Goal: Task Accomplishment & Management: Manage account settings

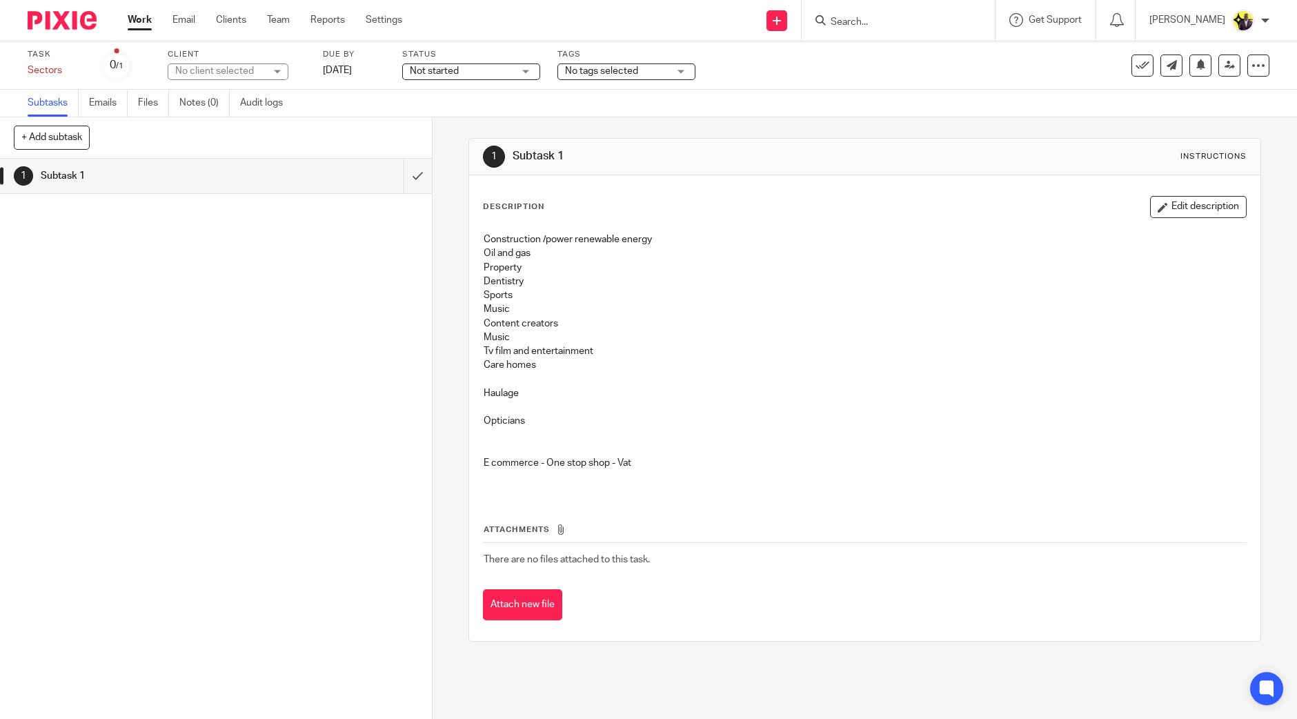
click at [912, 26] on input "Search" at bounding box center [891, 23] width 124 height 12
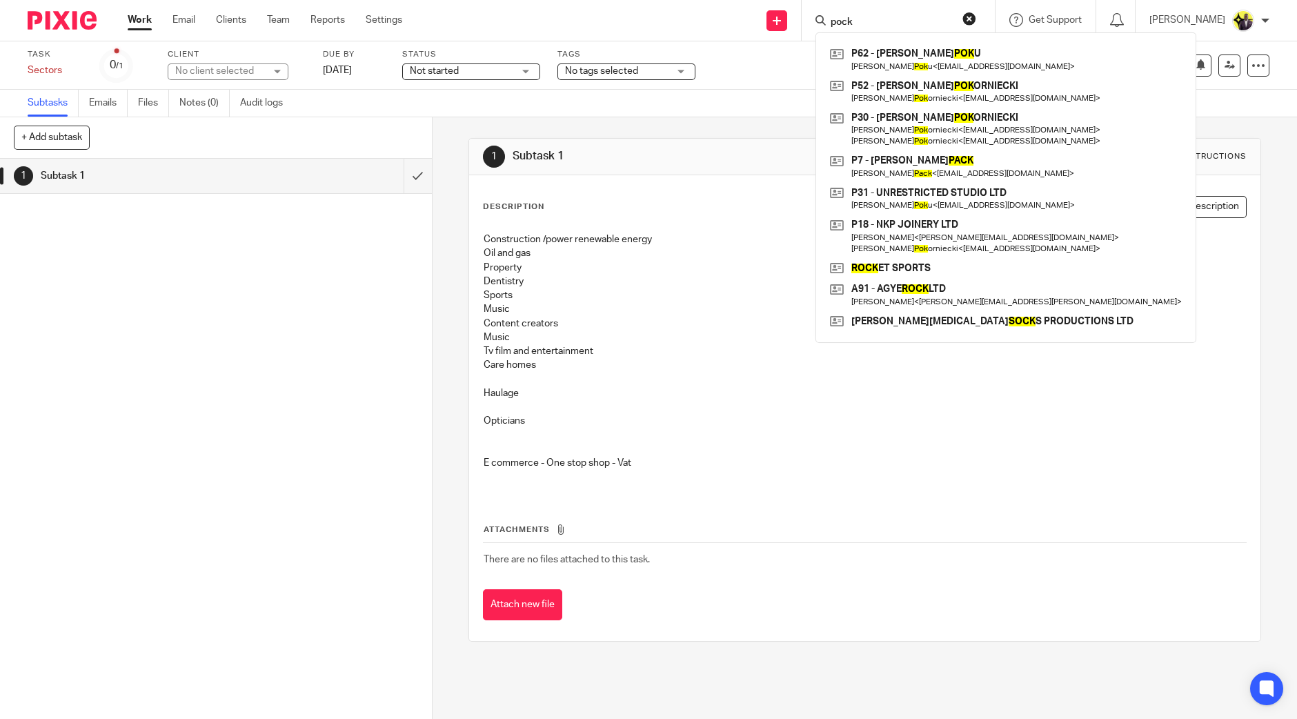
type input "pock"
click at [976, 21] on button "reset" at bounding box center [969, 19] width 14 height 14
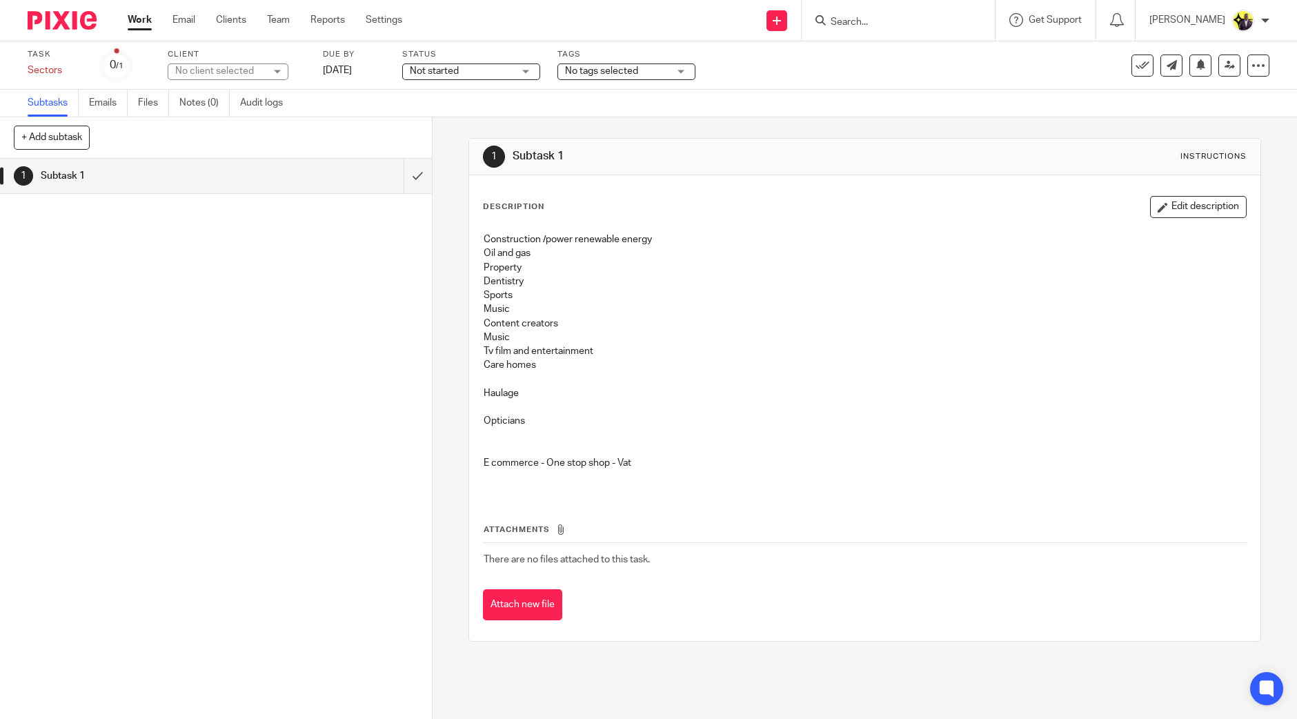
click at [910, 25] on input "Search" at bounding box center [891, 23] width 124 height 12
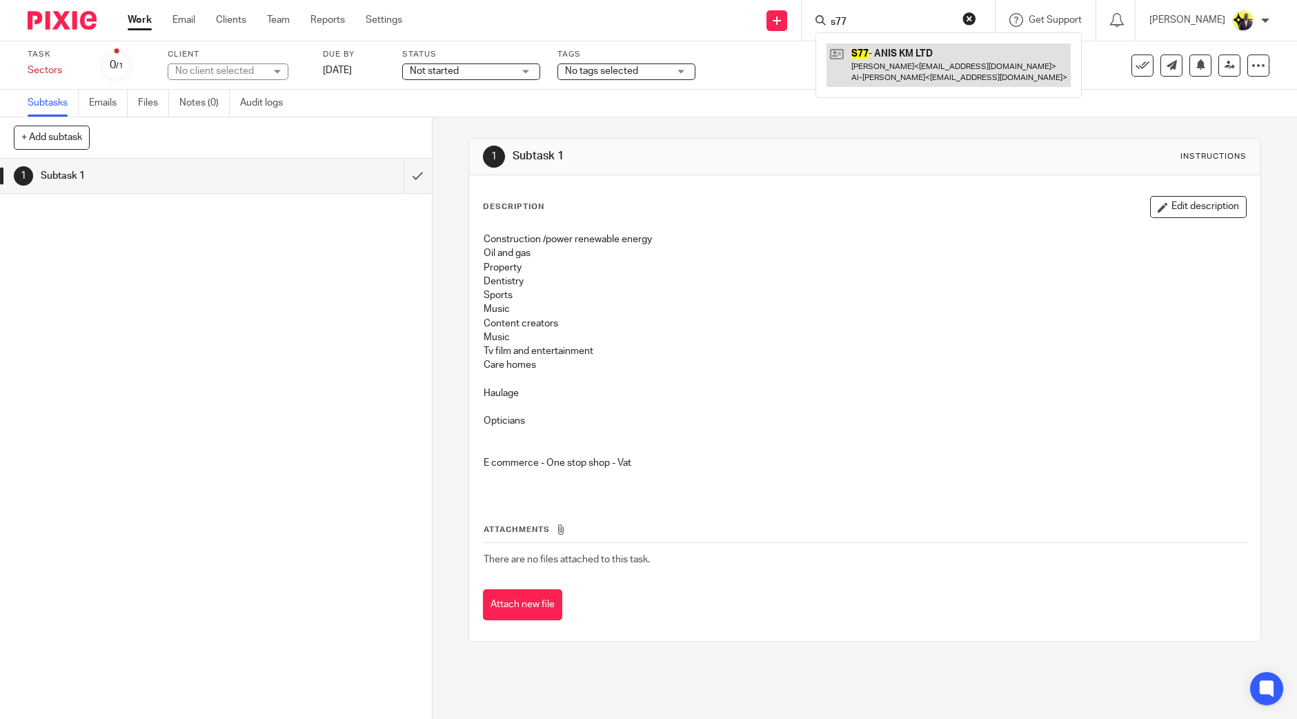
type input "s77"
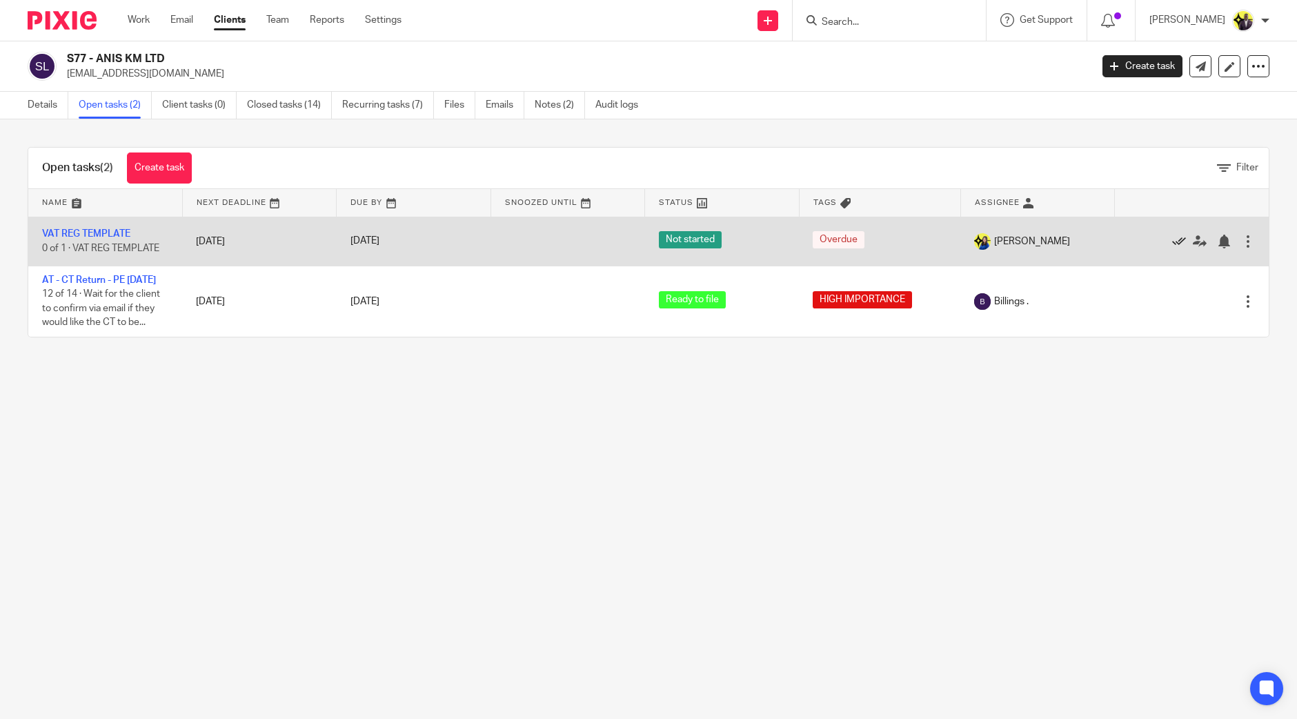
click at [1172, 239] on icon at bounding box center [1179, 241] width 14 height 14
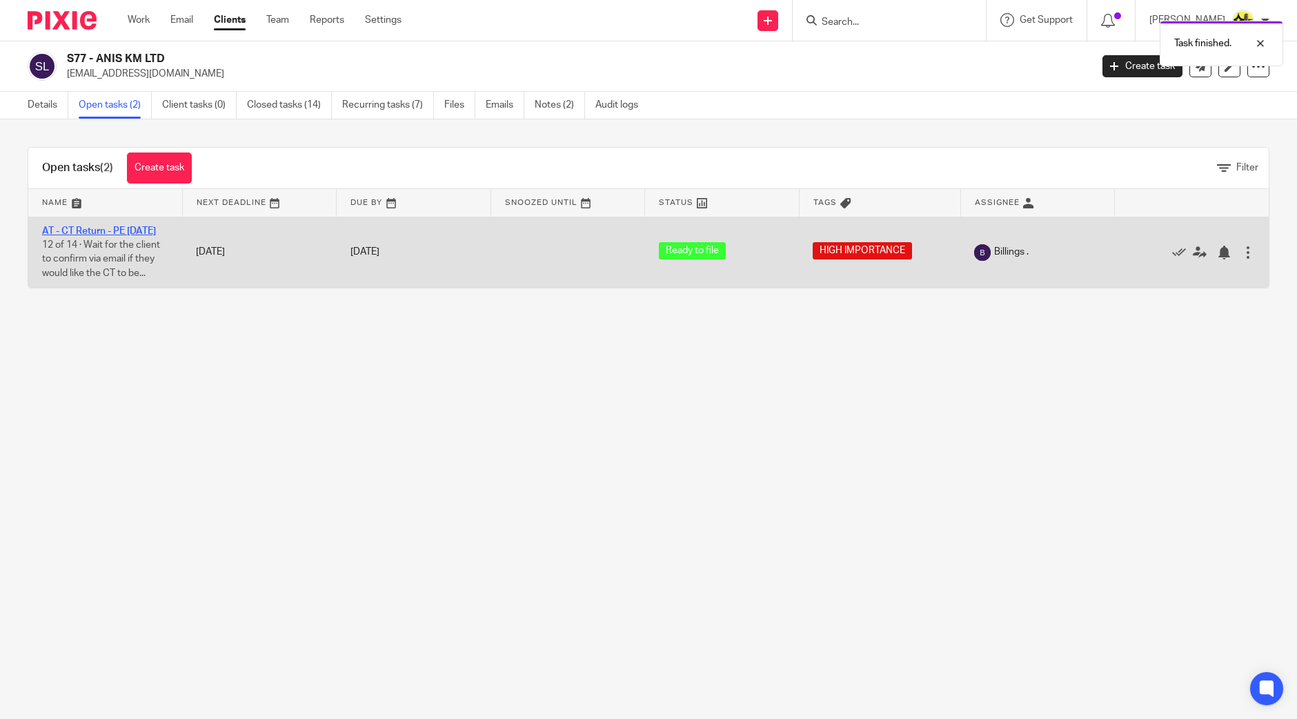
click at [76, 226] on link "AT - CT Return - PE [DATE]" at bounding box center [99, 231] width 114 height 10
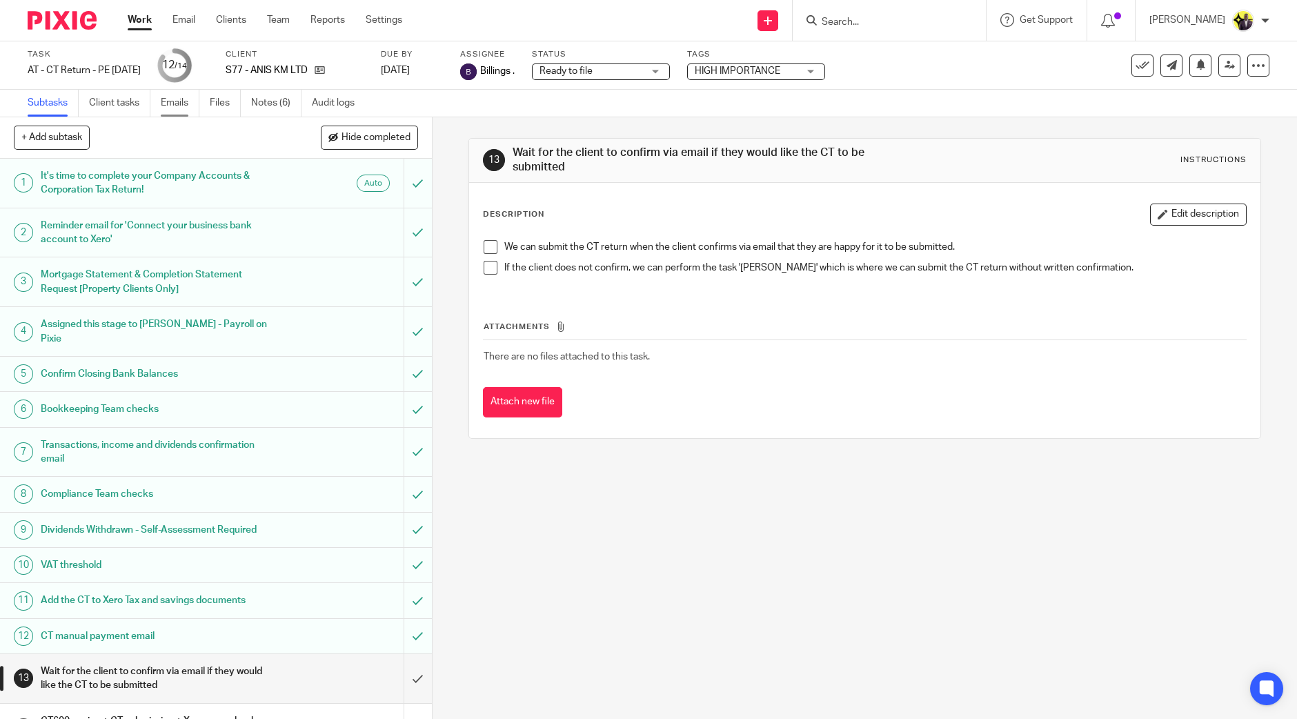
click at [177, 103] on link "Emails" at bounding box center [180, 103] width 39 height 27
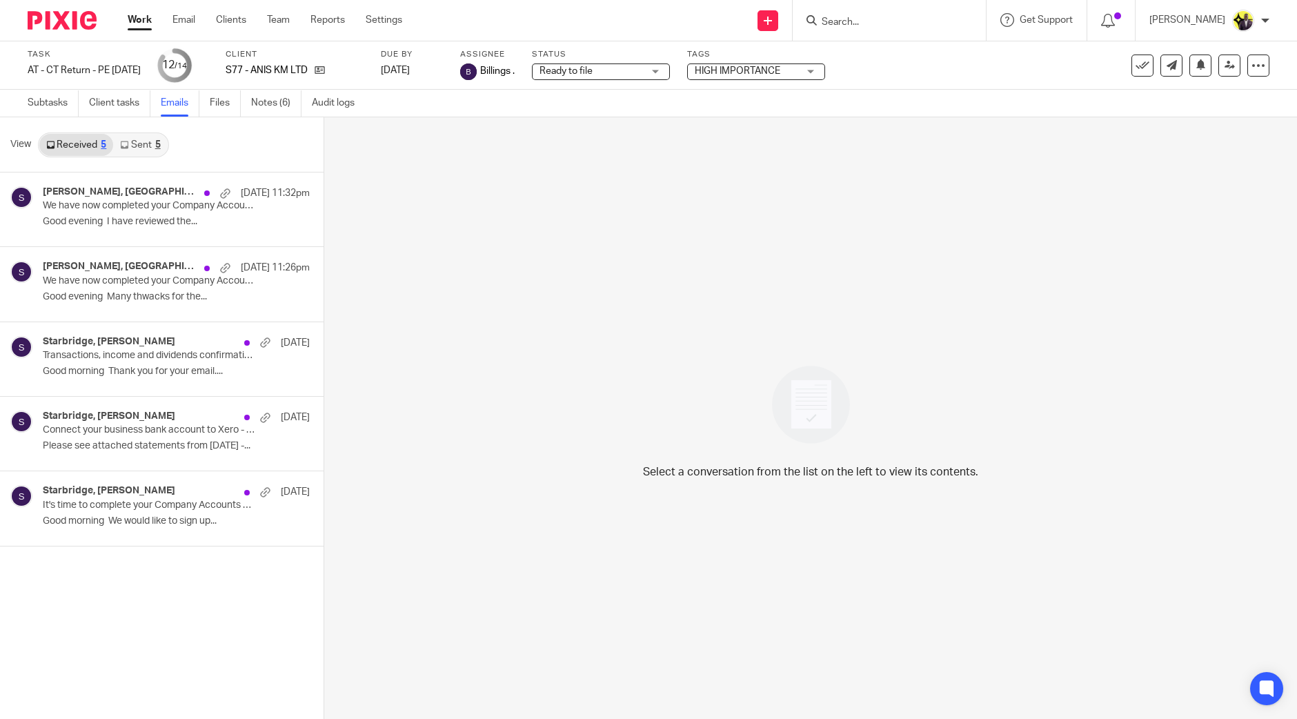
click at [137, 141] on link "Sent 5" at bounding box center [140, 145] width 54 height 22
click at [148, 201] on p "We have now completed your Company Accounts & Corporation Tax Return - PLEASE C…" at bounding box center [133, 206] width 181 height 12
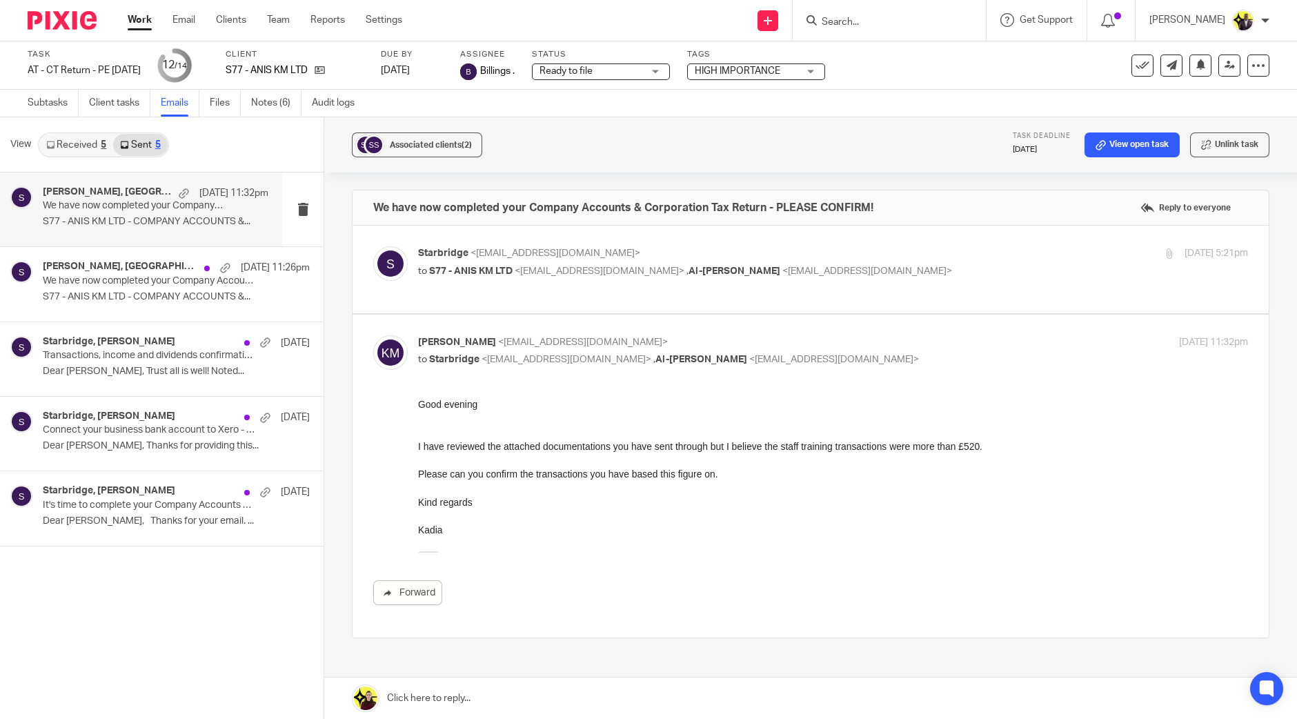
click at [515, 277] on p "to S77 - ANIS KM LTD <kadiamoulton@gmail.com> , Al-Ameen Sarumi <al.sarumi.93@g…" at bounding box center [694, 271] width 553 height 14
checkbox input "true"
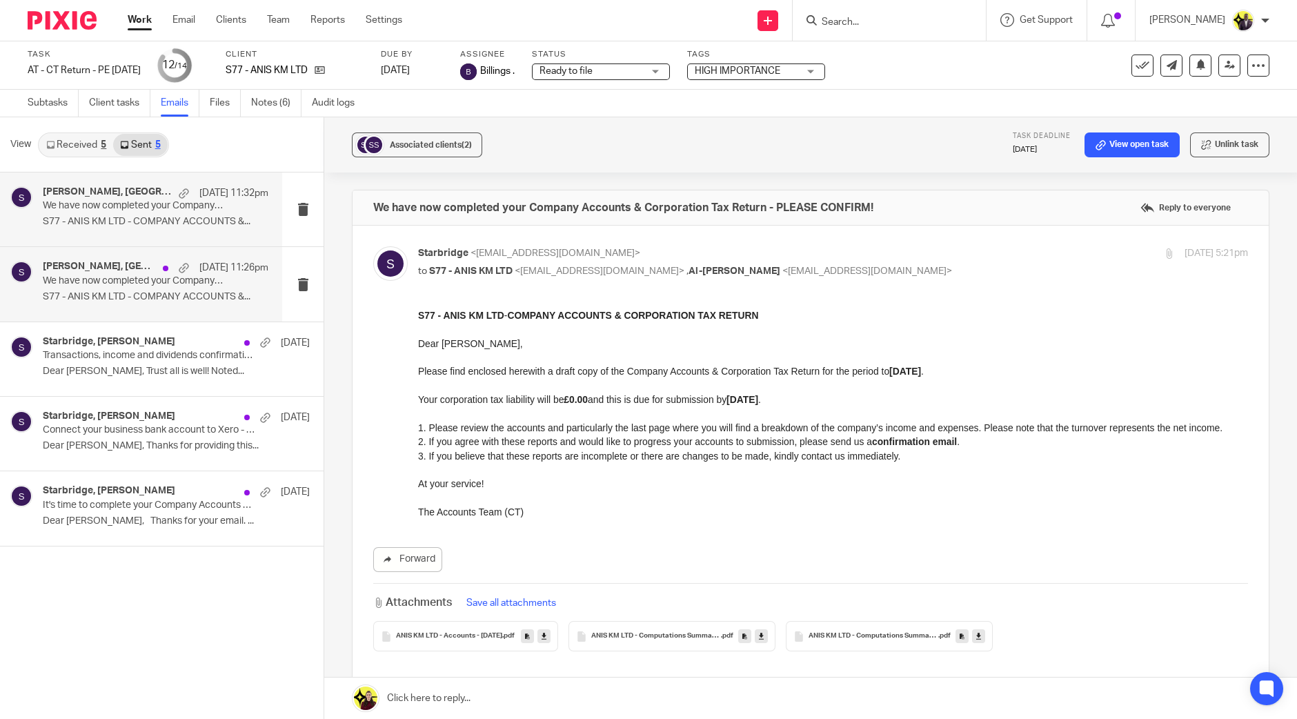
click at [121, 277] on p "We have now completed your Company Accounts & Corporation Tax Return - PLEASE C…" at bounding box center [133, 281] width 181 height 12
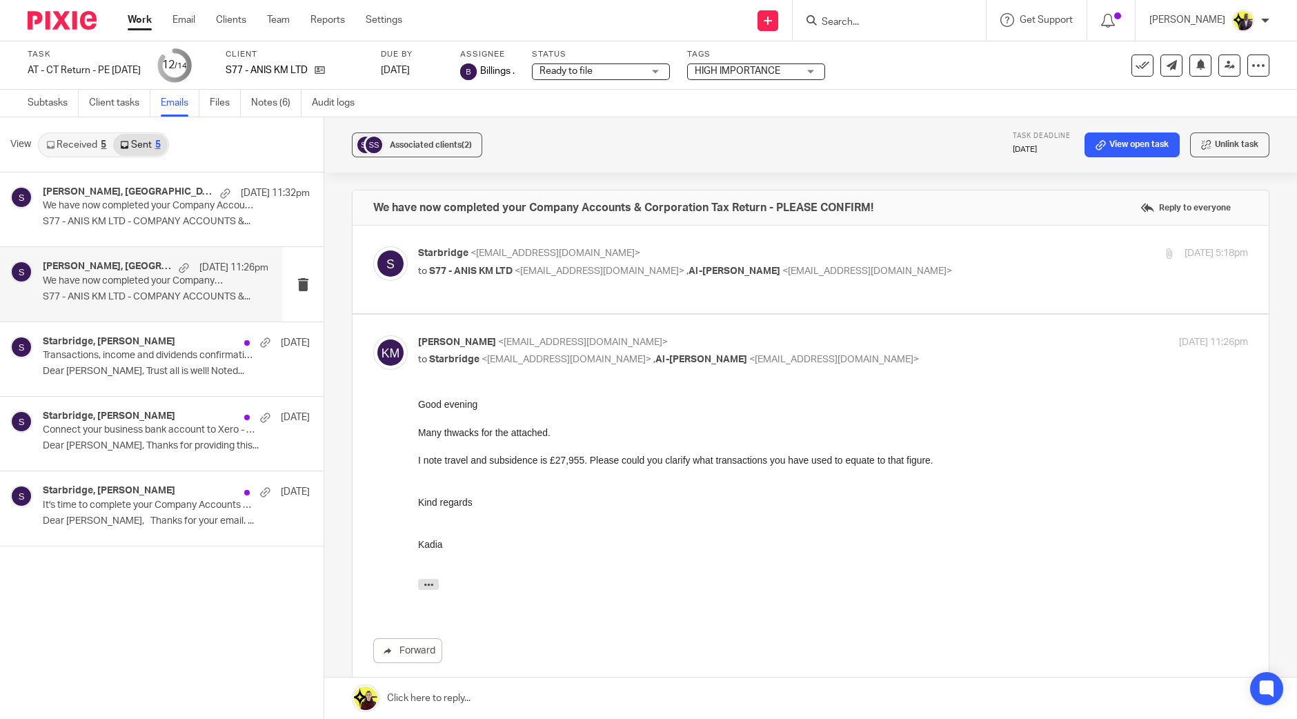
click at [882, 20] on input "Search" at bounding box center [882, 23] width 124 height 12
type input "dez"
drag, startPoint x: 921, startPoint y: 23, endPoint x: 841, endPoint y: 21, distance: 80.0
click at [841, 21] on div "dez" at bounding box center [886, 20] width 161 height 17
click at [967, 19] on button "reset" at bounding box center [960, 19] width 14 height 14
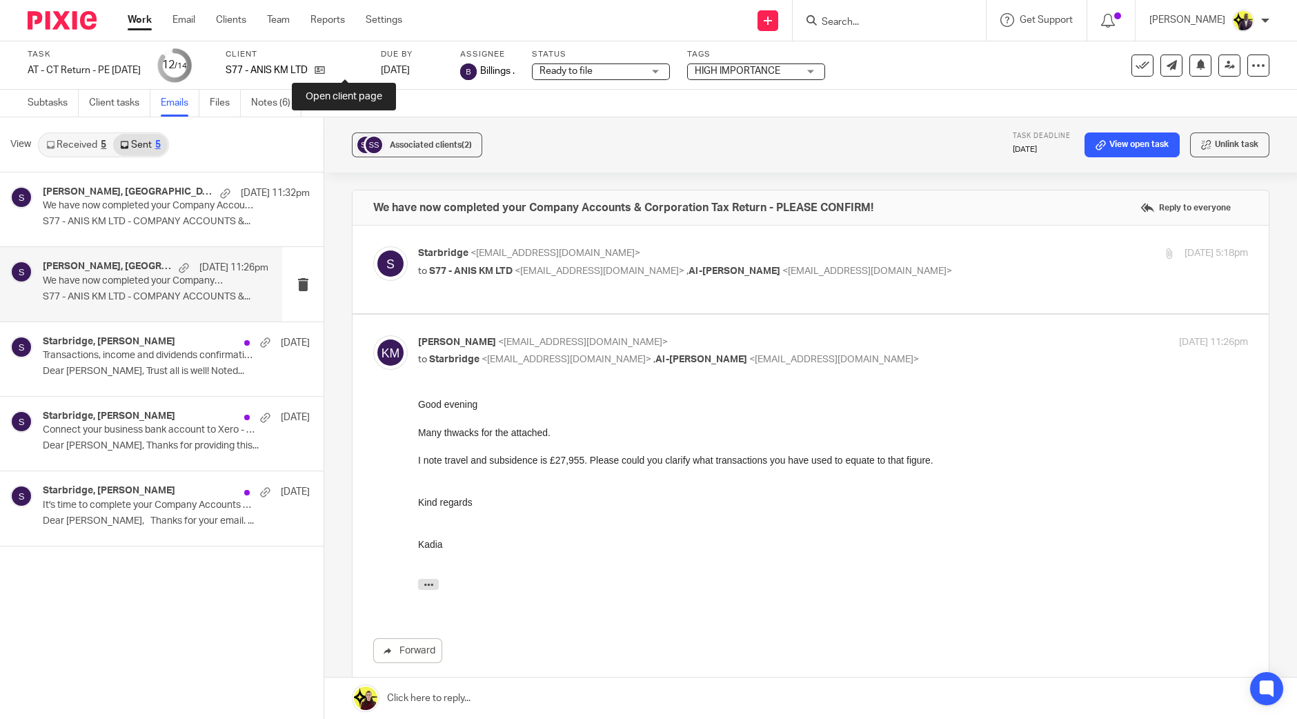
drag, startPoint x: 347, startPoint y: 70, endPoint x: 357, endPoint y: 60, distance: 13.7
click at [325, 70] on icon at bounding box center [319, 70] width 10 height 10
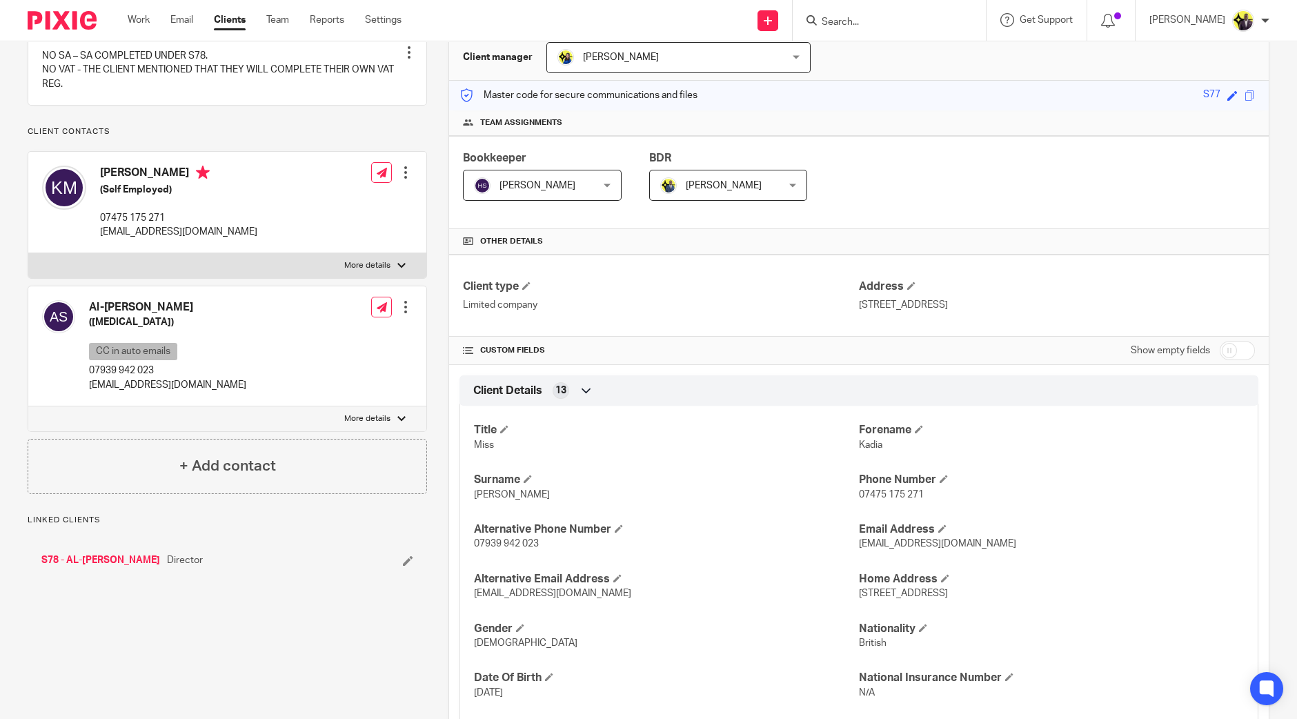
scroll to position [344, 0]
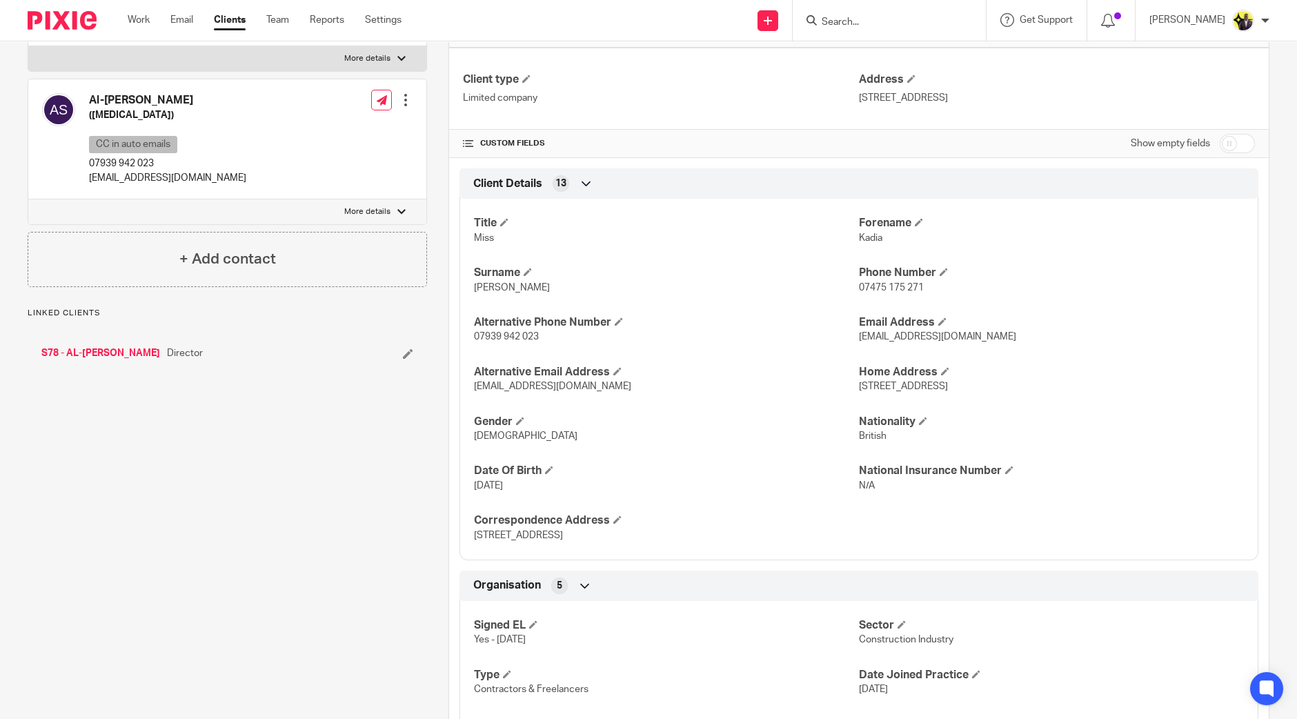
click at [117, 360] on link "S78 - AL-[PERSON_NAME]" at bounding box center [100, 353] width 119 height 14
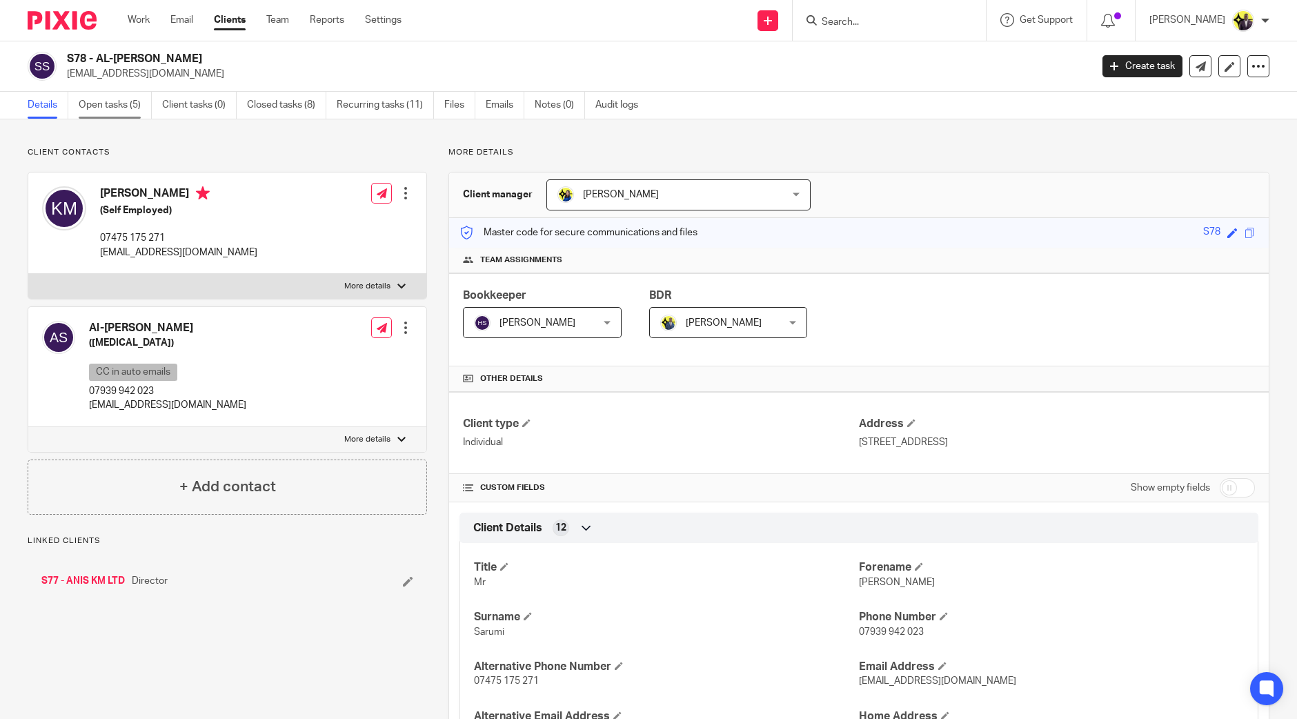
click at [126, 105] on link "Open tasks (5)" at bounding box center [115, 105] width 73 height 27
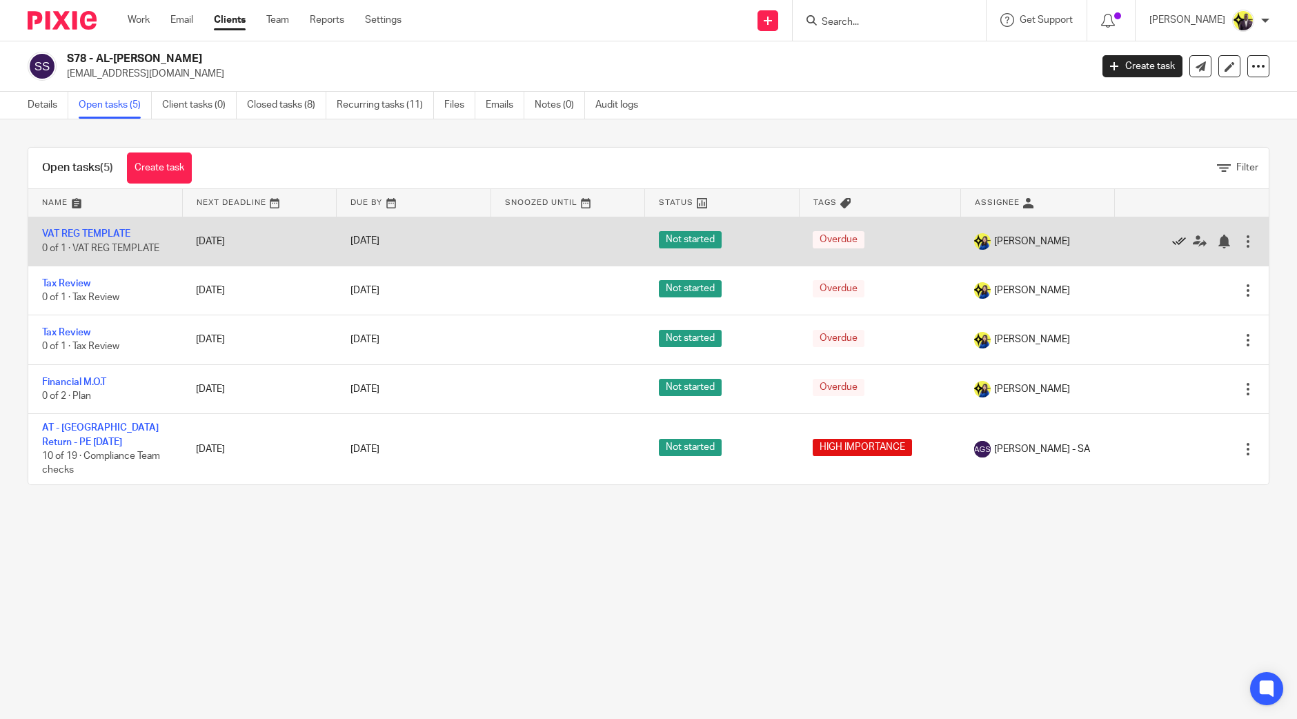
click at [1172, 238] on icon at bounding box center [1179, 241] width 14 height 14
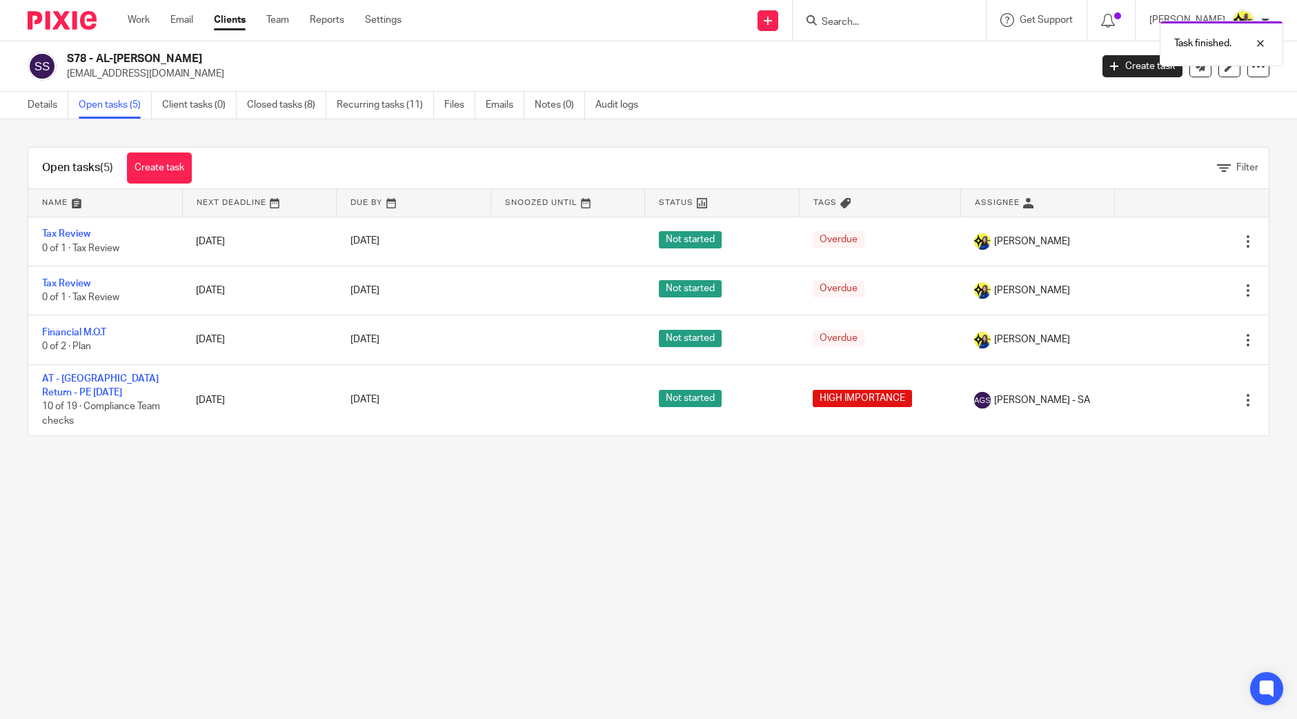
click at [1172, 238] on icon at bounding box center [1179, 241] width 14 height 14
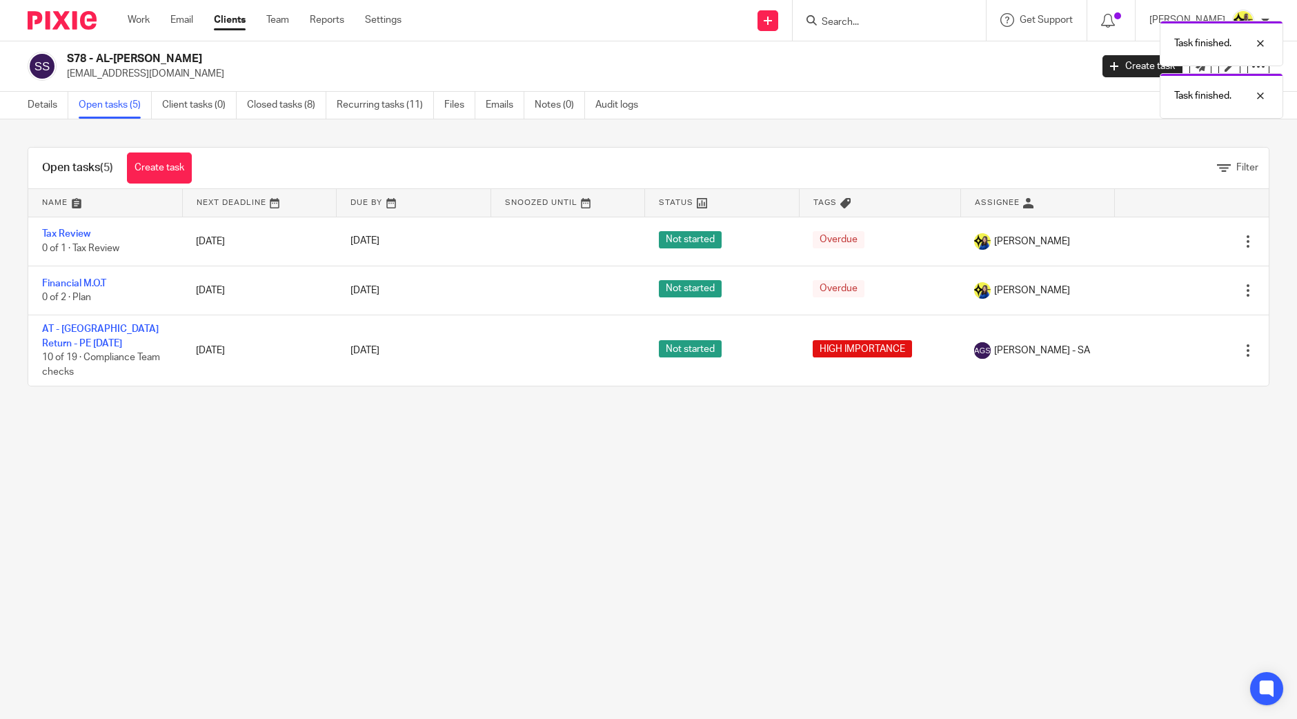
click at [1172, 238] on icon at bounding box center [1179, 241] width 14 height 14
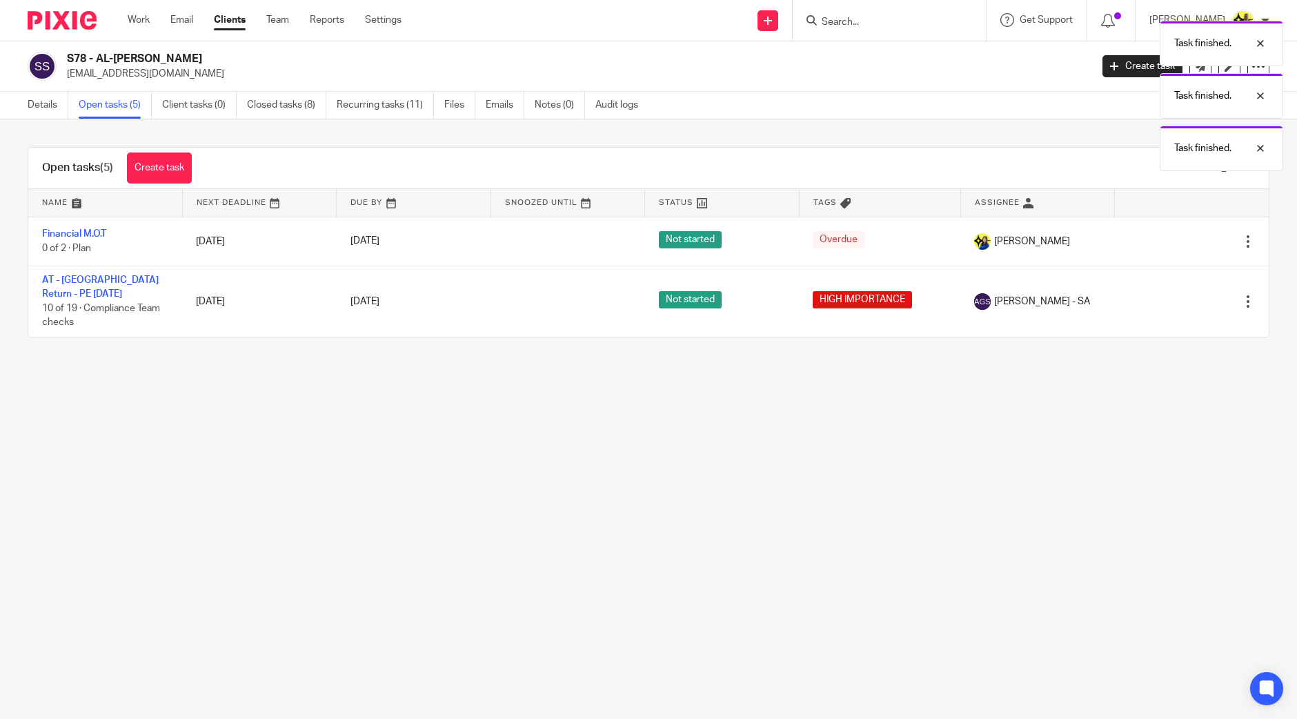
click at [1172, 238] on icon at bounding box center [1179, 241] width 14 height 14
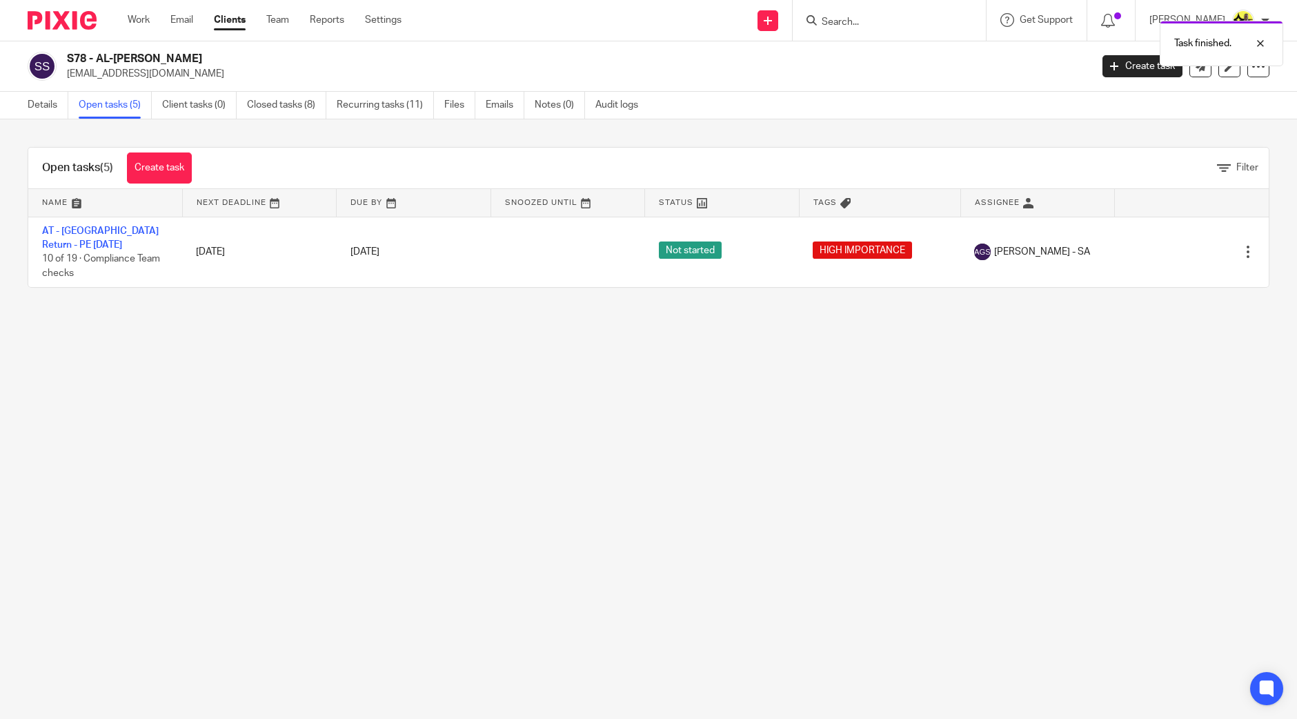
drag, startPoint x: 211, startPoint y: 66, endPoint x: 77, endPoint y: 59, distance: 134.7
click at [77, 59] on div "S78 - AL-[PERSON_NAME] [EMAIL_ADDRESS][DOMAIN_NAME]" at bounding box center [574, 66] width 1015 height 29
click at [263, 63] on h2 "S78 - AL-[PERSON_NAME]" at bounding box center [473, 59] width 812 height 14
drag, startPoint x: 214, startPoint y: 54, endPoint x: 69, endPoint y: 54, distance: 145.5
click at [69, 54] on h2 "S78 - AL-[PERSON_NAME]" at bounding box center [473, 59] width 812 height 14
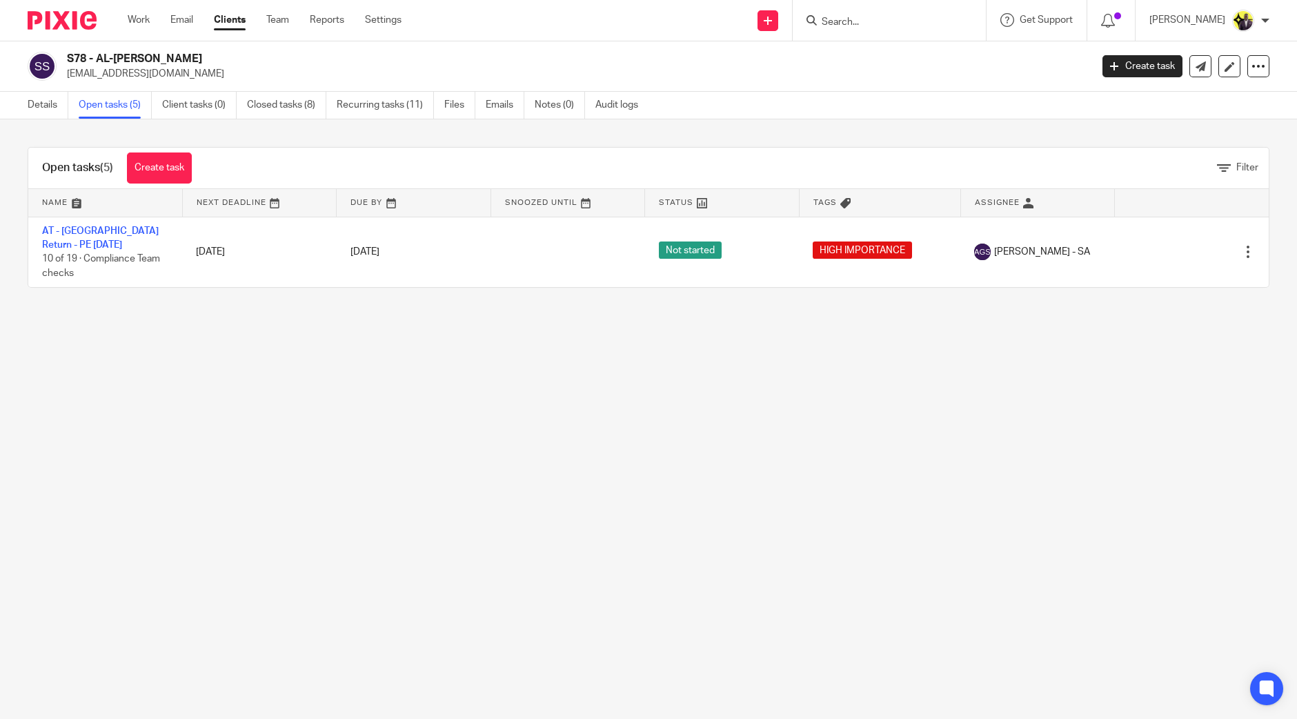
copy h2 "S78 - AL-[PERSON_NAME]"
click at [374, 410] on main "S78 - AL-[PERSON_NAME] [EMAIL_ADDRESS][DOMAIN_NAME] Create task Update from Com…" at bounding box center [648, 359] width 1297 height 719
click at [876, 18] on input "Search" at bounding box center [882, 23] width 124 height 12
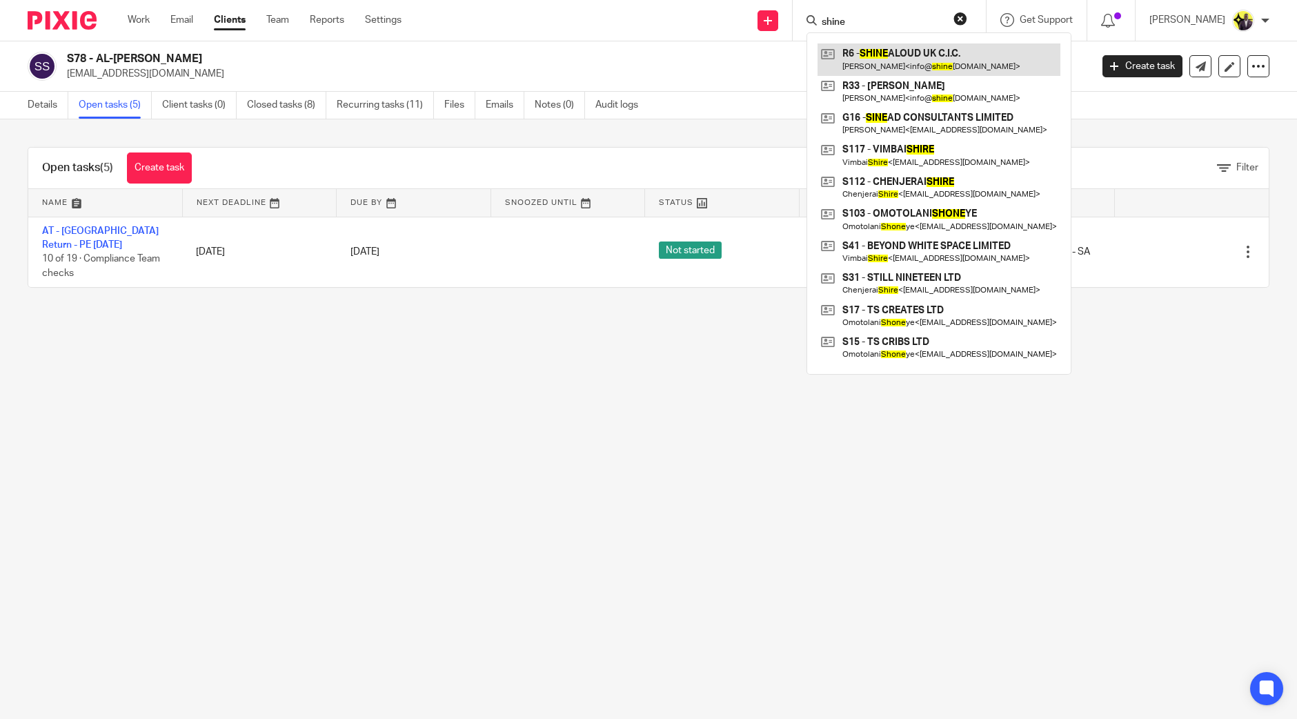
type input "shine"
click at [917, 53] on link at bounding box center [938, 59] width 243 height 32
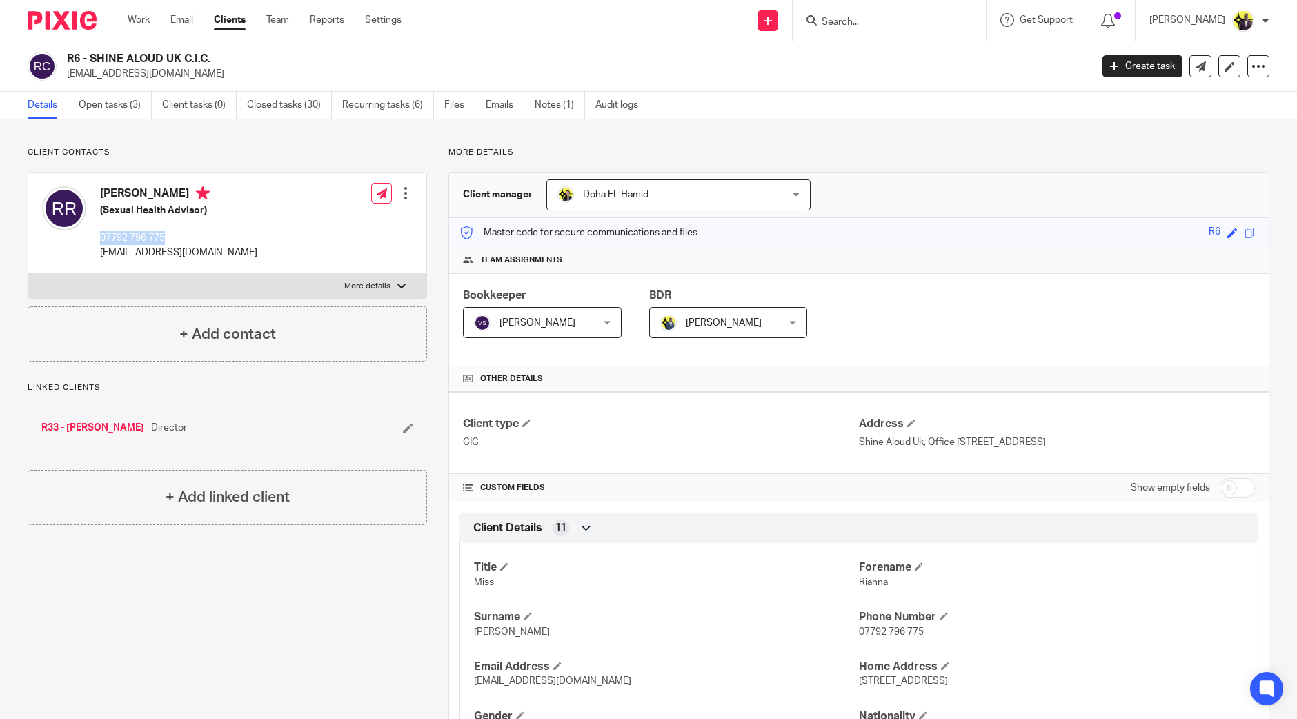
drag, startPoint x: 189, startPoint y: 237, endPoint x: 97, endPoint y: 243, distance: 92.6
click at [97, 243] on div "[PERSON_NAME] (Sexual Health Advisor) 07792 796 775 [EMAIL_ADDRESS][DOMAIN_NAME]" at bounding box center [149, 222] width 215 height 87
copy p "07792 796 775"
click at [221, 57] on h2 "R6 - SHINE ALOUD UK C.I.C." at bounding box center [473, 59] width 812 height 14
drag, startPoint x: 236, startPoint y: 57, endPoint x: 68, endPoint y: 59, distance: 167.6
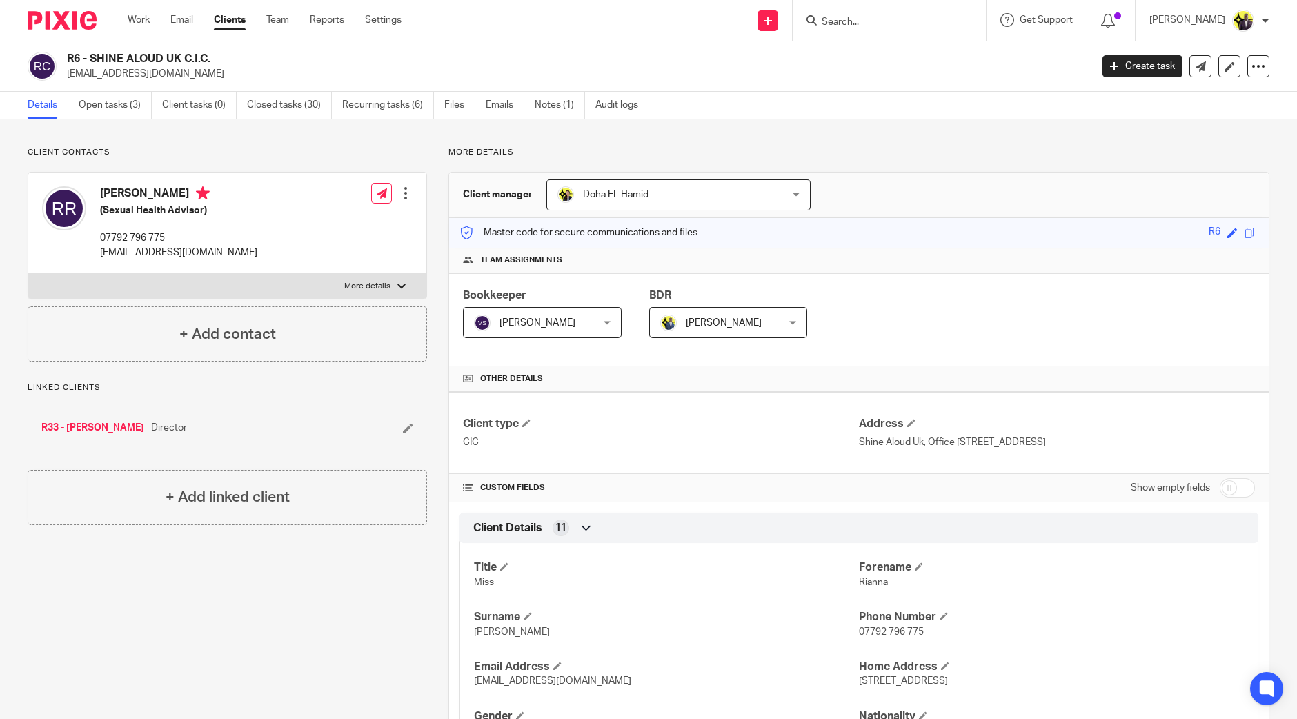
click at [68, 59] on h2 "R6 - SHINE ALOUD UK C.I.C." at bounding box center [473, 59] width 812 height 14
copy h2 "R6 - SHINE ALOUD UK C.I.C."
drag, startPoint x: 213, startPoint y: 250, endPoint x: 93, endPoint y: 253, distance: 120.0
click at [93, 253] on div "Rianna Raymond-Williams (Sexual Health Advisor) 07792 796 775 info@shinealoud.c…" at bounding box center [149, 222] width 215 height 87
copy p "info@shinealoud.co.uk"
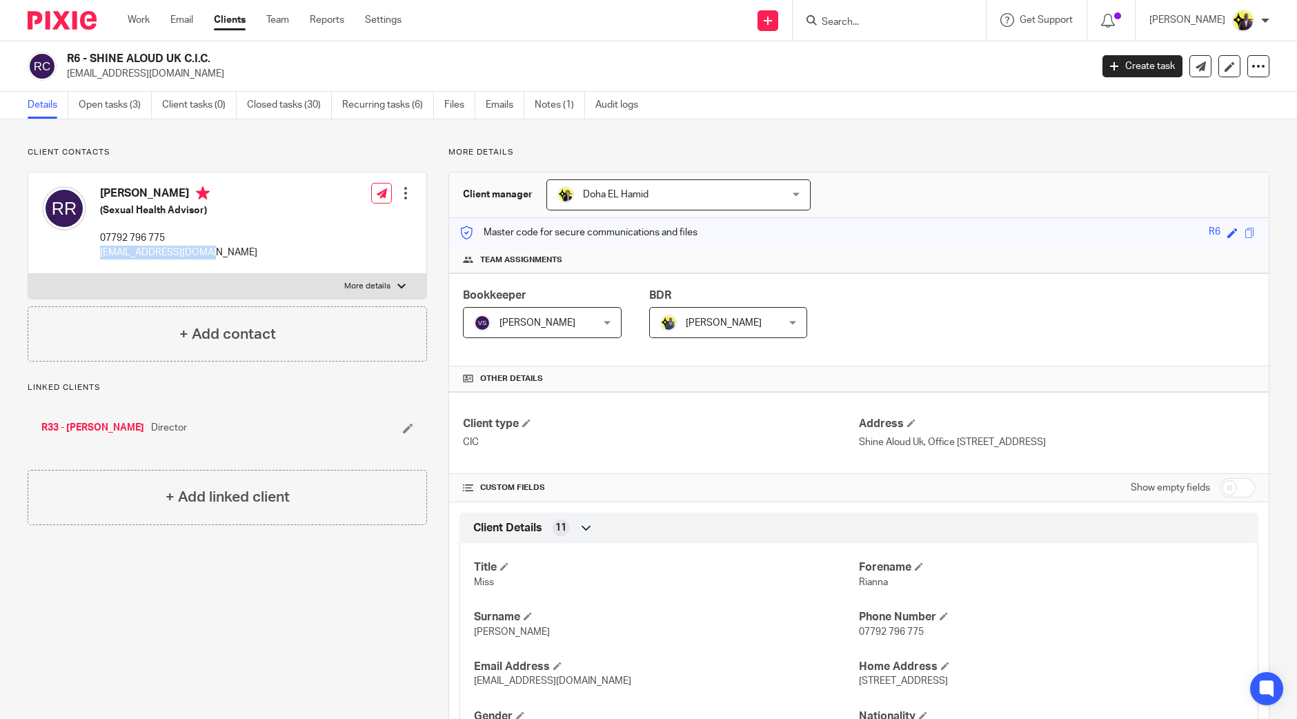
click at [241, 19] on link "Clients" at bounding box center [230, 20] width 32 height 14
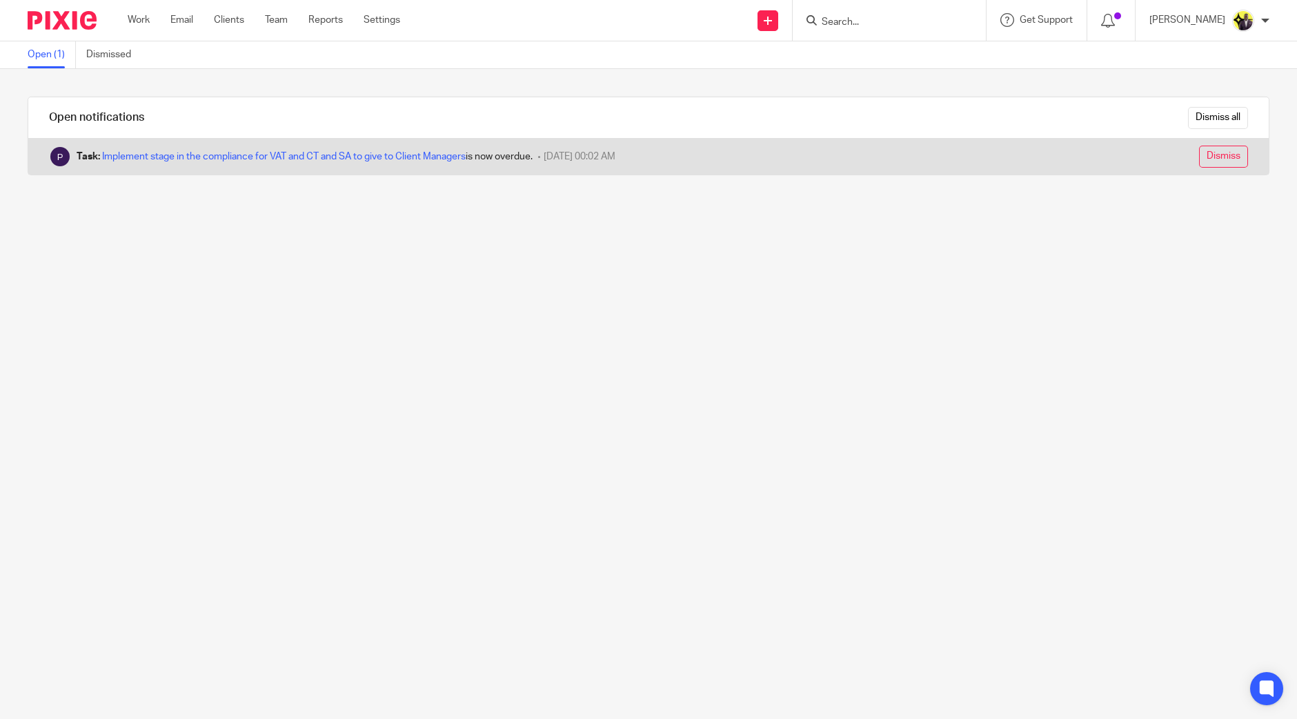
click at [1199, 157] on input "Dismiss" at bounding box center [1223, 157] width 49 height 22
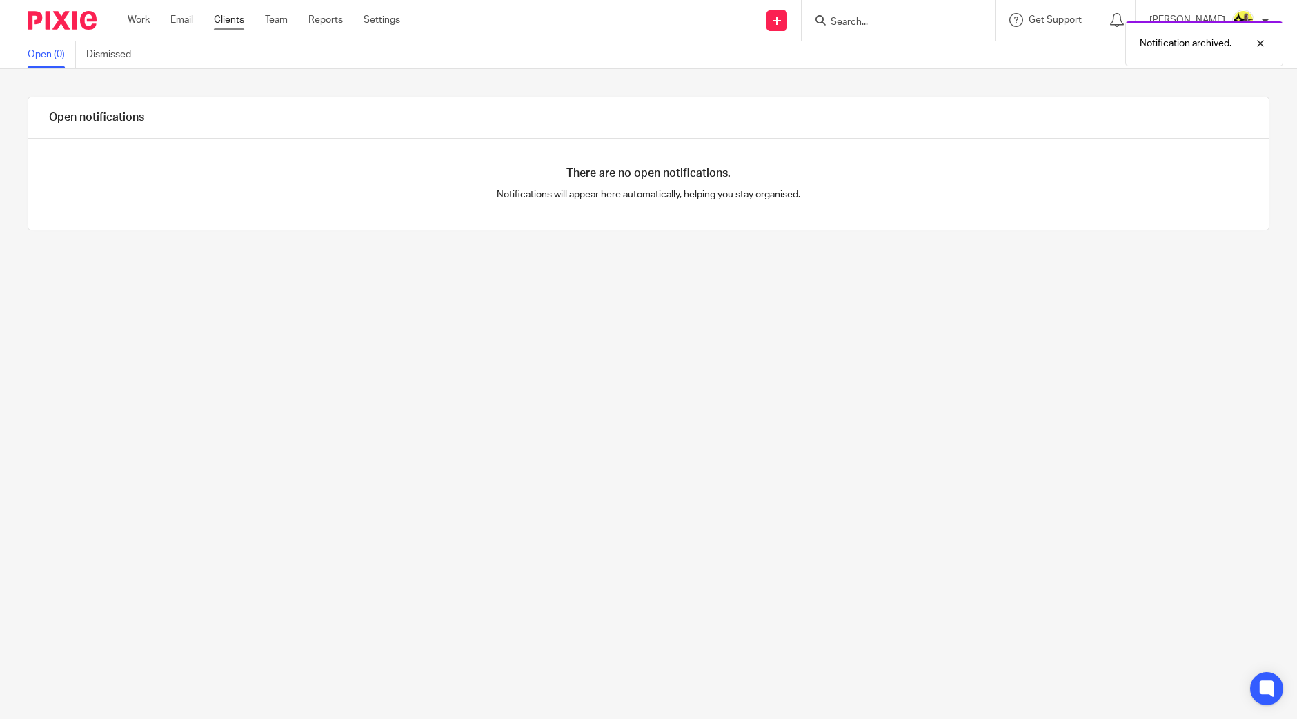
click at [226, 22] on link "Clients" at bounding box center [229, 20] width 30 height 14
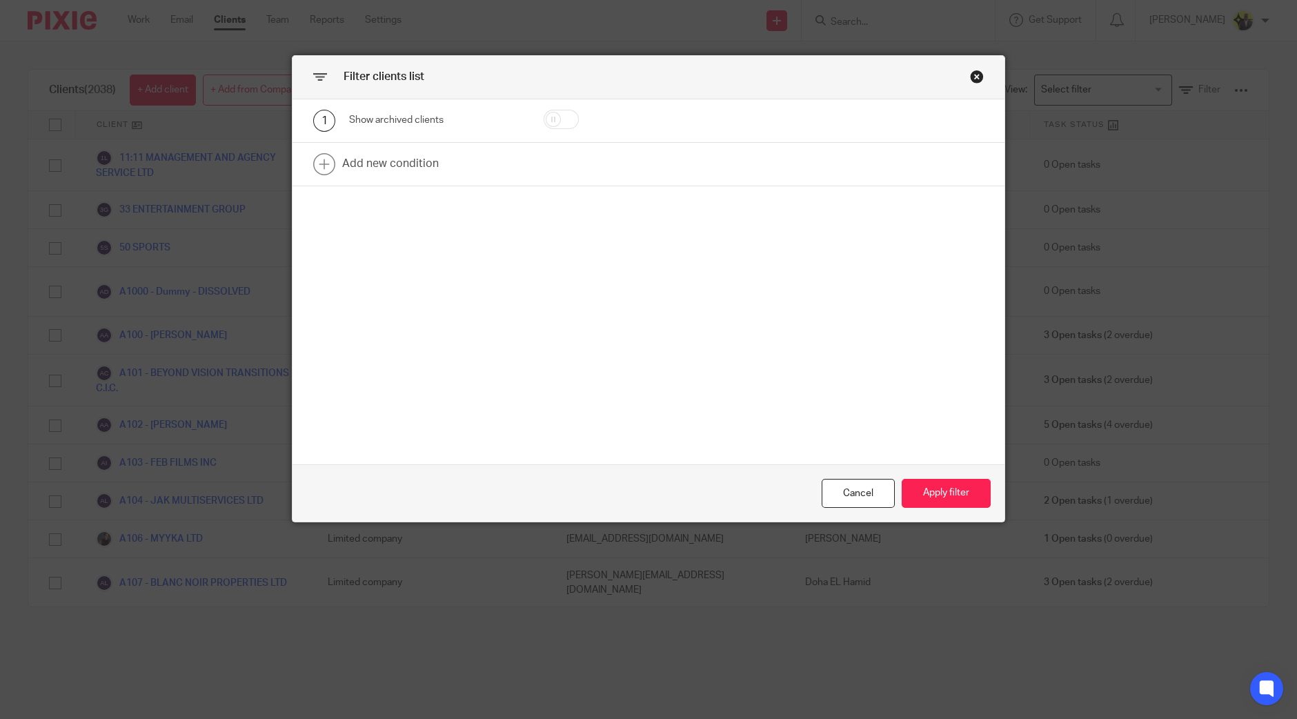
click at [563, 121] on input "checkbox" at bounding box center [560, 119] width 35 height 19
checkbox input "true"
click at [930, 476] on div "Cancel Apply filter" at bounding box center [648, 493] width 712 height 58
click at [934, 488] on button "Apply filter" at bounding box center [945, 494] width 89 height 30
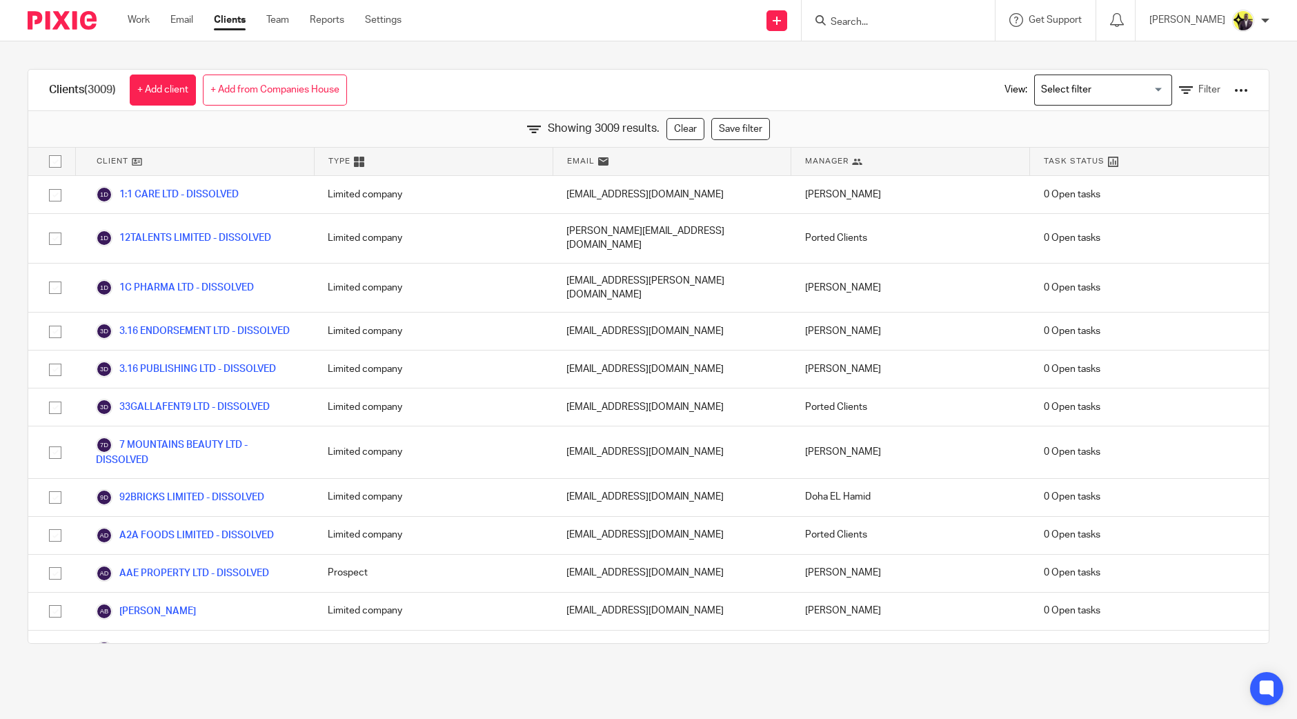
scroll to position [28481, 0]
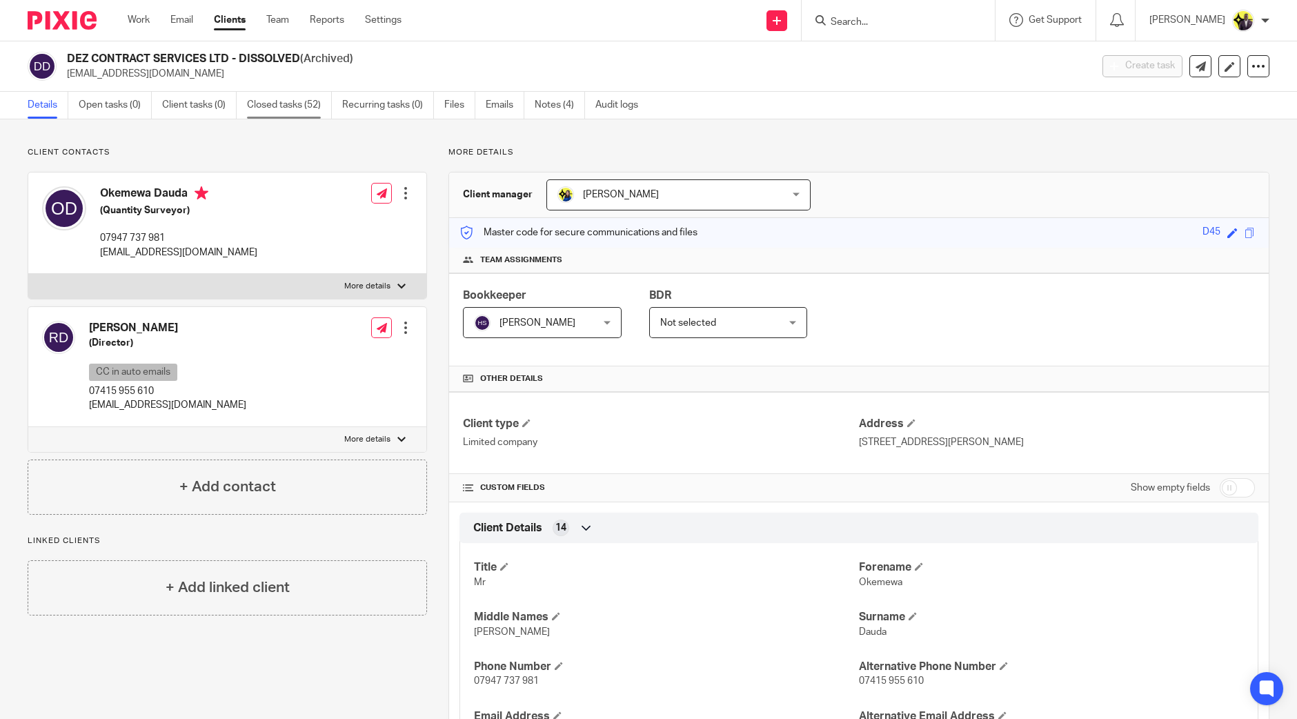
click at [284, 103] on link "Closed tasks (52)" at bounding box center [289, 105] width 85 height 27
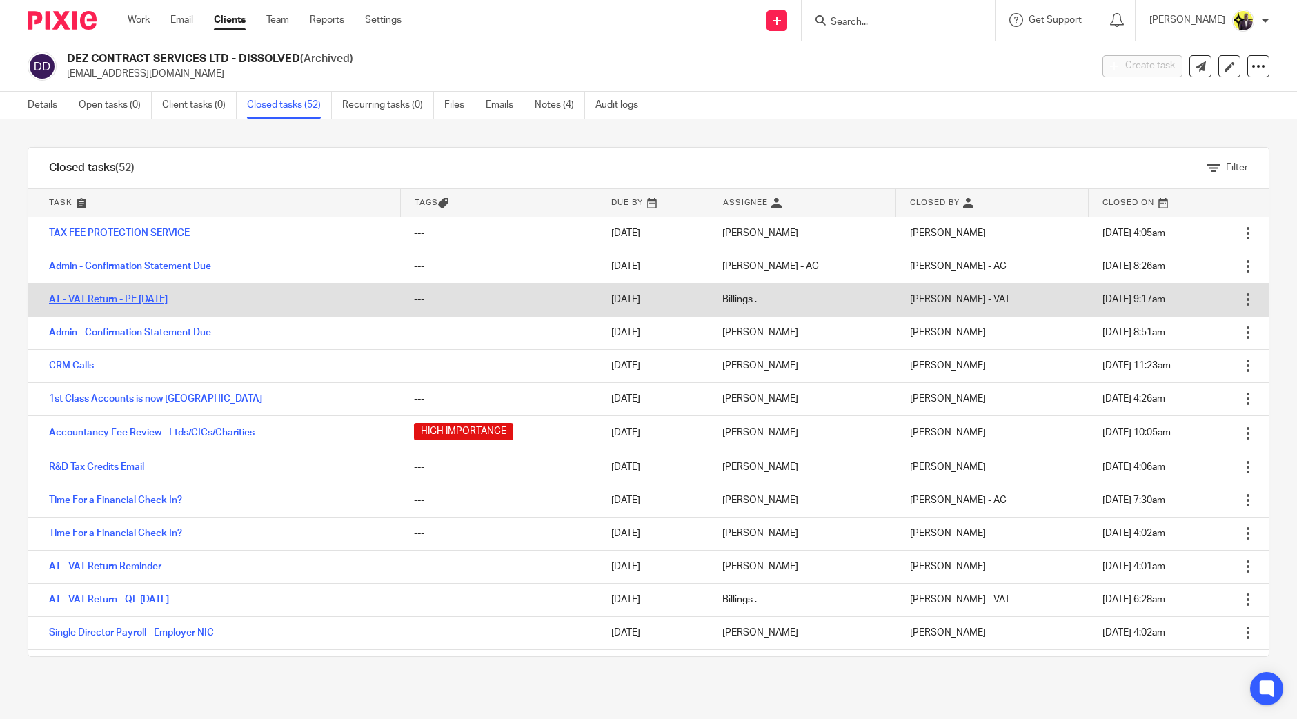
click at [113, 297] on link "AT - VAT Return - PE [DATE]" at bounding box center [108, 299] width 119 height 10
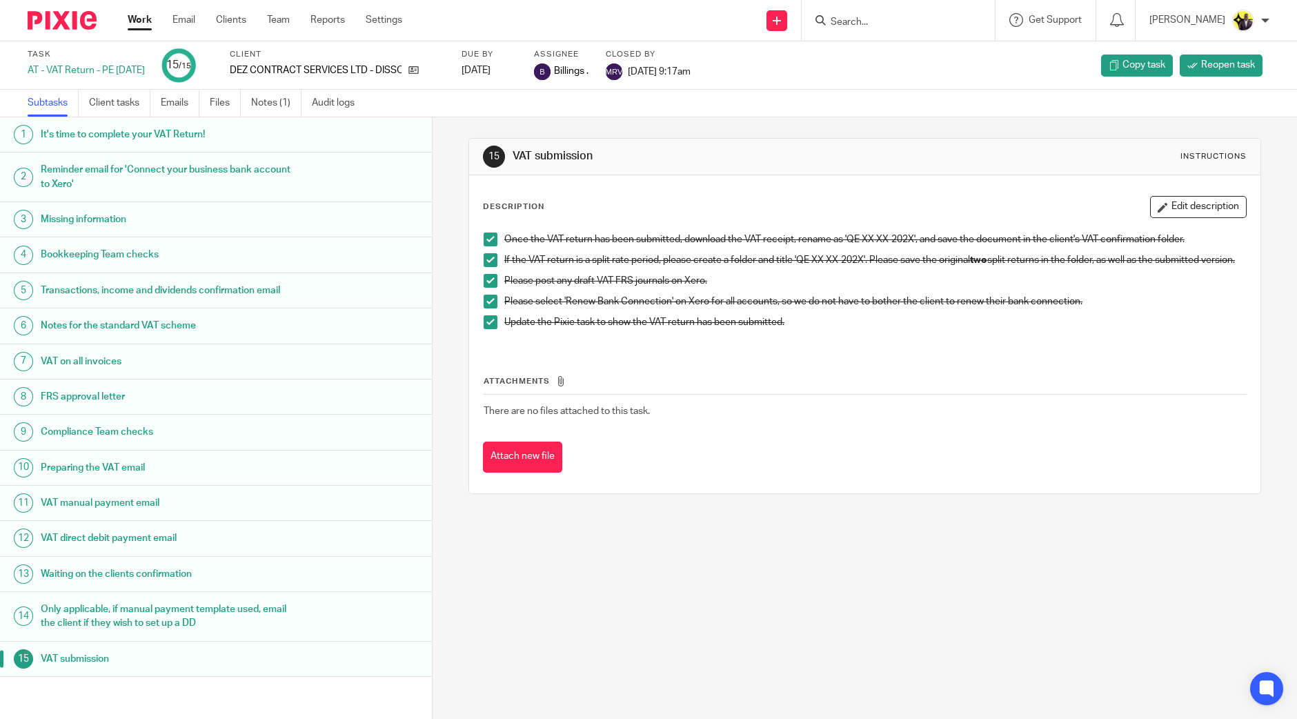
scroll to position [11, 0]
click at [175, 93] on link "Emails" at bounding box center [180, 103] width 39 height 27
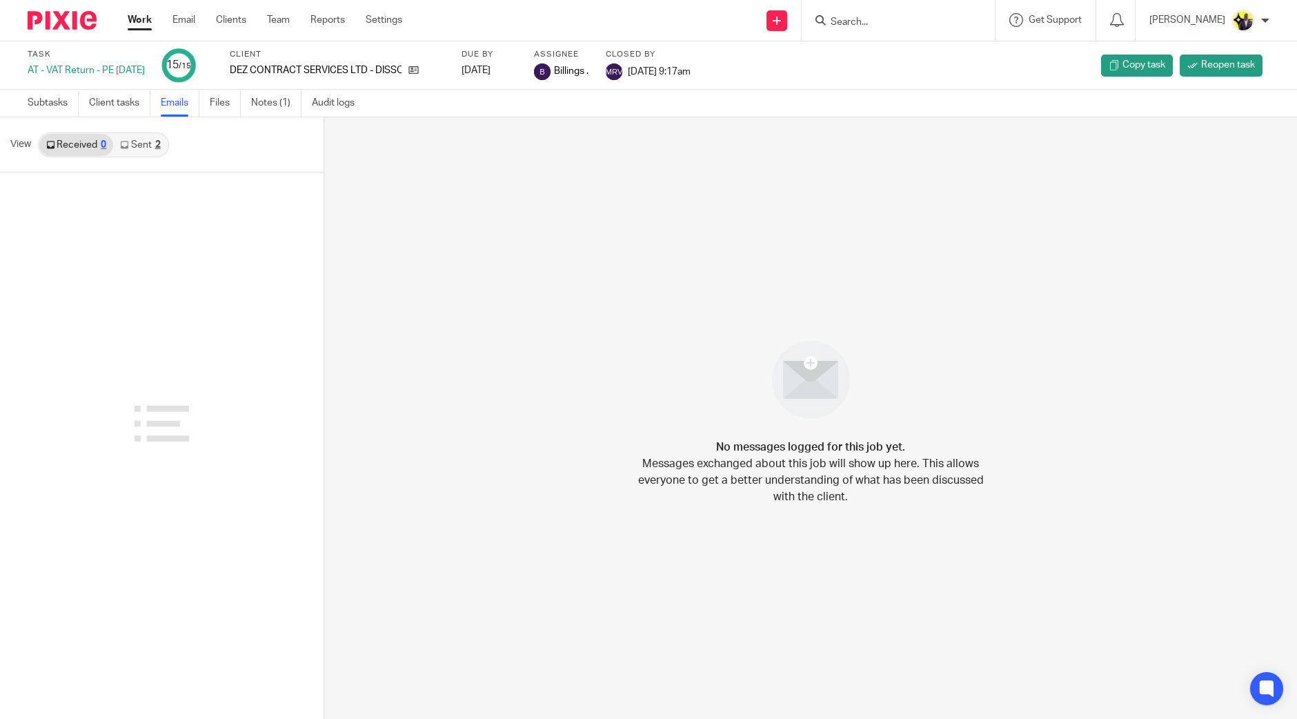
click at [146, 143] on link "Sent 2" at bounding box center [140, 145] width 54 height 22
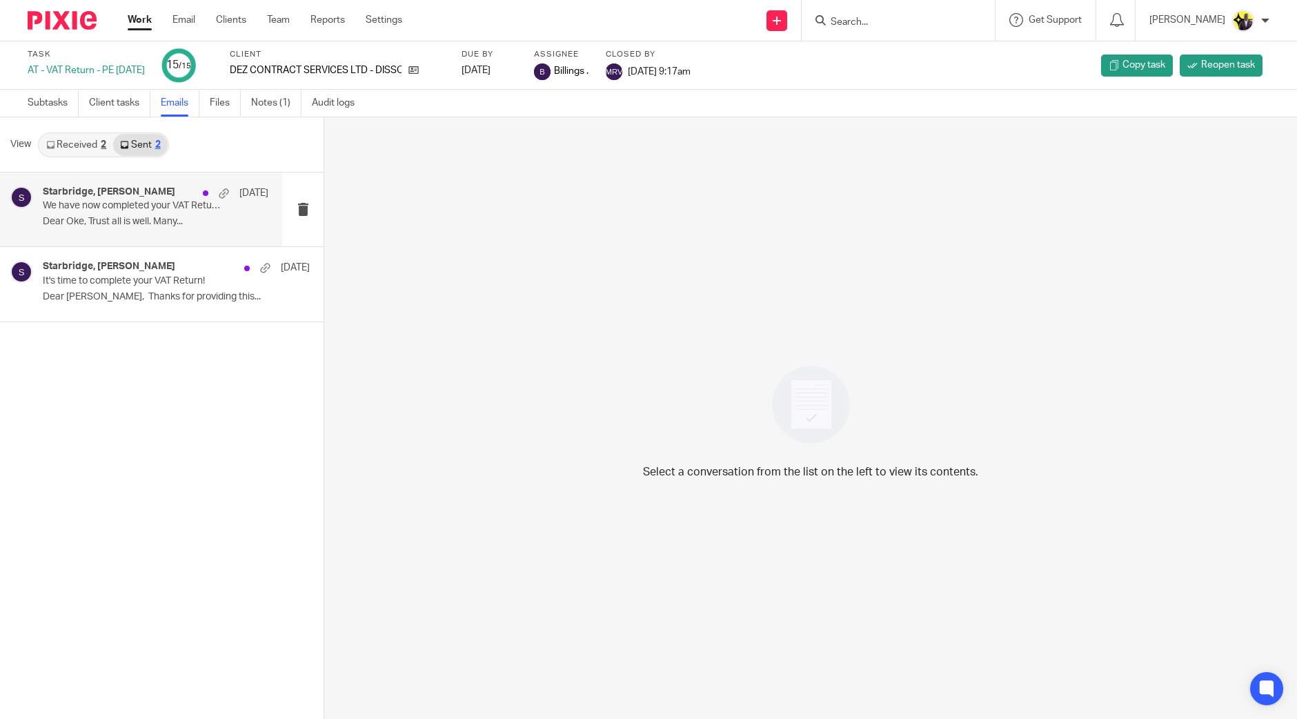
click at [168, 213] on div "[GEOGRAPHIC_DATA], [PERSON_NAME] [DATE] We have now completed your VAT Return -…" at bounding box center [156, 209] width 226 height 46
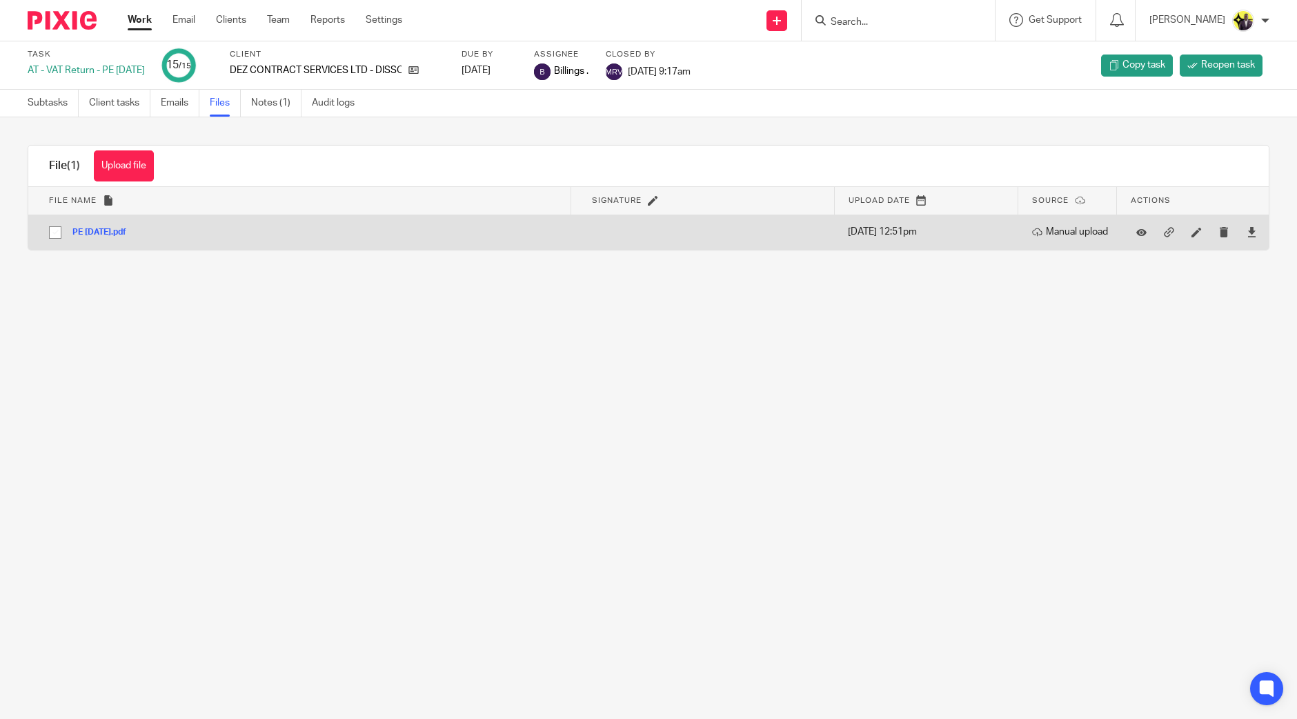
click at [130, 234] on button "PE [DATE].pdf" at bounding box center [104, 233] width 64 height 10
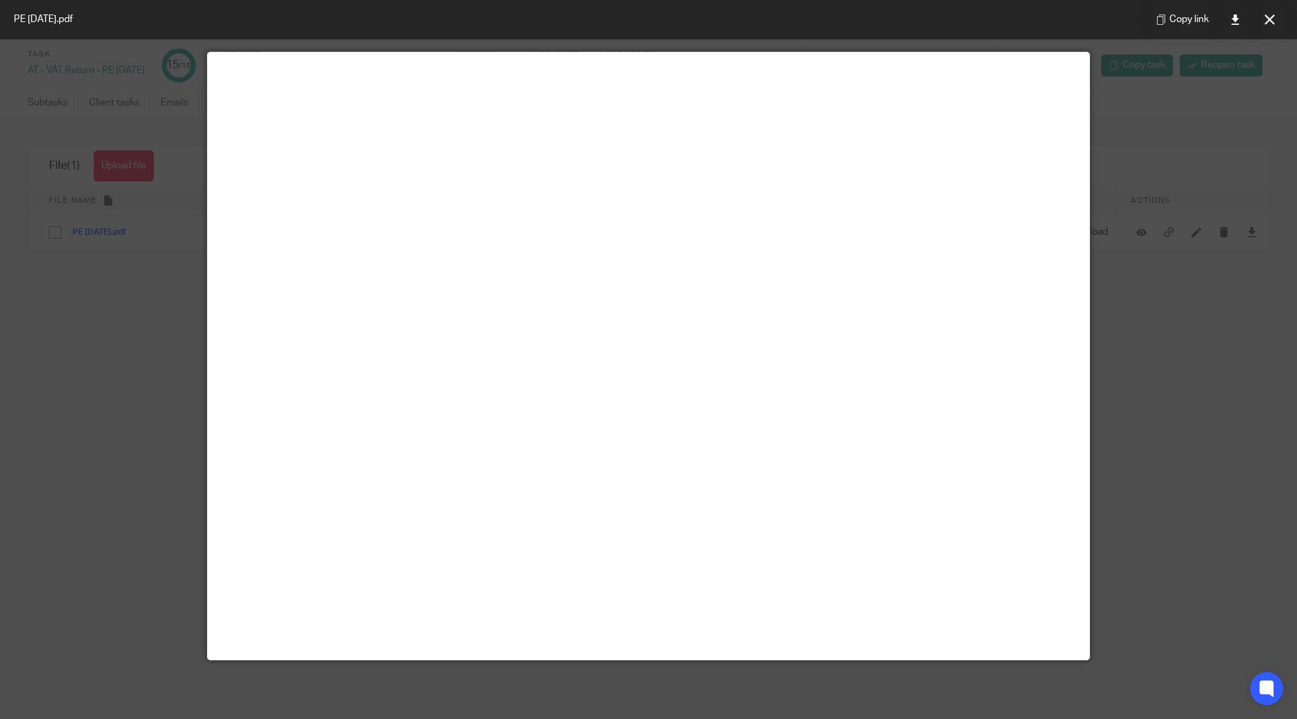
scroll to position [97, 0]
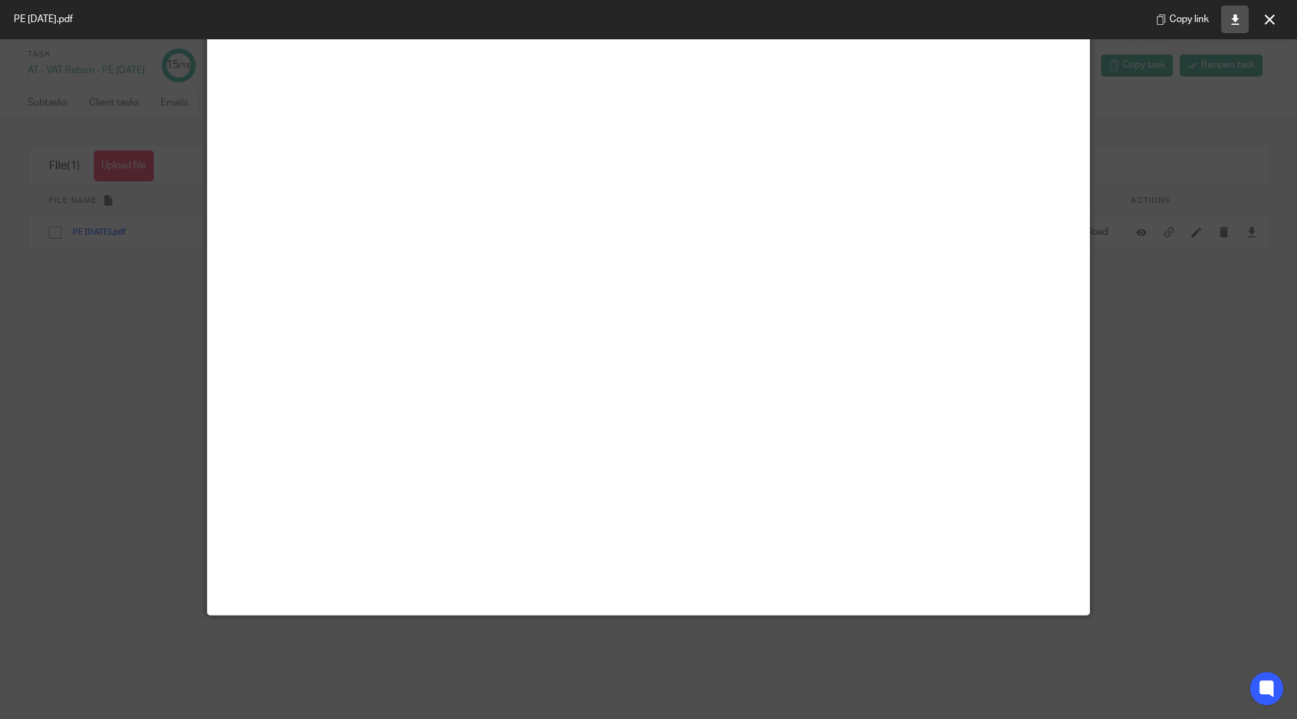
click at [1235, 22] on icon at bounding box center [1235, 19] width 10 height 10
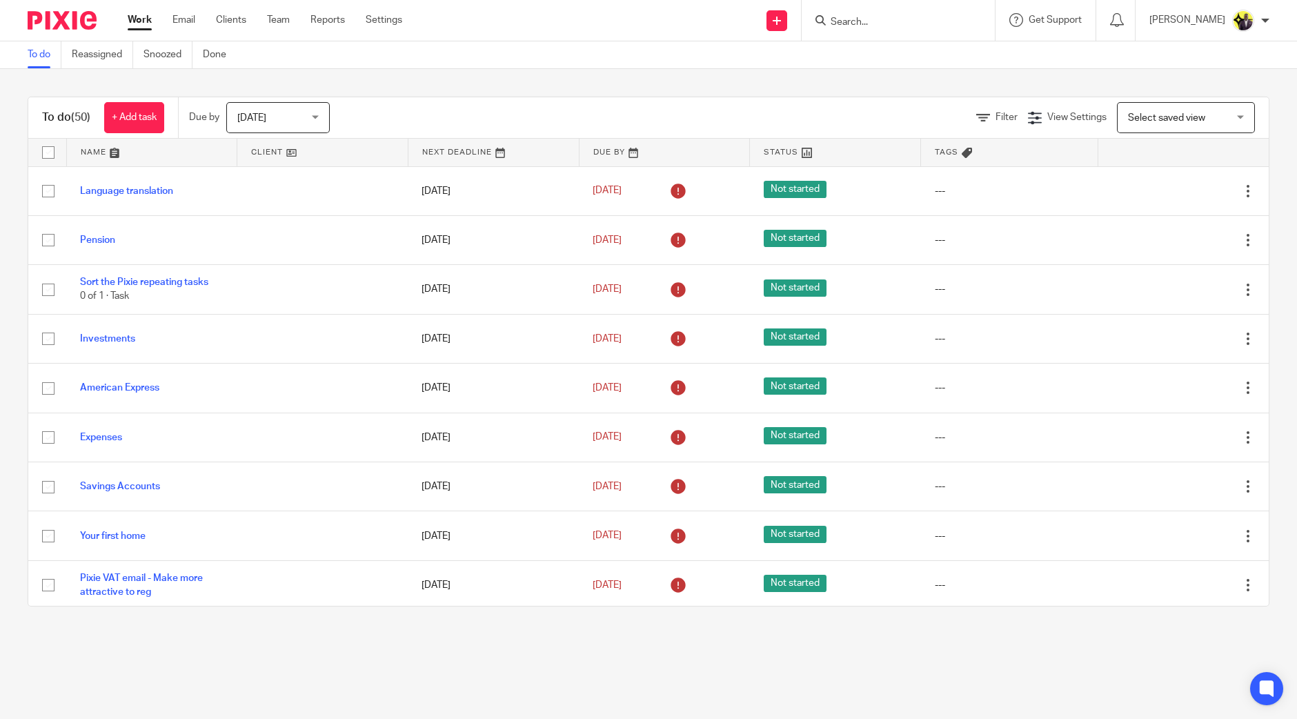
click at [913, 26] on input "Search" at bounding box center [891, 23] width 124 height 12
type input "dez"
click at [241, 19] on link "Clients" at bounding box center [231, 20] width 30 height 14
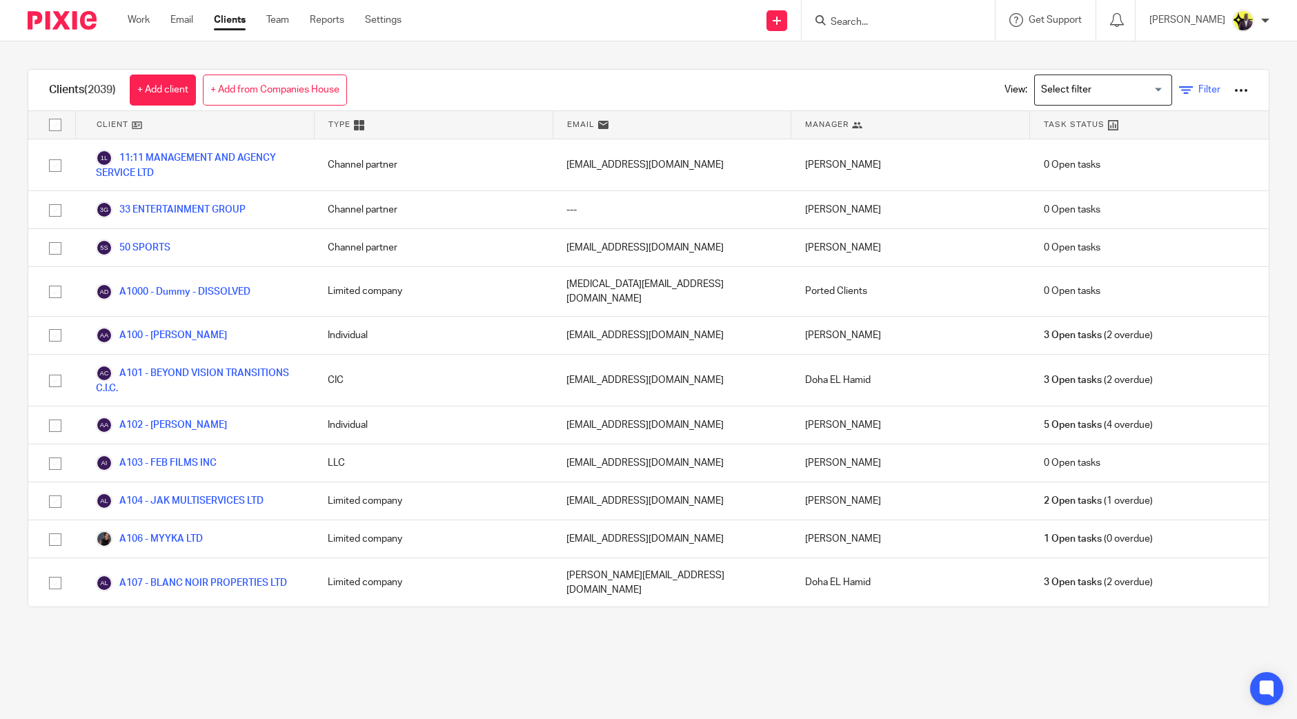
click at [1198, 89] on span "Filter" at bounding box center [1209, 90] width 22 height 10
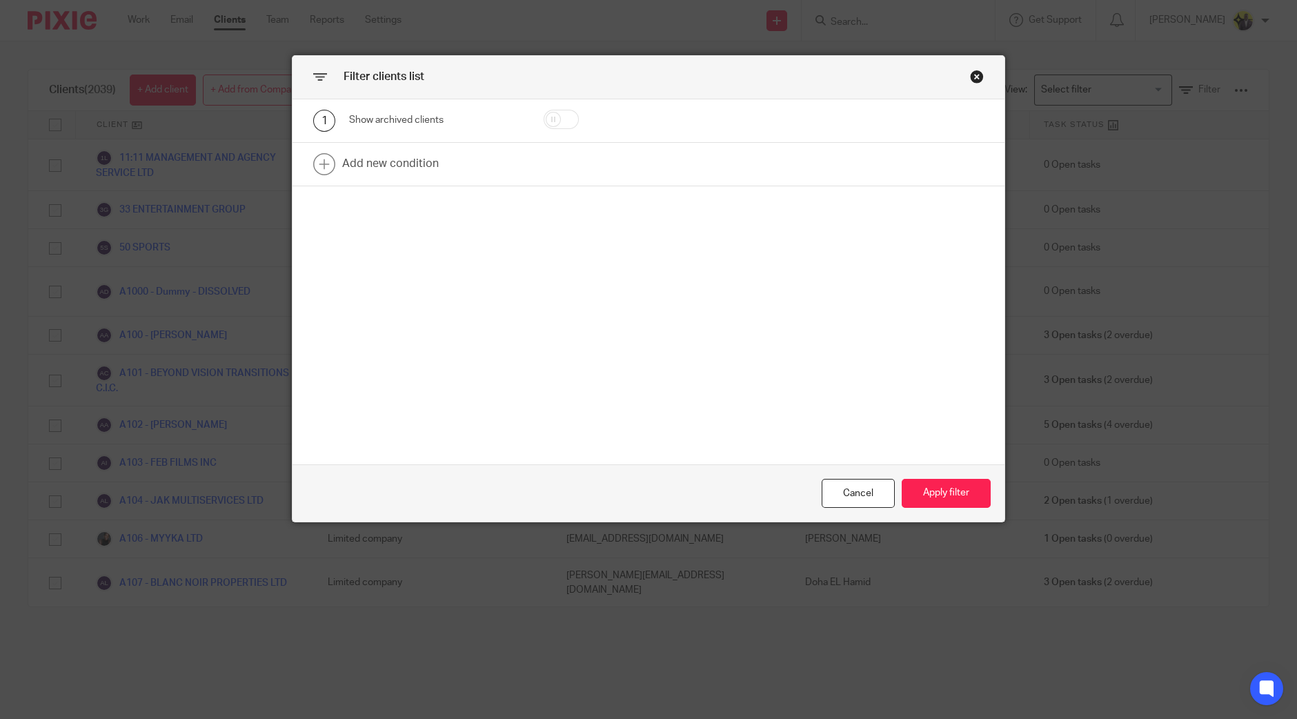
click at [566, 117] on input "checkbox" at bounding box center [560, 119] width 35 height 19
checkbox input "true"
click at [957, 492] on button "Apply filter" at bounding box center [945, 494] width 89 height 30
click at [935, 497] on button "Apply filter" at bounding box center [945, 494] width 89 height 30
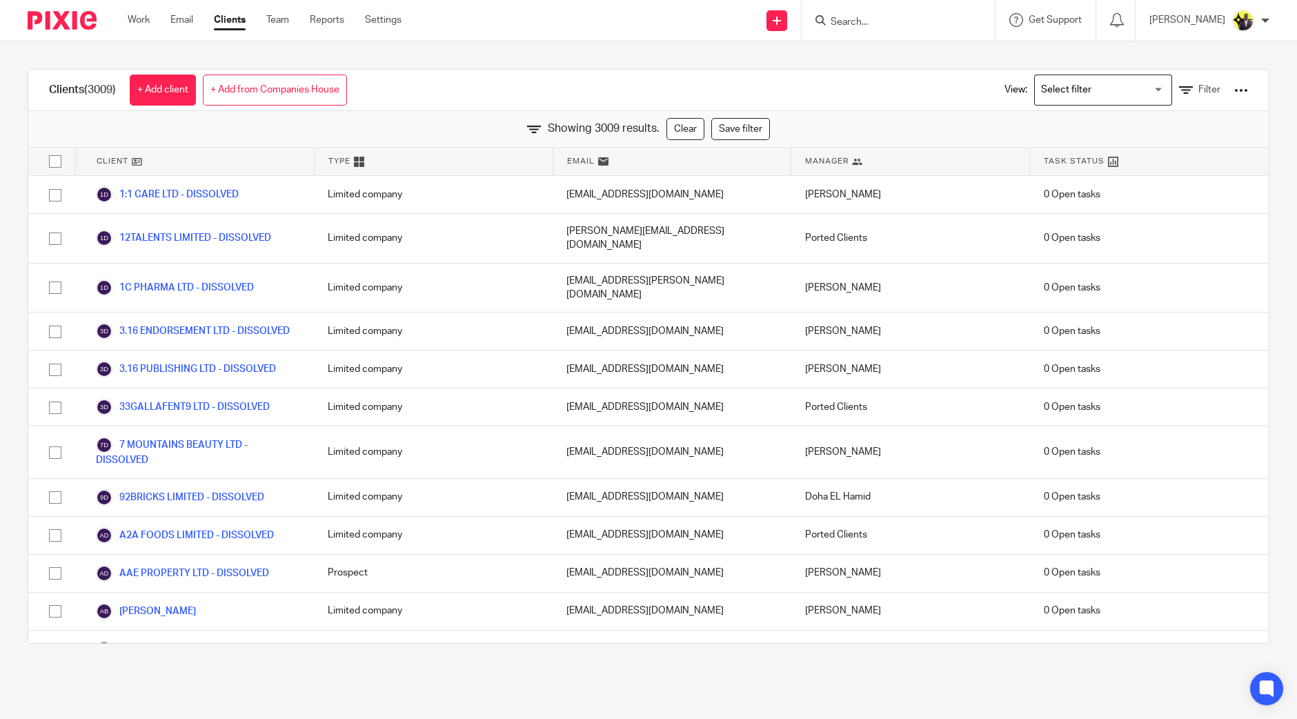
click at [887, 81] on div "Clients (3009) + Add client + Add from Companies House View: Loading... Filter" at bounding box center [648, 90] width 1240 height 41
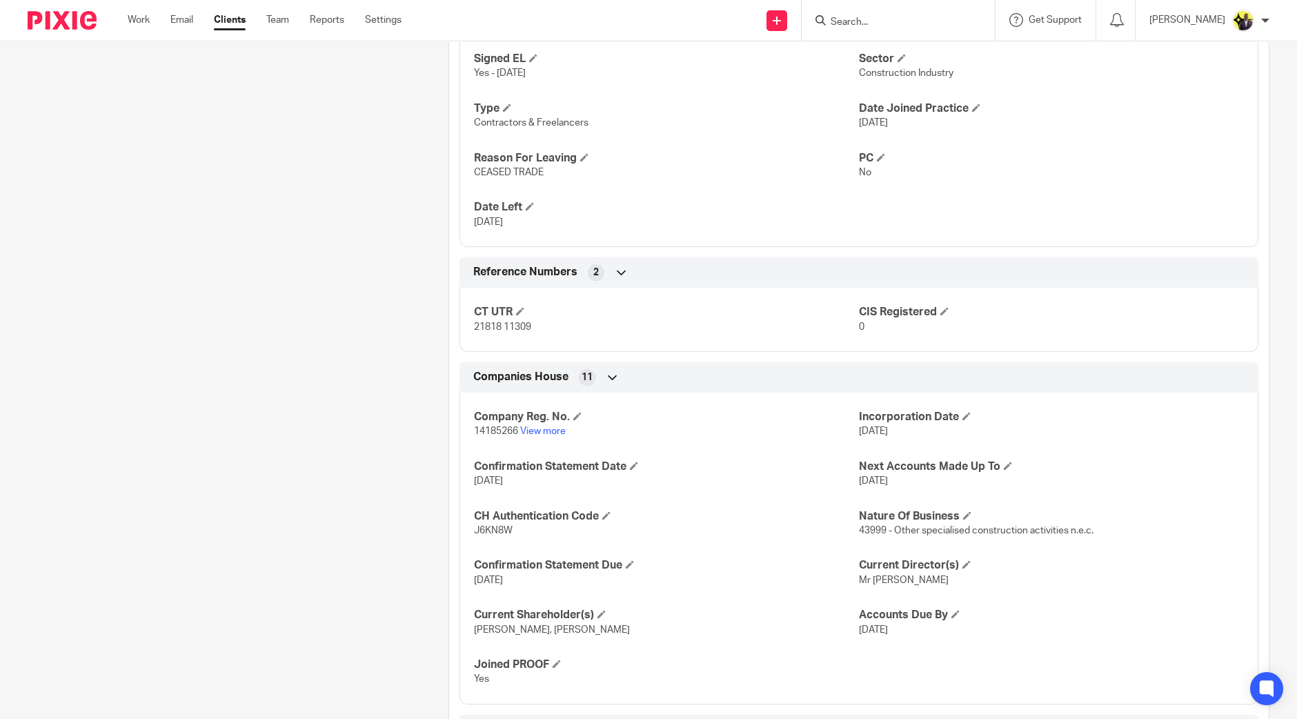
scroll to position [948, 0]
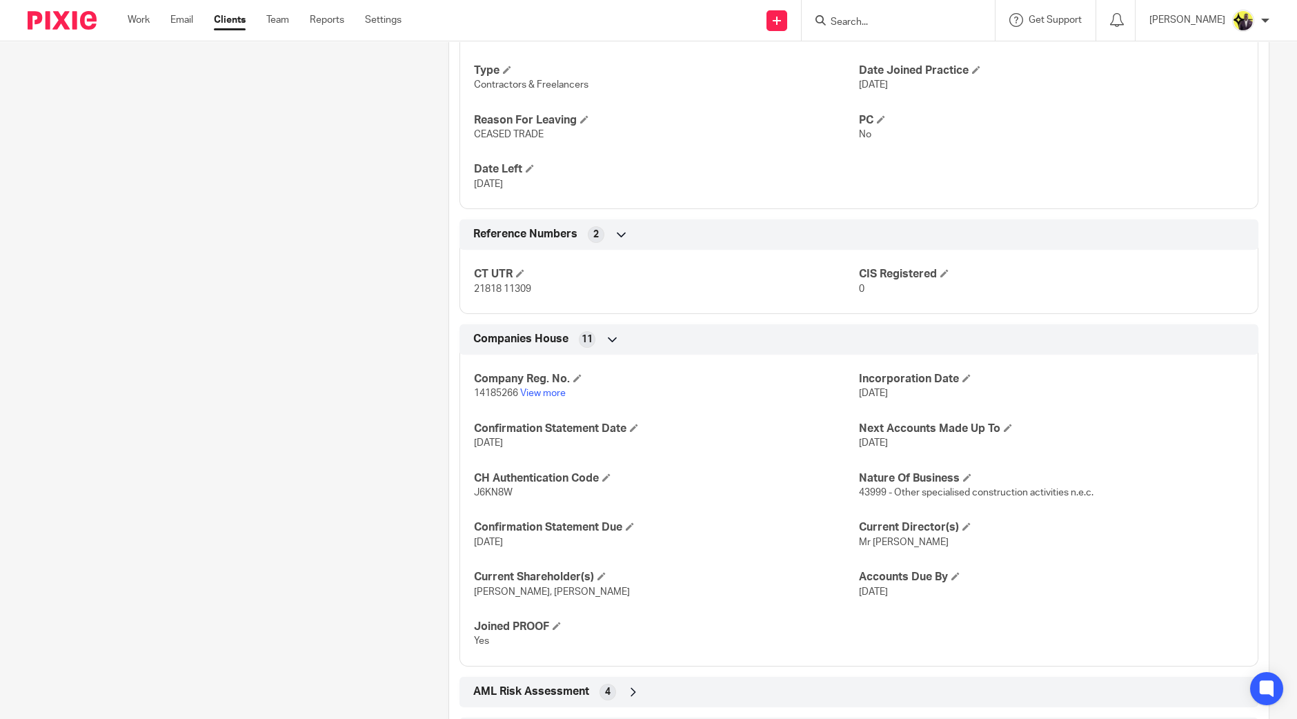
drag, startPoint x: 530, startPoint y: 497, endPoint x: 459, endPoint y: 381, distance: 136.5
click at [459, 381] on div "Company Reg. No. 14185266 View more Incorporation Date 21 Jun 2022 Confirmation…" at bounding box center [858, 505] width 799 height 322
click at [534, 497] on p "J6KN8W" at bounding box center [666, 493] width 385 height 14
drag, startPoint x: 514, startPoint y: 491, endPoint x: 469, endPoint y: 468, distance: 50.6
click at [469, 468] on div "Company Reg. No. 14185266 View more Incorporation Date 21 Jun 2022 Confirmation…" at bounding box center [858, 505] width 799 height 322
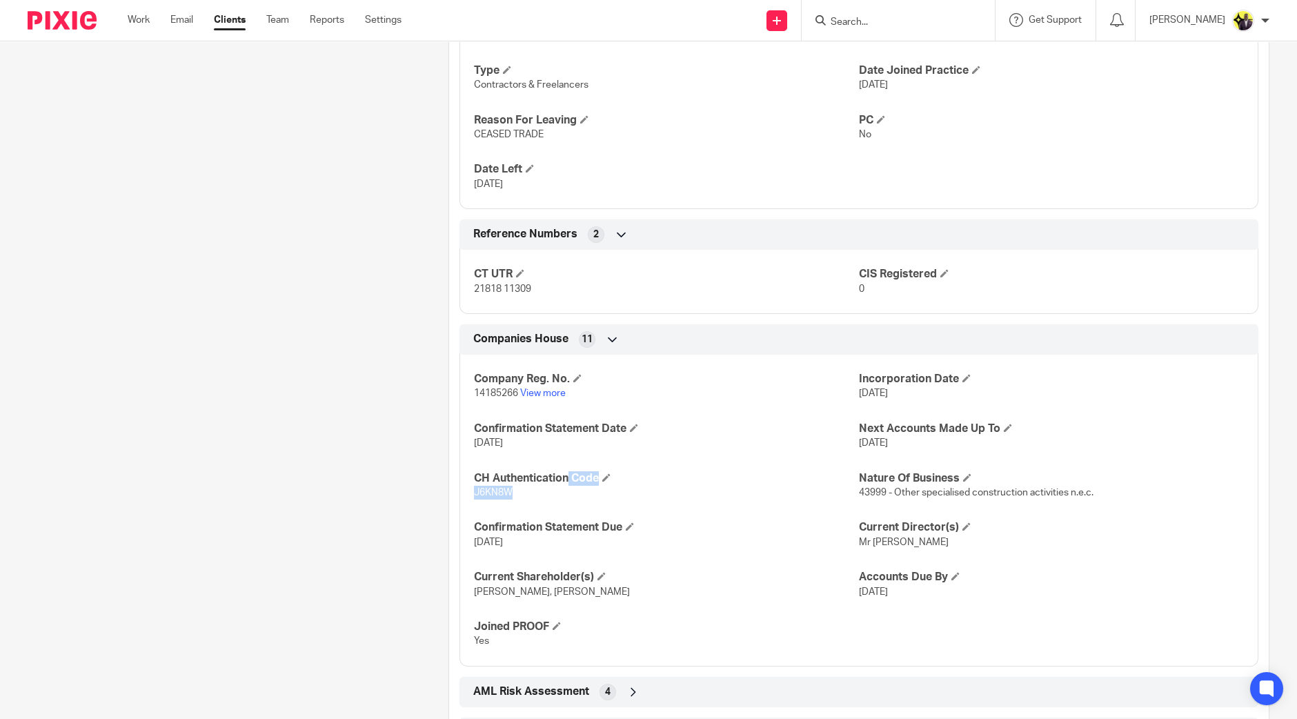
copy div "CH Authentication Code J6KN8W"
drag, startPoint x: 577, startPoint y: 389, endPoint x: 470, endPoint y: 377, distance: 108.3
click at [474, 377] on div "Company Reg. No. 14185266 View more" at bounding box center [666, 386] width 385 height 29
copy div "Company Reg. No. 14185266 View more"
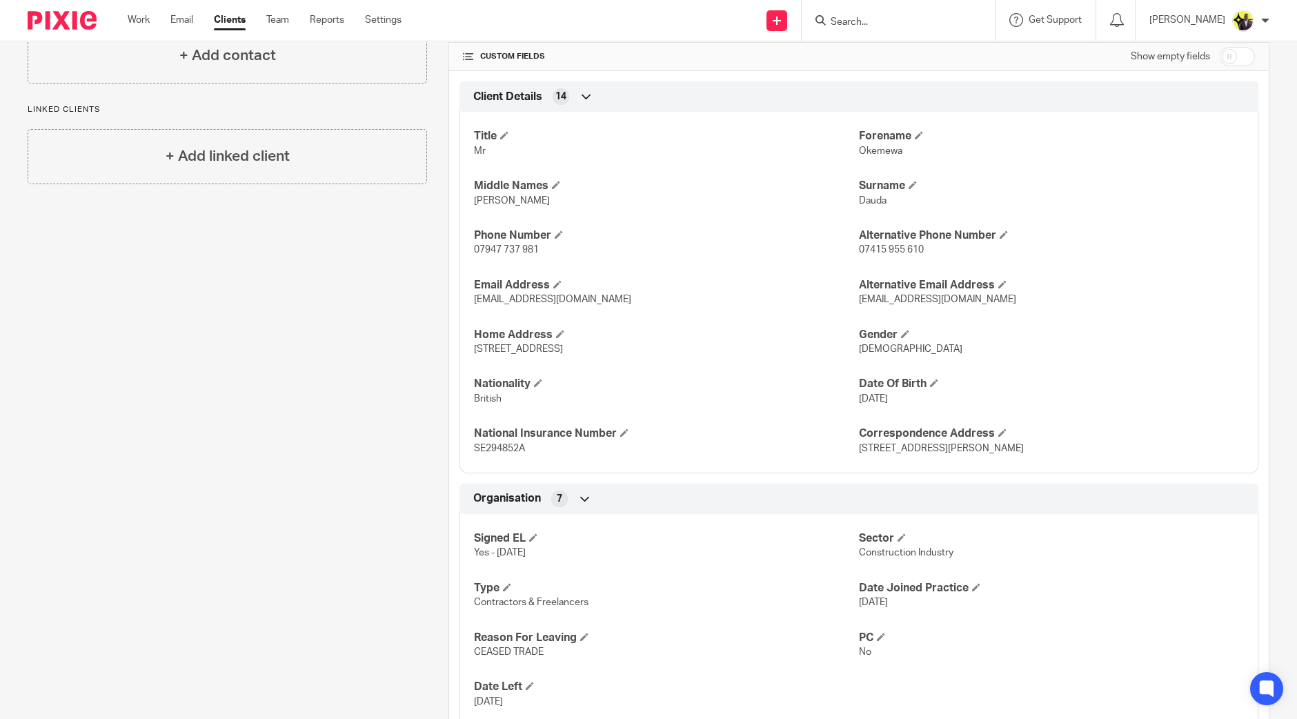
scroll to position [0, 0]
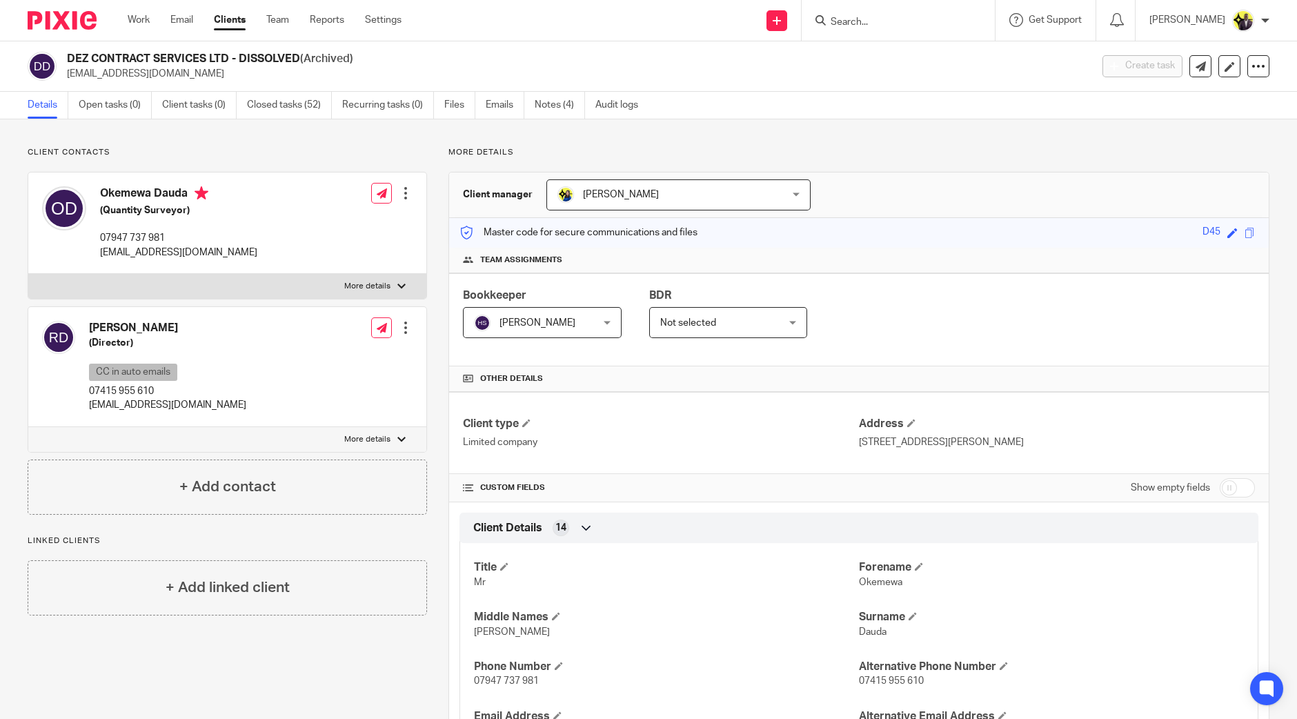
drag, startPoint x: 379, startPoint y: 54, endPoint x: 70, endPoint y: 59, distance: 309.7
click at [70, 59] on h2 "DEZ CONTRACT SERVICES LTD - DISSOLVED (Archived)" at bounding box center [473, 59] width 812 height 14
copy h2 "DEZ CONTRACT SERVICES LTD - DISSOLVED (Archived)"
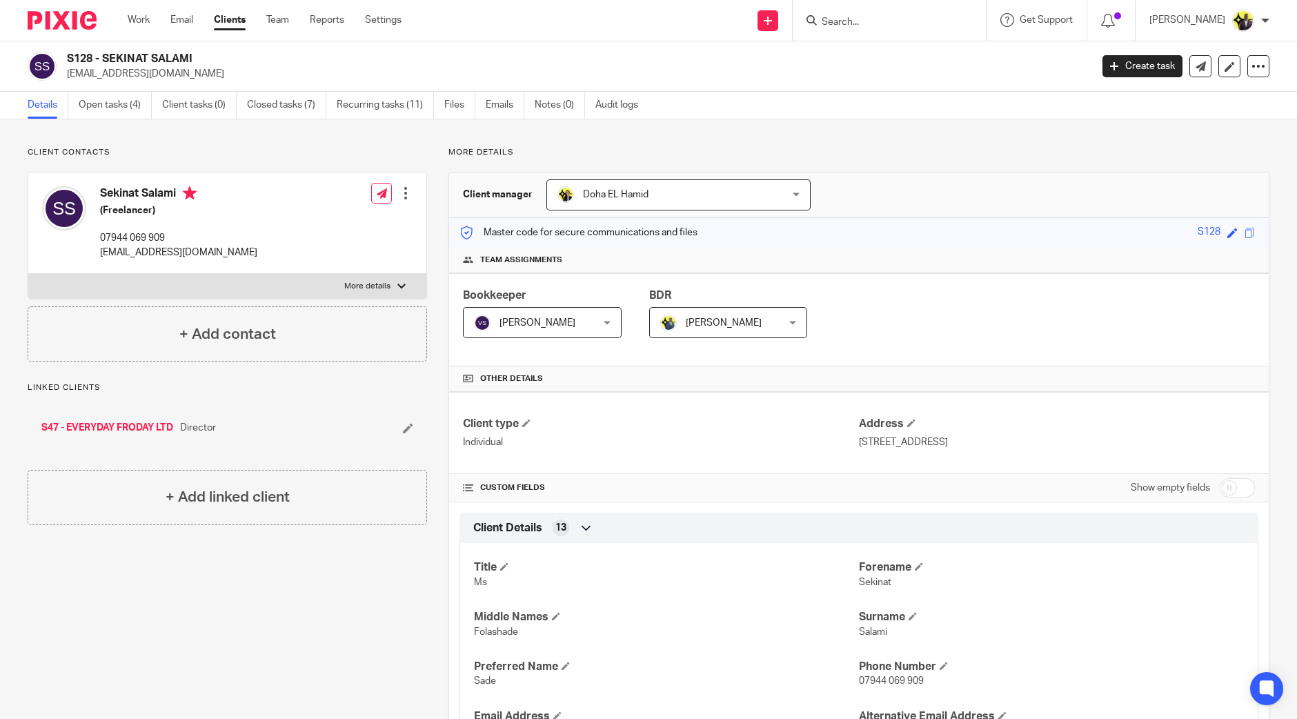
click at [881, 19] on input "Search" at bounding box center [882, 23] width 124 height 12
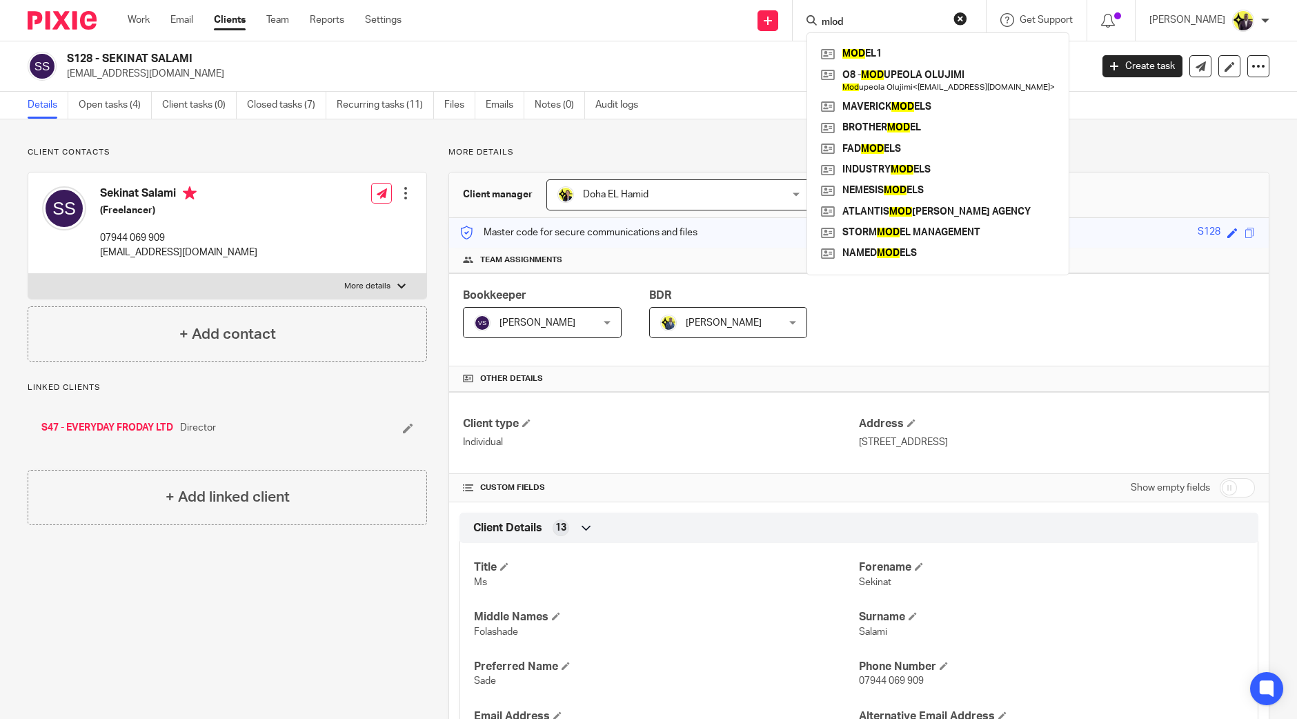
drag, startPoint x: 890, startPoint y: 23, endPoint x: 845, endPoint y: 16, distance: 45.5
click at [840, 16] on div "mlod" at bounding box center [886, 20] width 161 height 17
type input "mlod"
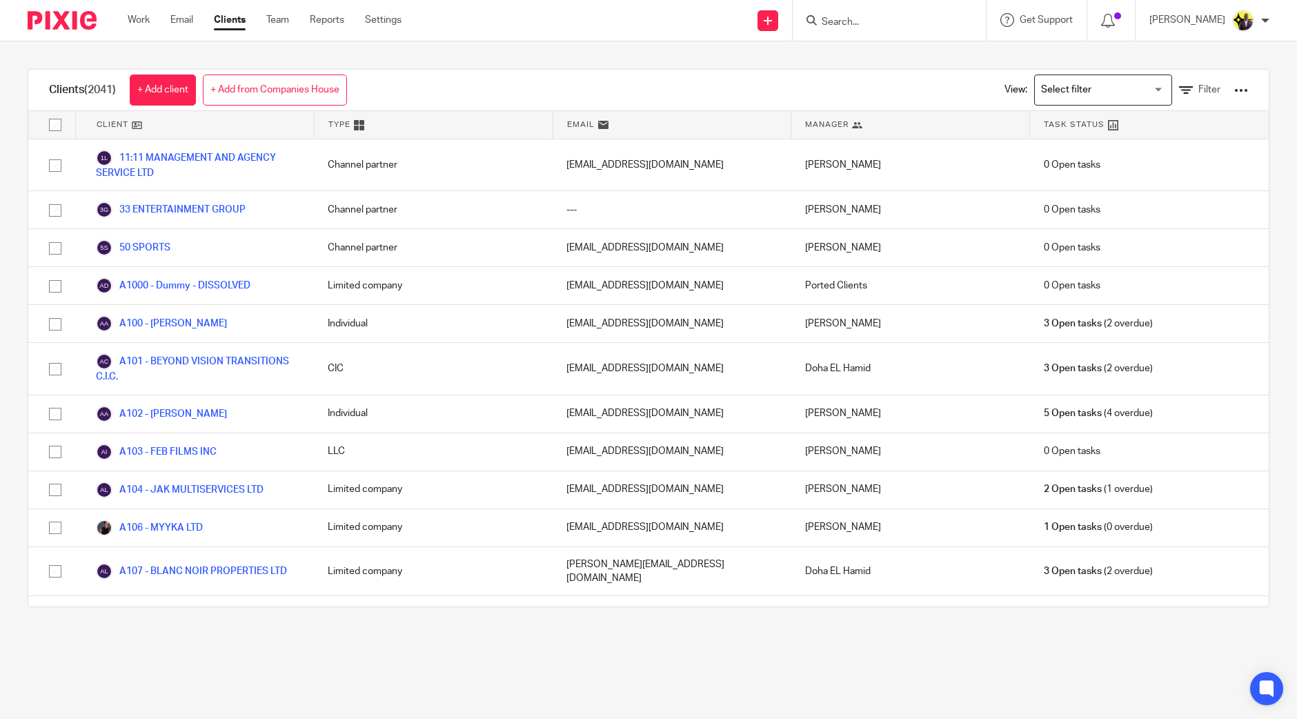
click at [931, 22] on input "Search" at bounding box center [882, 23] width 124 height 12
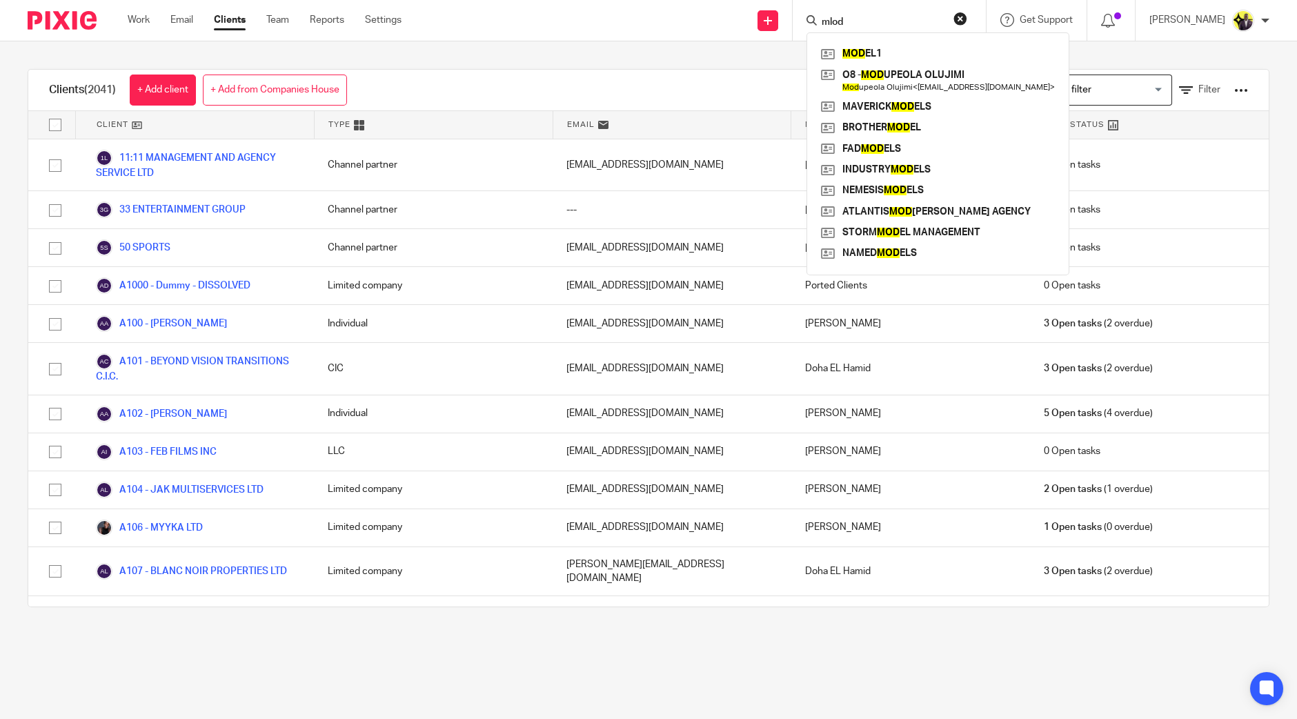
type input "mlod"
click at [557, 65] on div "Clients (2041) + Add client + Add from Companies House View: Loading... Filter …" at bounding box center [648, 337] width 1297 height 593
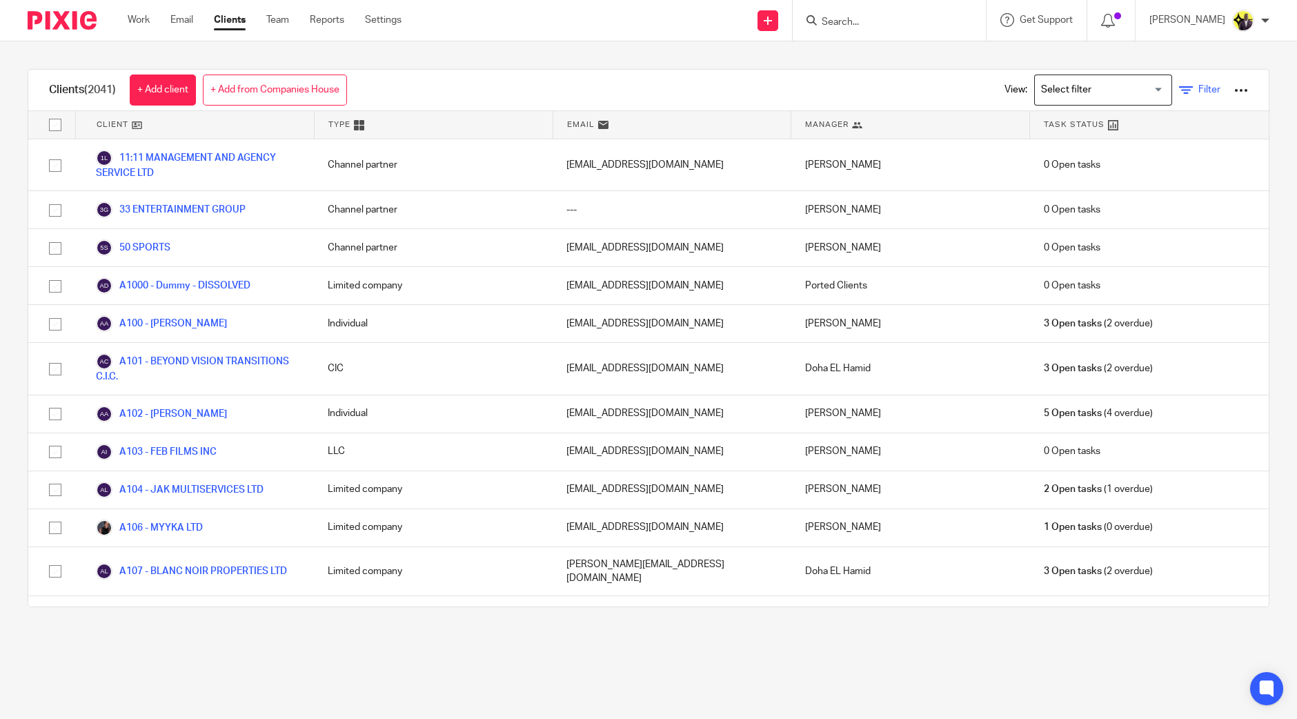
click at [1198, 92] on span "Filter" at bounding box center [1209, 90] width 22 height 10
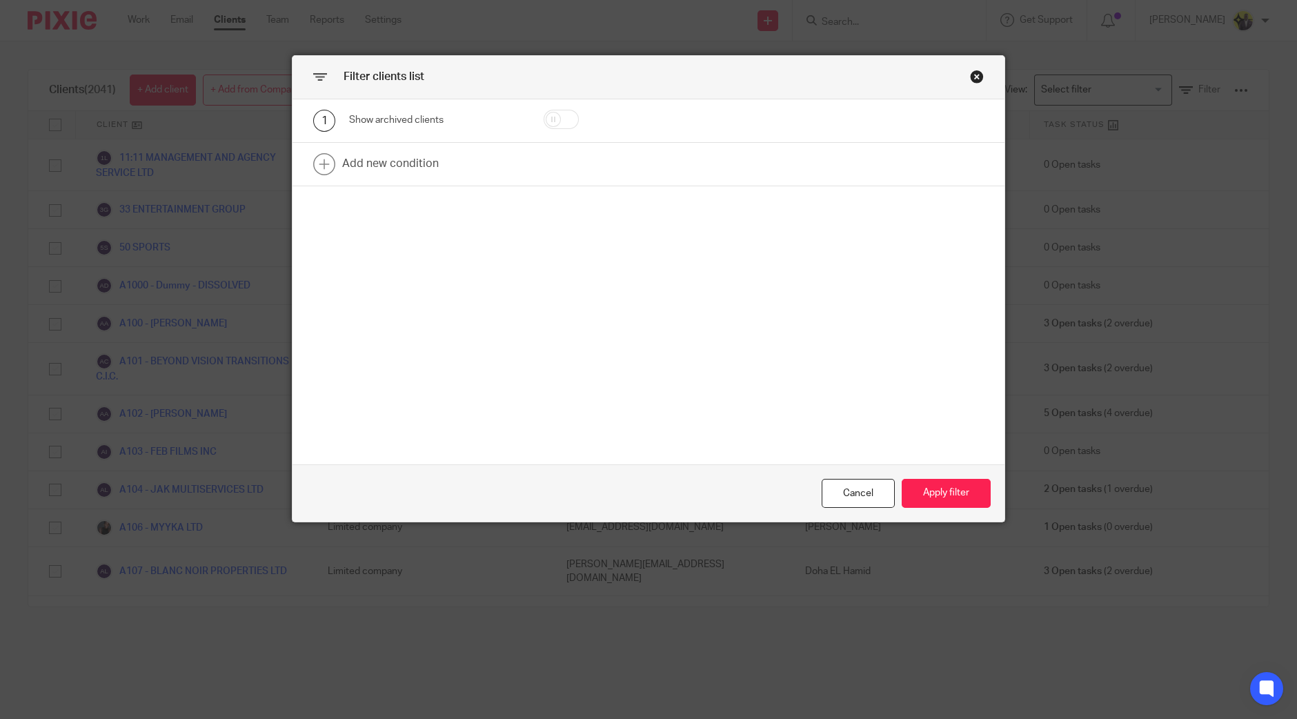
click at [560, 115] on input "checkbox" at bounding box center [560, 119] width 35 height 19
checkbox input "true"
click at [948, 486] on button "Apply filter" at bounding box center [945, 494] width 89 height 30
click at [946, 495] on button "Apply filter" at bounding box center [945, 494] width 89 height 30
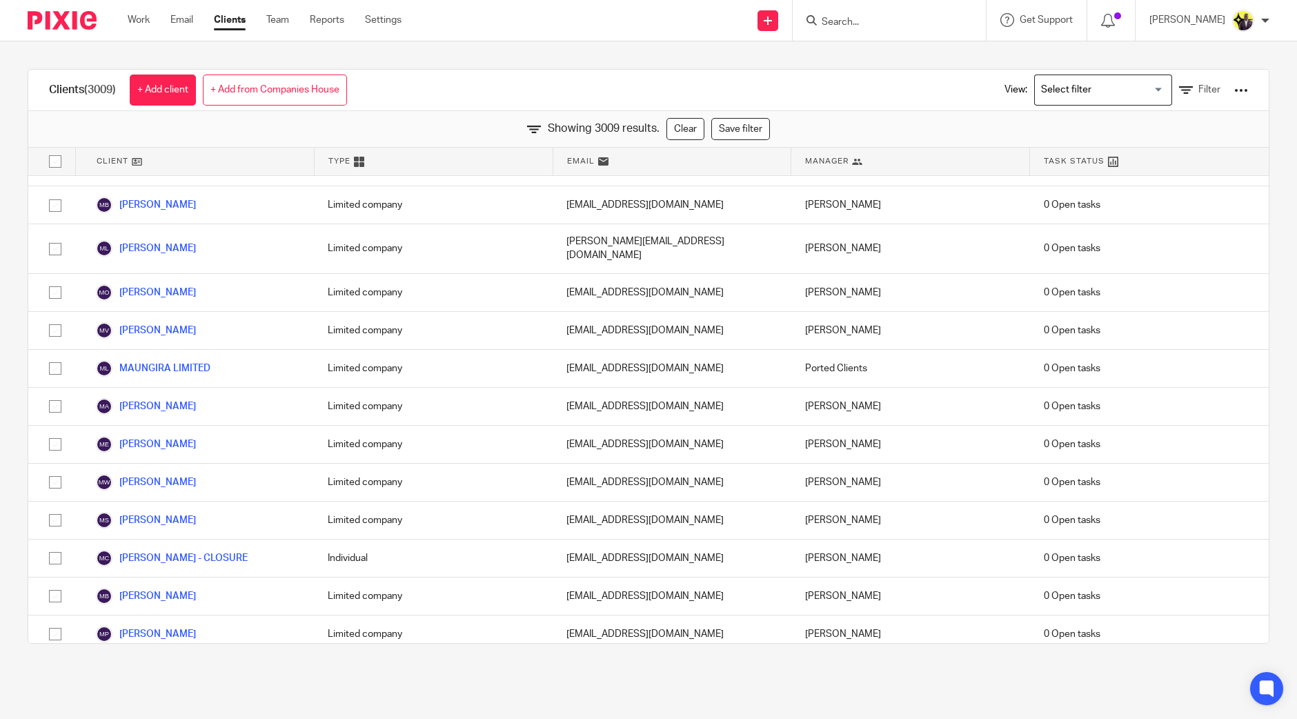
scroll to position [115962, 0]
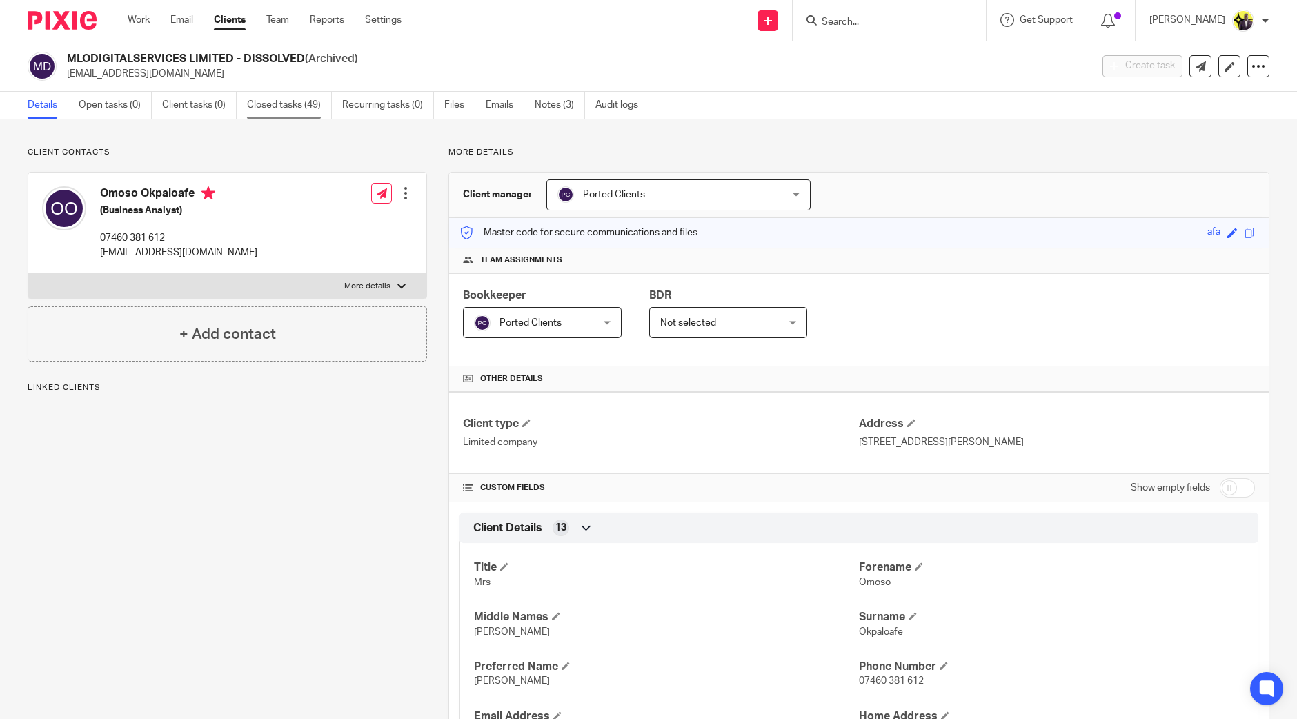
click at [293, 112] on link "Closed tasks (49)" at bounding box center [289, 105] width 85 height 27
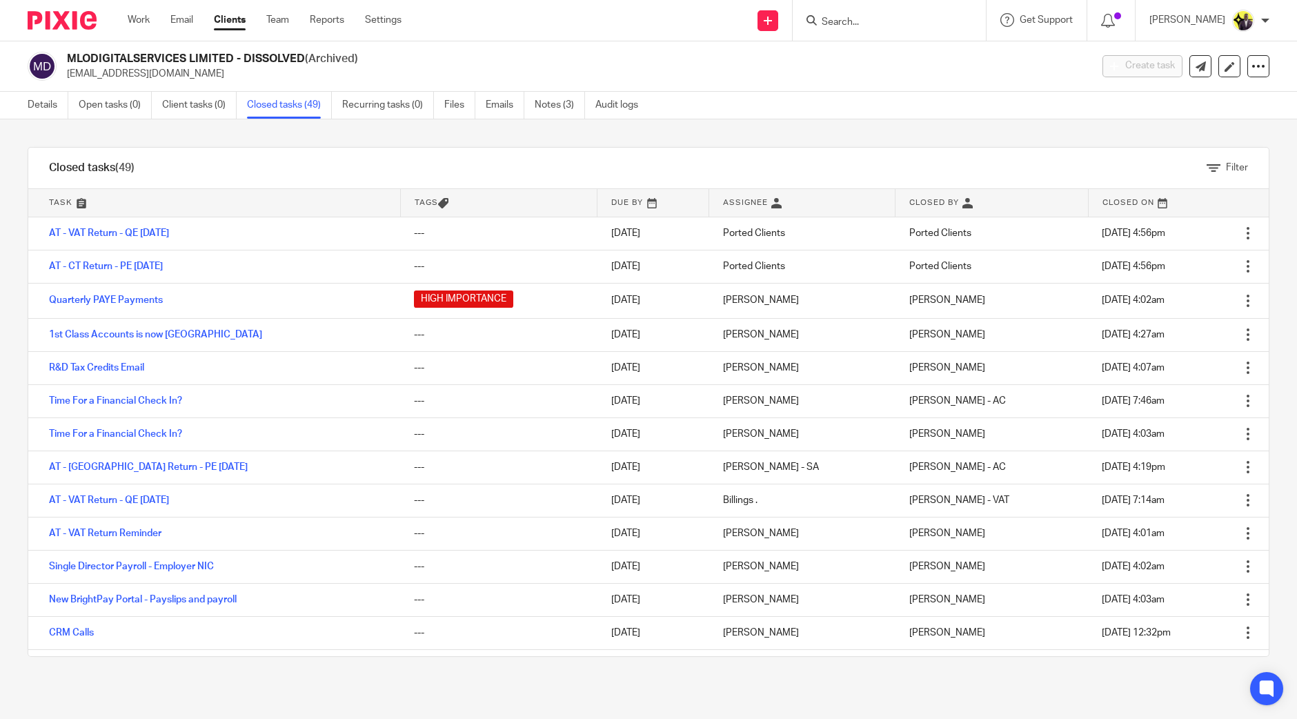
drag, startPoint x: 240, startPoint y: 54, endPoint x: 68, endPoint y: 43, distance: 172.8
click at [68, 43] on div "MLODIGITALSERVICES LIMITED - DISSOLVED (Archived) [EMAIL_ADDRESS][DOMAIN_NAME] …" at bounding box center [648, 66] width 1297 height 50
copy h2 "MLODIGITALSERVICES LIMITED -"
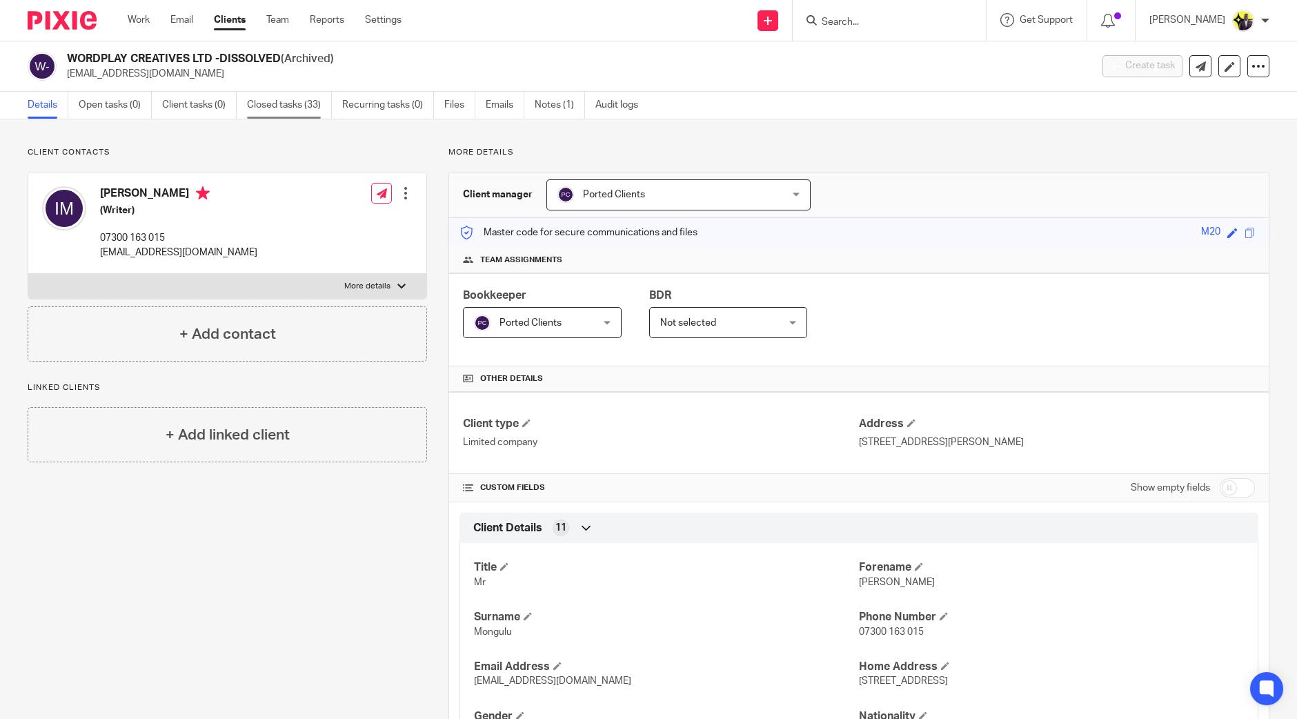
click at [292, 101] on link "Closed tasks (33)" at bounding box center [289, 105] width 85 height 27
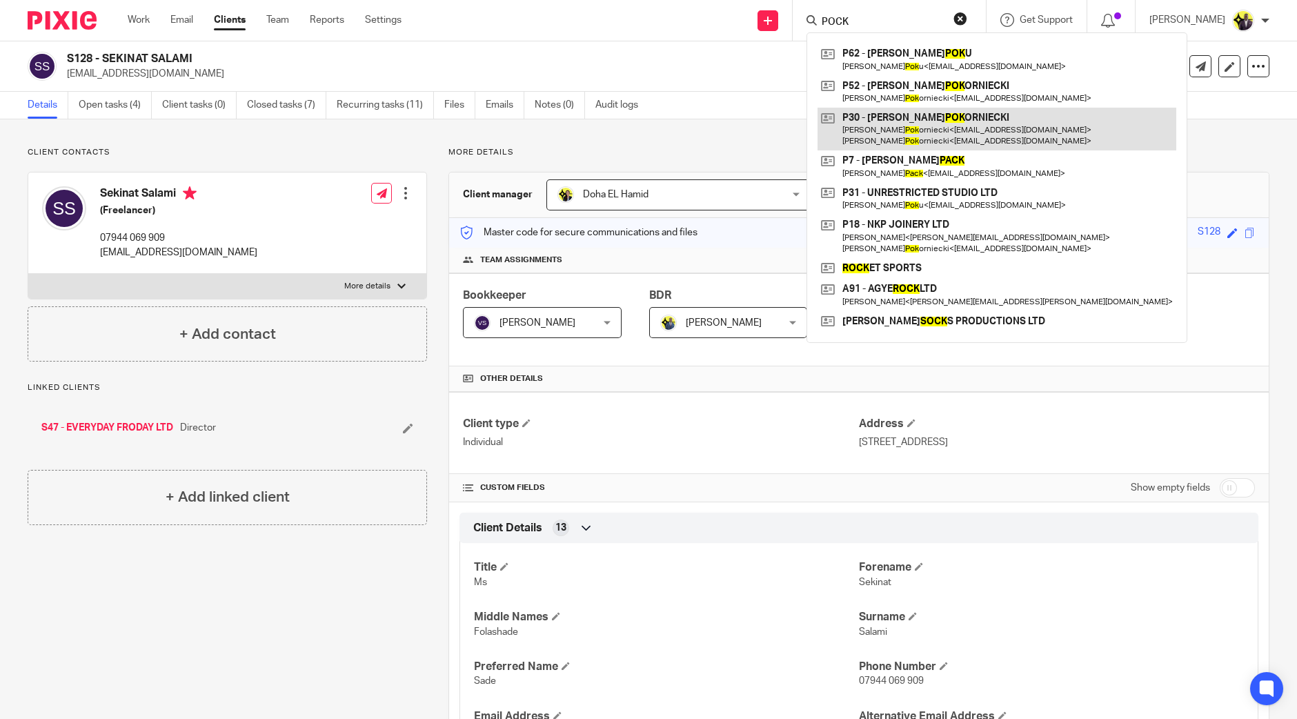
type input "POCK"
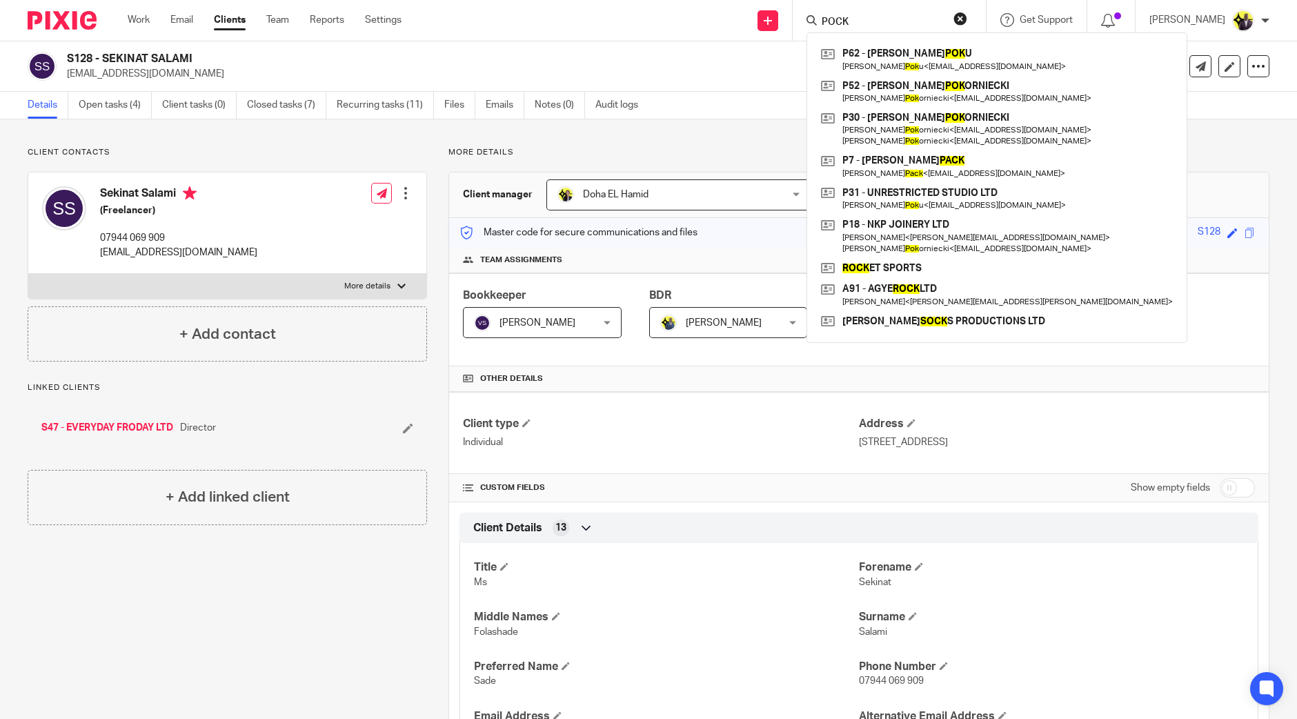
click at [738, 139] on div "Client contacts Sekinat Salami (Freelancer) 07944 069 909 [EMAIL_ADDRESS][DOMAI…" at bounding box center [648, 705] width 1297 height 1172
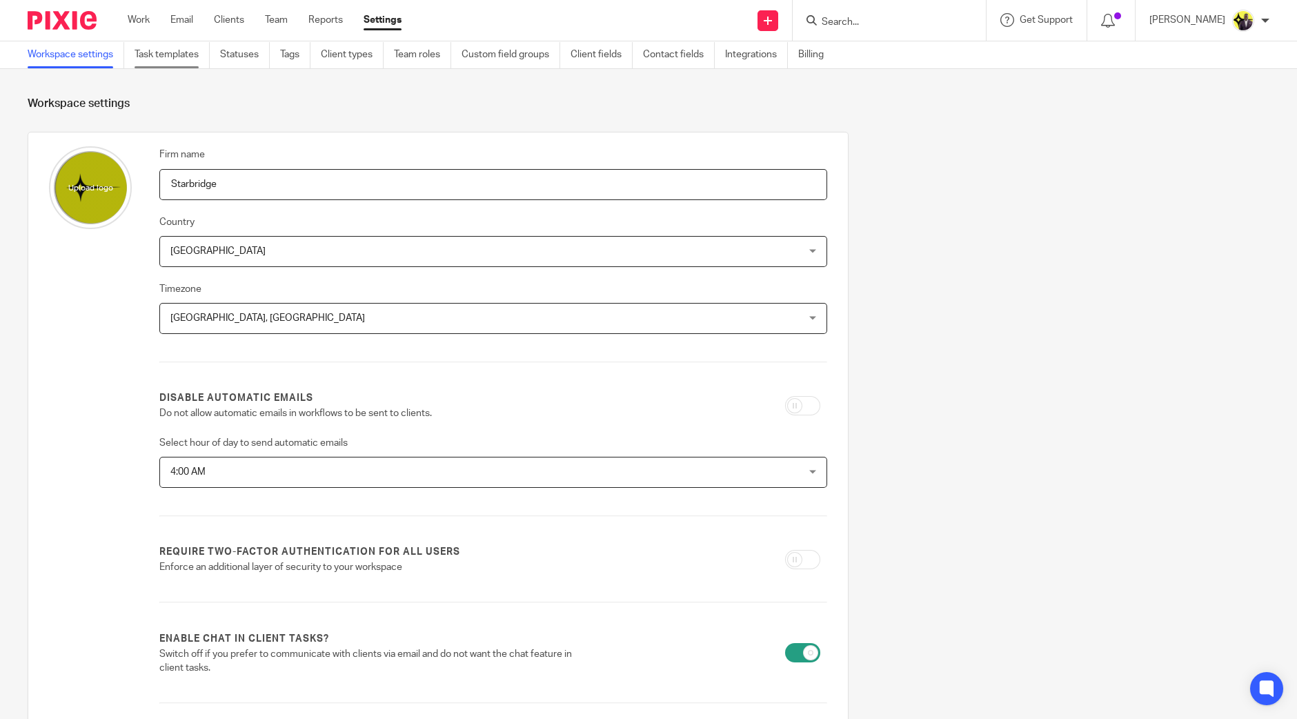
click at [163, 50] on link "Task templates" at bounding box center [171, 54] width 75 height 27
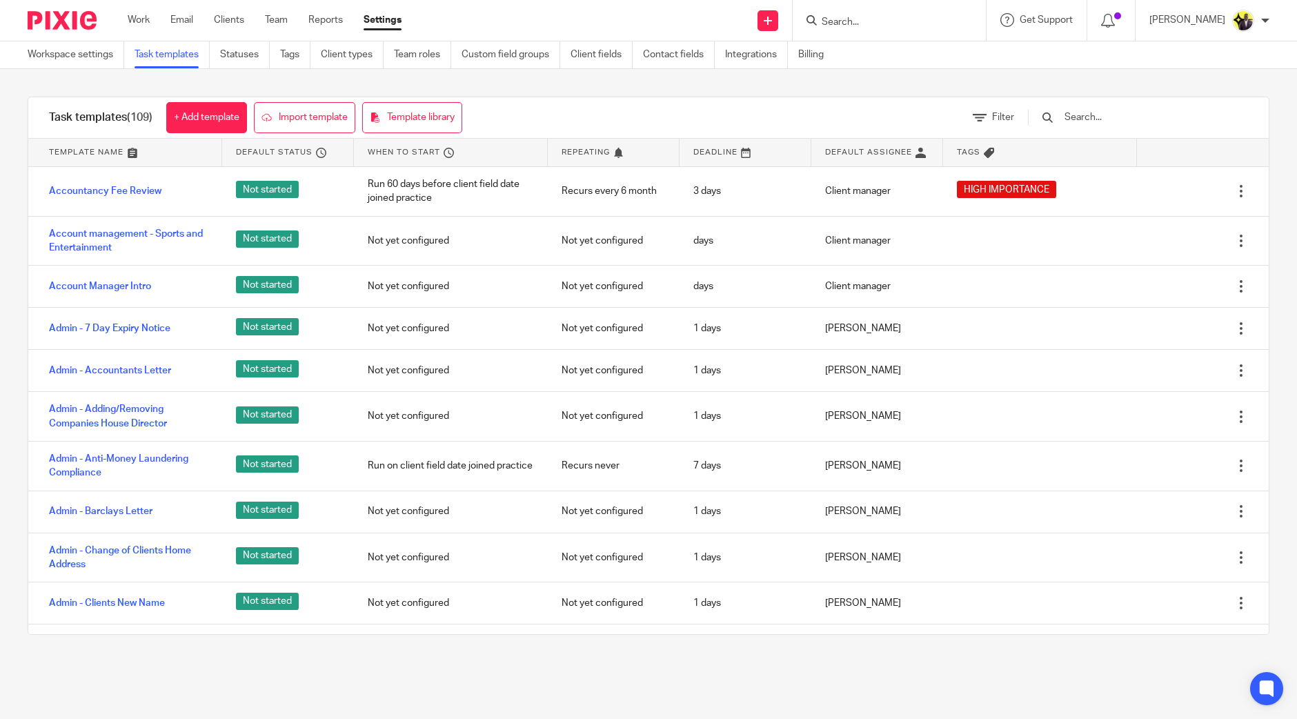
click at [1121, 108] on div at bounding box center [1131, 117] width 234 height 41
click at [1124, 117] on input "text" at bounding box center [1143, 117] width 161 height 15
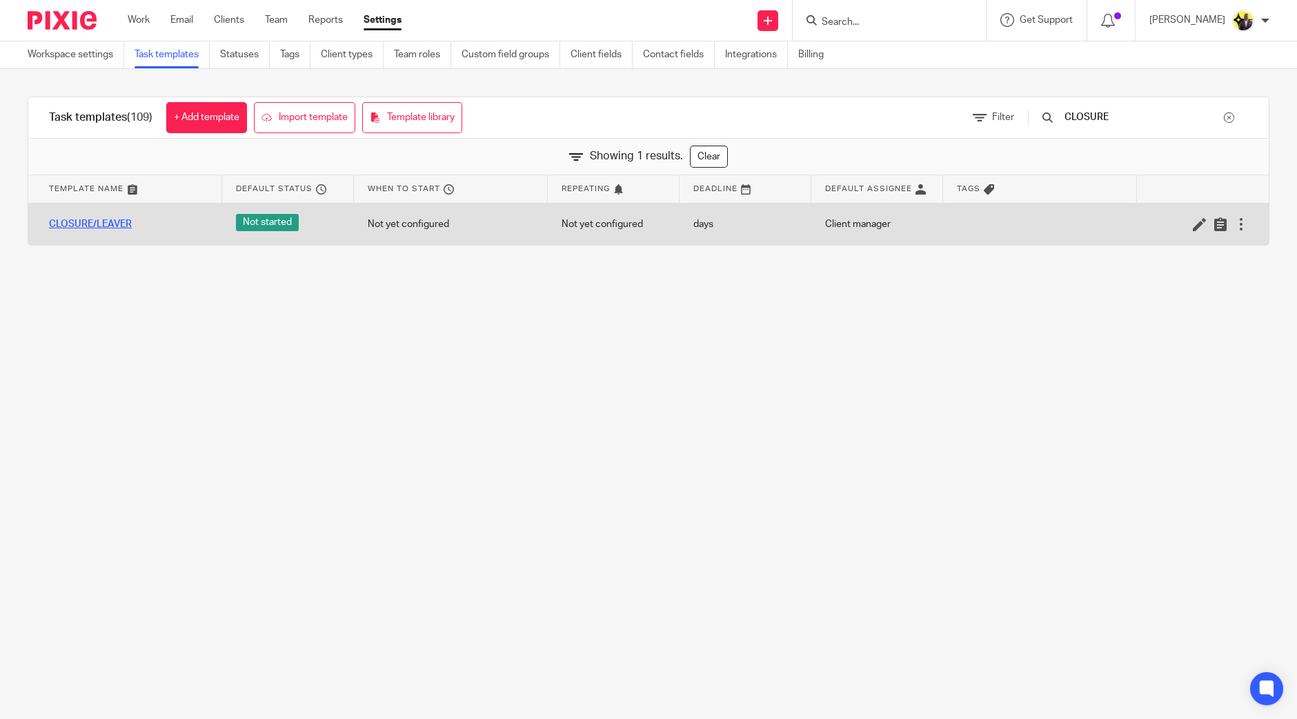
type input "CLOSURE"
click at [118, 221] on link "CLOSURE/LEAVER" at bounding box center [90, 224] width 83 height 14
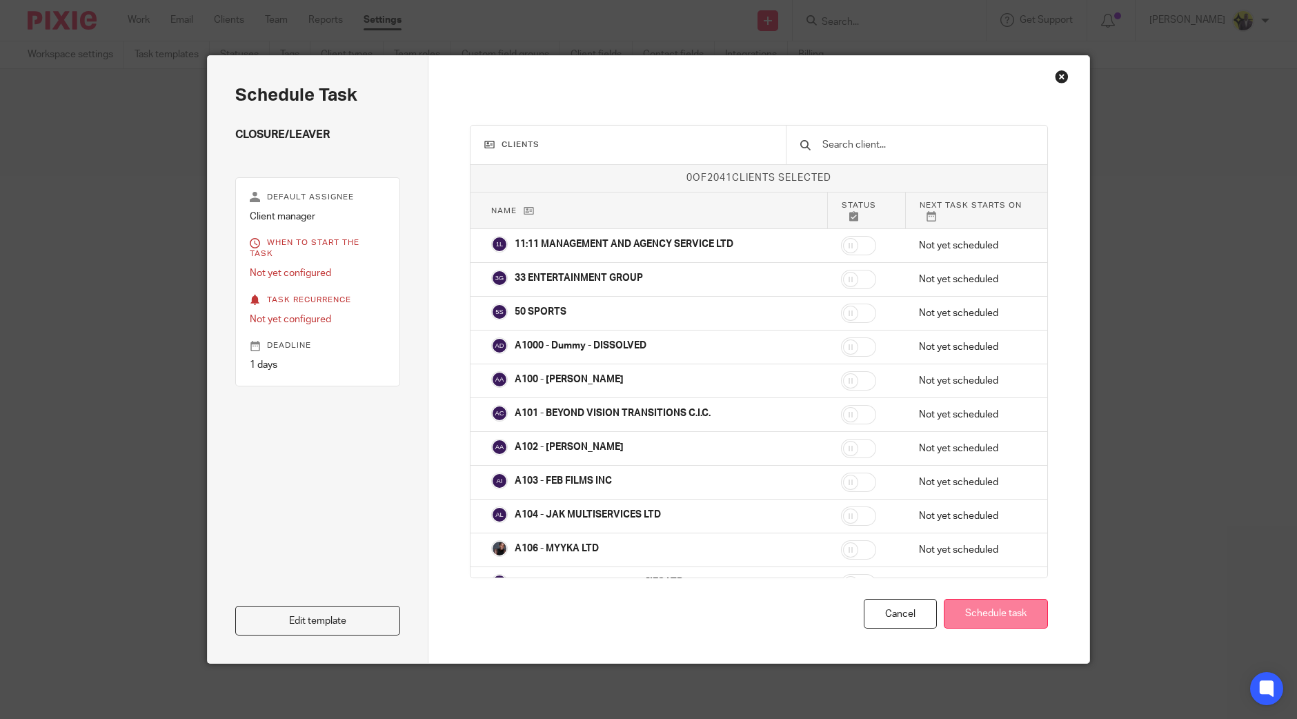
click at [1007, 614] on button "Schedule task" at bounding box center [995, 614] width 104 height 30
drag, startPoint x: 321, startPoint y: 637, endPoint x: 321, endPoint y: 622, distance: 14.5
click at [321, 637] on div "Schedule task CLOSURE/LEAVER Default assignee Client manager When to start the …" at bounding box center [318, 359] width 221 height 607
click at [322, 619] on link "Edit template" at bounding box center [317, 621] width 165 height 30
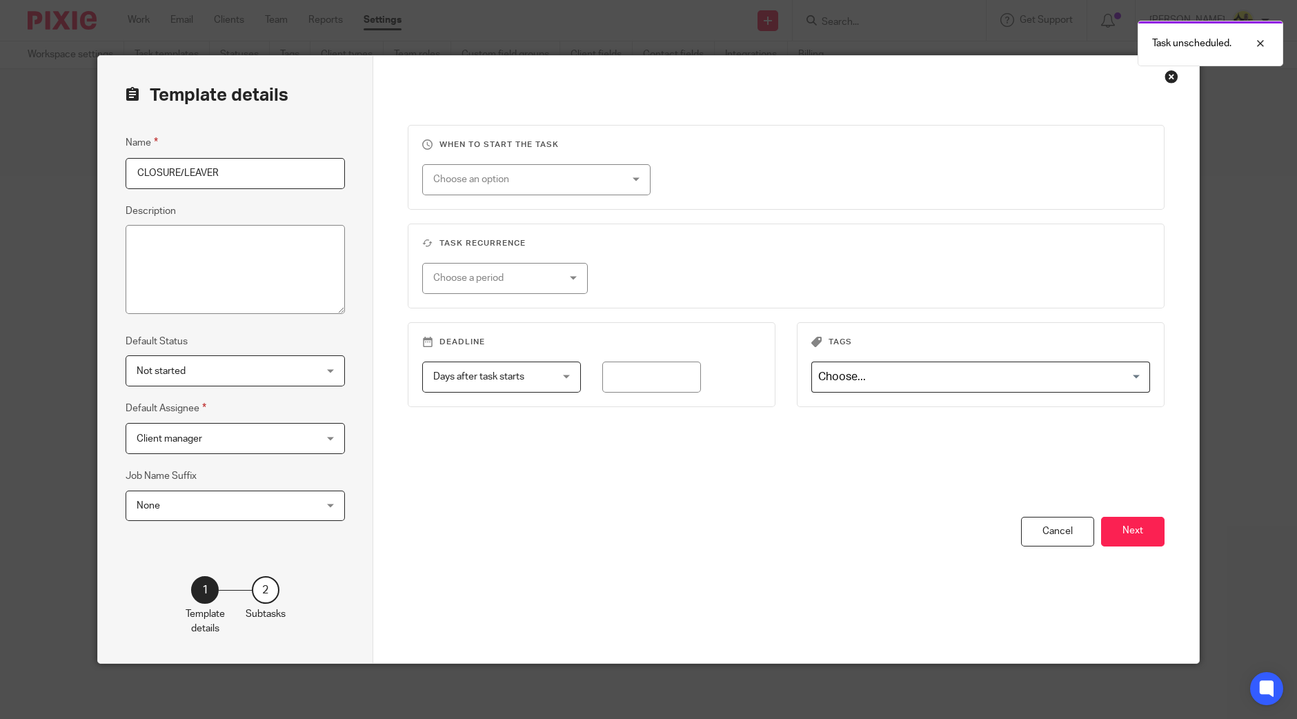
click at [1126, 525] on button "Next" at bounding box center [1132, 532] width 63 height 30
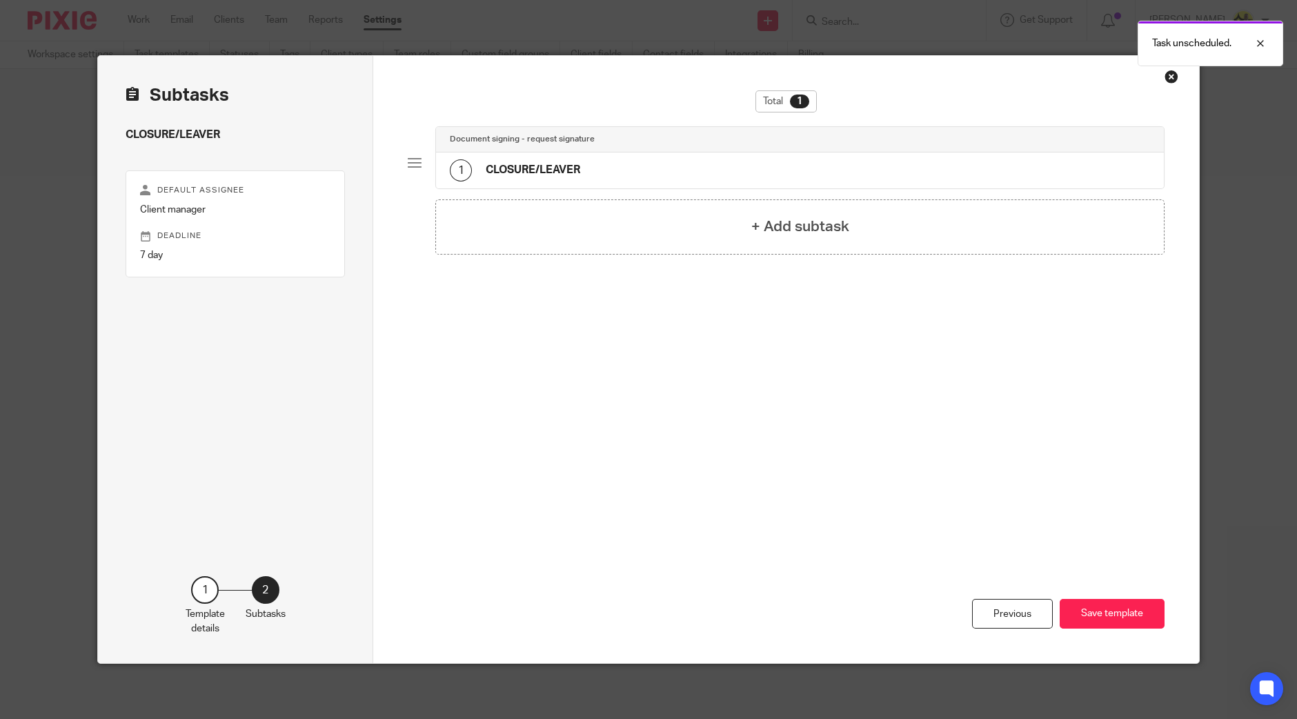
click at [602, 156] on div "1 CLOSURE/LEAVER" at bounding box center [800, 170] width 728 height 36
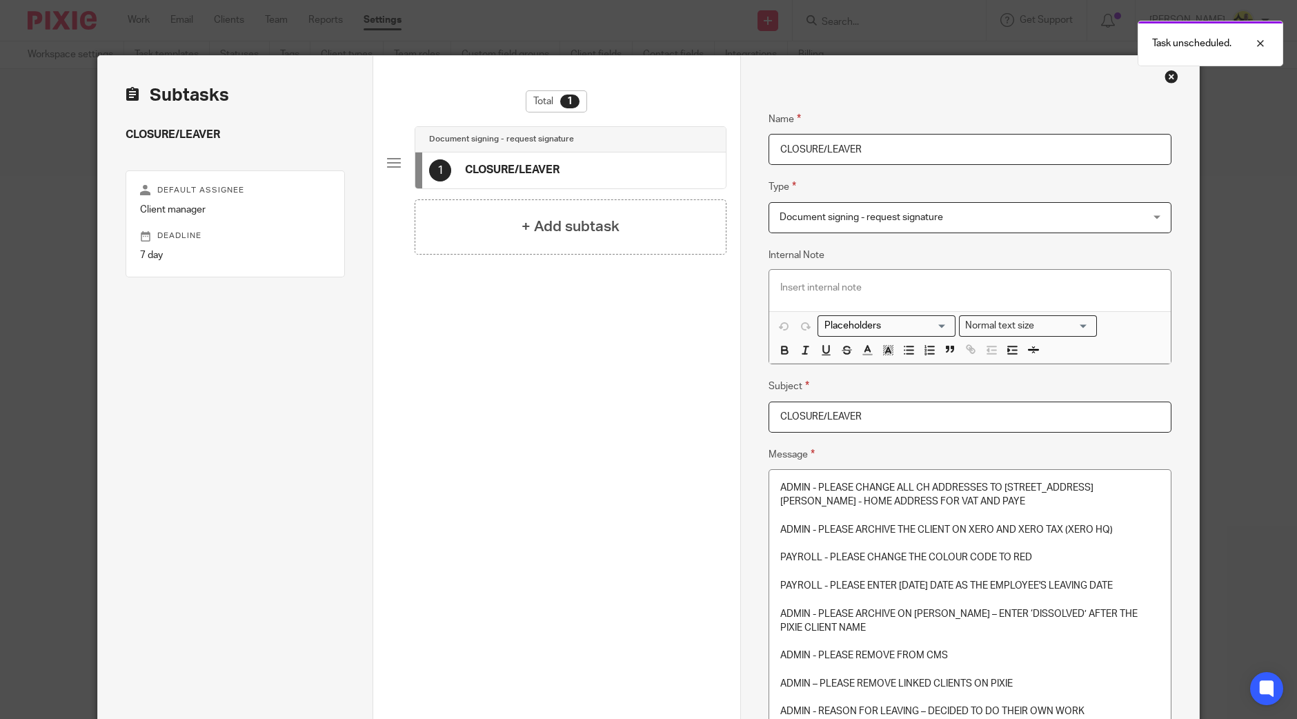
click at [903, 560] on p "PAYROLL - PLEASE CHANGE THE COLOUR CODE TO RED" at bounding box center [969, 557] width 379 height 14
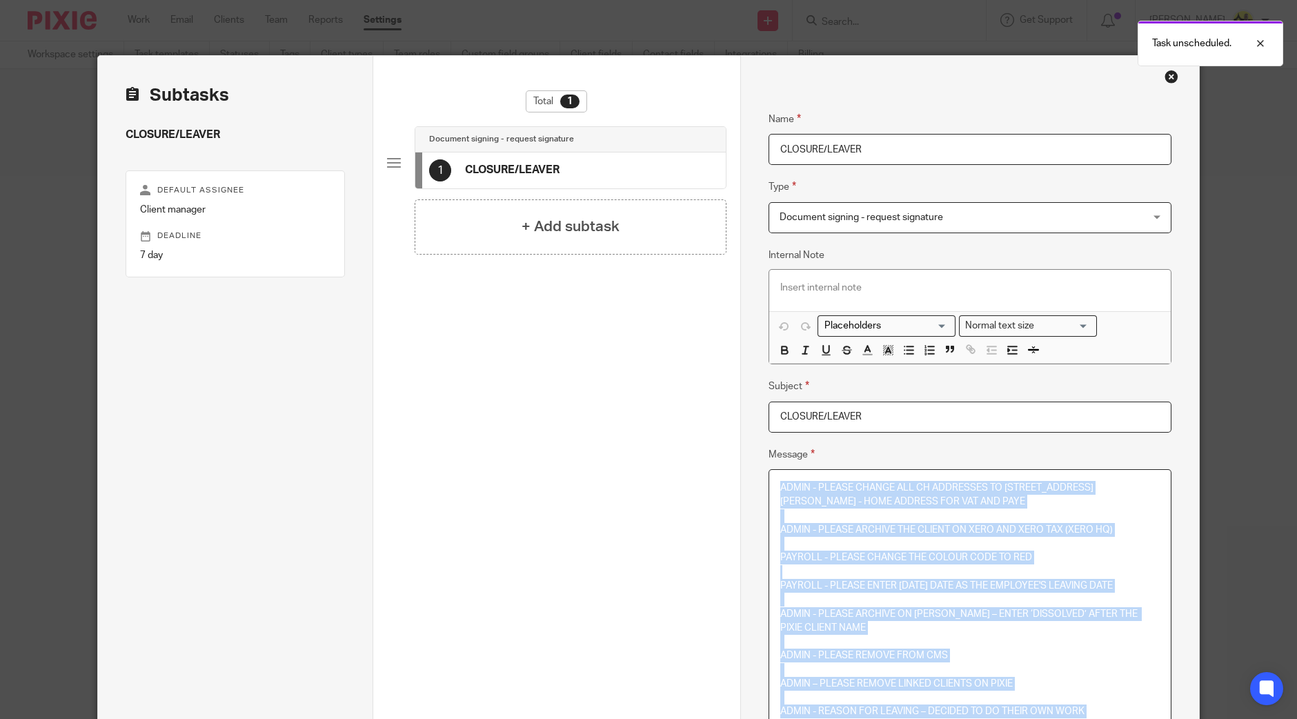
scroll to position [138, 0]
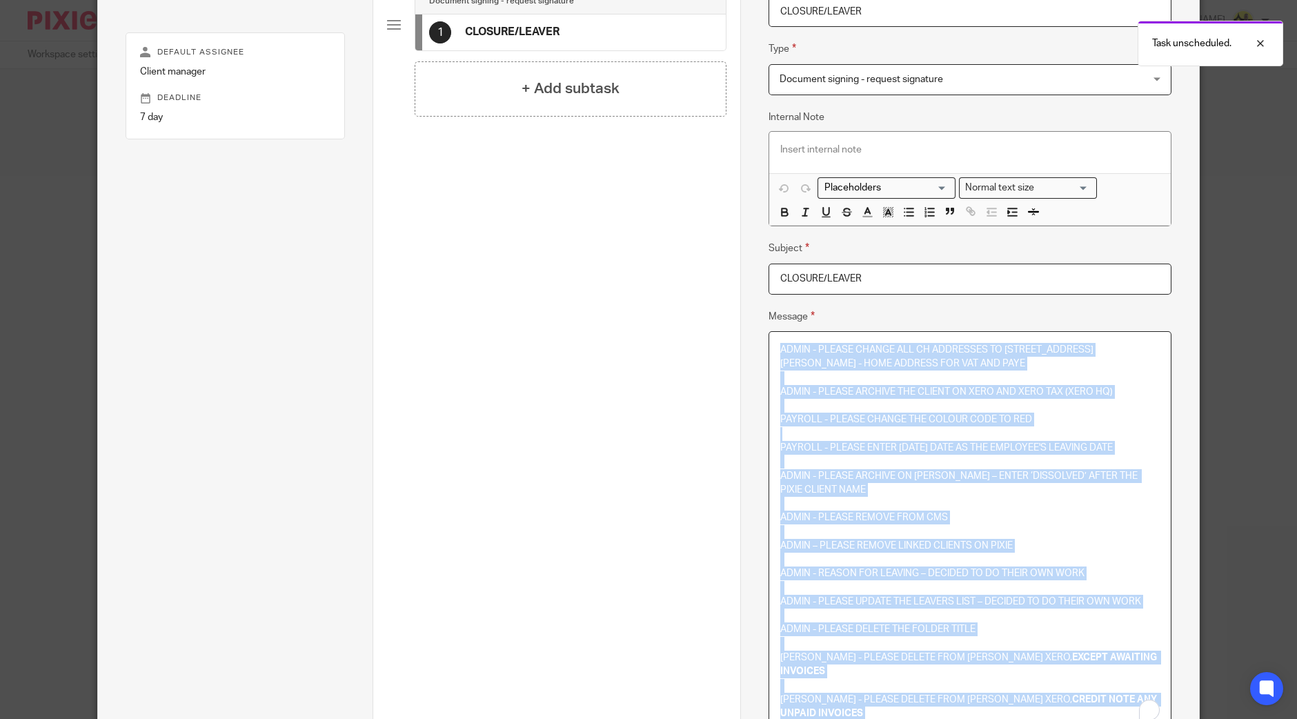
copy div "ADMIN - PLEASE CHANGE ALL CH ADDRESSES TO [STREET_ADDRESS][PERSON_NAME] - HOME …"
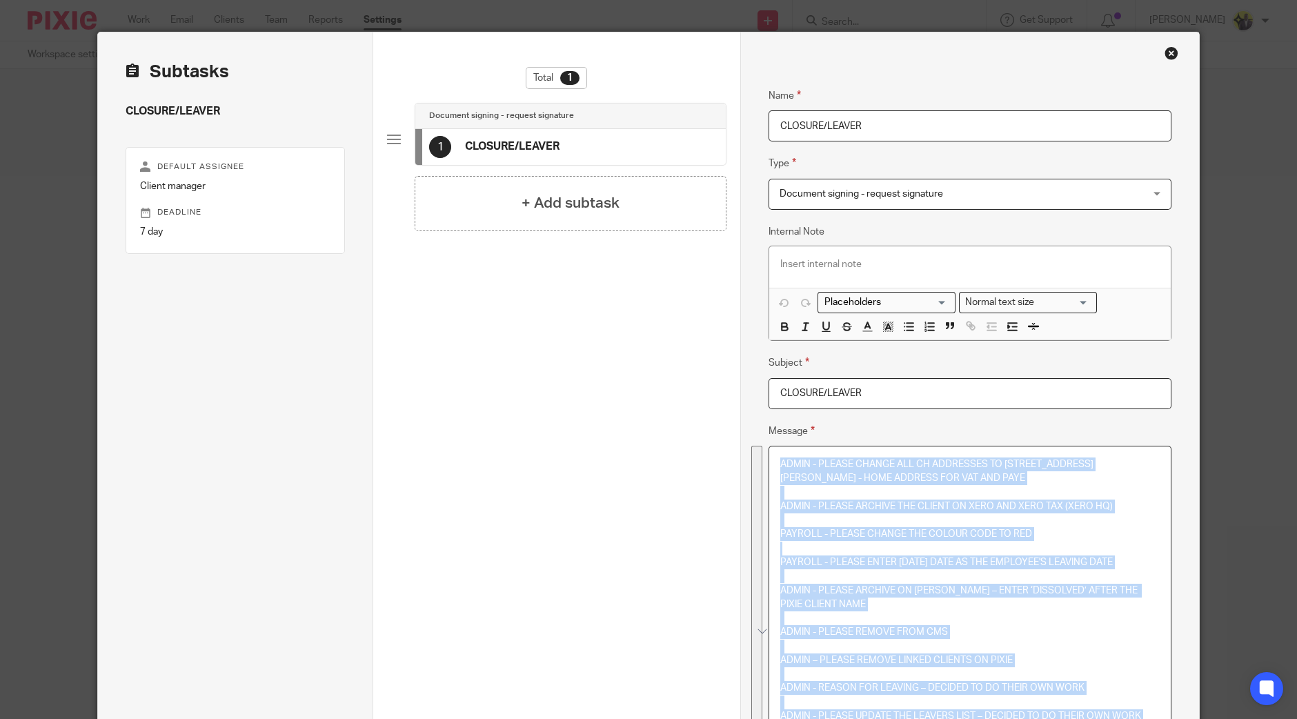
scroll to position [0, 0]
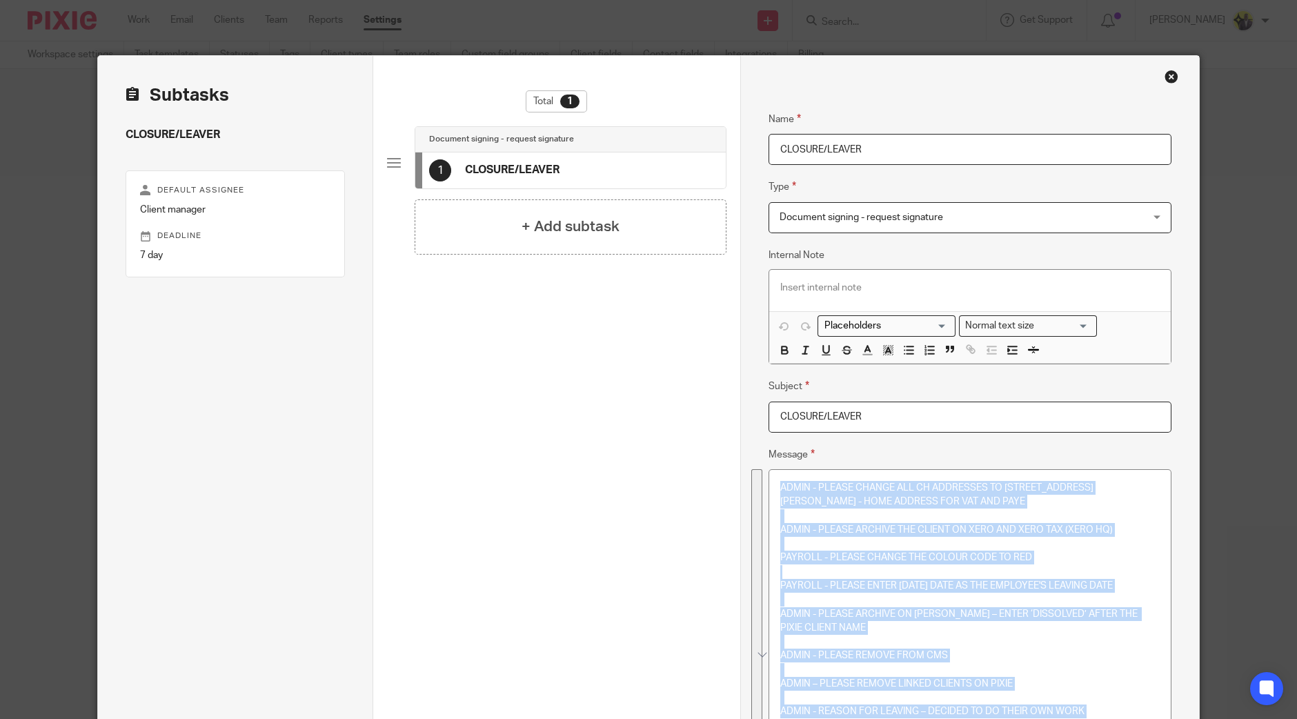
click at [1164, 79] on div "Close this dialog window" at bounding box center [1171, 77] width 14 height 14
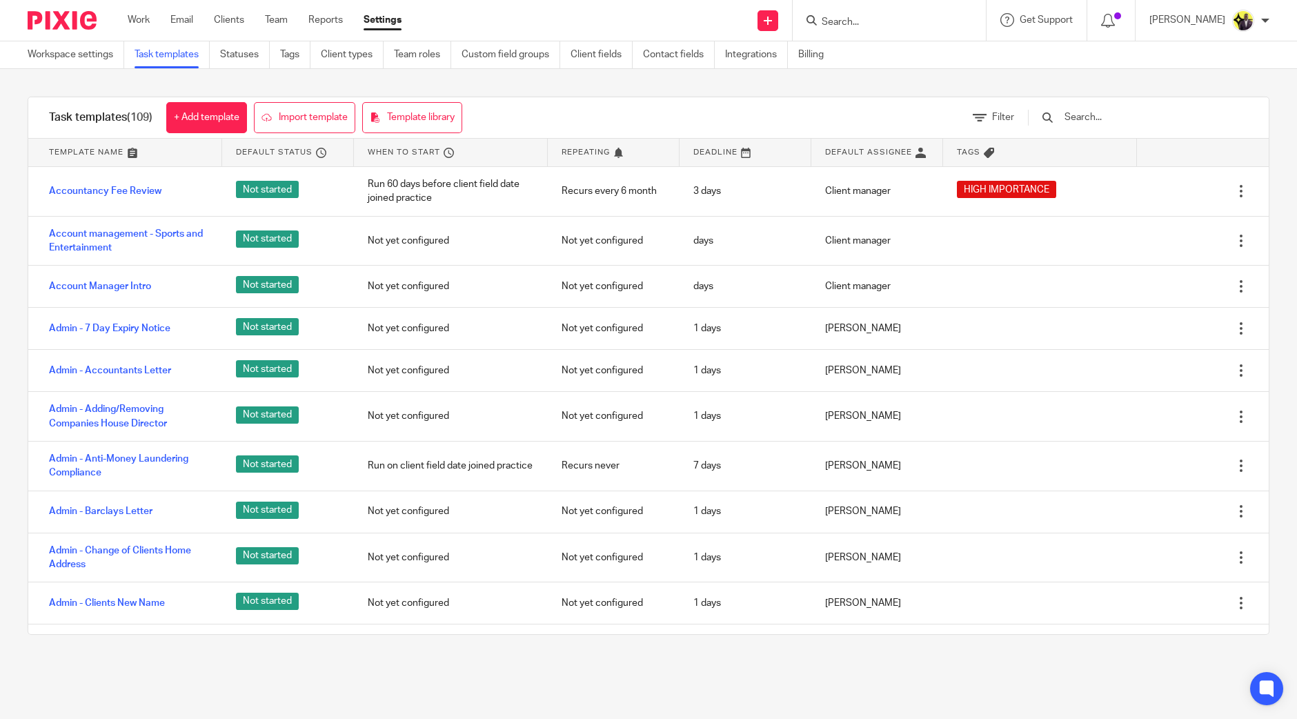
click at [1107, 120] on input "text" at bounding box center [1143, 117] width 161 height 15
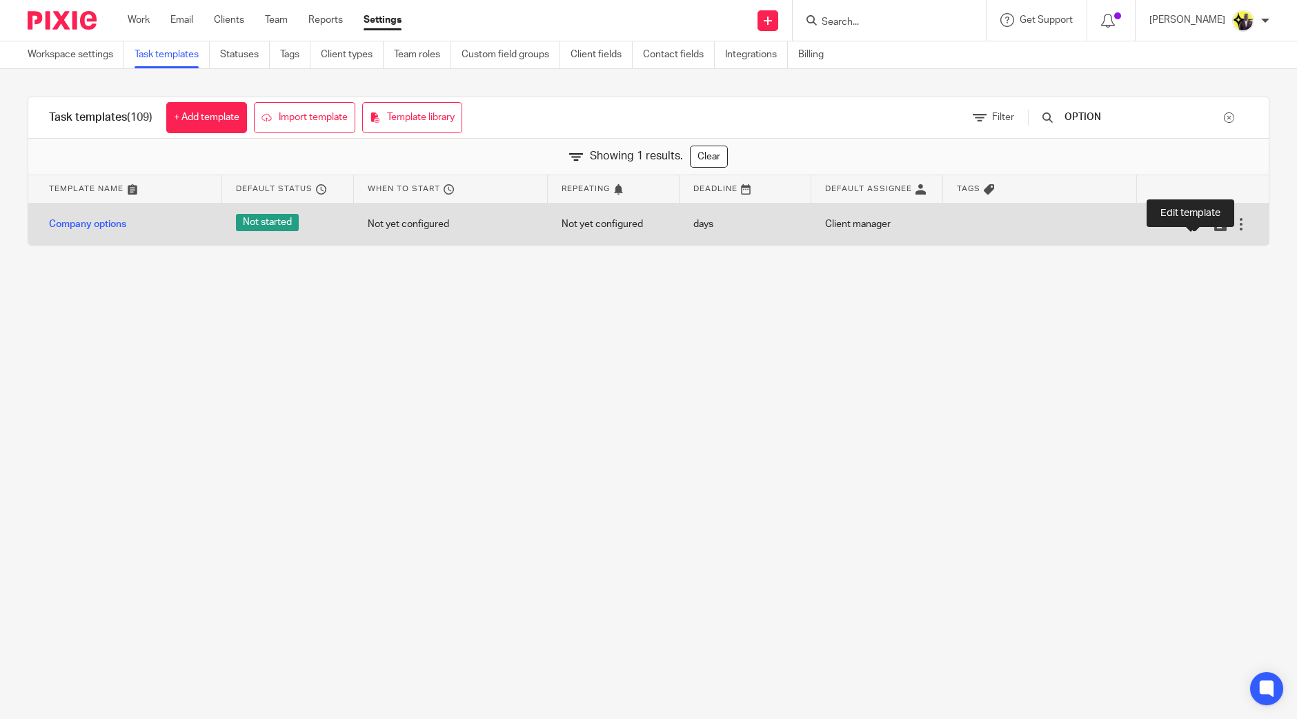
type input "OPTION"
click at [1192, 225] on icon at bounding box center [1199, 224] width 14 height 14
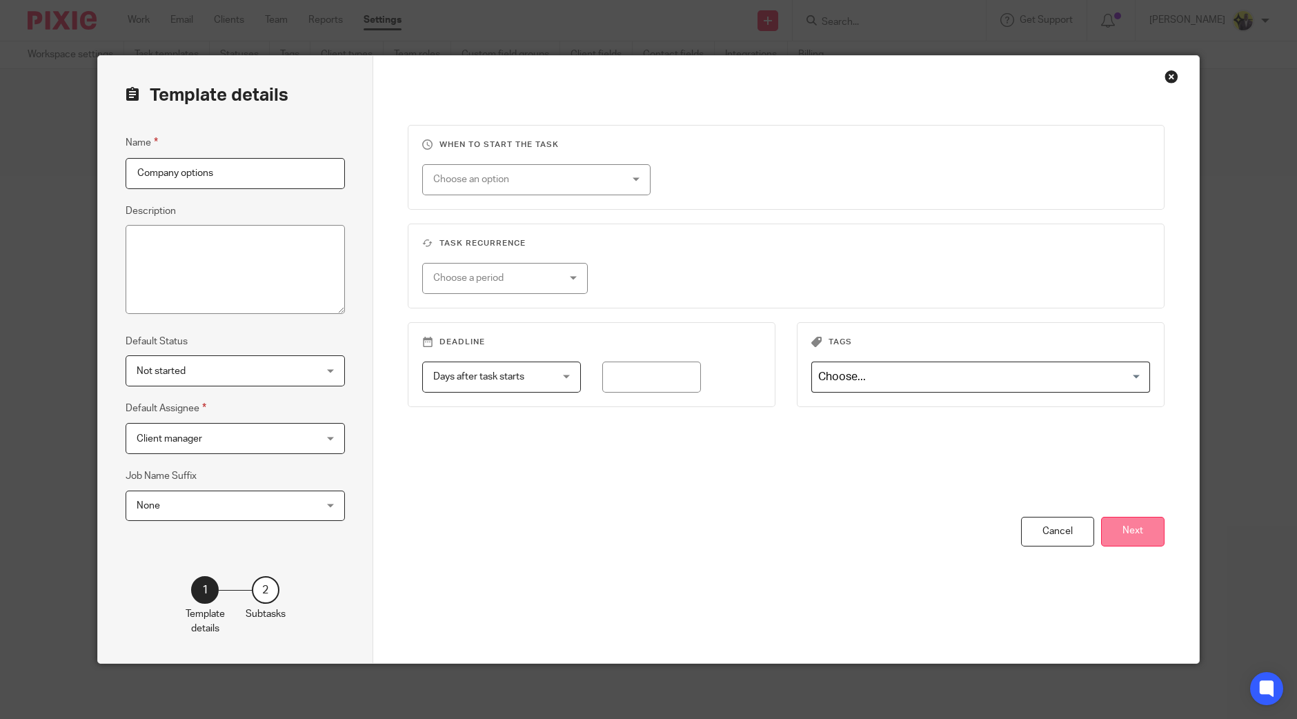
click at [1118, 523] on button "Next" at bounding box center [1132, 532] width 63 height 30
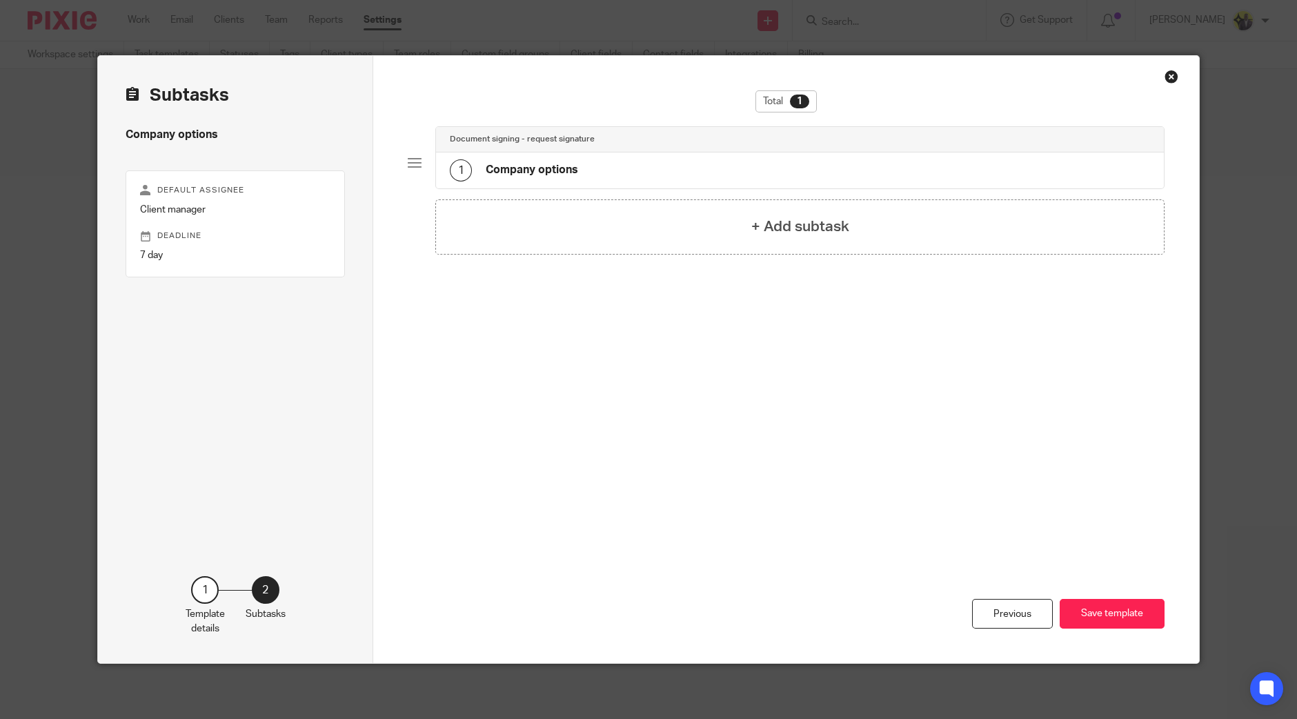
click at [560, 174] on h4 "Company options" at bounding box center [532, 170] width 92 height 14
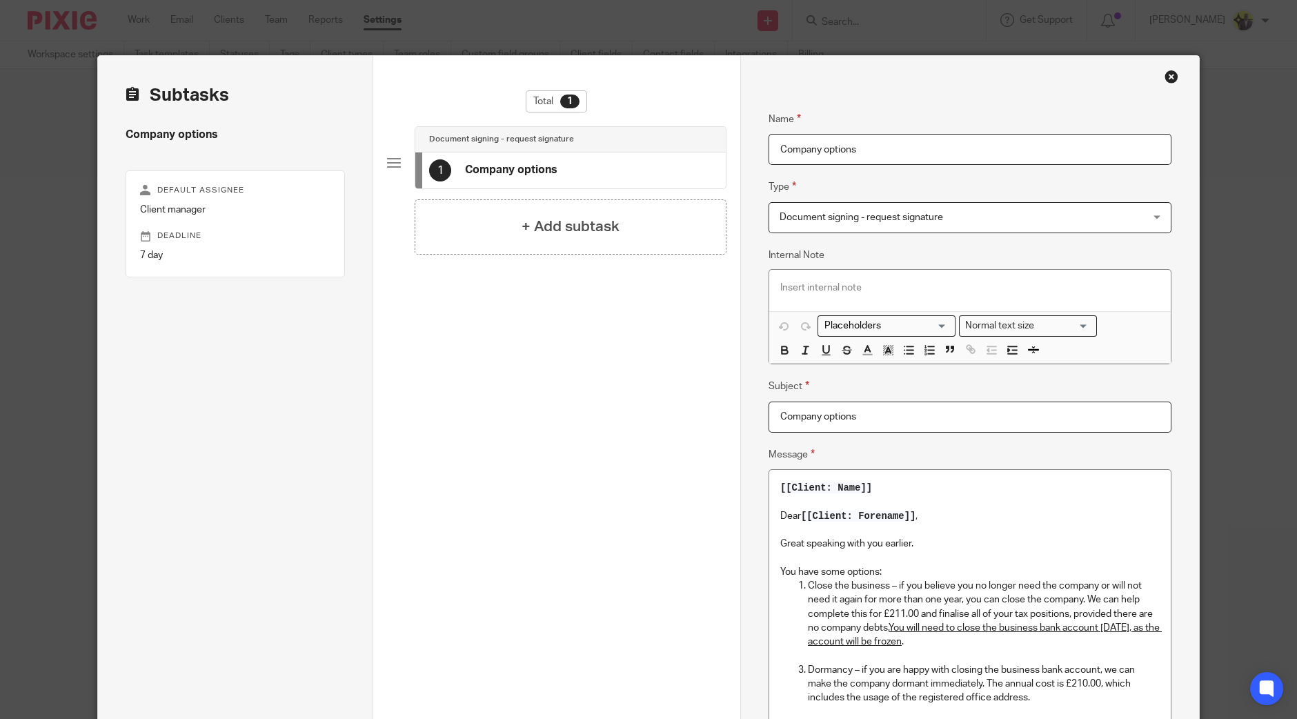
click at [916, 529] on p at bounding box center [969, 530] width 379 height 14
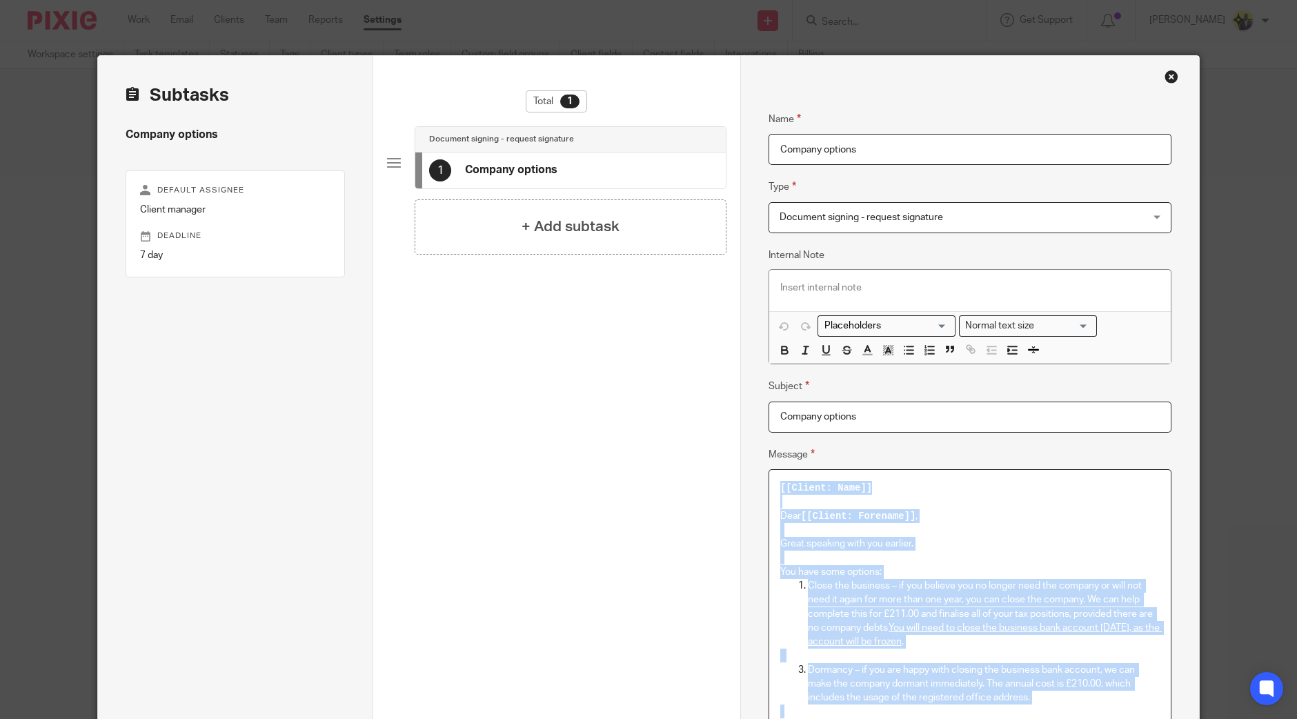
copy div "[[Loremi: Dolo]] Sita [[Consec: Adipisci]] , Elits doeiusmo temp inc utlabor. E…"
click at [150, 65] on div "Subtasks Company options Default assignee Client manager Deadline 7 day 1 Templ…" at bounding box center [235, 565] width 275 height 1019
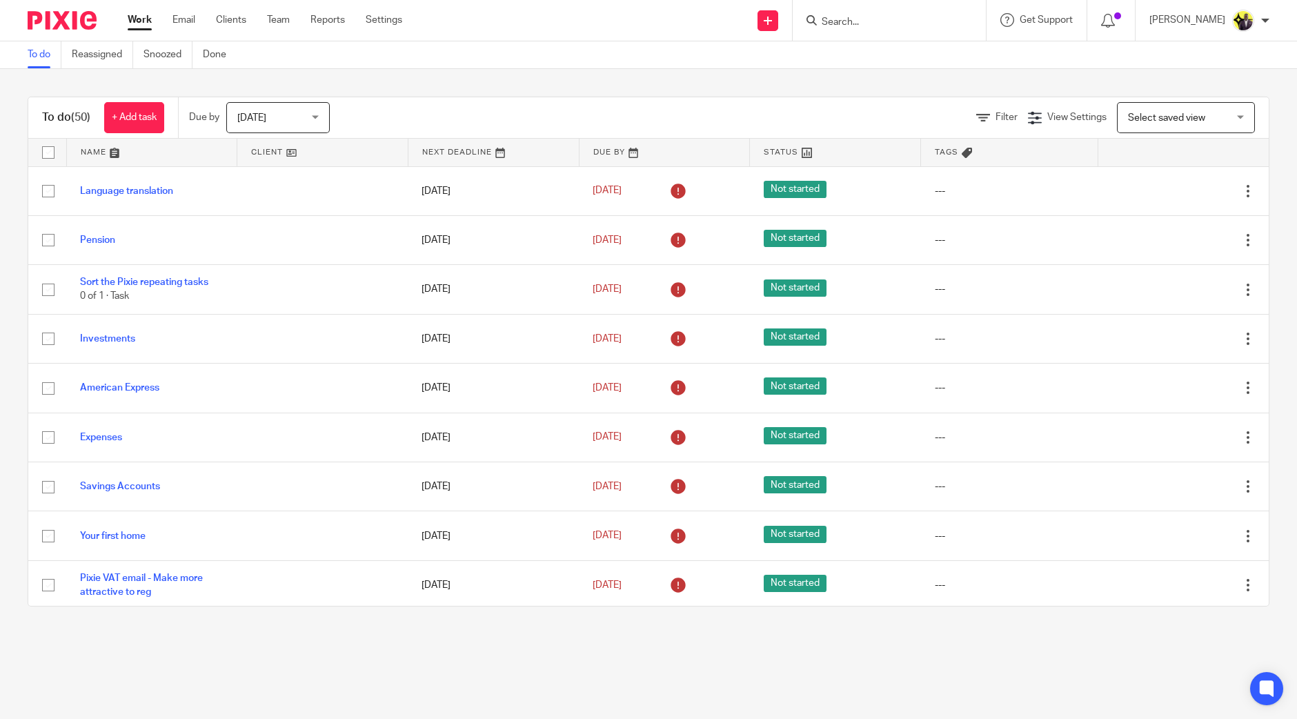
click at [919, 20] on input "Search" at bounding box center [882, 23] width 124 height 12
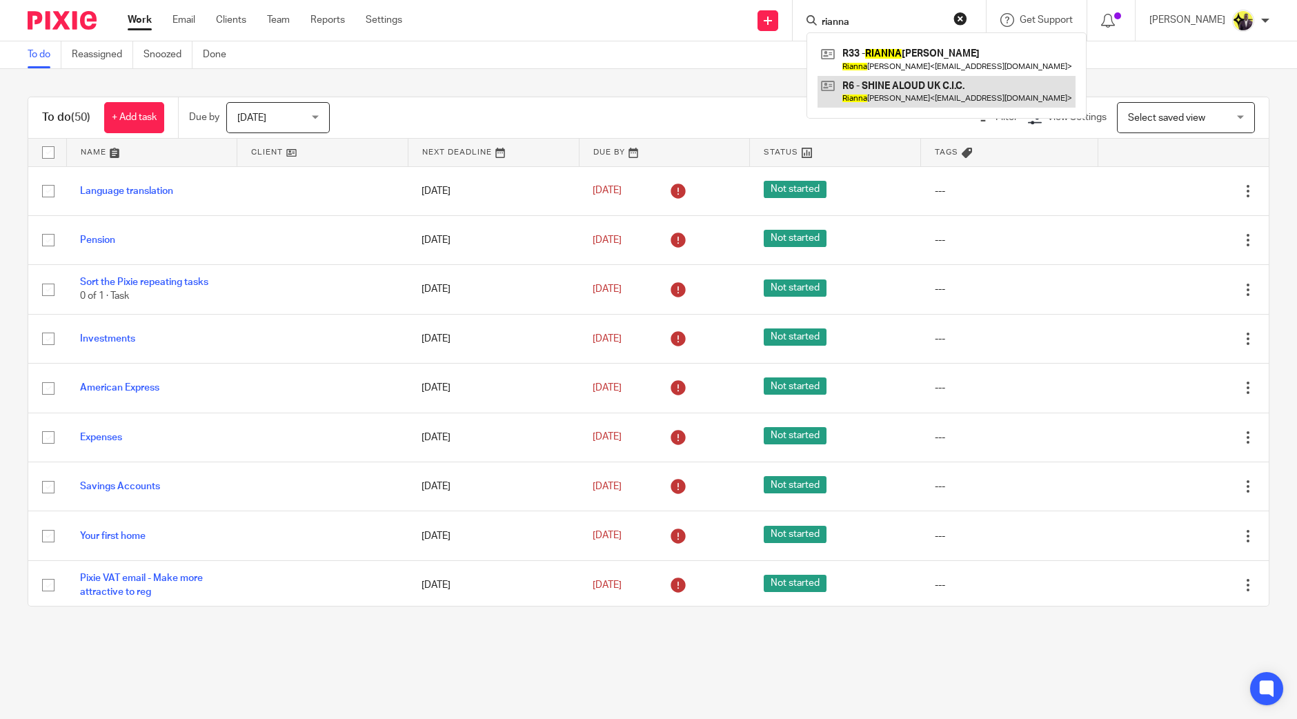
type input "rianna"
click at [938, 83] on link at bounding box center [946, 92] width 258 height 32
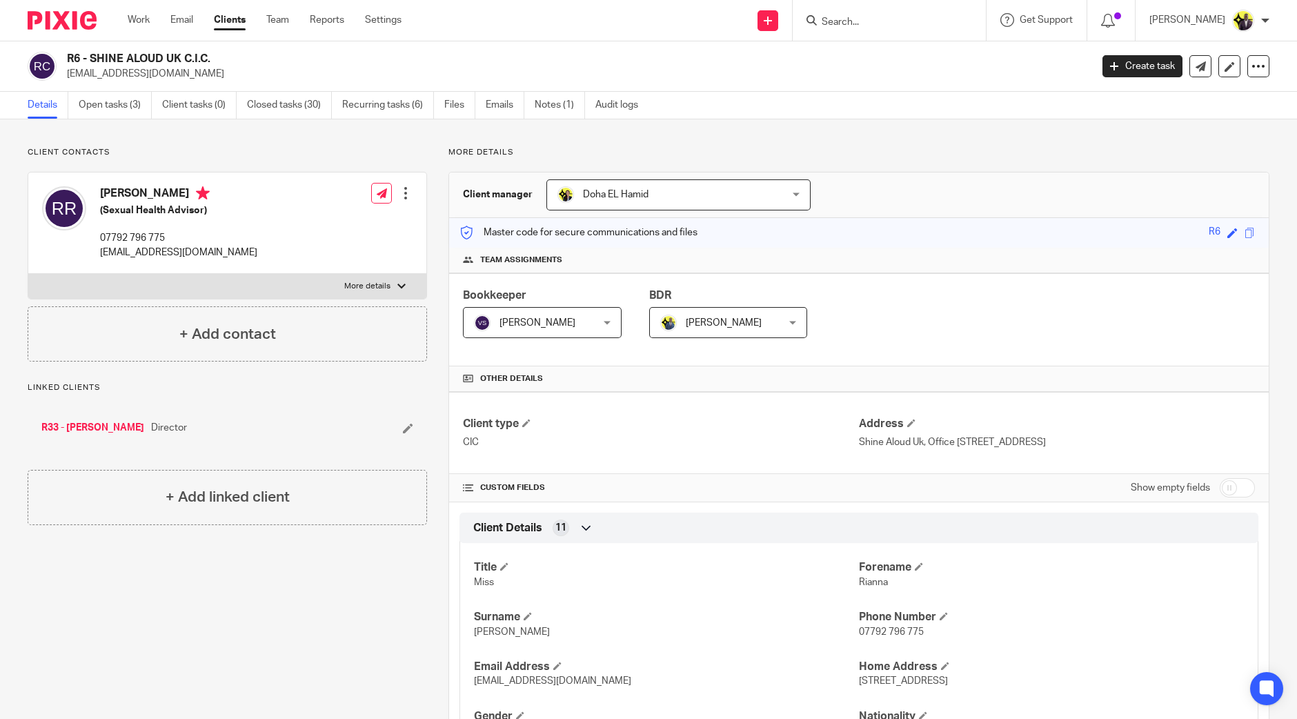
drag, startPoint x: 197, startPoint y: 76, endPoint x: 65, endPoint y: 79, distance: 131.8
click at [65, 79] on div "R6 - SHINE ALOUD UK C.I.C. [EMAIL_ADDRESS][DOMAIN_NAME]" at bounding box center [555, 66] width 1054 height 29
copy p "[EMAIL_ADDRESS][DOMAIN_NAME]"
click at [248, 59] on h2 "R6 - SHINE ALOUD UK C.I.C." at bounding box center [473, 59] width 812 height 14
drag, startPoint x: 214, startPoint y: 54, endPoint x: 69, endPoint y: 63, distance: 145.8
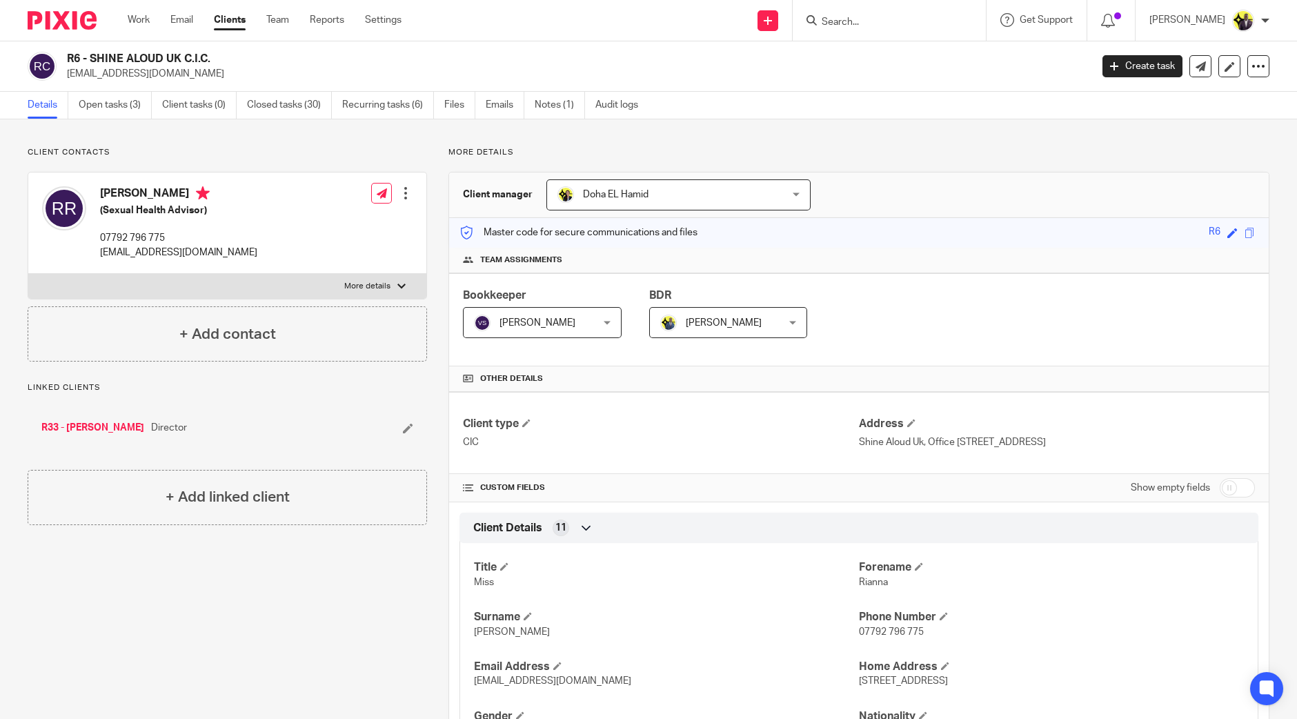
click at [69, 63] on h2 "R6 - SHINE ALOUD UK C.I.C." at bounding box center [473, 59] width 812 height 14
copy h2 "R6 - SHINE ALOUD UK C.I.C."
click at [285, 153] on p "Client contacts" at bounding box center [227, 152] width 399 height 11
click at [117, 101] on link "Open tasks (3)" at bounding box center [115, 105] width 73 height 27
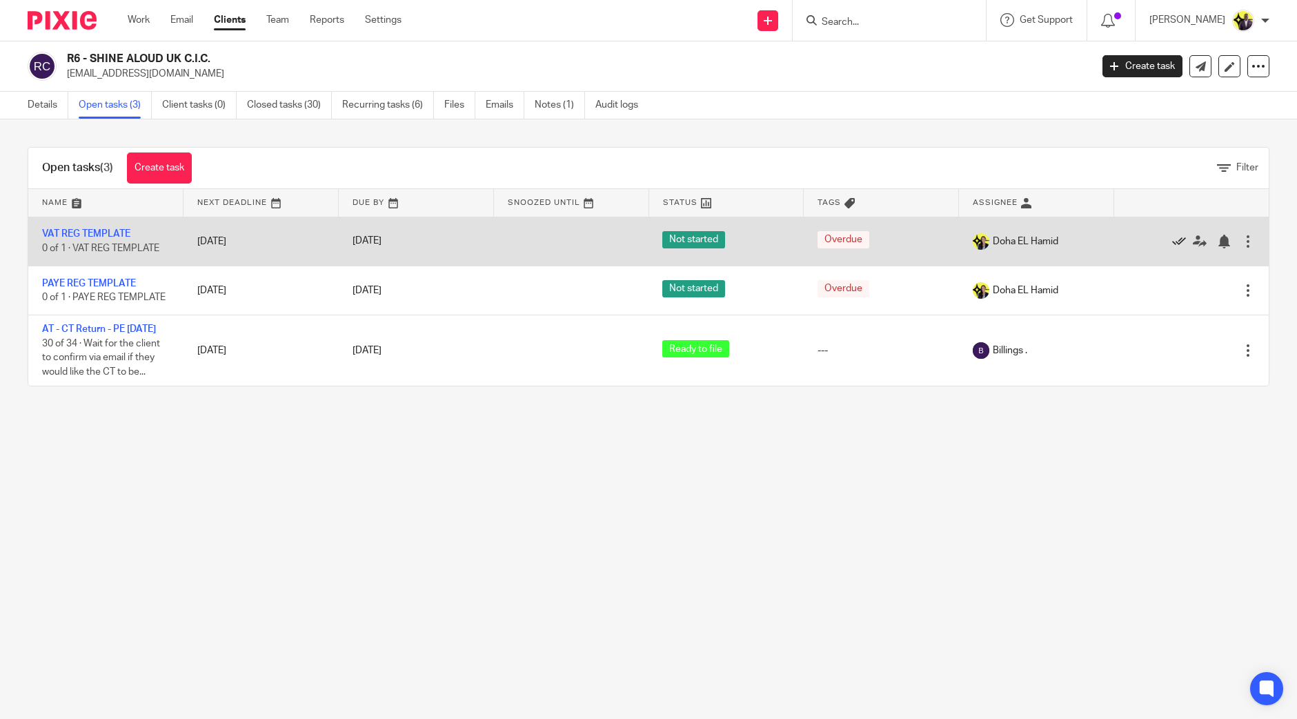
click at [1172, 239] on icon at bounding box center [1179, 241] width 14 height 14
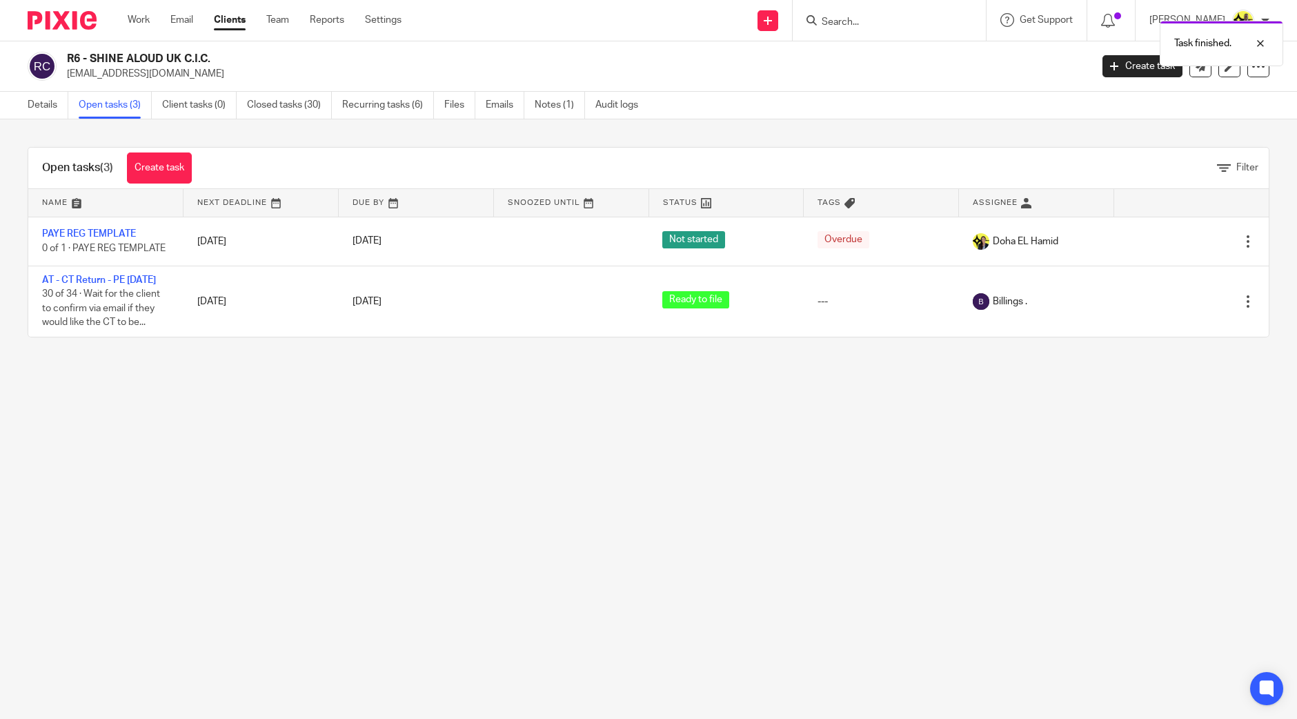
click at [1172, 239] on icon at bounding box center [1179, 241] width 14 height 14
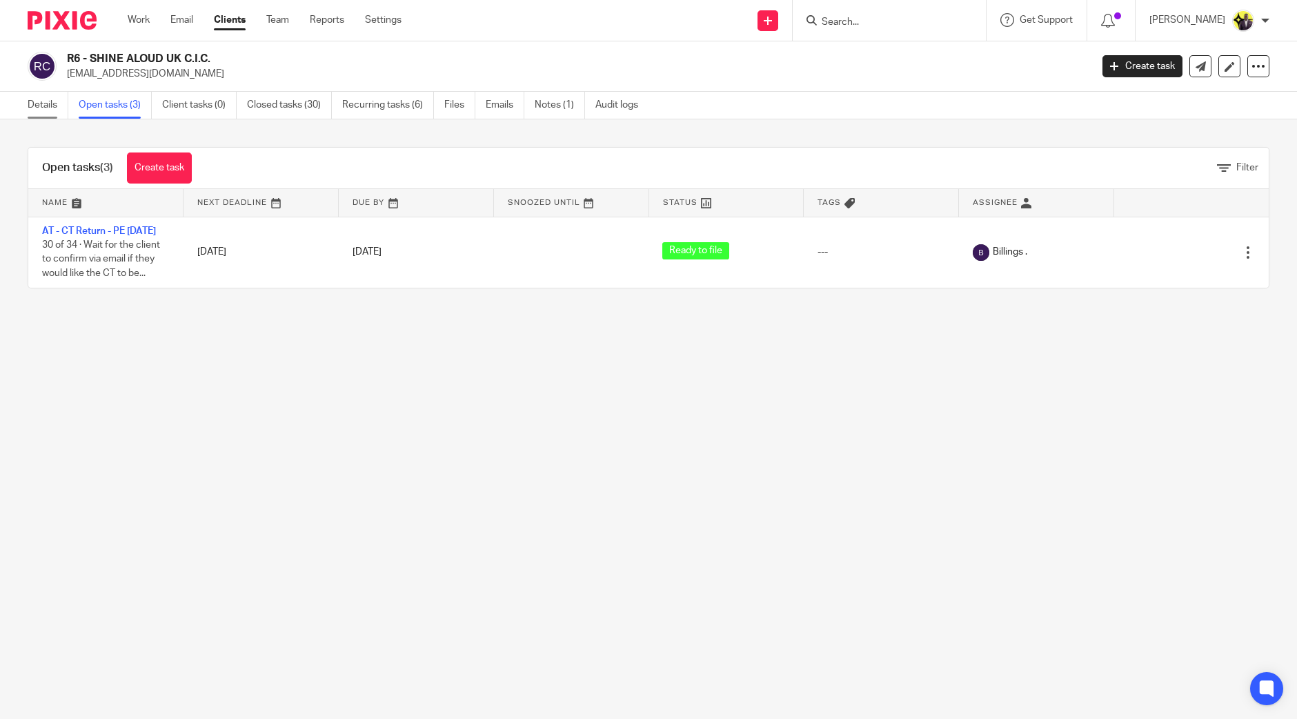
click at [48, 106] on link "Details" at bounding box center [48, 105] width 41 height 27
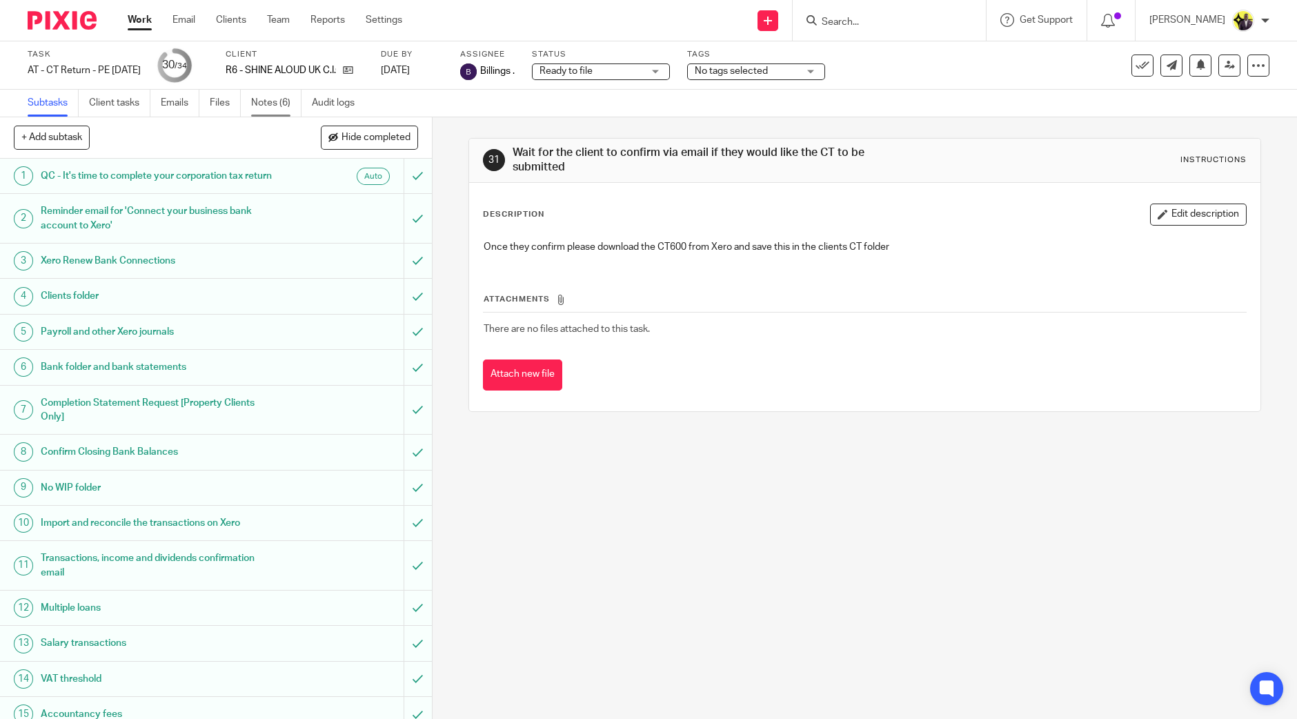
click at [272, 99] on link "Notes (6)" at bounding box center [276, 103] width 50 height 27
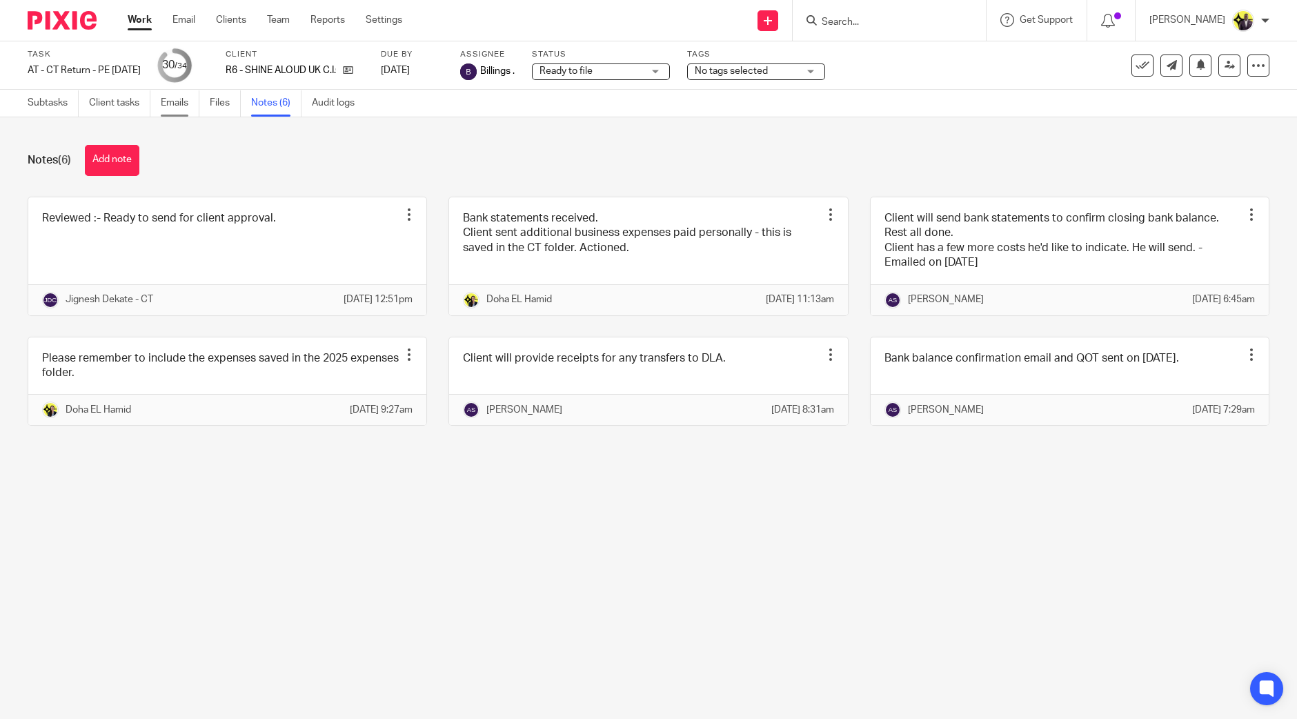
click at [181, 102] on link "Emails" at bounding box center [180, 103] width 39 height 27
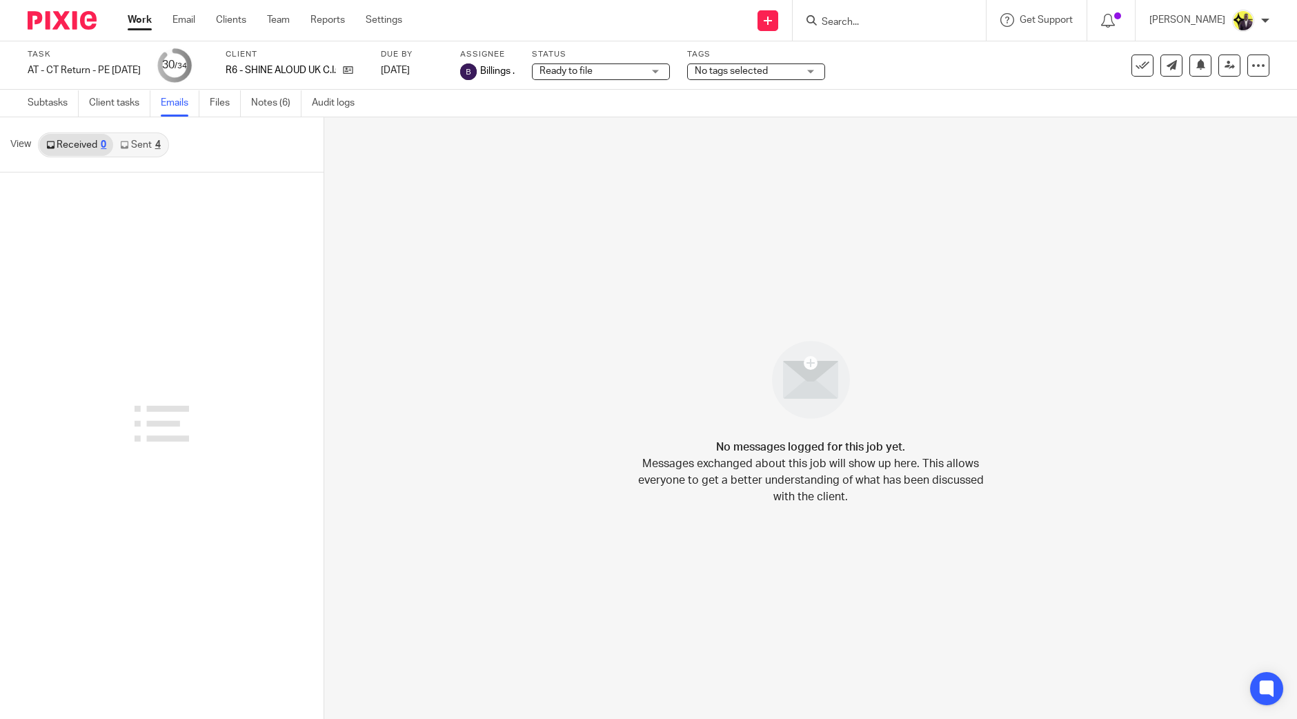
click at [141, 147] on link "Sent 4" at bounding box center [140, 145] width 54 height 22
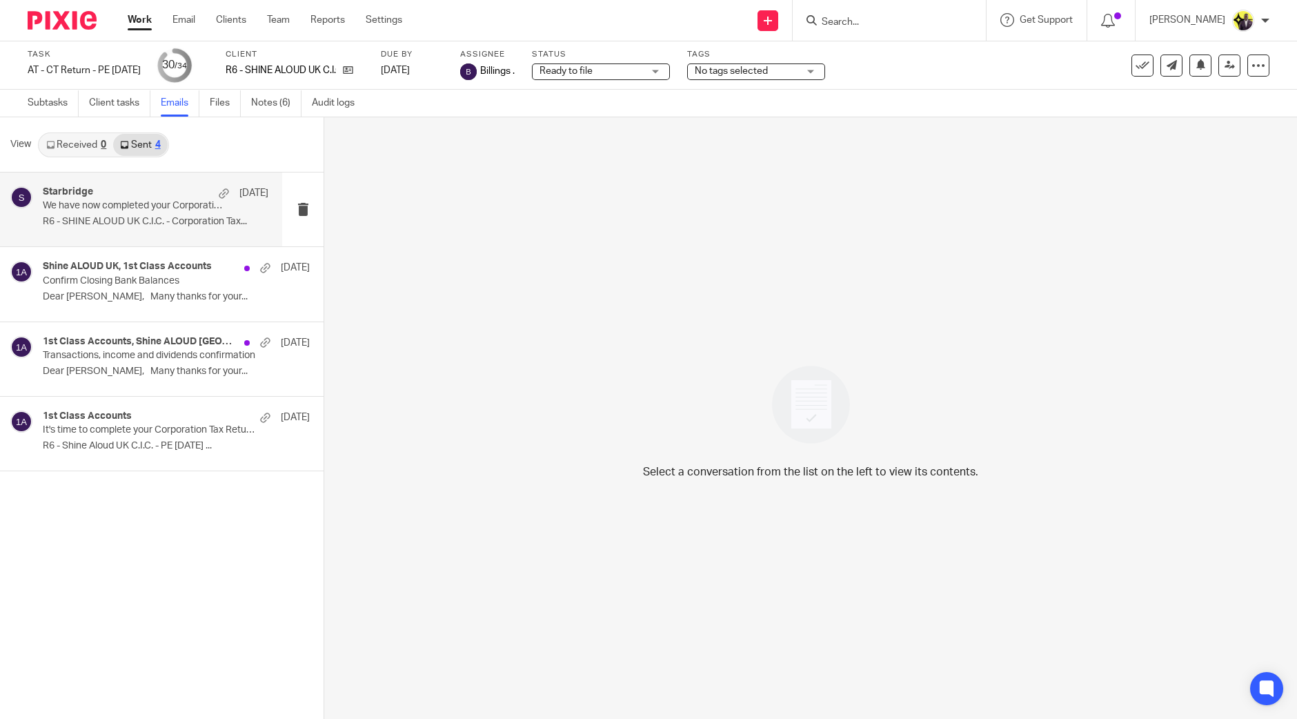
click at [151, 192] on div "Starbridge 9 Jun" at bounding box center [156, 193] width 226 height 14
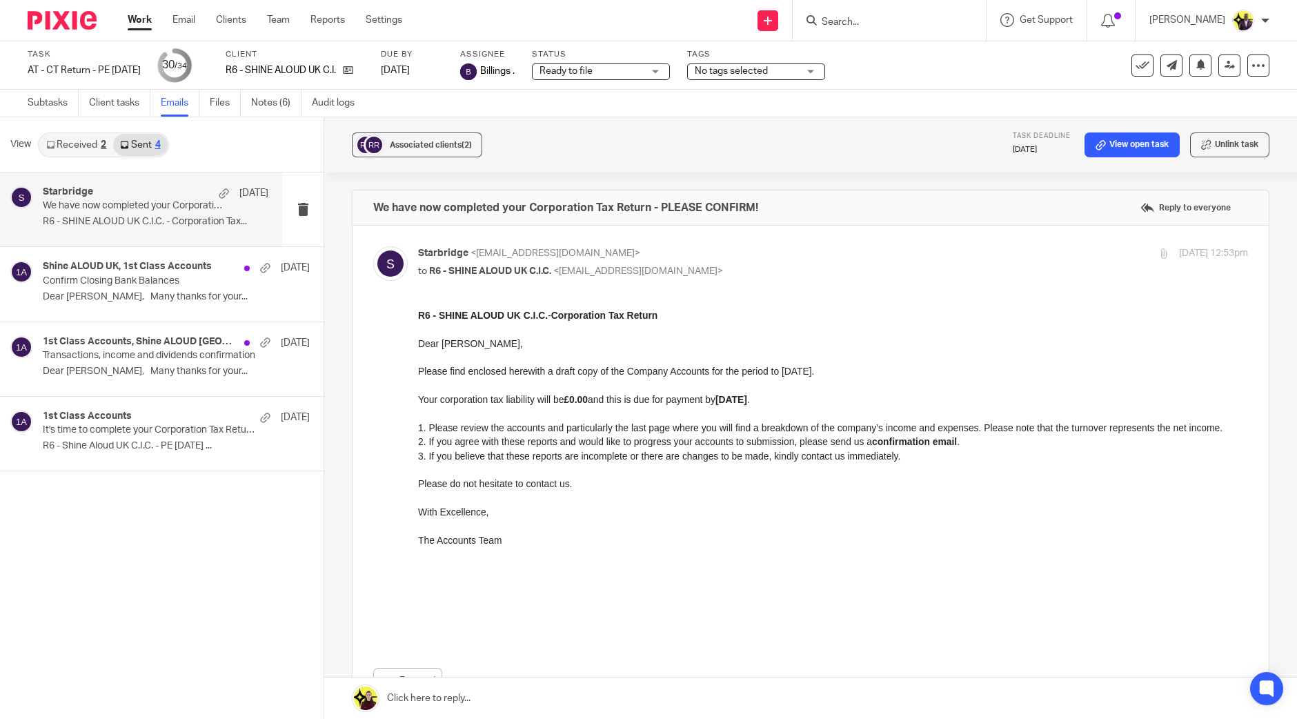
click at [891, 17] on input "Search" at bounding box center [882, 23] width 124 height 12
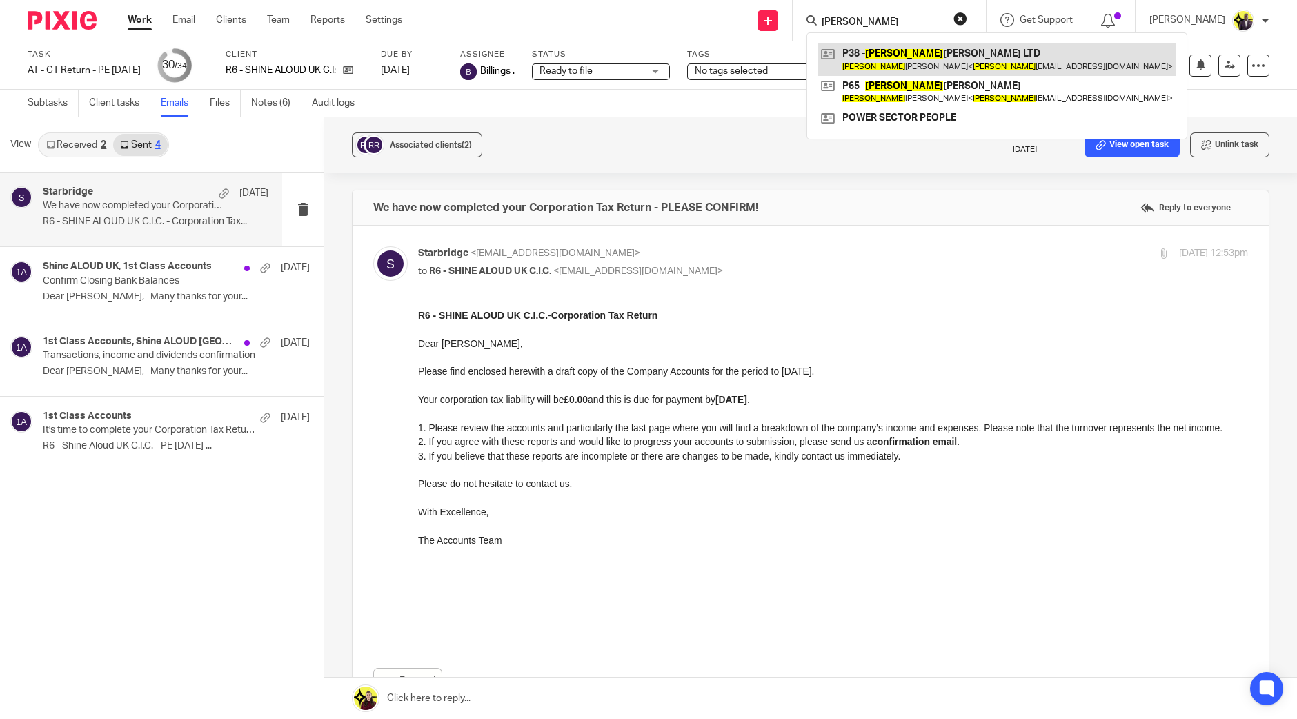
type input "karene"
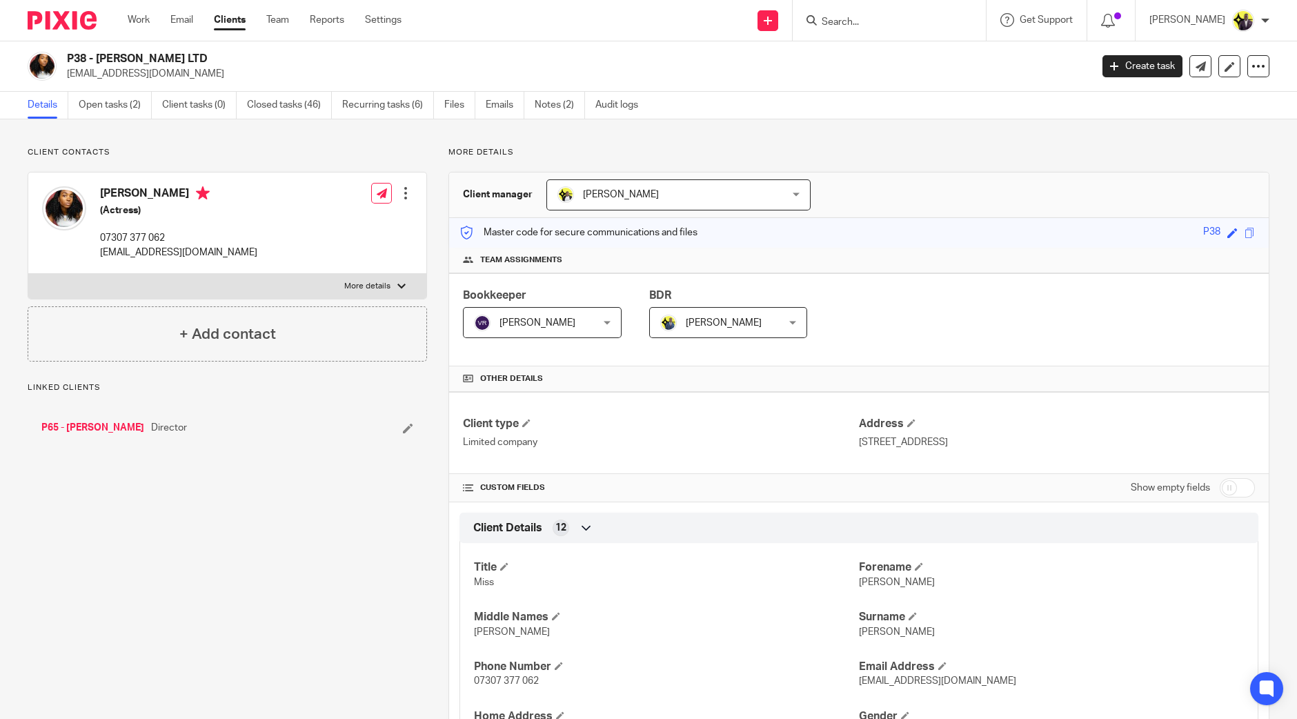
click at [94, 61] on h2 "P38 - [PERSON_NAME] LTD" at bounding box center [473, 59] width 812 height 14
click at [247, 60] on h2 "P38 - [PERSON_NAME] LTD" at bounding box center [473, 59] width 812 height 14
click at [221, 61] on h2 "P38 - [PERSON_NAME] LTD" at bounding box center [473, 59] width 812 height 14
drag, startPoint x: 218, startPoint y: 57, endPoint x: 68, endPoint y: 63, distance: 150.5
click at [68, 63] on h2 "P38 - [PERSON_NAME] LTD" at bounding box center [473, 59] width 812 height 14
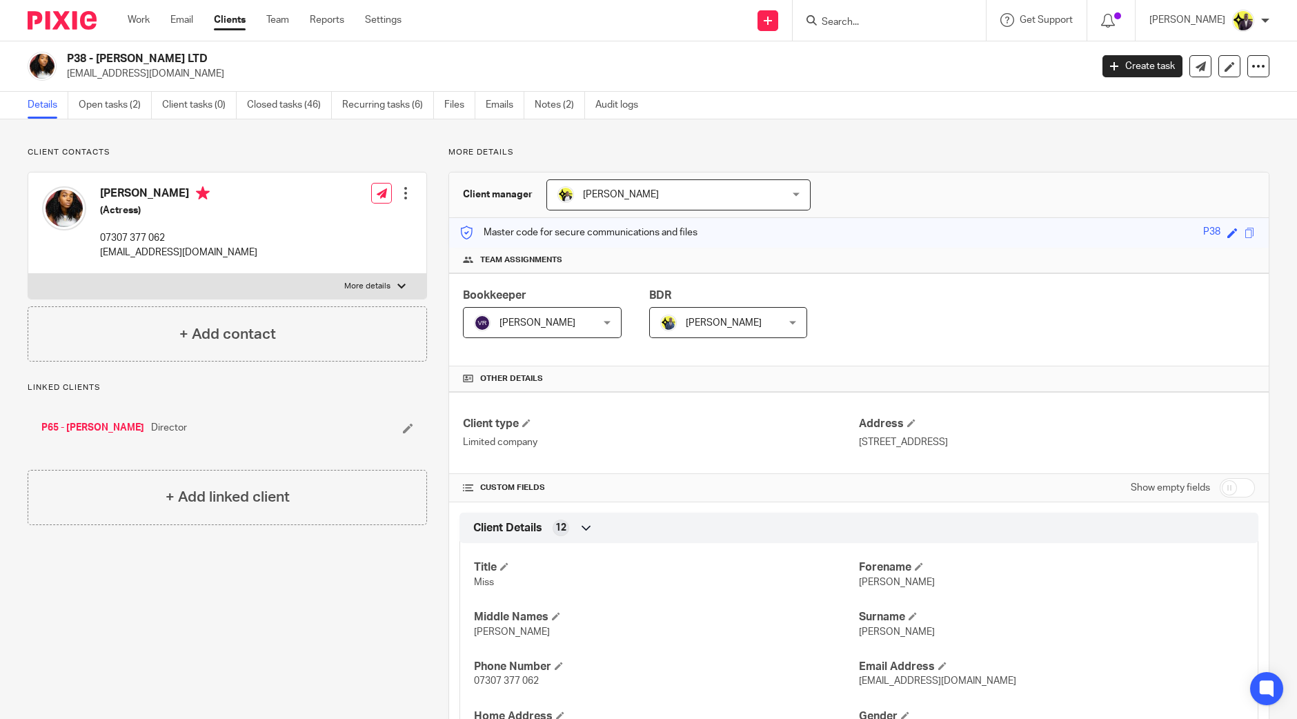
copy h2 "P38 - [PERSON_NAME] LTD"
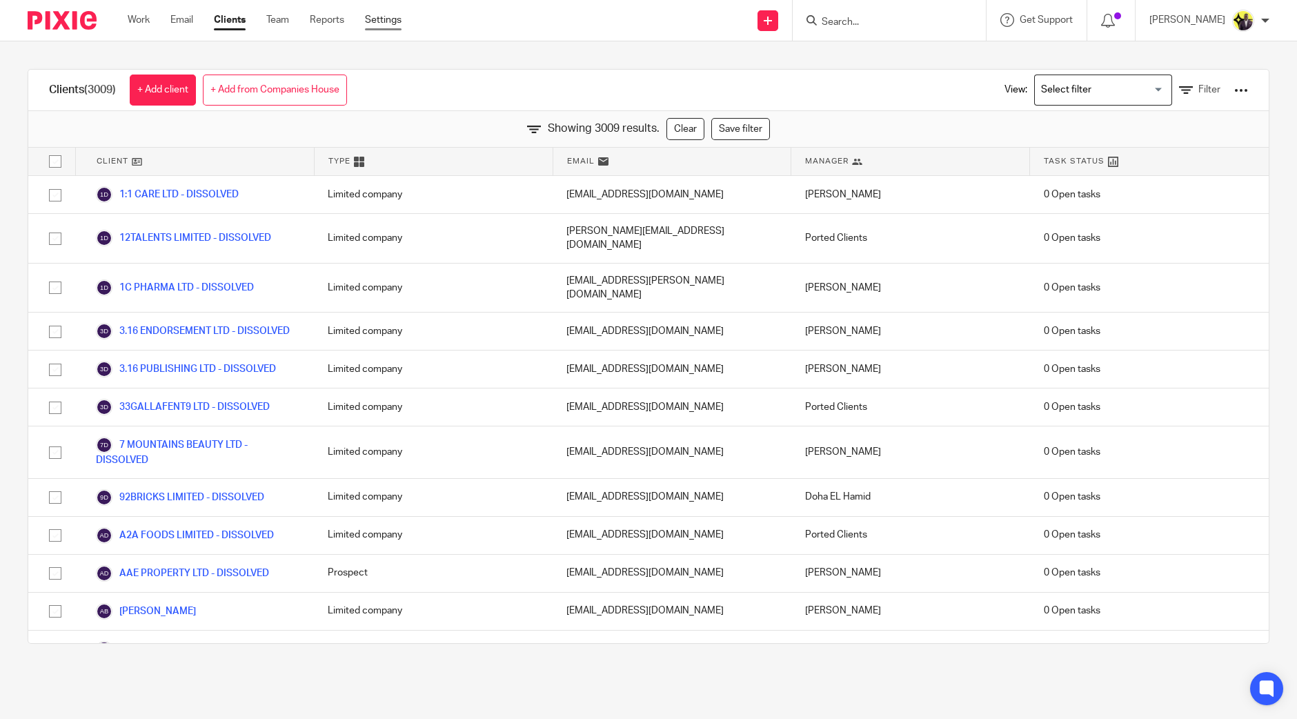
scroll to position [115962, 0]
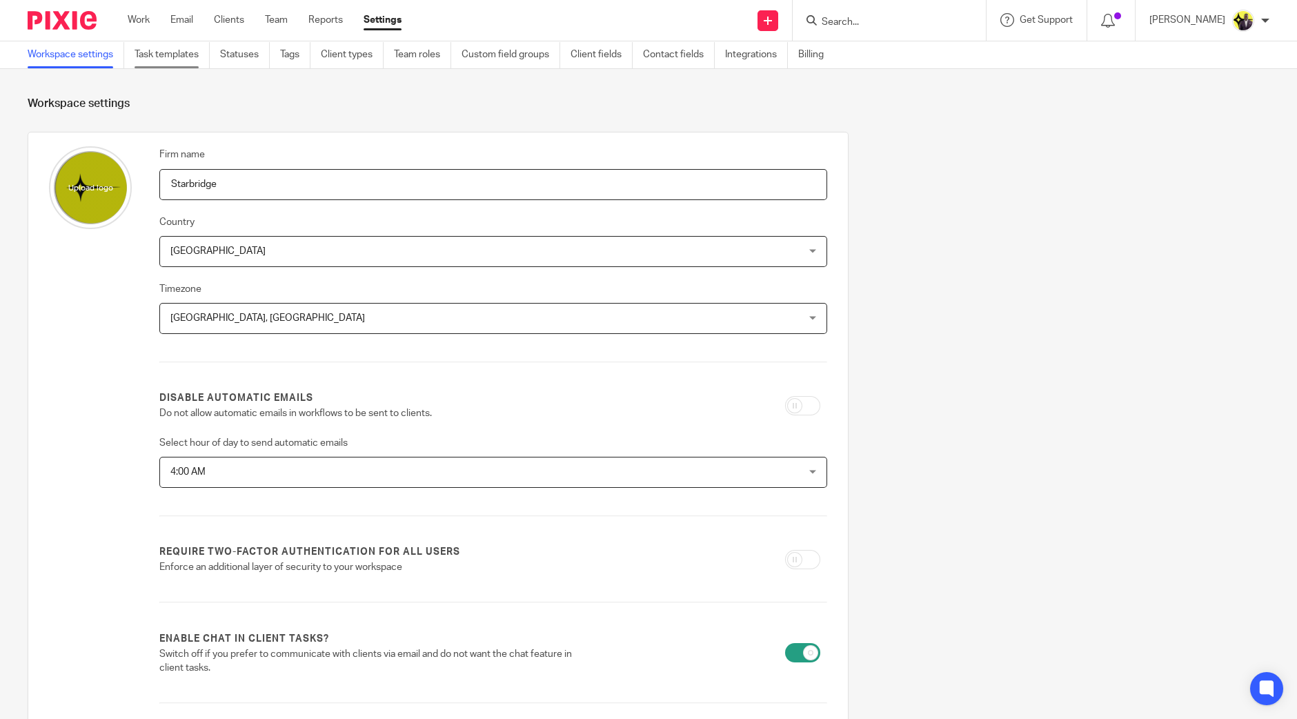
click at [177, 62] on link "Task templates" at bounding box center [171, 54] width 75 height 27
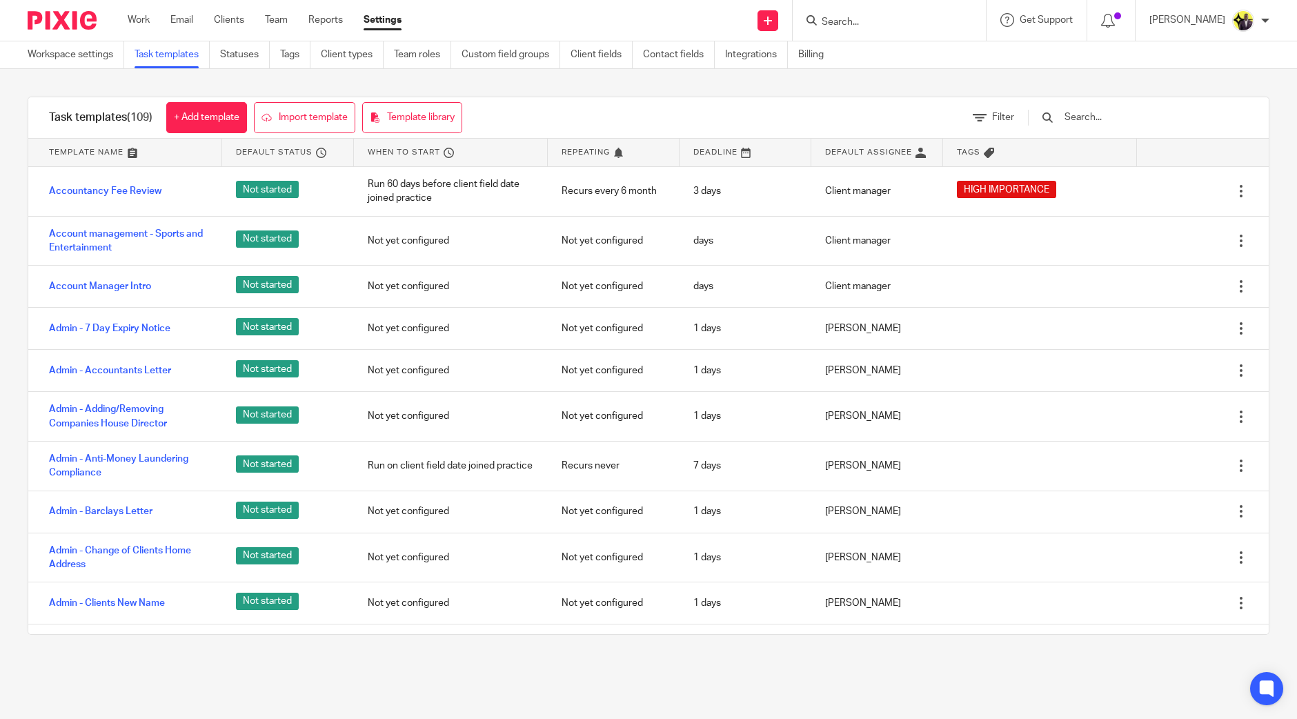
click at [1110, 85] on div "Task templates (109) + Add template Import template Template library Filter Tem…" at bounding box center [648, 365] width 1297 height 593
click at [1127, 126] on div at bounding box center [1131, 117] width 234 height 41
click at [1131, 119] on input "text" at bounding box center [1143, 117] width 161 height 15
click at [677, 78] on div "Task templates (109) + Add template Import template Template library Filter Tem…" at bounding box center [648, 365] width 1297 height 593
click at [1109, 116] on input "text" at bounding box center [1143, 117] width 161 height 15
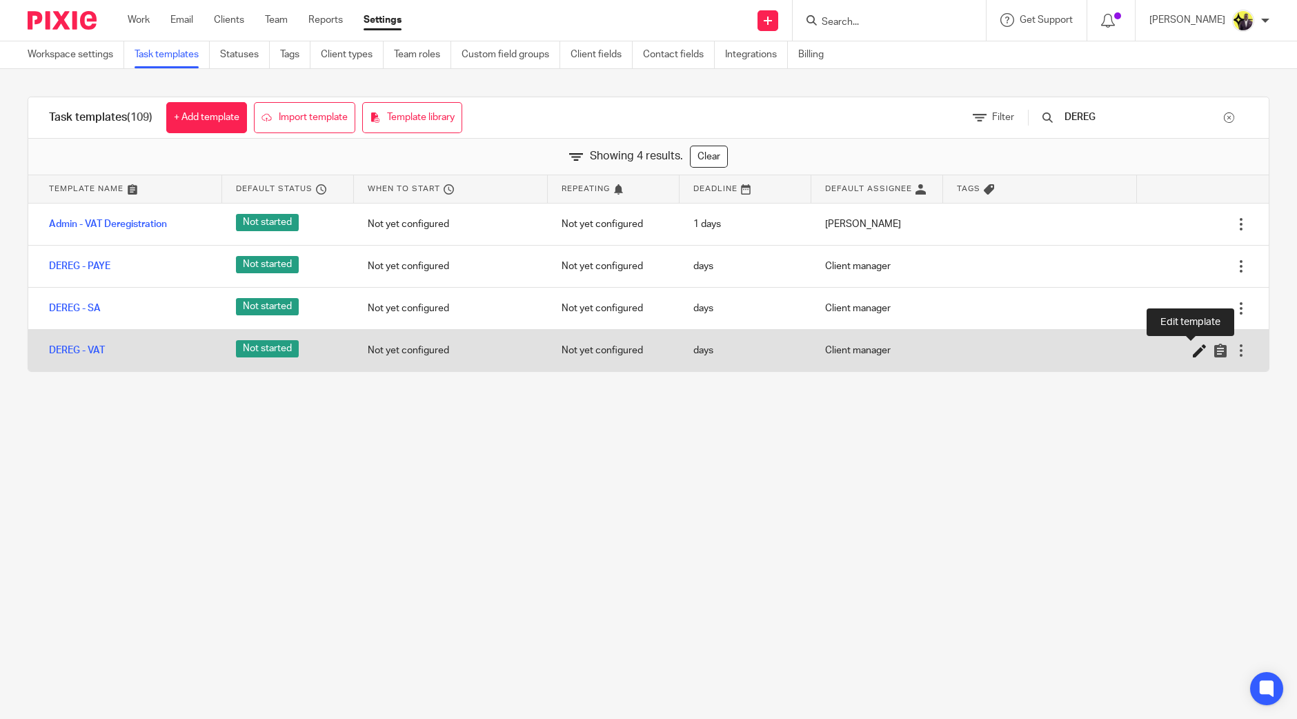
type input "DEREG"
click at [1192, 346] on icon at bounding box center [1199, 350] width 14 height 14
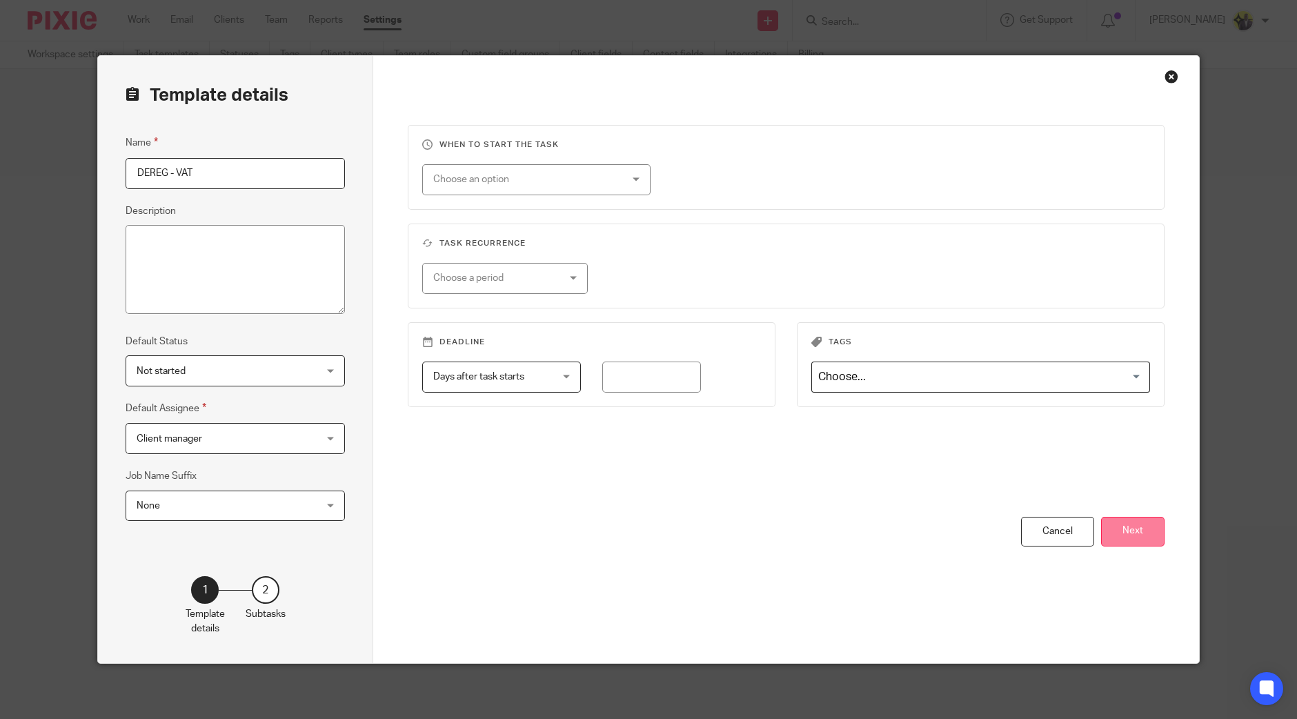
click at [1135, 531] on button "Next" at bounding box center [1132, 532] width 63 height 30
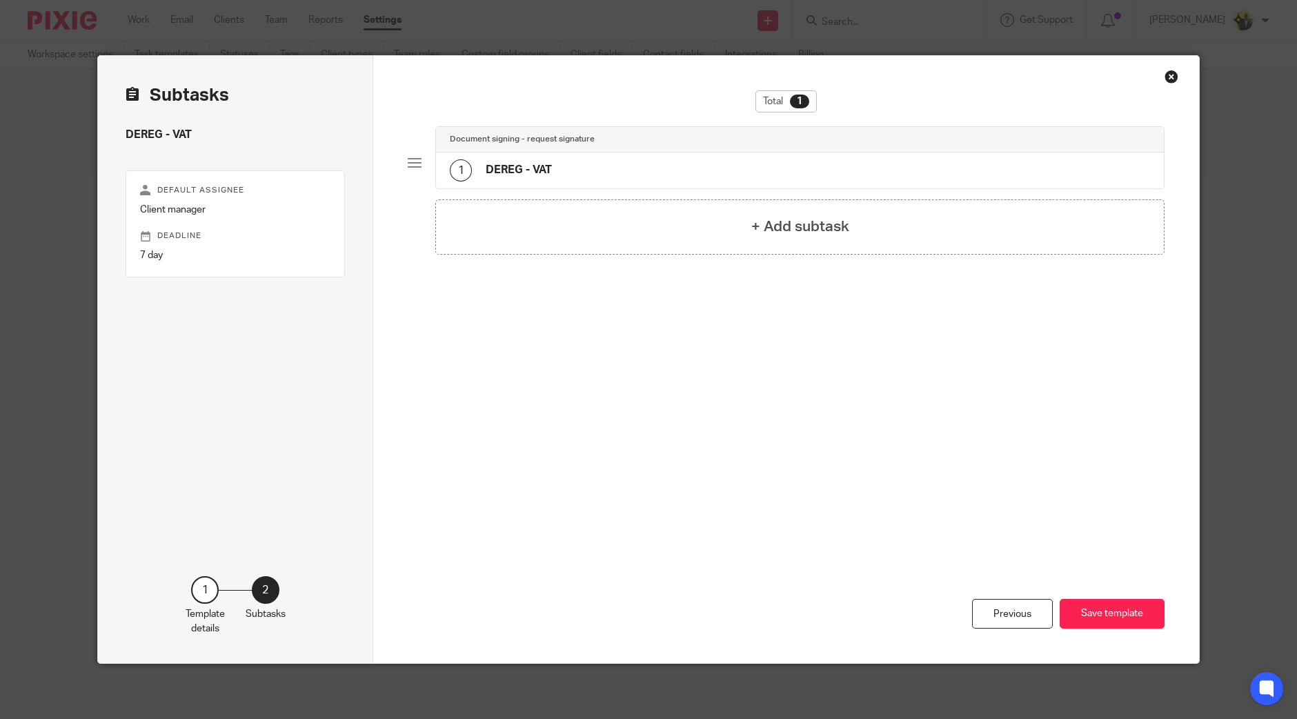
click at [554, 150] on div "Document signing - request signature" at bounding box center [800, 140] width 728 height 26
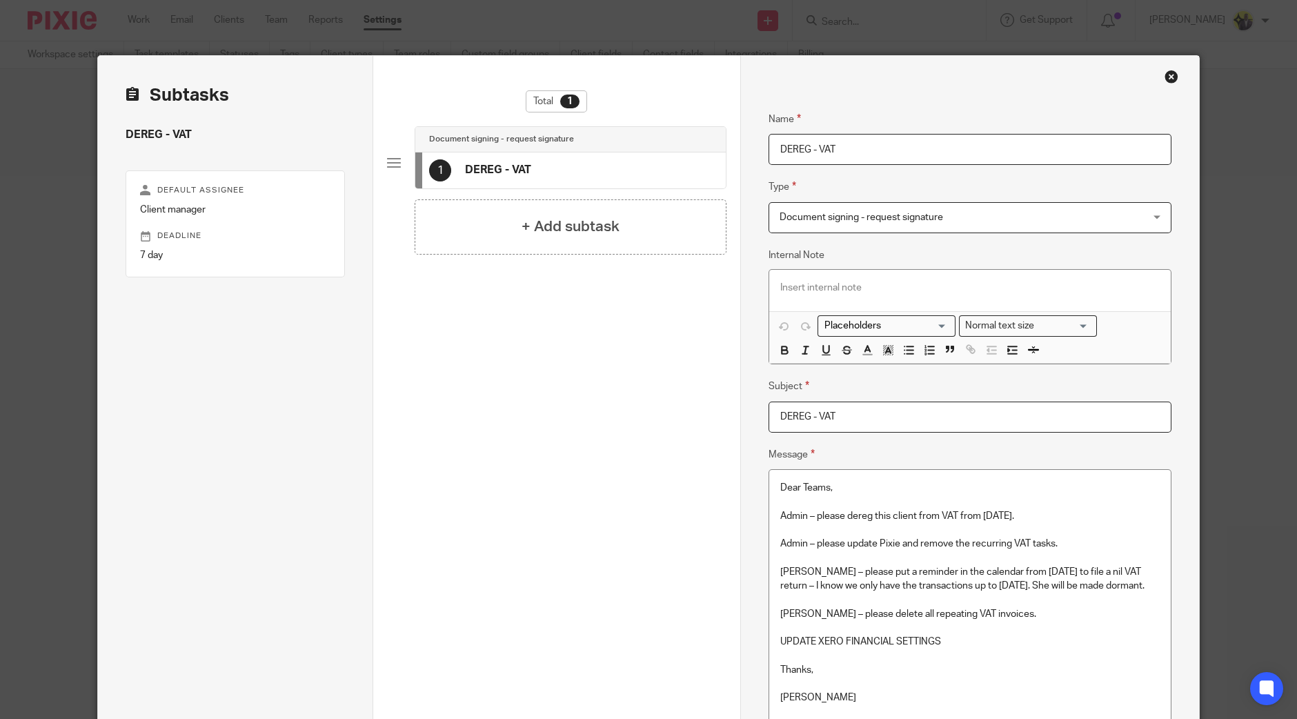
click at [984, 546] on p "Admin – please update Pixie and remove the recurring VAT tasks." at bounding box center [969, 544] width 379 height 14
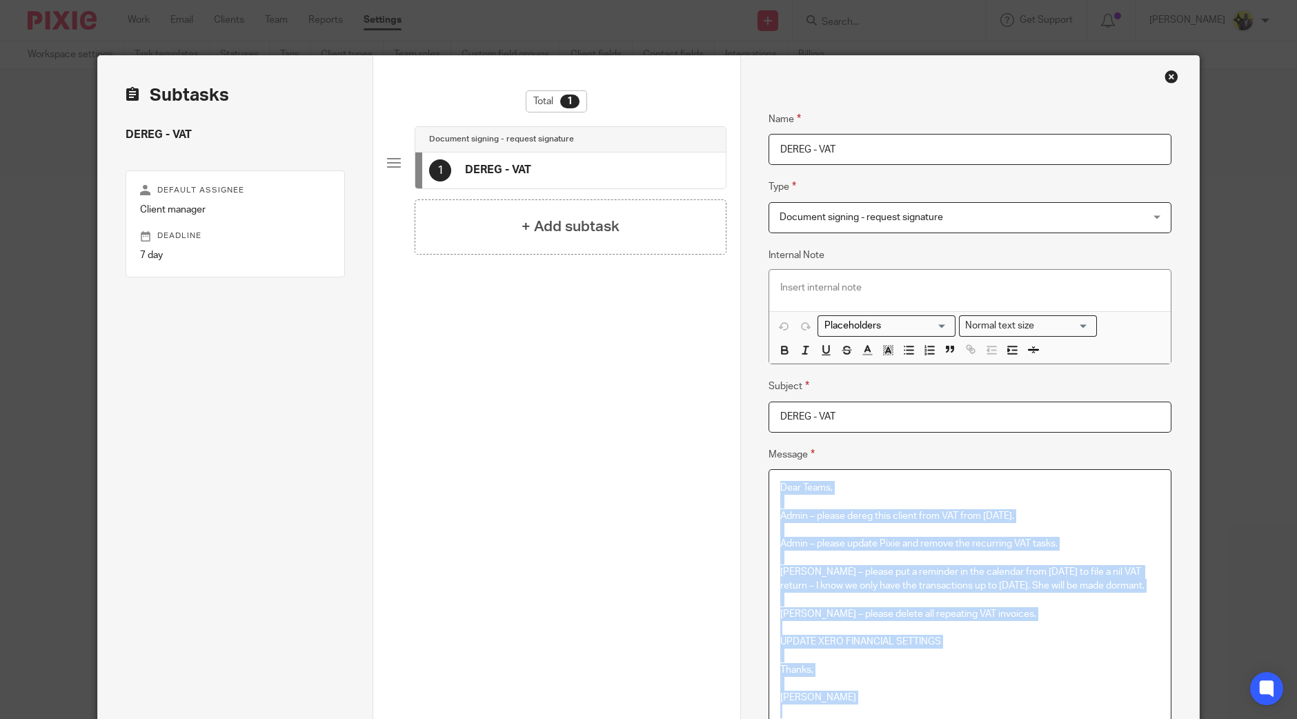
scroll to position [1466, 0]
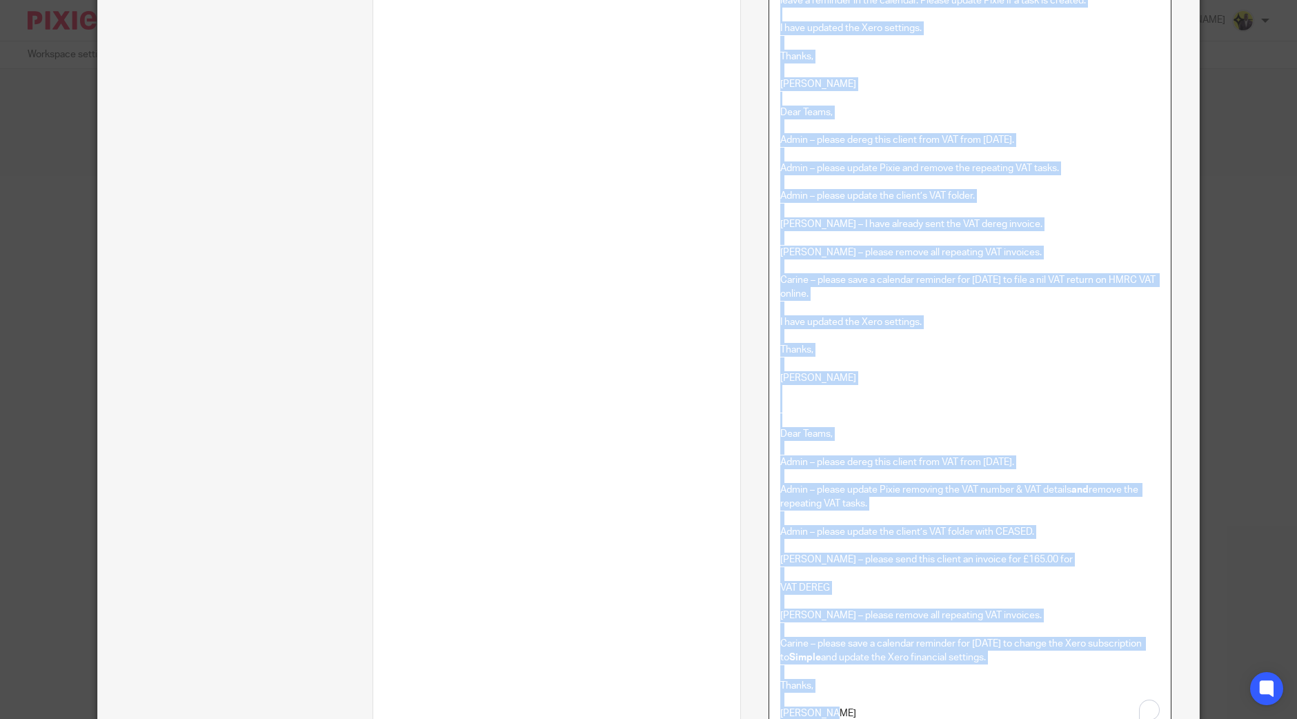
copy div "Lore Ipsum, Dolor – sitame conse adip elitse doei TEM inci 19-99-3152. Utlab – …"
click at [920, 385] on p "To enrich screen reader interactions, please activate Accessibility in Grammarl…" at bounding box center [969, 406] width 379 height 42
click at [923, 385] on p "To enrich screen reader interactions, please activate Accessibility in Grammarl…" at bounding box center [969, 406] width 379 height 42
copy div "Dear Teams, Admin – please dereg this client from VAT from 31-03-2025. Admin – …"
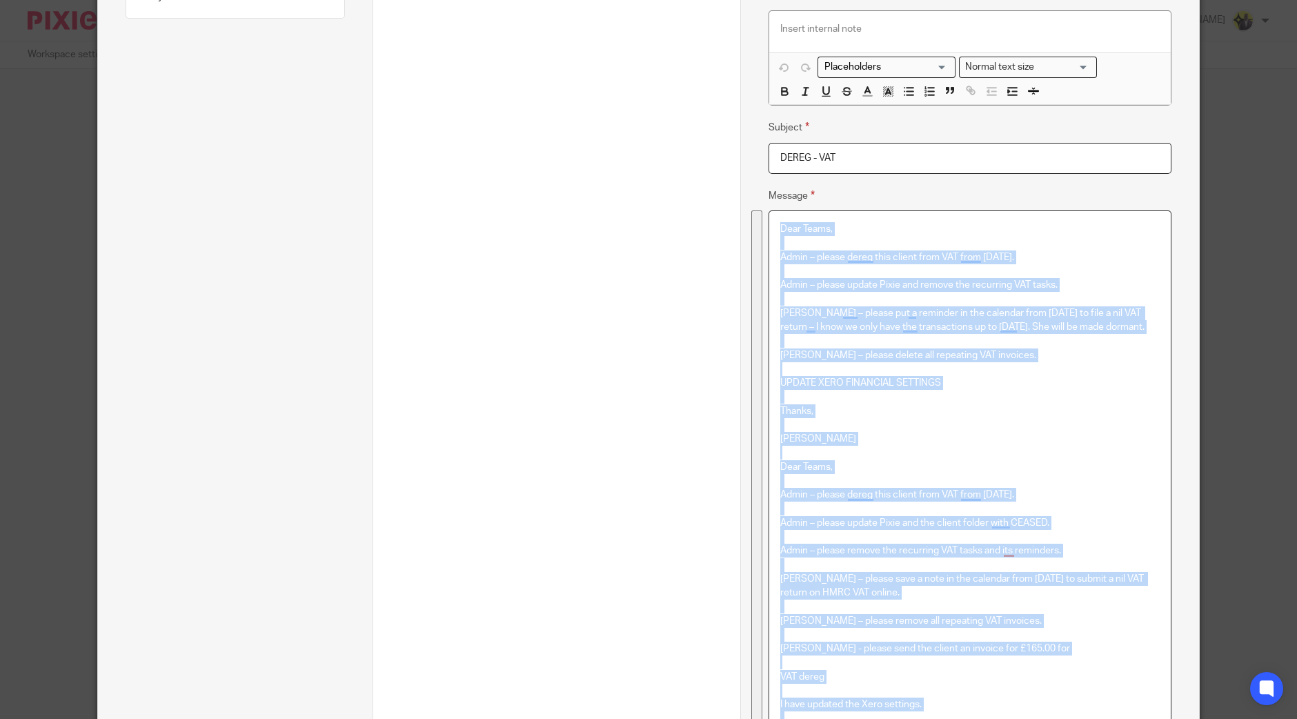
scroll to position [0, 0]
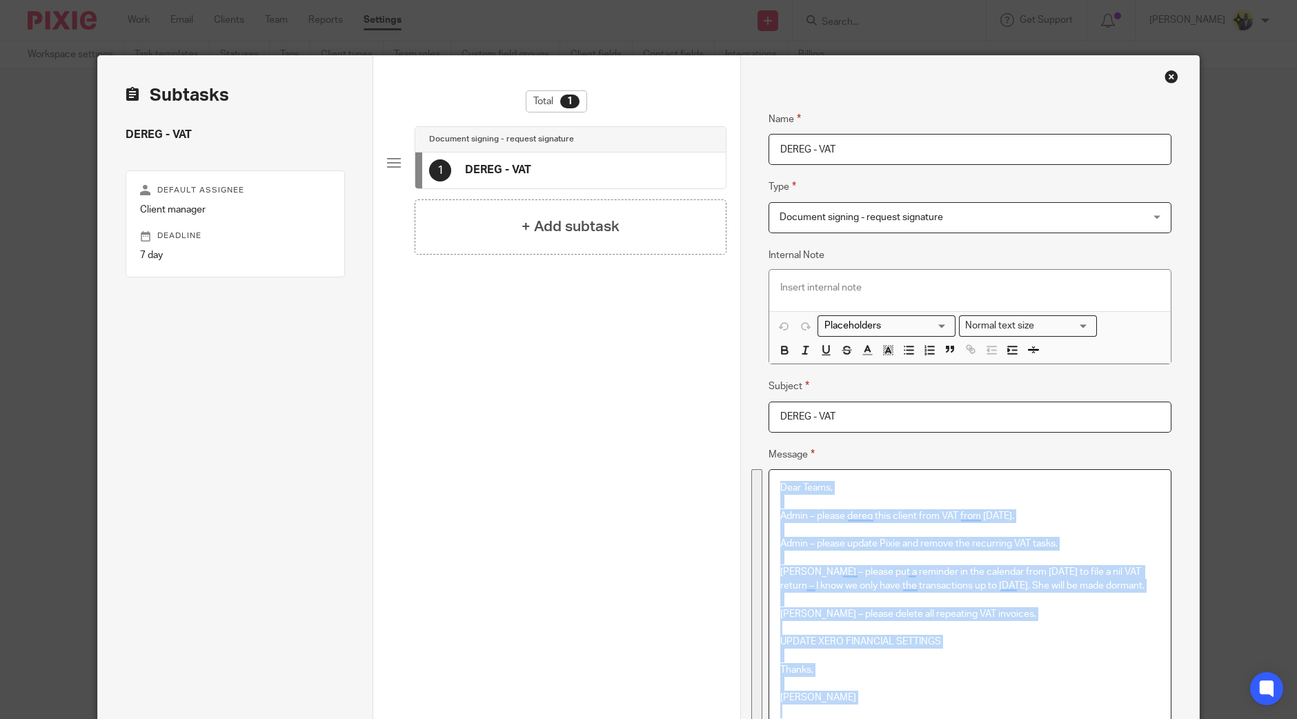
click at [1164, 75] on div "Close this dialog window" at bounding box center [1171, 77] width 14 height 14
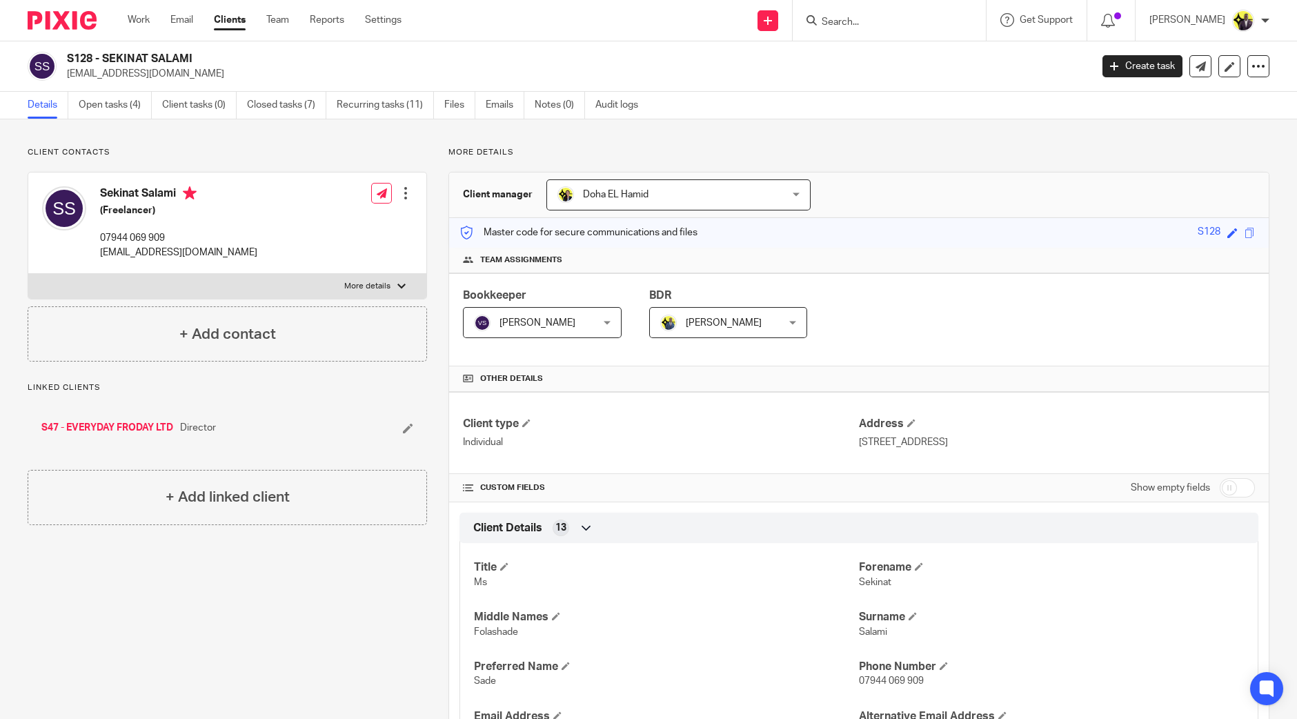
click at [896, 21] on input "Search" at bounding box center [882, 23] width 124 height 12
type input "c22"
drag, startPoint x: 896, startPoint y: 20, endPoint x: 821, endPoint y: 14, distance: 74.7
click at [821, 14] on div "Send new email Create task Add client Request signature c22 C22 - INCISE COSMET…" at bounding box center [859, 20] width 875 height 41
type input "l72"
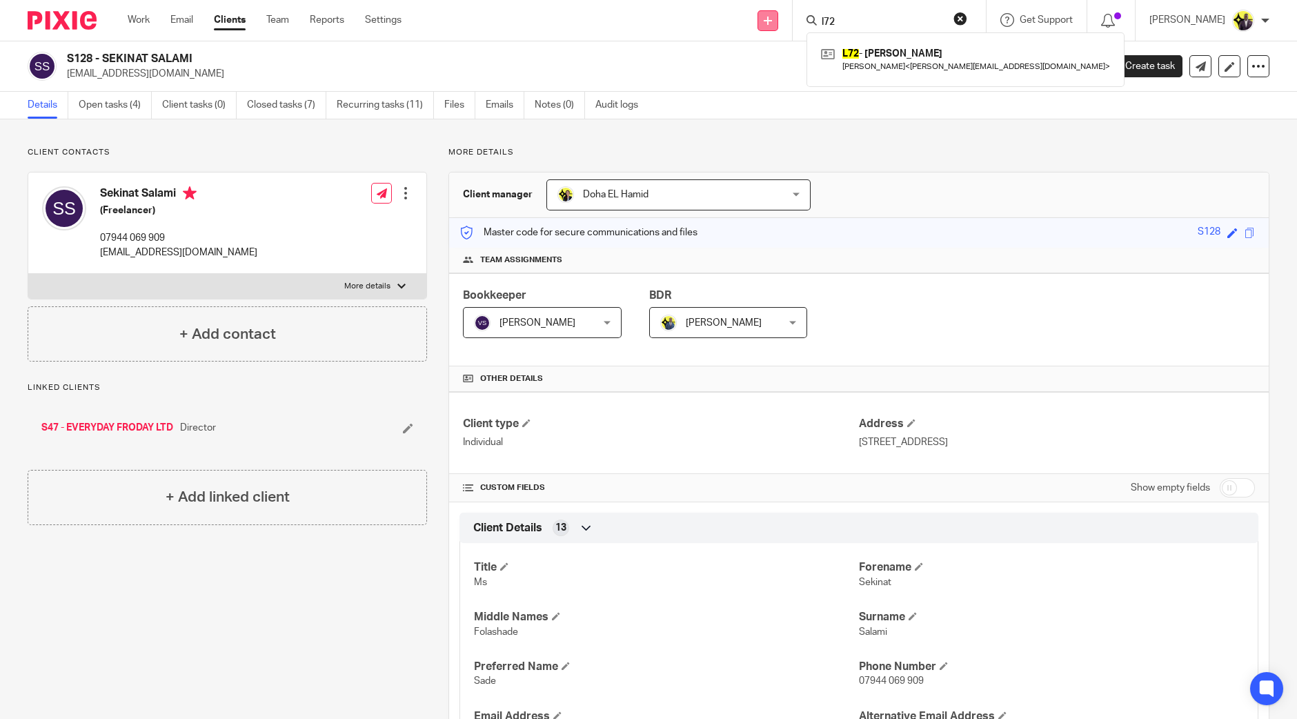
drag, startPoint x: 898, startPoint y: 26, endPoint x: 789, endPoint y: 23, distance: 109.0
click at [789, 23] on div "Send new email Create task Add client Request signature l72 L72 - [PERSON_NAME]…" at bounding box center [859, 20] width 875 height 41
type input "k42"
drag, startPoint x: 886, startPoint y: 20, endPoint x: 815, endPoint y: 19, distance: 71.0
click at [815, 19] on div "Send new email Create task Add client Request signature k42 K42 - [PERSON_NAME]…" at bounding box center [859, 20] width 875 height 41
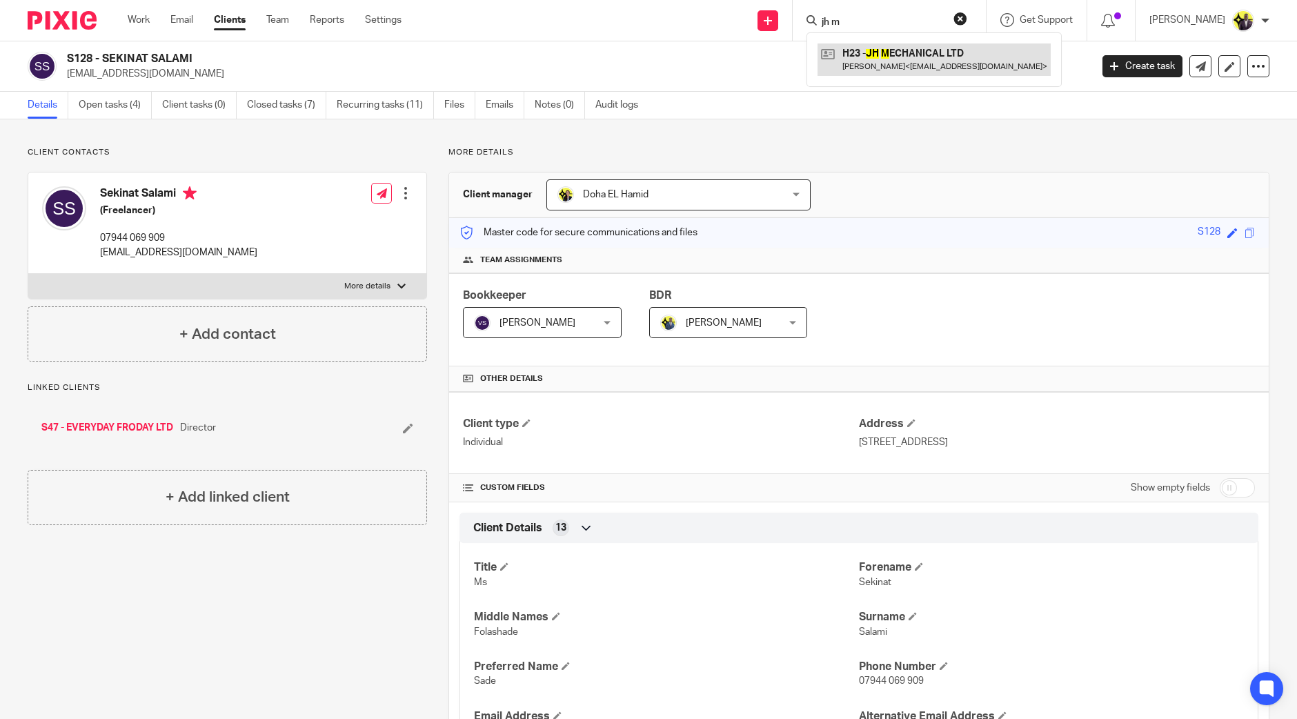
type input "jh m"
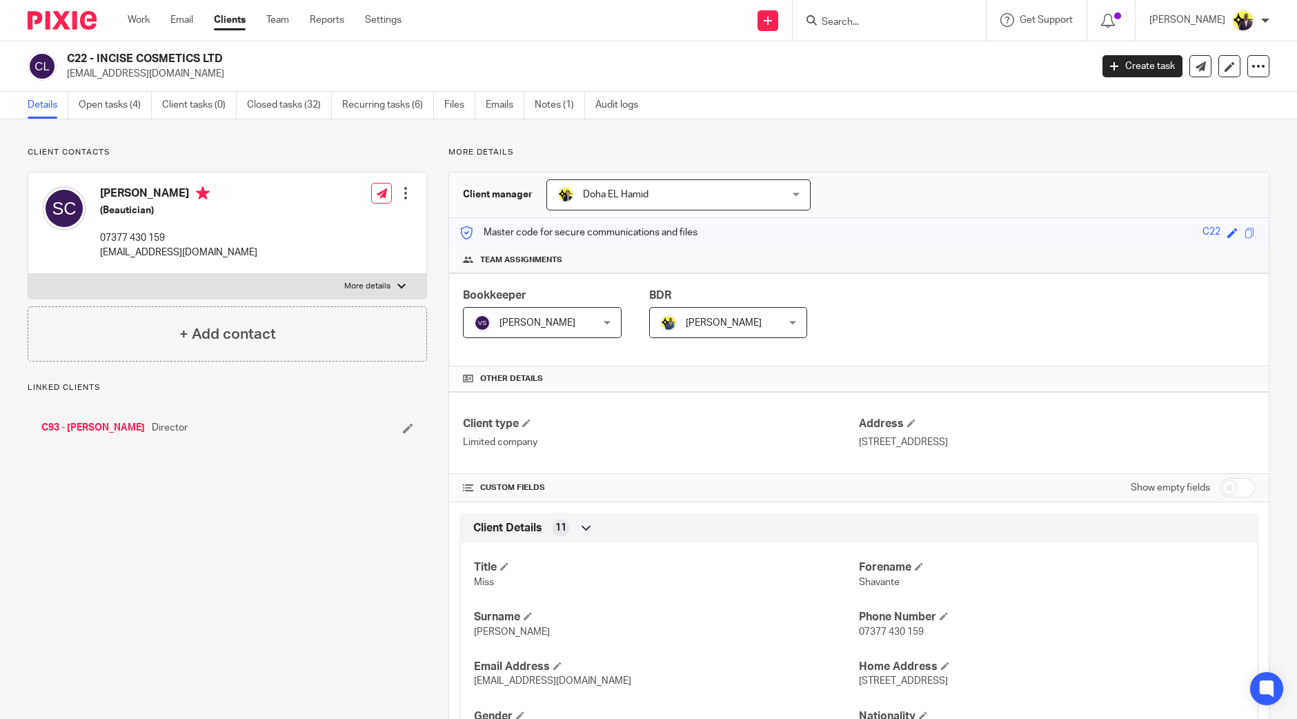
drag, startPoint x: 248, startPoint y: 57, endPoint x: 68, endPoint y: 63, distance: 180.8
click at [68, 63] on h2 "C22 - INCISE COSMETICS LTD" at bounding box center [473, 59] width 812 height 14
copy h2 "C22 - INCISE COSMETICS LTD"
click at [248, 151] on p "Client contacts" at bounding box center [227, 152] width 399 height 11
drag, startPoint x: 252, startPoint y: 253, endPoint x: 94, endPoint y: 257, distance: 157.3
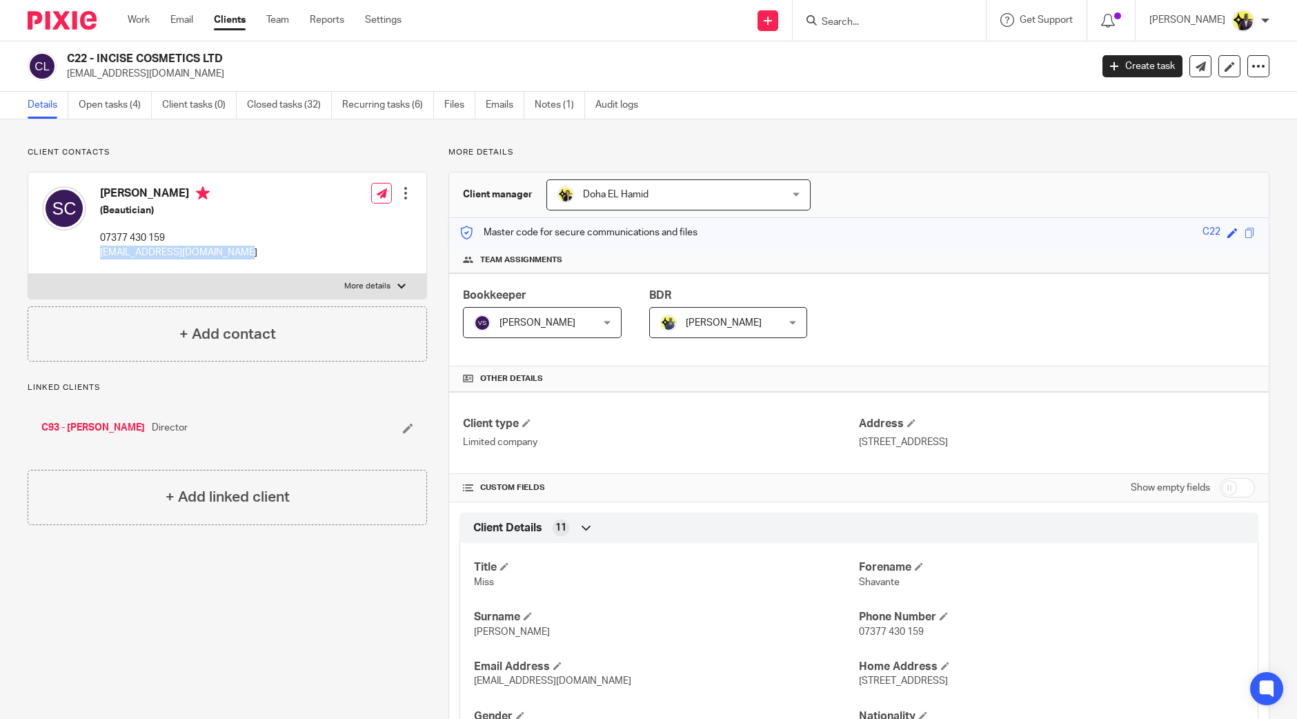
click at [94, 257] on div "[PERSON_NAME] (Beautician) 07377 430 159 [EMAIL_ADDRESS][DOMAIN_NAME] Edit cont…" at bounding box center [227, 222] width 398 height 101
copy p "[EMAIL_ADDRESS][DOMAIN_NAME]"
drag, startPoint x: 221, startPoint y: 57, endPoint x: 95, endPoint y: 59, distance: 126.2
click at [97, 58] on h2 "C22 - INCISE COSMETICS LTD" at bounding box center [473, 59] width 812 height 14
copy h2 "INCISE COSMETICS LTD"
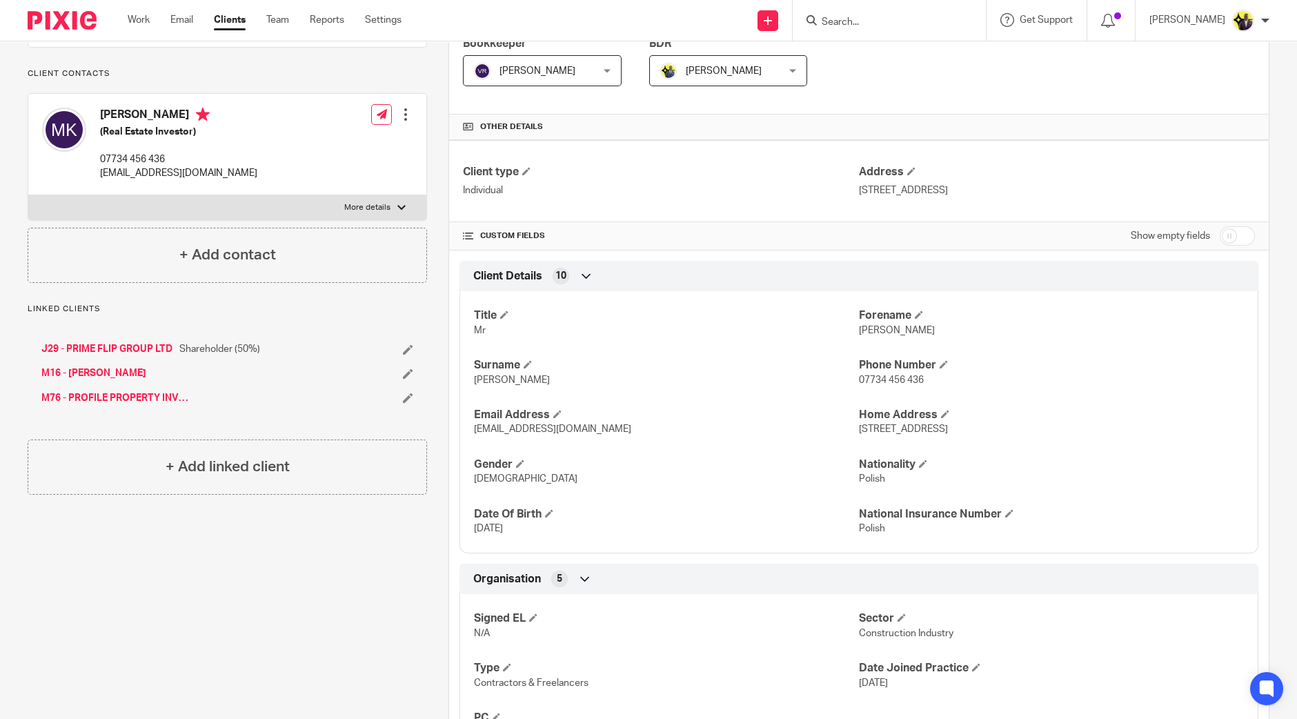
scroll to position [259, 0]
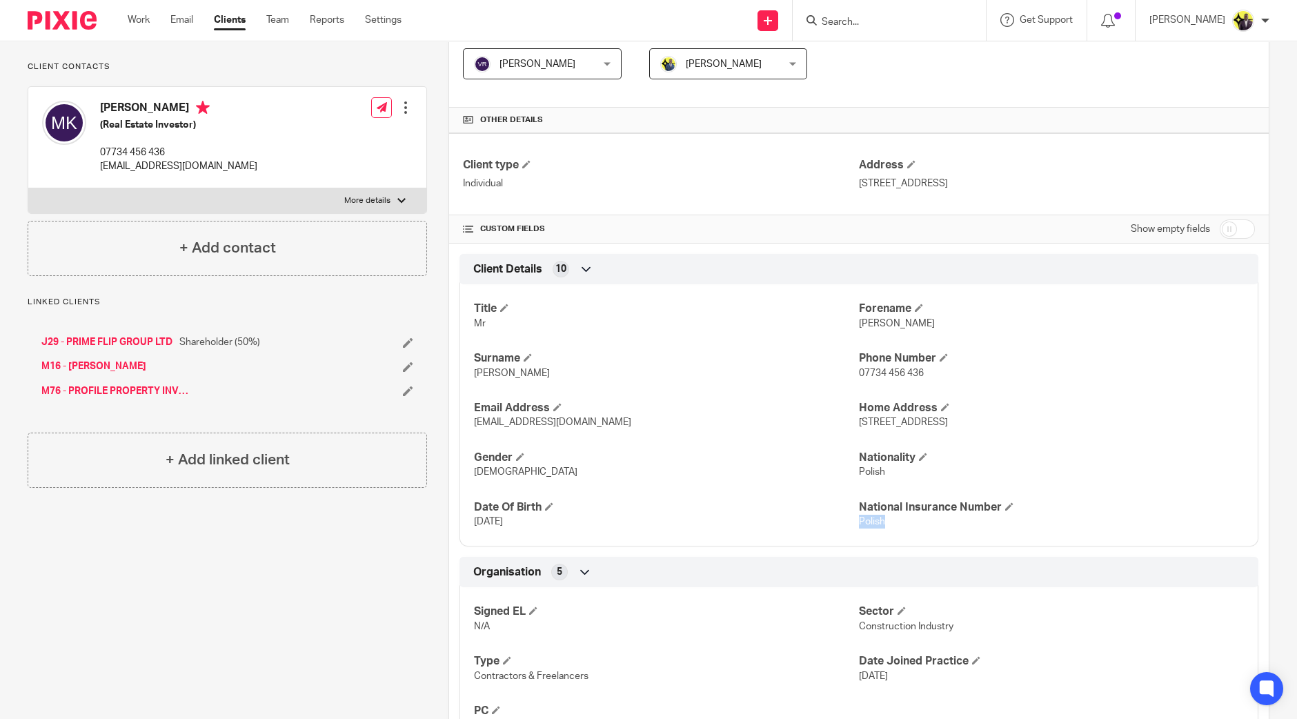
drag, startPoint x: 897, startPoint y: 523, endPoint x: 850, endPoint y: 524, distance: 46.9
click at [859, 524] on p "Polish" at bounding box center [1051, 522] width 385 height 14
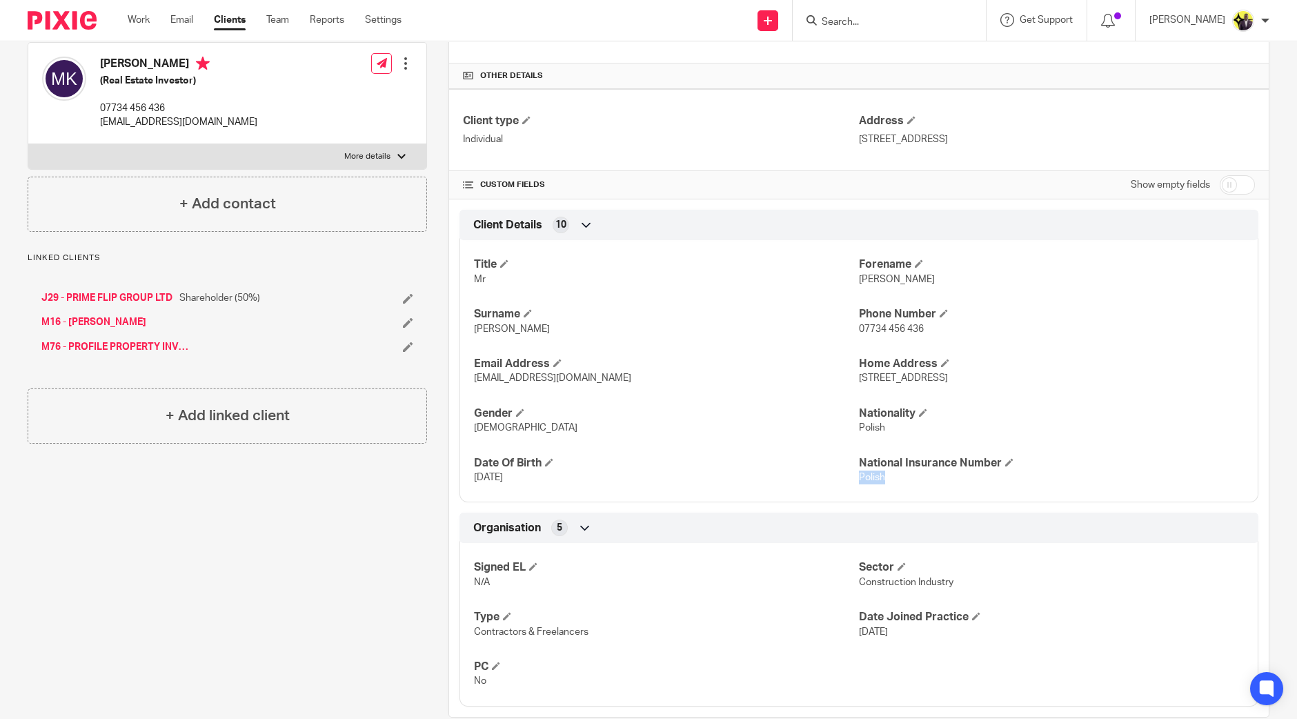
scroll to position [327, 0]
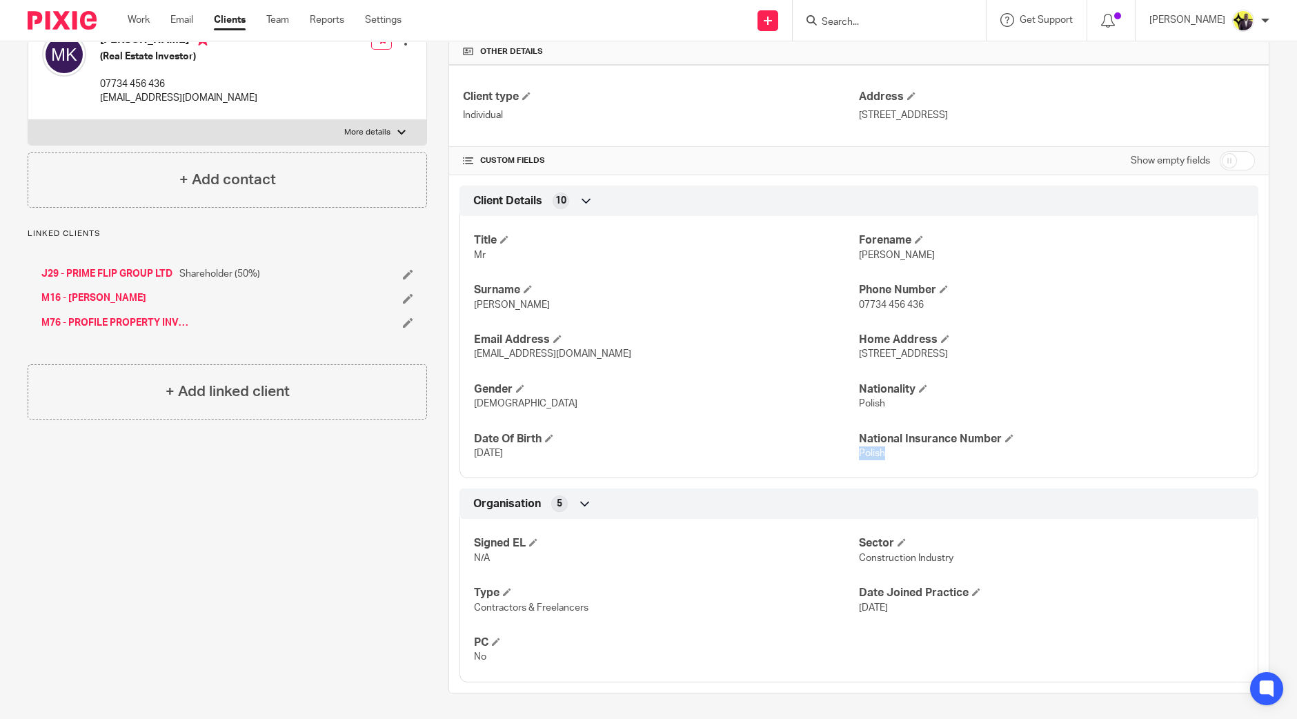
click at [893, 453] on p "Polish" at bounding box center [1051, 453] width 385 height 14
drag, startPoint x: 883, startPoint y: 452, endPoint x: 858, endPoint y: 449, distance: 25.0
click at [859, 449] on p "Polish" at bounding box center [1051, 453] width 385 height 14
click at [1266, 160] on div "Pinned note J52 AND K42 ARE INVESTORS FOR M76. K42 AND J52 ARE MARRIED, HUSBAND…" at bounding box center [648, 256] width 1297 height 928
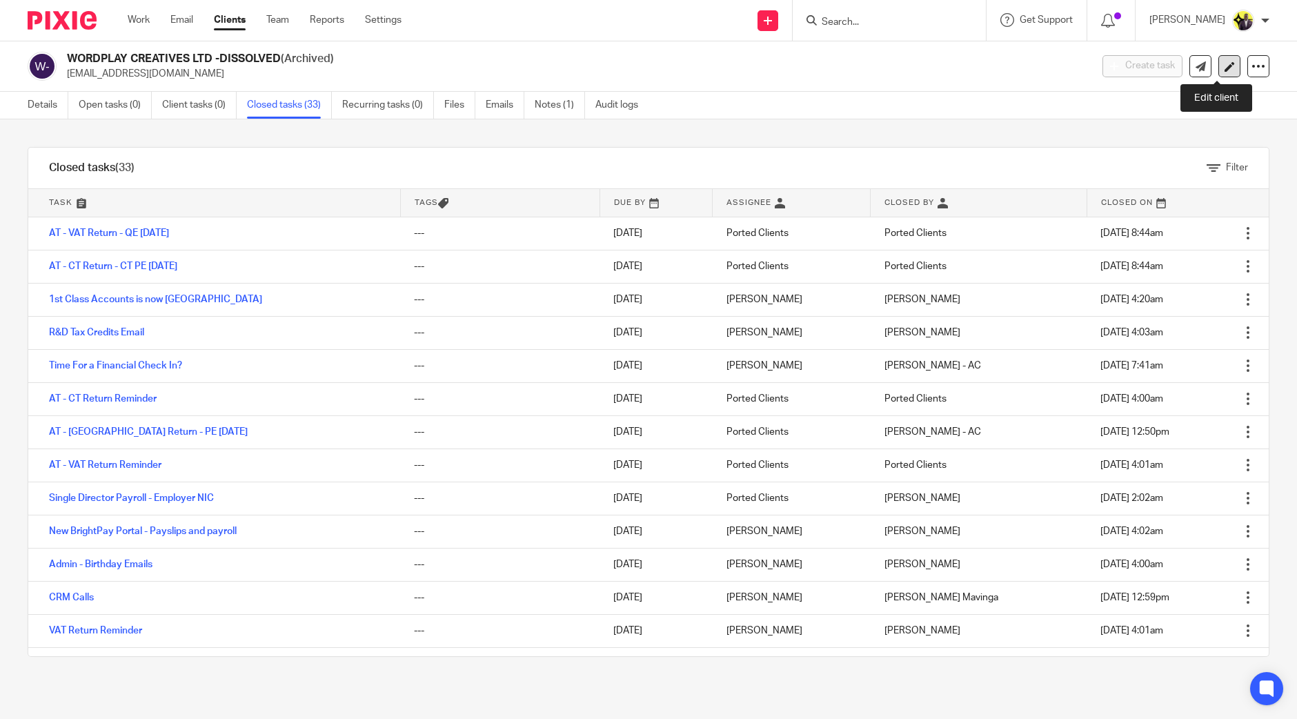
click at [1224, 66] on icon at bounding box center [1229, 66] width 10 height 10
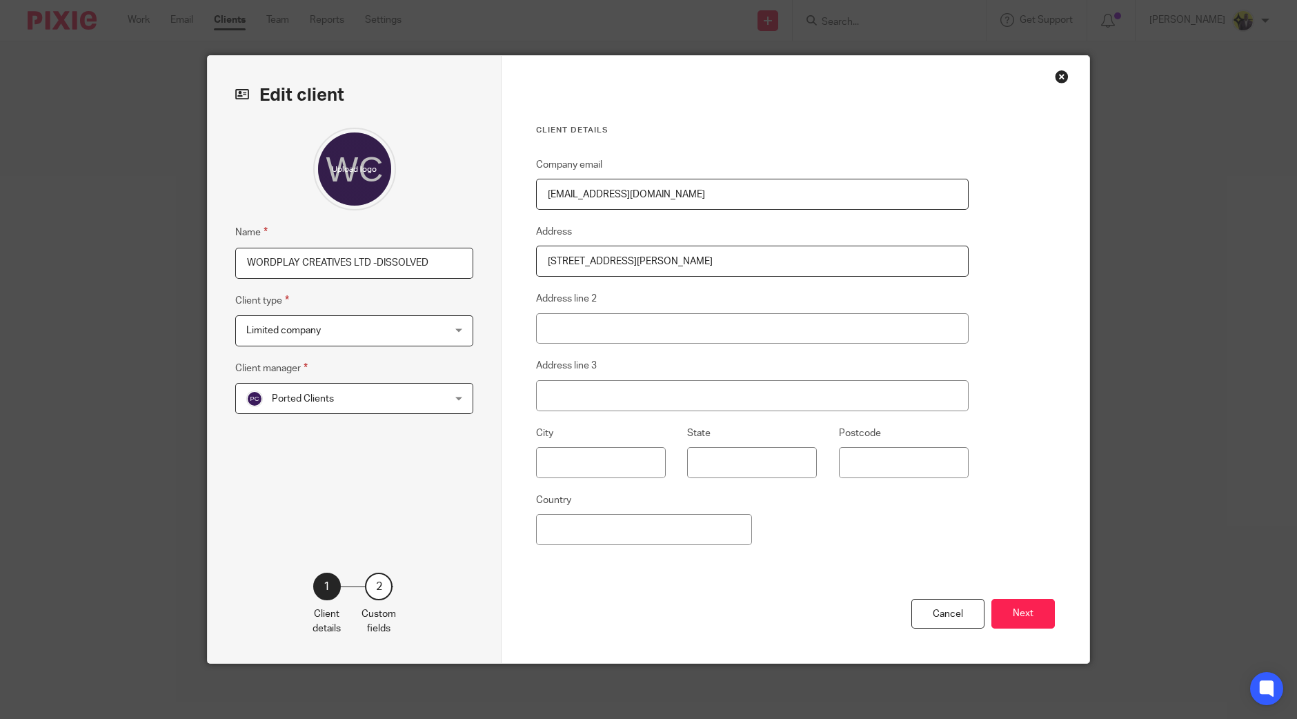
click at [369, 266] on input "WORDPLAY CREATIVES LTD -DISSOLVED" at bounding box center [354, 263] width 238 height 31
type input "WORDPLAY CREATIVES LTD - DISSOLVED"
click at [1038, 612] on button "Next" at bounding box center [1022, 614] width 63 height 30
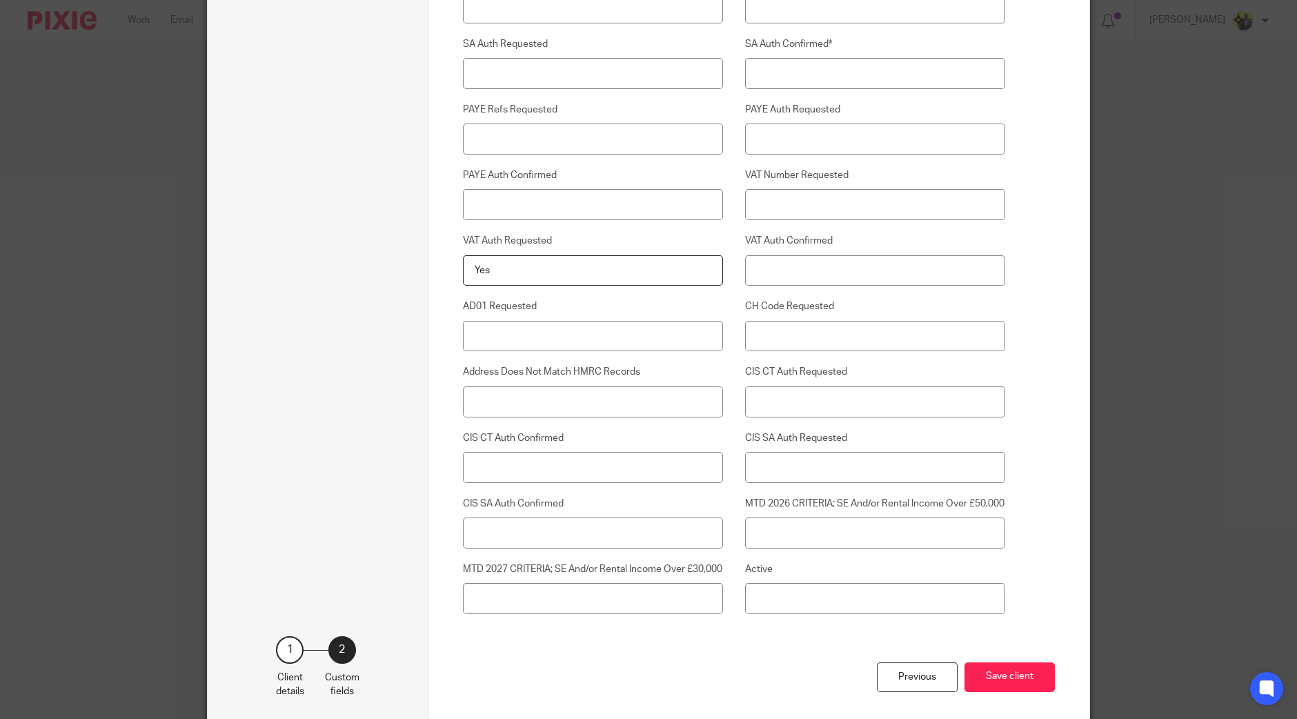
scroll to position [3425, 0]
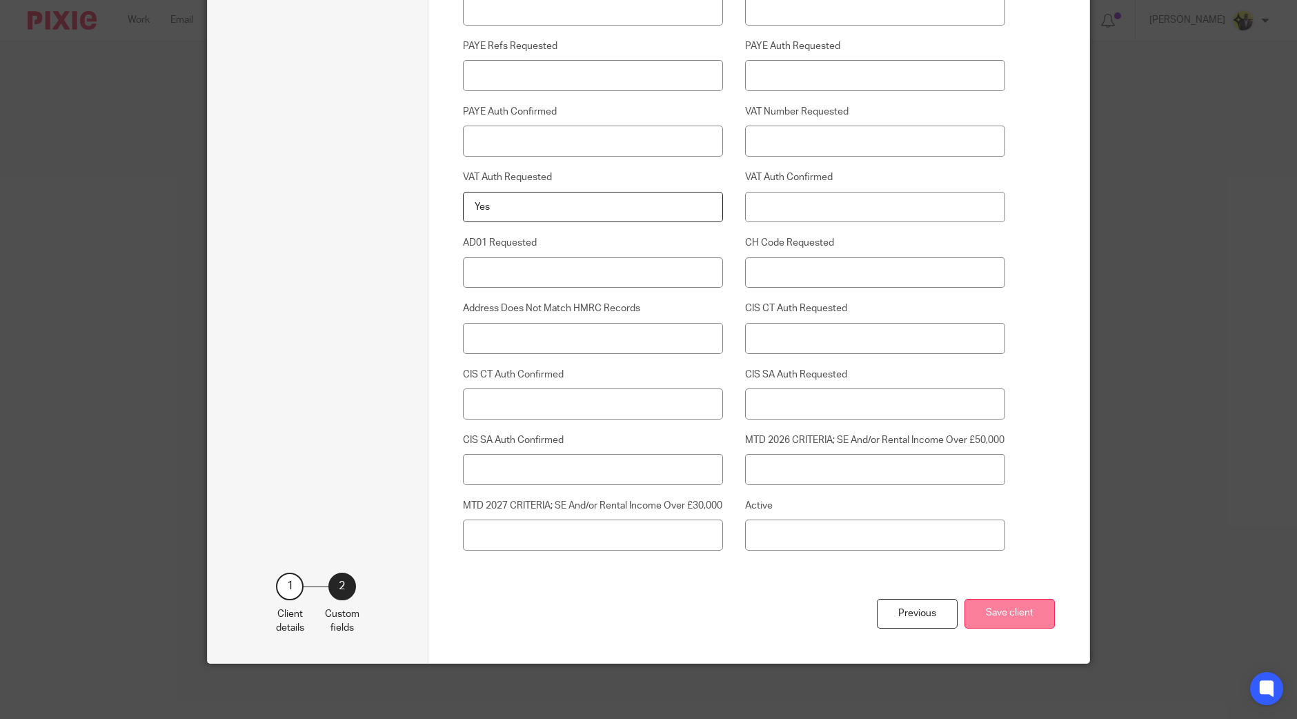
click at [1010, 612] on button "Save client" at bounding box center [1009, 614] width 90 height 30
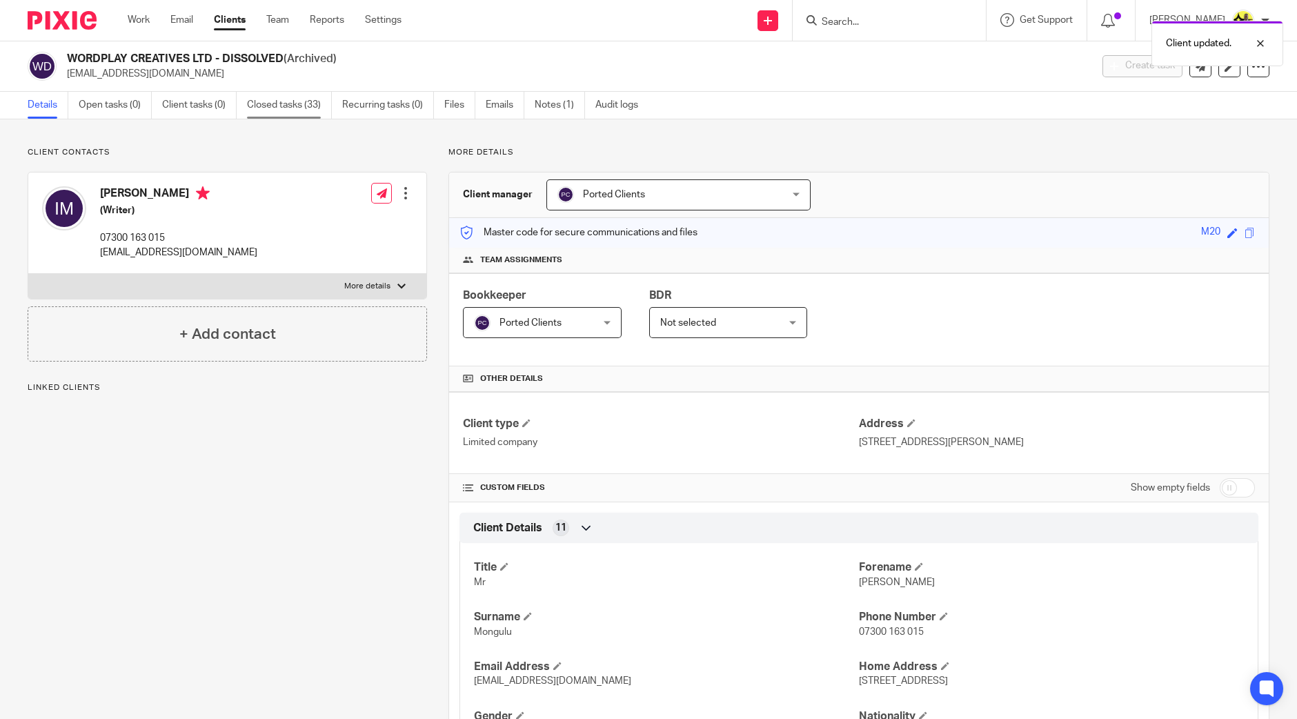
click at [289, 105] on link "Closed tasks (33)" at bounding box center [289, 105] width 85 height 27
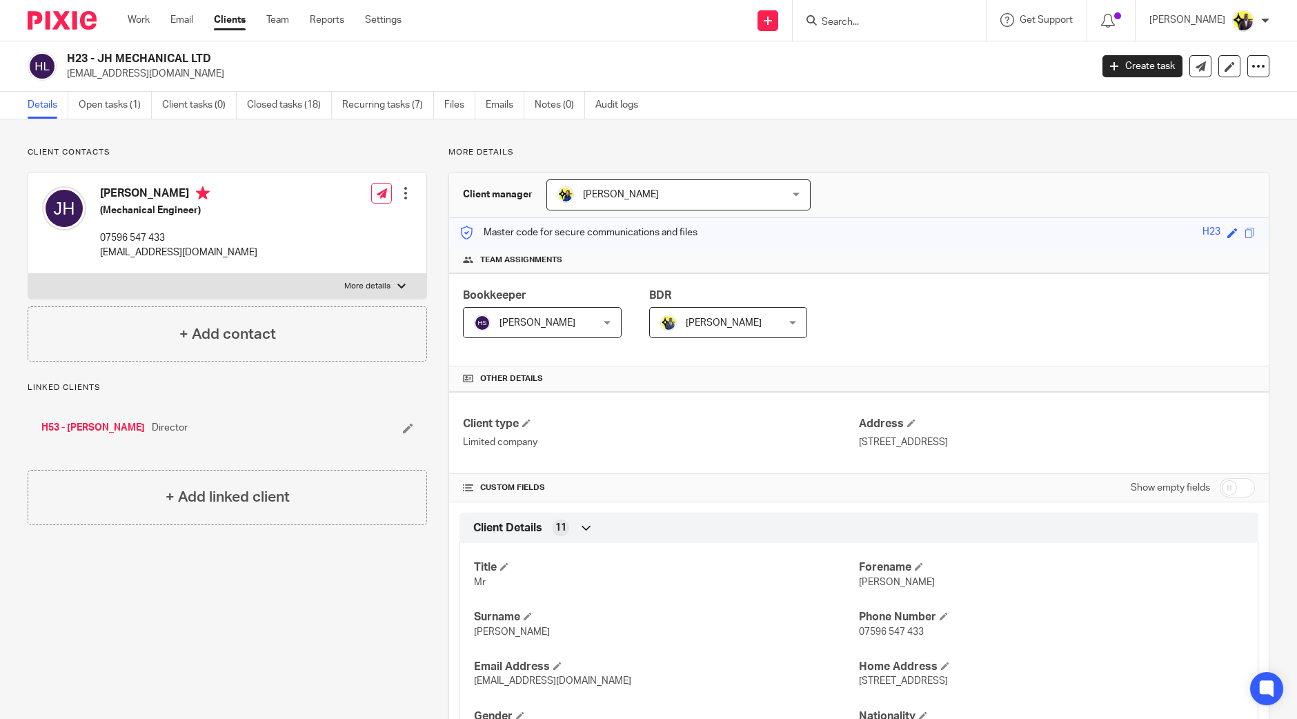
drag, startPoint x: 212, startPoint y: 63, endPoint x: 99, endPoint y: 63, distance: 113.8
click at [99, 63] on h2 "H23 - JH MECHANICAL LTD" at bounding box center [473, 59] width 812 height 14
copy h2 "JH MECHANICAL LTD"
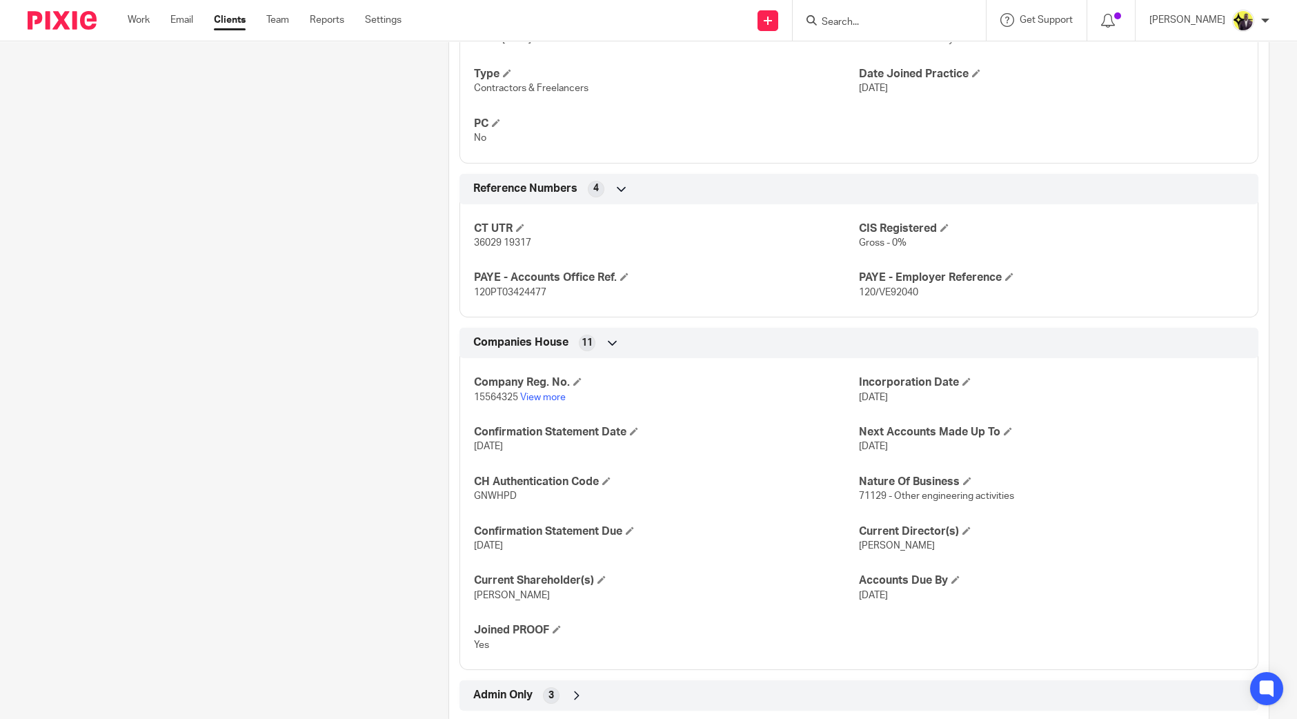
scroll to position [923, 0]
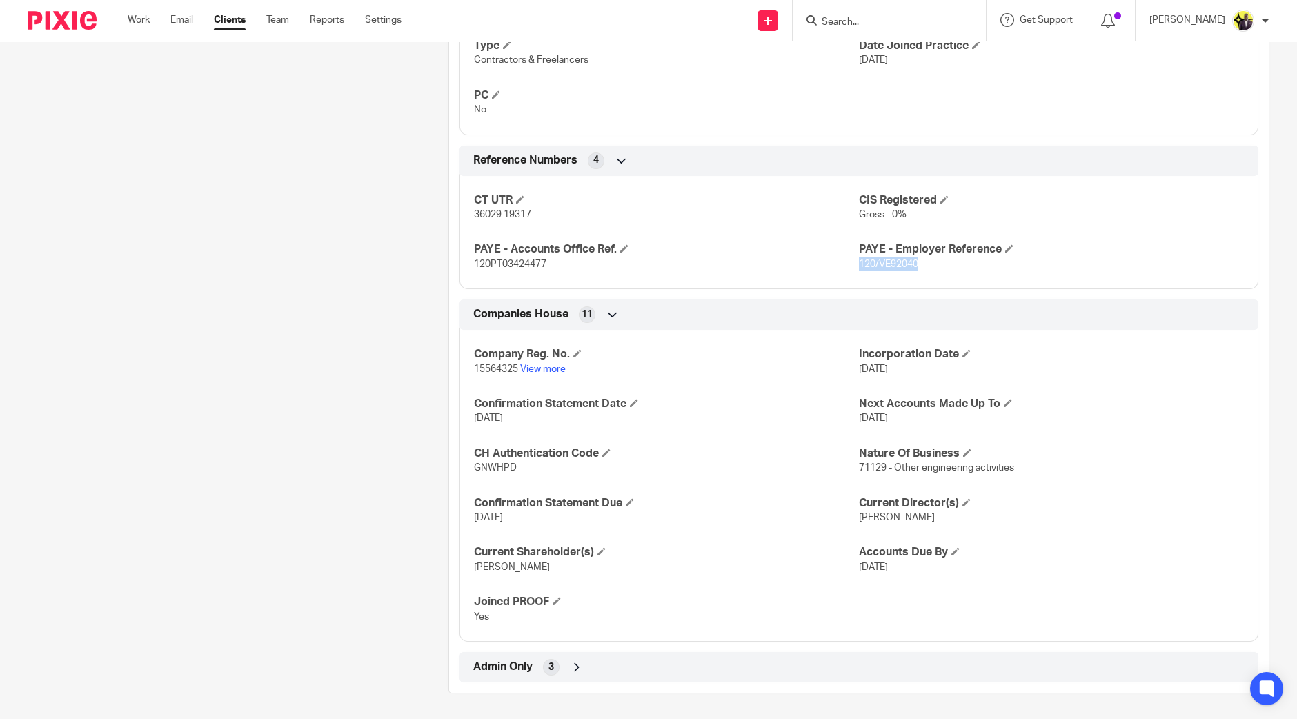
drag, startPoint x: 892, startPoint y: 263, endPoint x: 852, endPoint y: 265, distance: 40.7
click at [859, 265] on p "120/VE92040" at bounding box center [1051, 264] width 385 height 14
copy span "120/VE92040"
drag, startPoint x: 545, startPoint y: 266, endPoint x: 472, endPoint y: 266, distance: 73.1
click at [474, 266] on p "120PT03424477" at bounding box center [666, 264] width 385 height 14
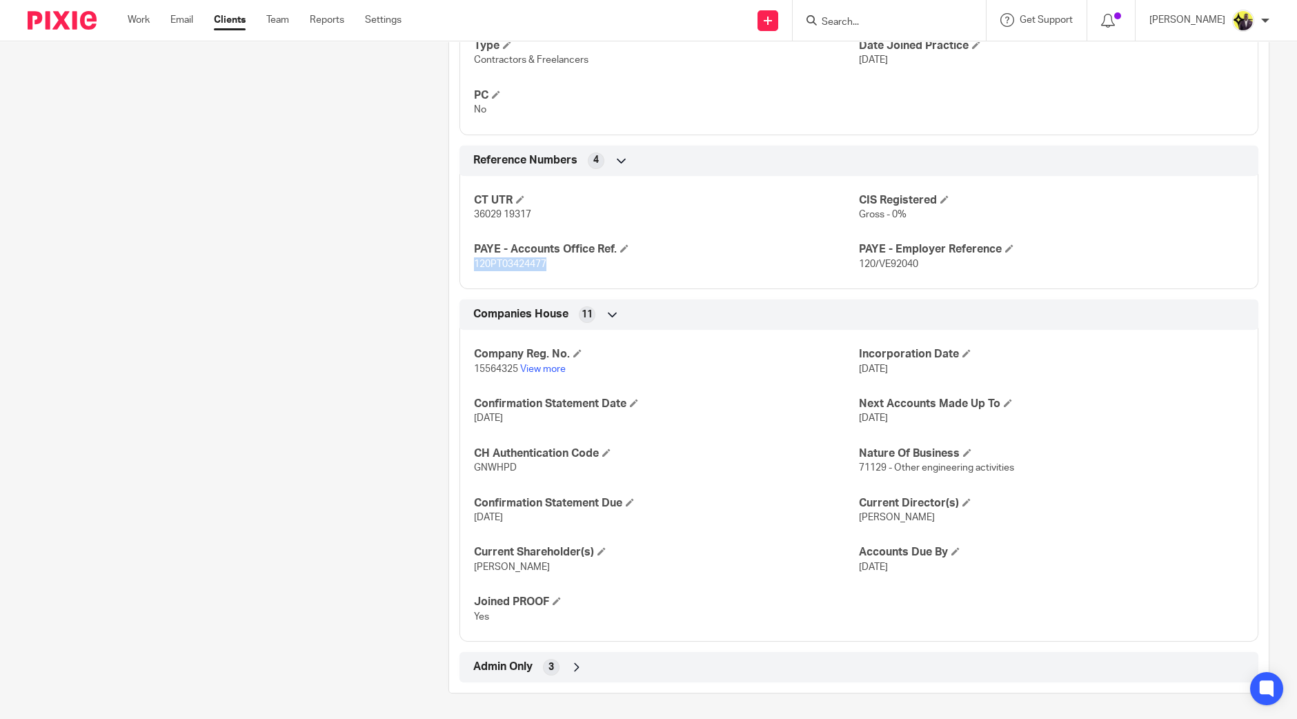
copy span "120PT03424477"
drag, startPoint x: 536, startPoint y: 212, endPoint x: 469, endPoint y: 219, distance: 67.3
click at [474, 219] on p "36029 19317" at bounding box center [666, 215] width 385 height 14
copy span "36029 19317"
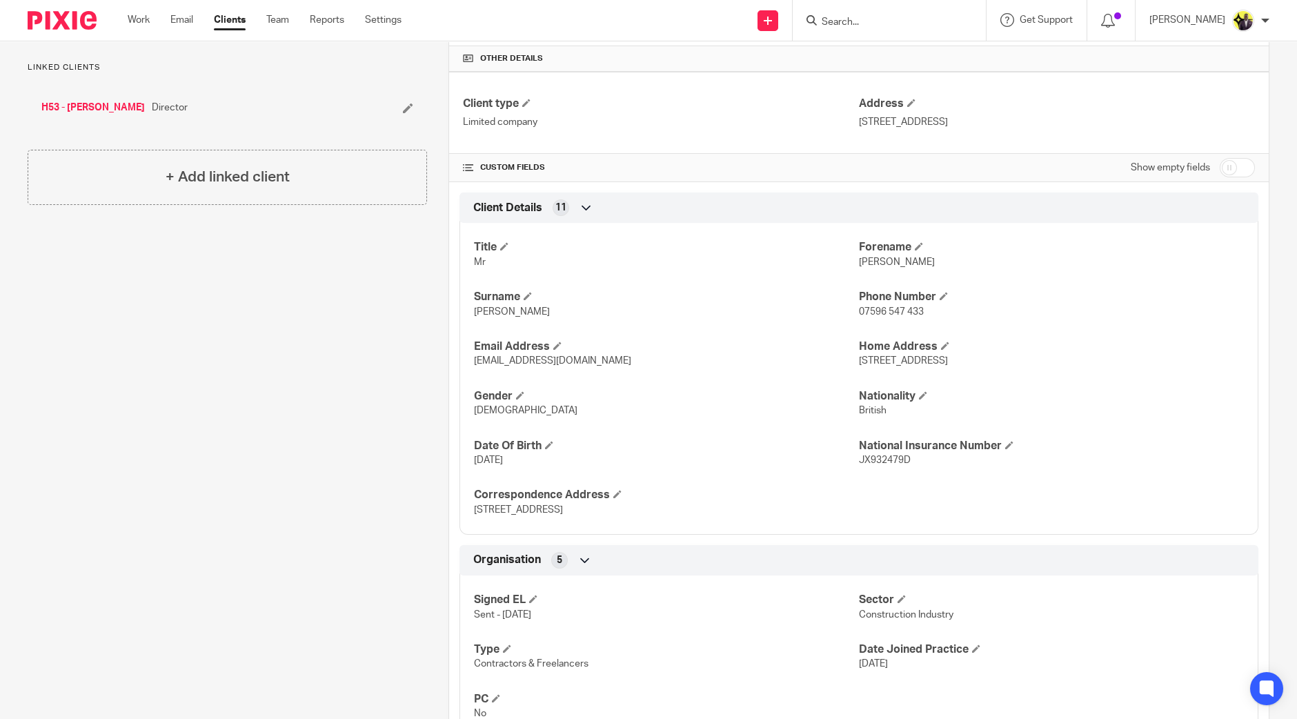
scroll to position [0, 0]
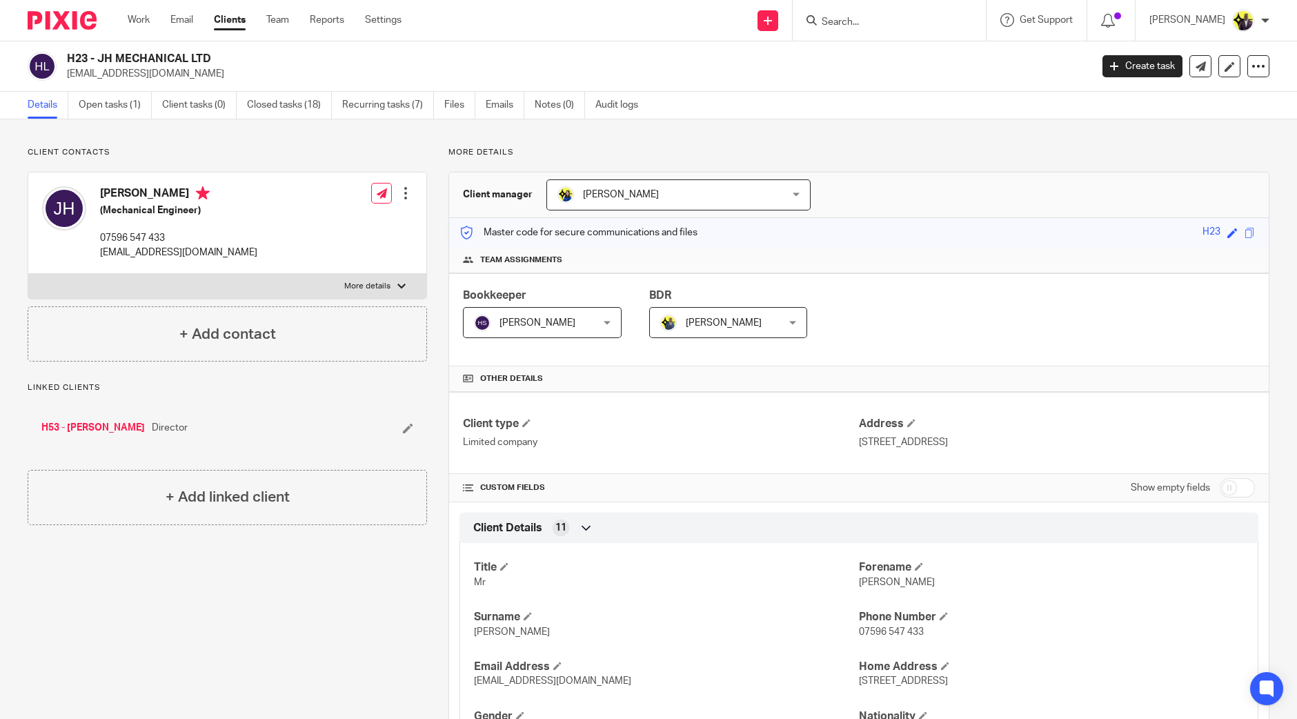
click at [889, 29] on div at bounding box center [888, 20] width 193 height 41
click at [889, 26] on input "Search" at bounding box center [882, 23] width 124 height 12
type input "r19"
click at [936, 56] on link at bounding box center [965, 59] width 296 height 32
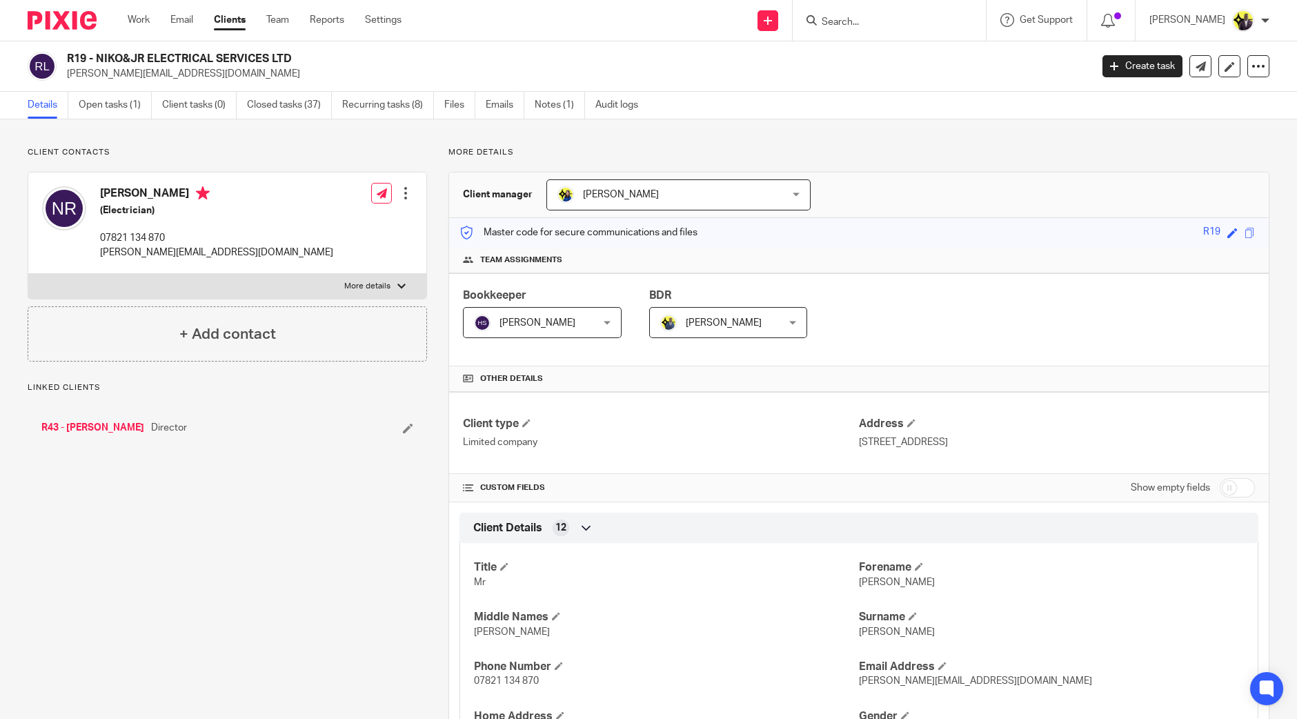
click at [97, 60] on h2 "R19 - NIKO&JR ELECTRICAL SERVICES LTD" at bounding box center [473, 59] width 812 height 14
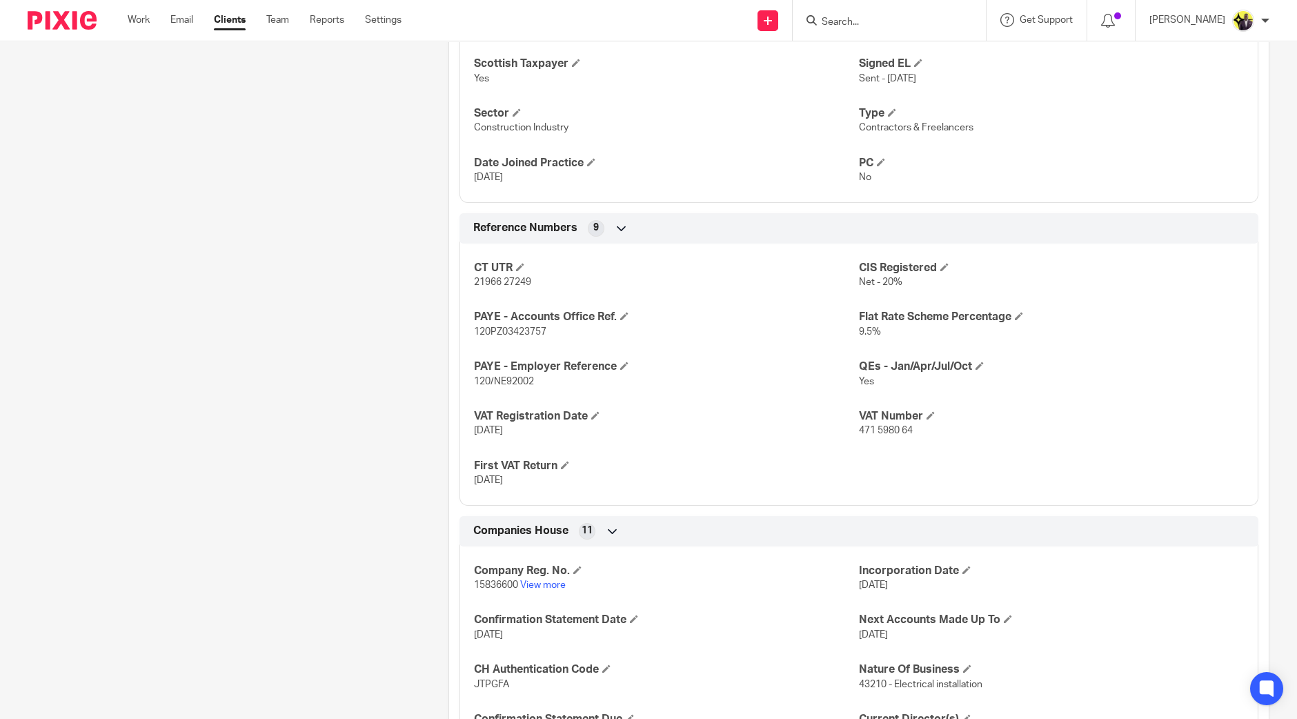
scroll to position [768, 0]
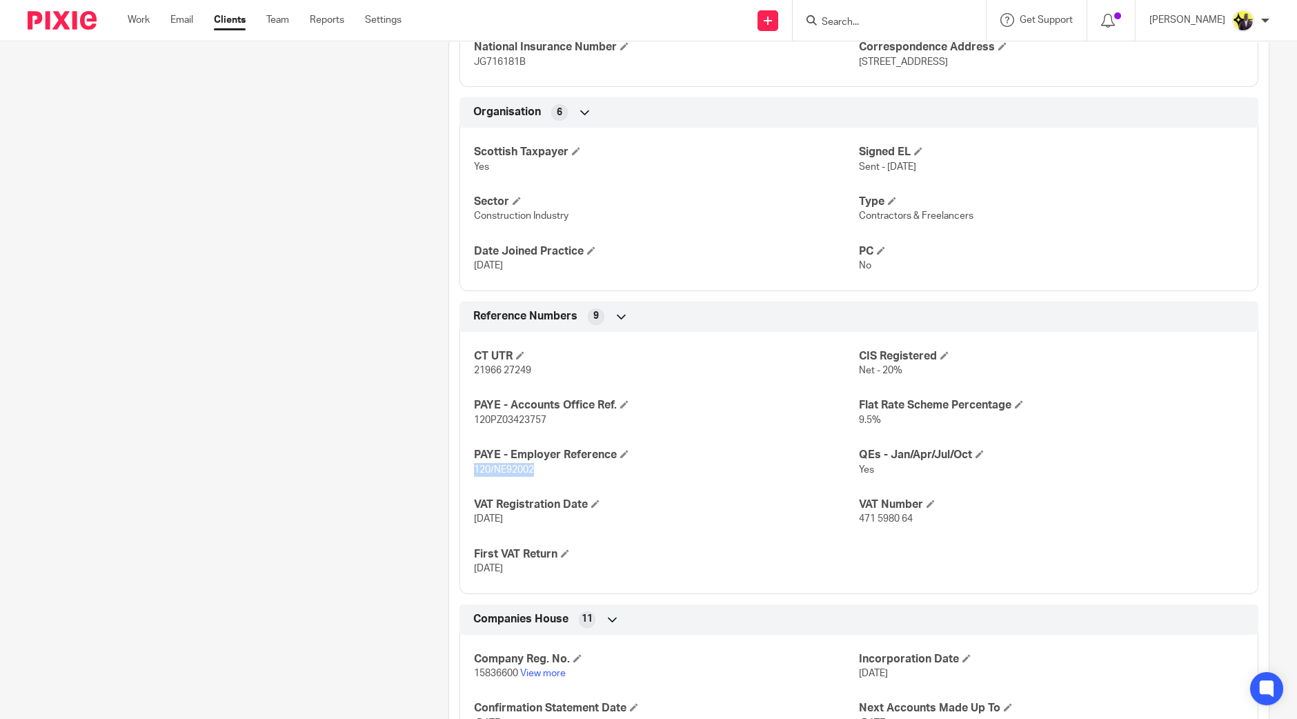
drag, startPoint x: 545, startPoint y: 470, endPoint x: 472, endPoint y: 471, distance: 73.1
click at [474, 471] on p "120/NE92002" at bounding box center [666, 470] width 385 height 14
copy span "120/NE92002"
drag, startPoint x: 559, startPoint y: 417, endPoint x: 469, endPoint y: 423, distance: 89.9
click at [474, 423] on p "120PZ03423757" at bounding box center [666, 420] width 385 height 14
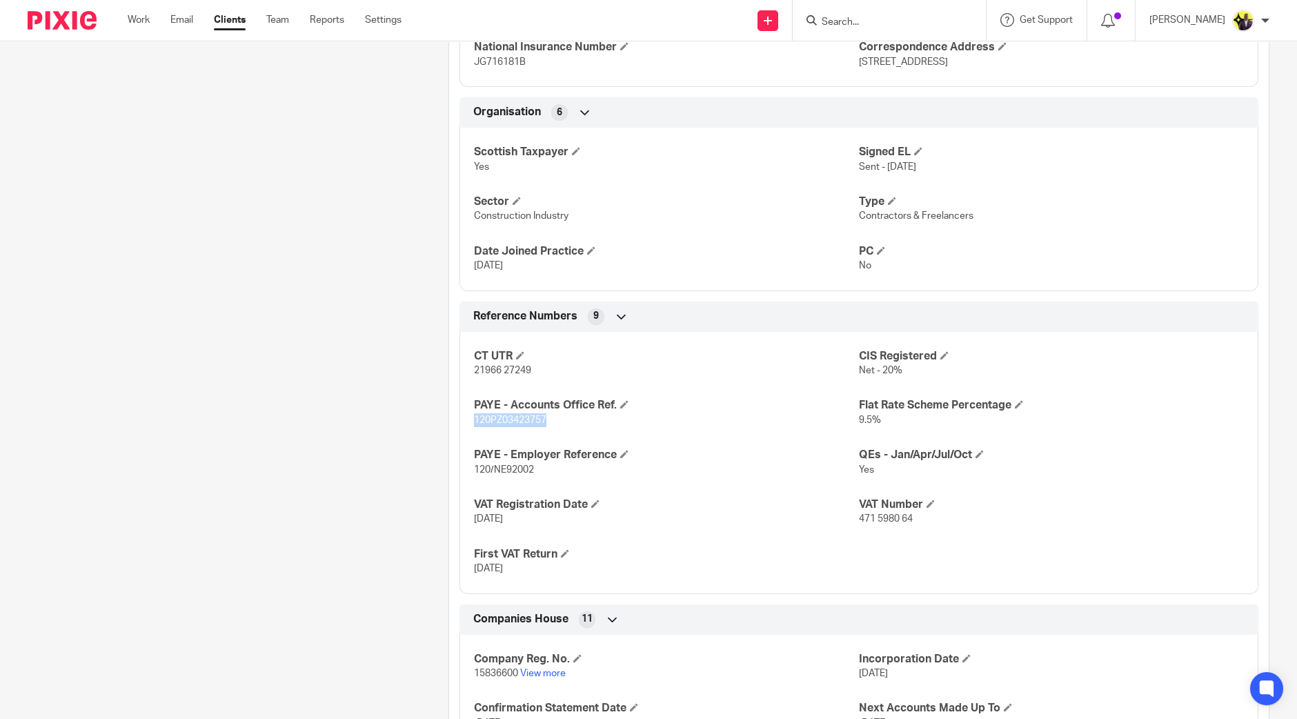
copy span "120PZ03423757"
drag, startPoint x: 547, startPoint y: 367, endPoint x: 470, endPoint y: 370, distance: 76.6
click at [474, 370] on p "21966 27249" at bounding box center [666, 370] width 385 height 14
copy span "21966 27249"
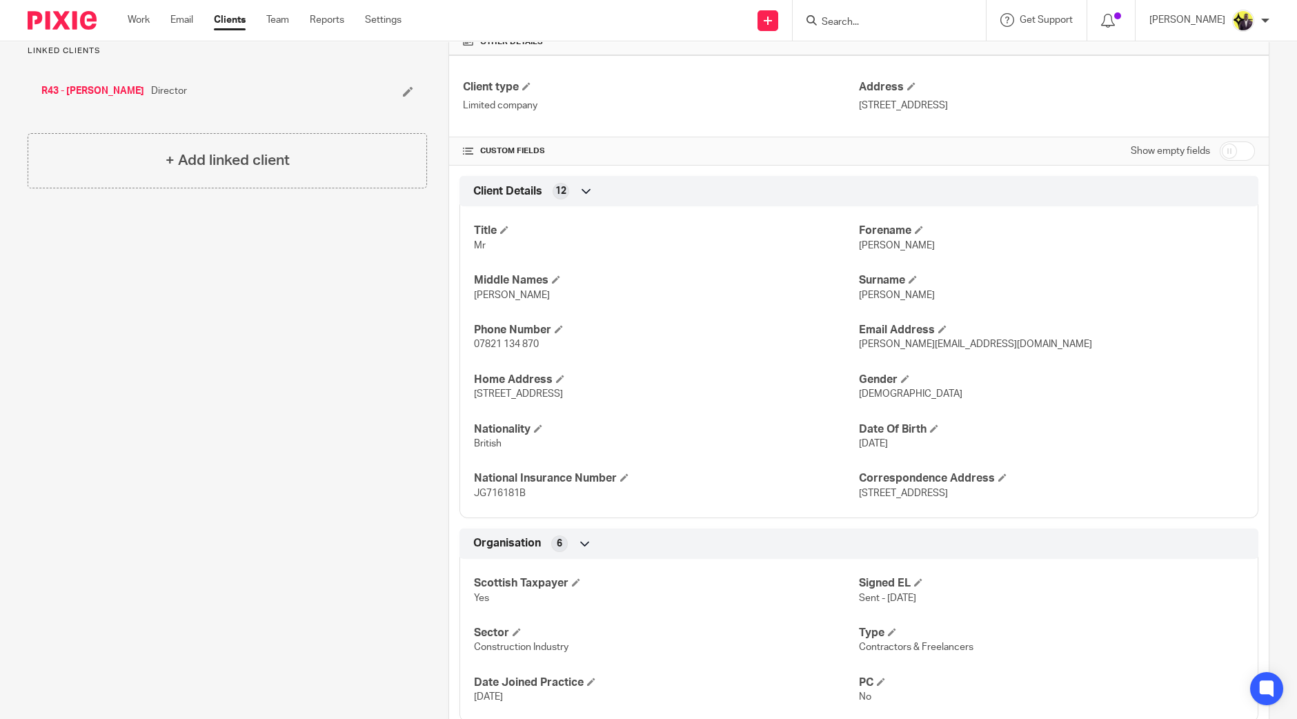
scroll to position [0, 0]
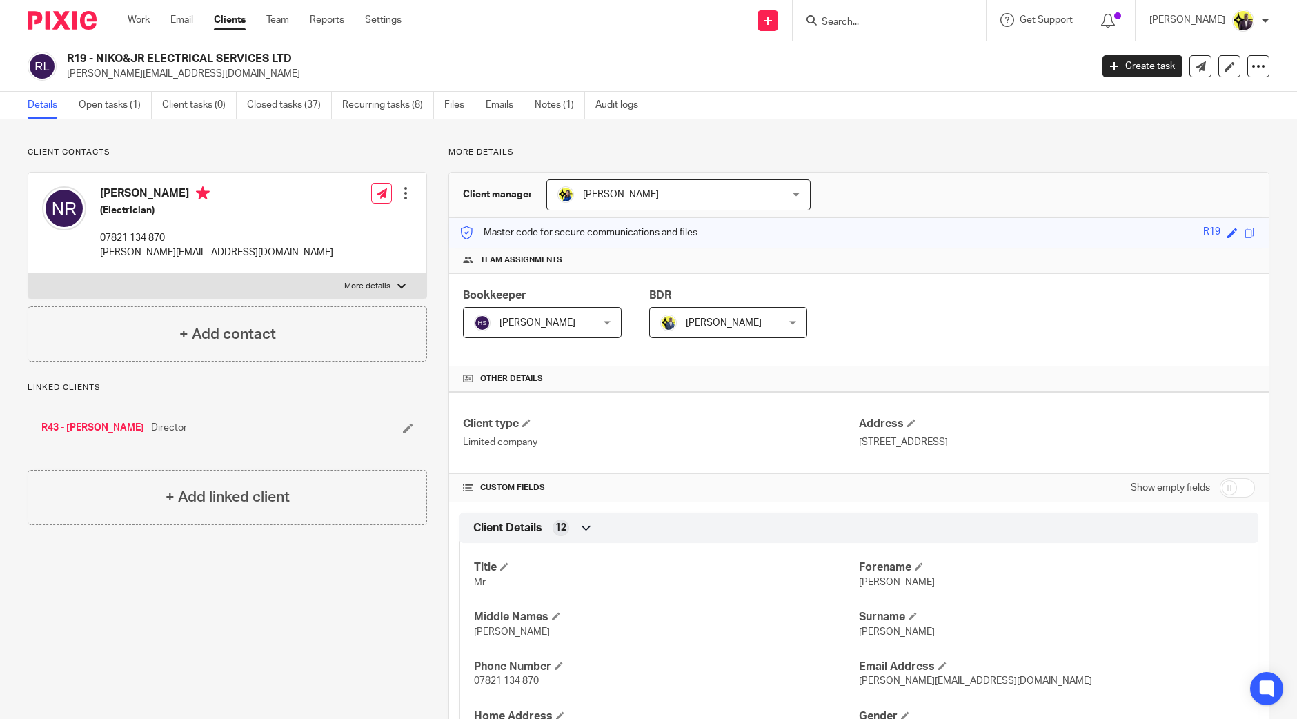
click at [876, 19] on input "Search" at bounding box center [882, 23] width 124 height 12
type input "k"
type input "f29"
click at [939, 60] on link at bounding box center [933, 59] width 233 height 32
click at [97, 63] on h2 "F29 - KJF ELECTRICAL SERVICES LTD" at bounding box center [473, 59] width 812 height 14
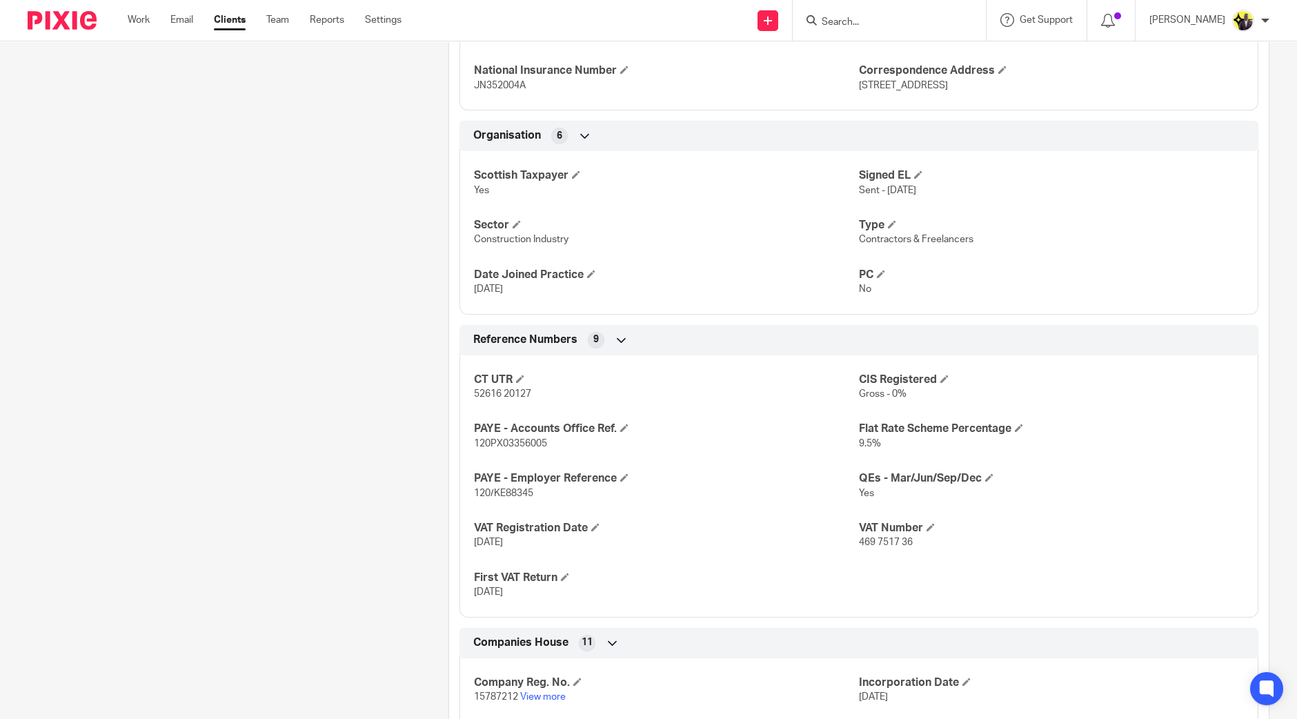
scroll to position [862, 0]
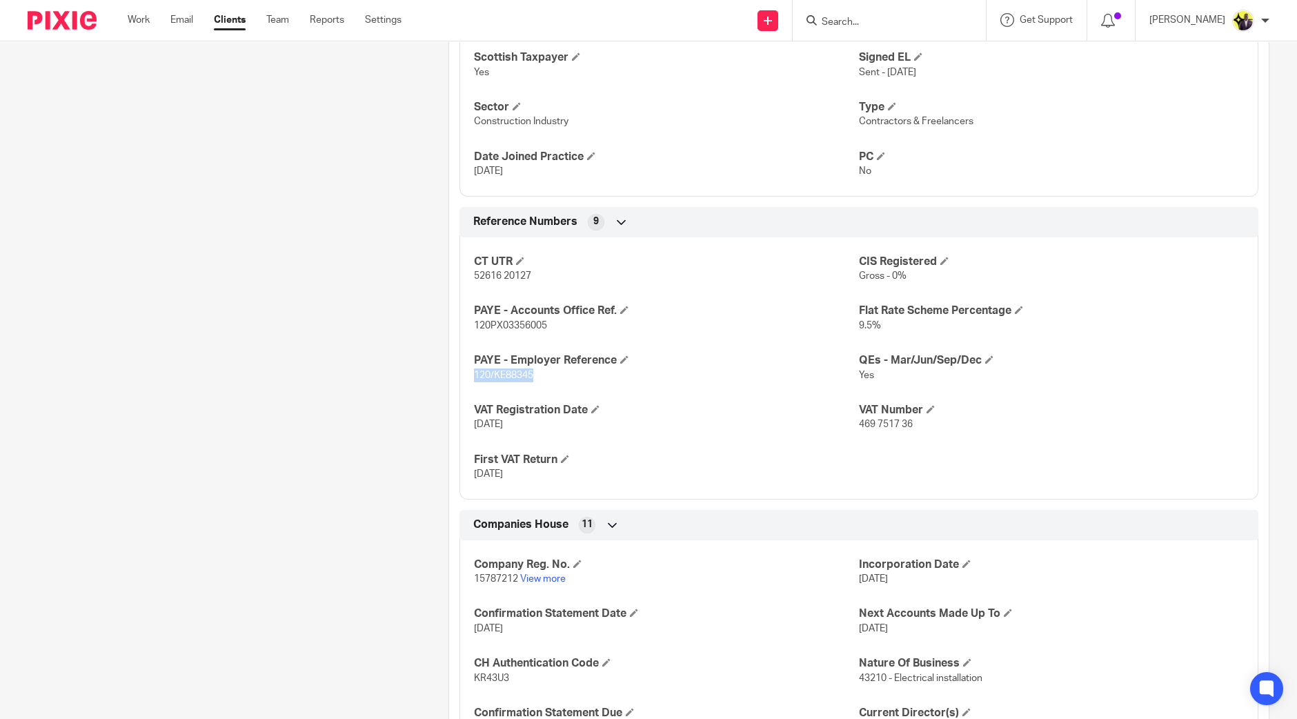
drag, startPoint x: 538, startPoint y: 373, endPoint x: 470, endPoint y: 377, distance: 67.7
click at [474, 377] on p "120/KE88345" at bounding box center [666, 375] width 385 height 14
copy span "120/KE88345"
drag, startPoint x: 551, startPoint y: 326, endPoint x: 466, endPoint y: 334, distance: 85.9
click at [466, 334] on div "CT UTR 52616 20127 CIS Registered Gross - 0% PAYE - Accounts Office Ref. 120PX0…" at bounding box center [858, 363] width 799 height 272
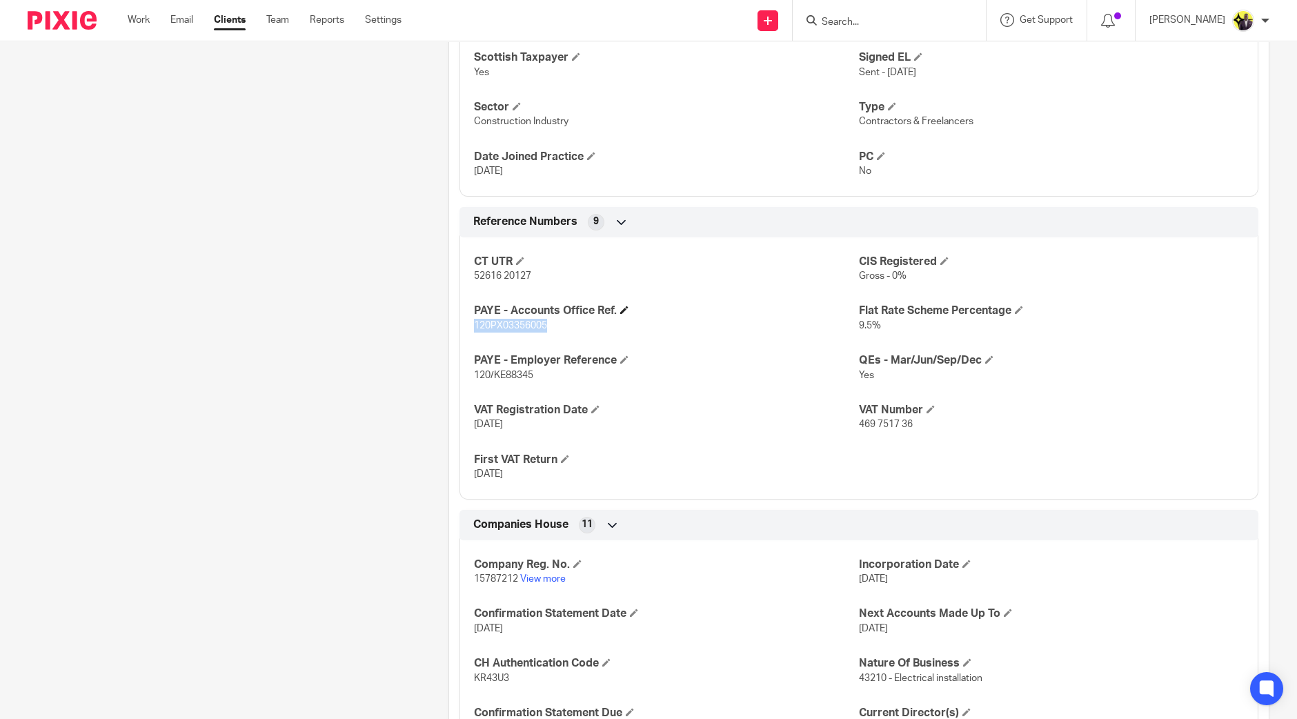
copy span "120PX03356005"
drag, startPoint x: 542, startPoint y: 276, endPoint x: 472, endPoint y: 278, distance: 70.4
click at [474, 278] on p "52616 20127" at bounding box center [666, 276] width 385 height 14
copy span "52616 20127"
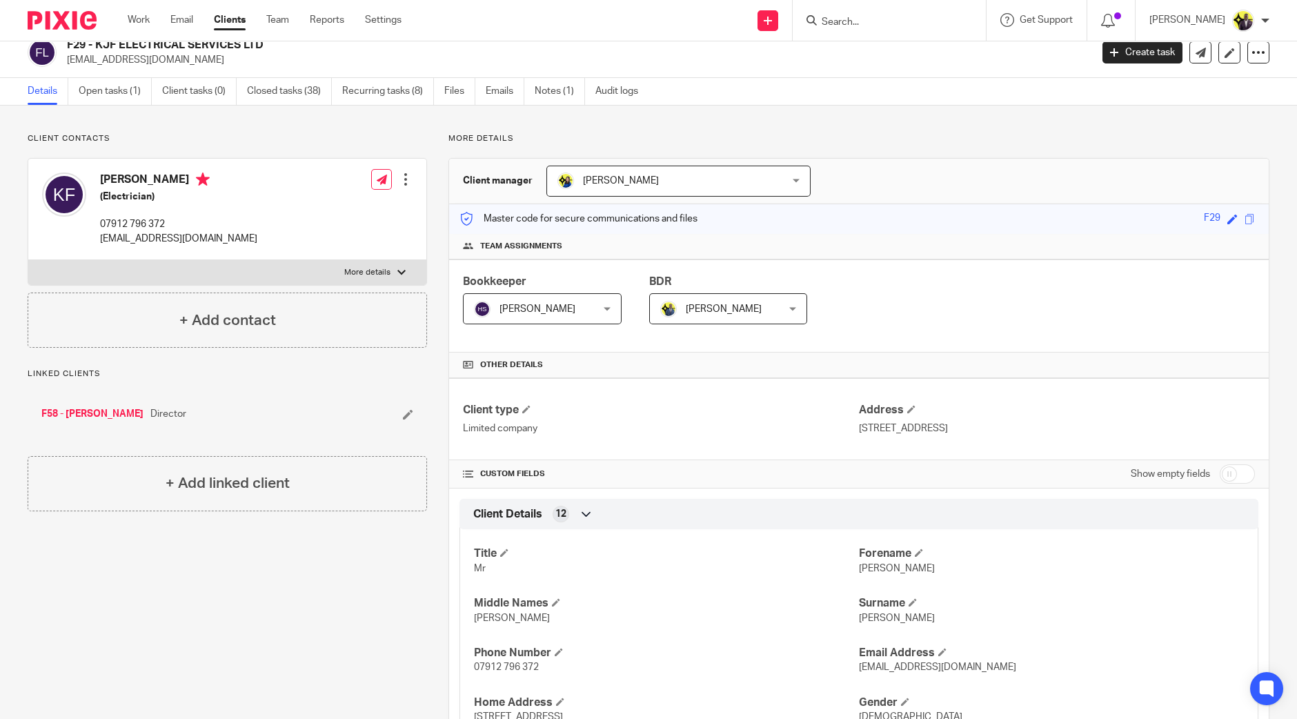
scroll to position [0, 0]
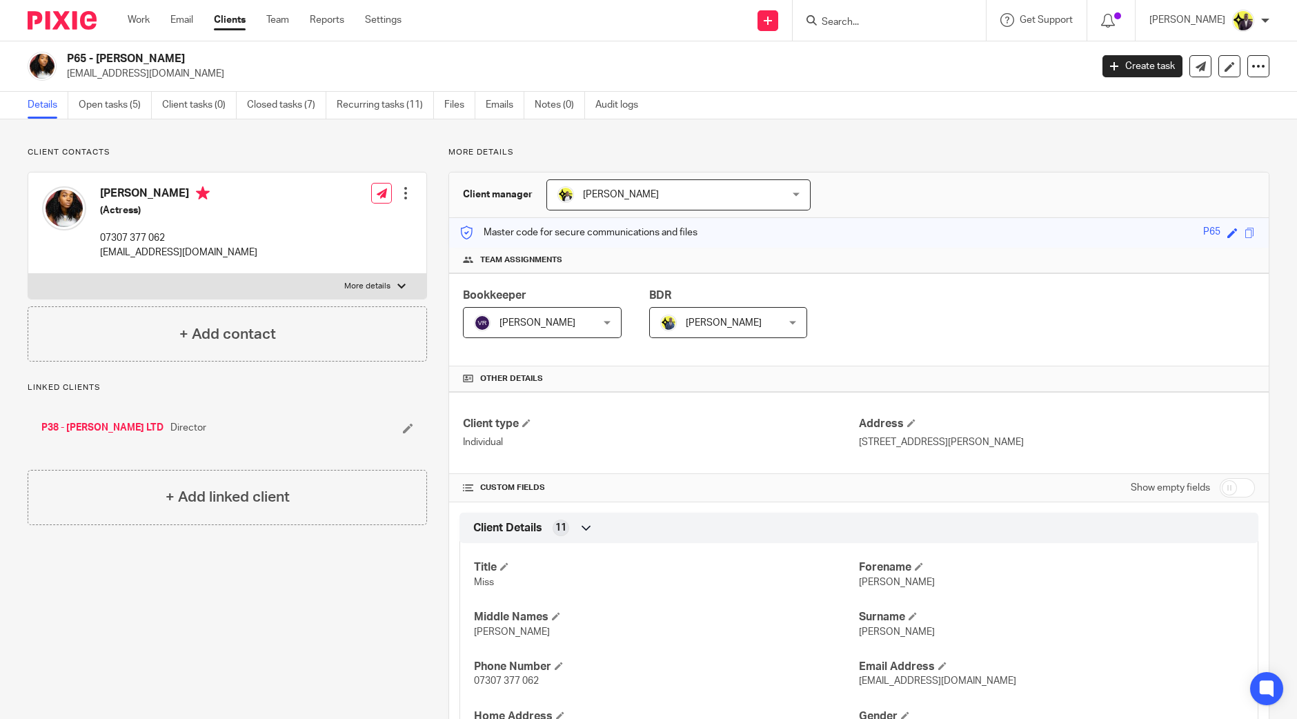
drag, startPoint x: 190, startPoint y: 55, endPoint x: 66, endPoint y: 58, distance: 124.9
click at [66, 58] on div "P65 - KARENE PETER karenepeter_91@live.co.uk" at bounding box center [555, 66] width 1054 height 29
copy h2 "P65 - KARENE PETER"
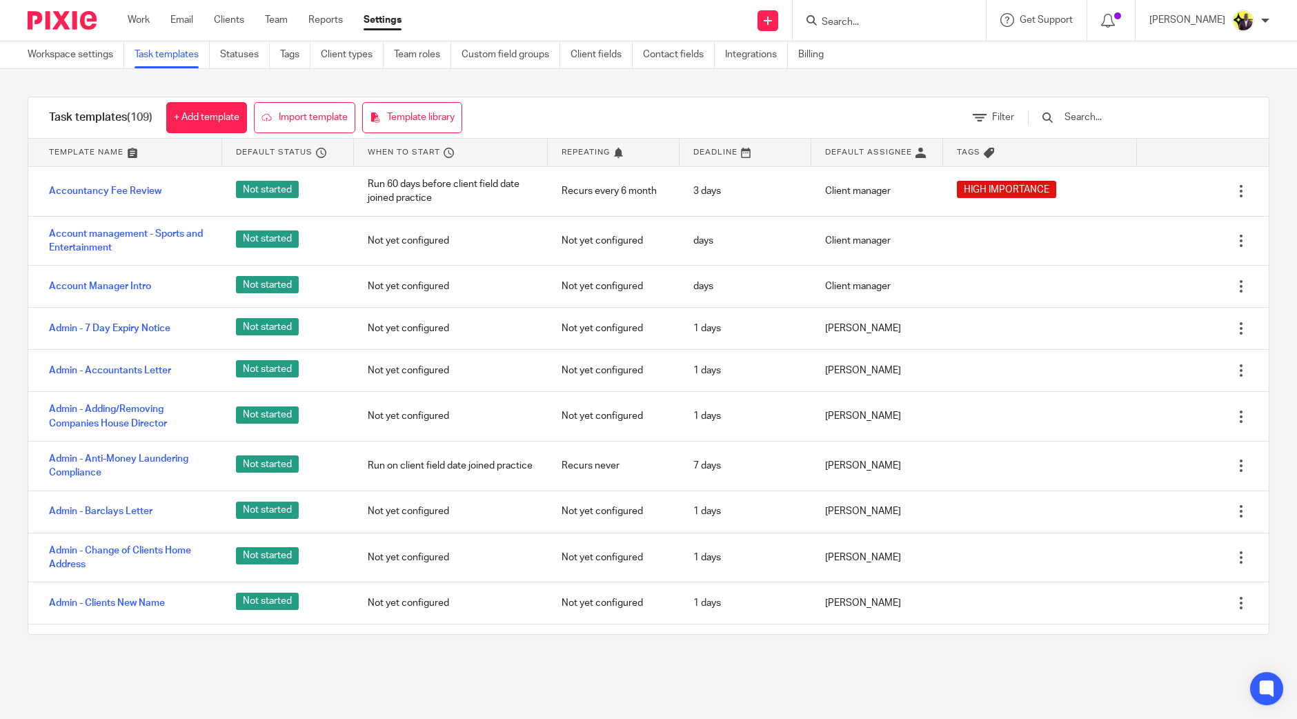
click at [1114, 115] on input "text" at bounding box center [1143, 117] width 161 height 15
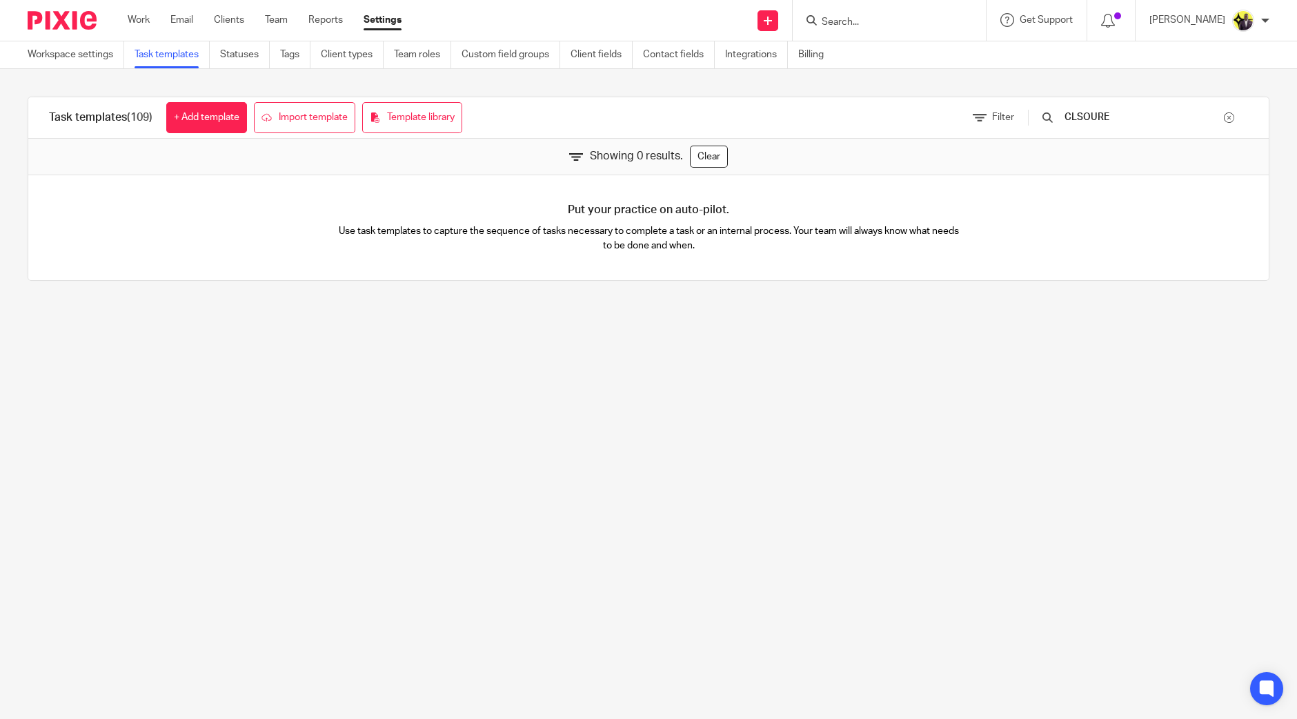
click at [1139, 114] on input "CLSOURE" at bounding box center [1143, 117] width 161 height 15
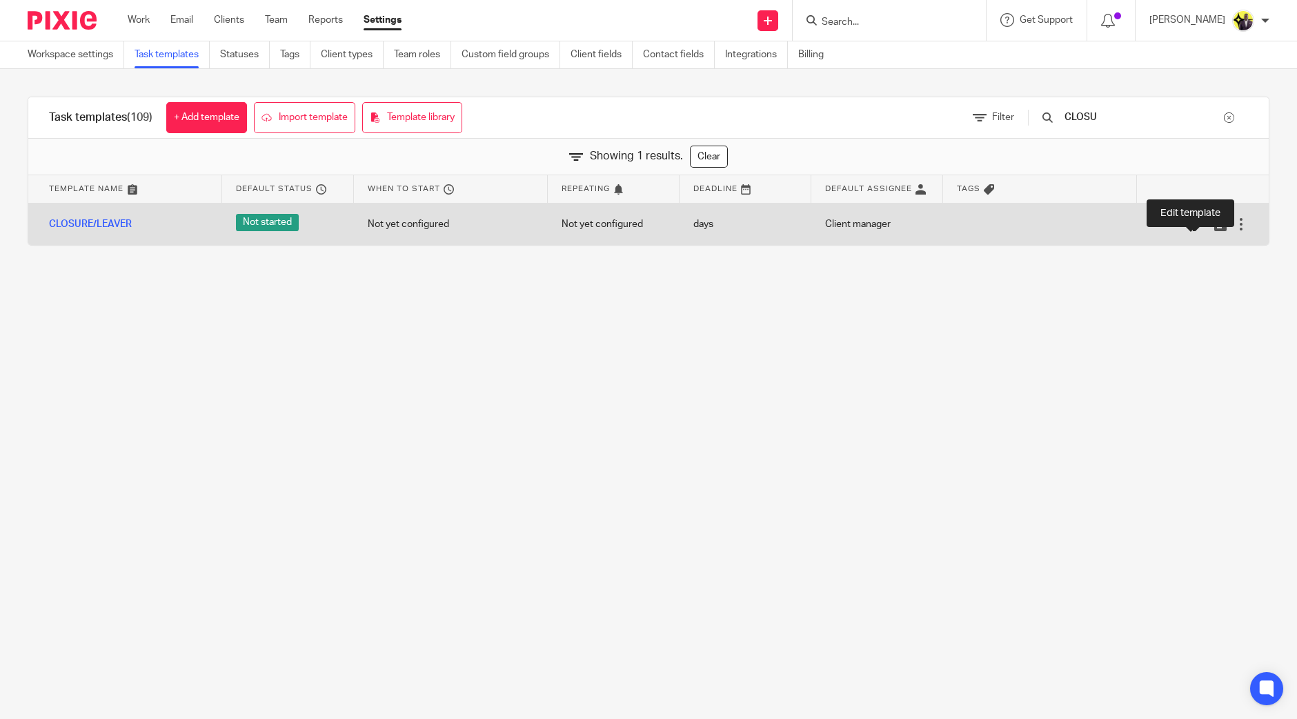
type input "CLOSU"
click at [1192, 226] on icon at bounding box center [1199, 224] width 14 height 14
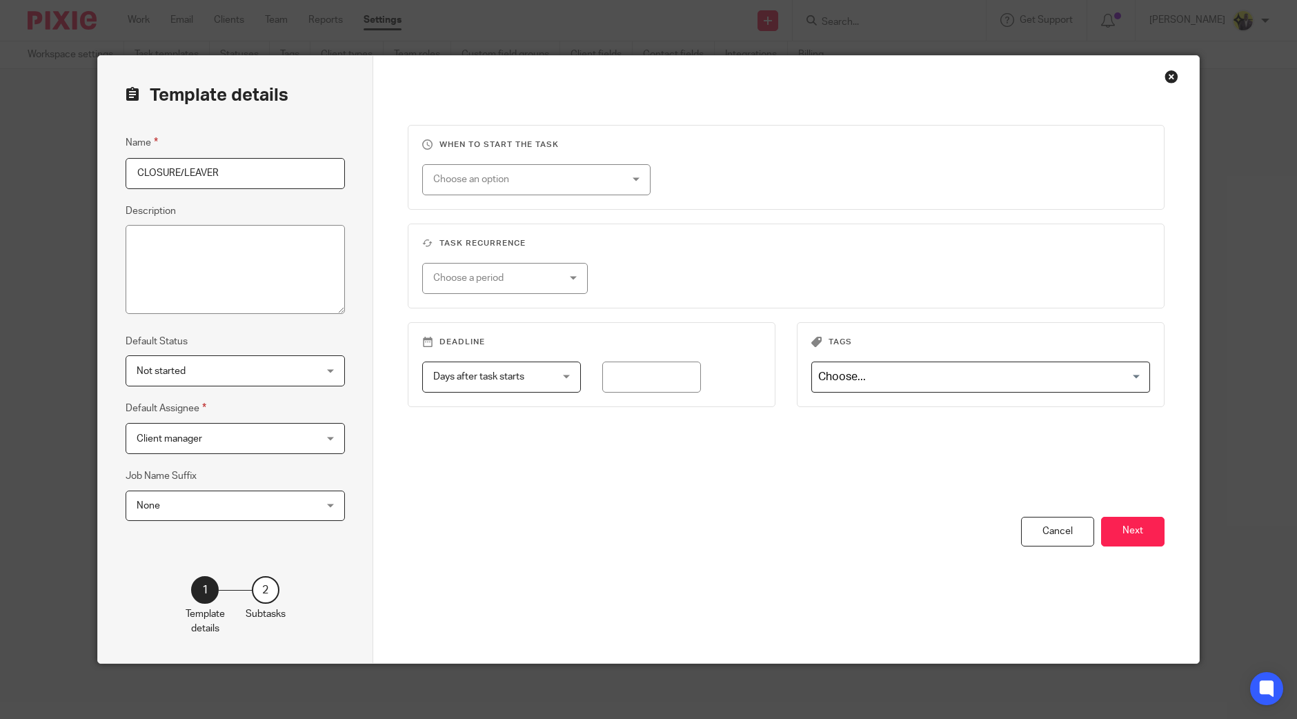
click at [1145, 528] on button "Next" at bounding box center [1132, 532] width 63 height 30
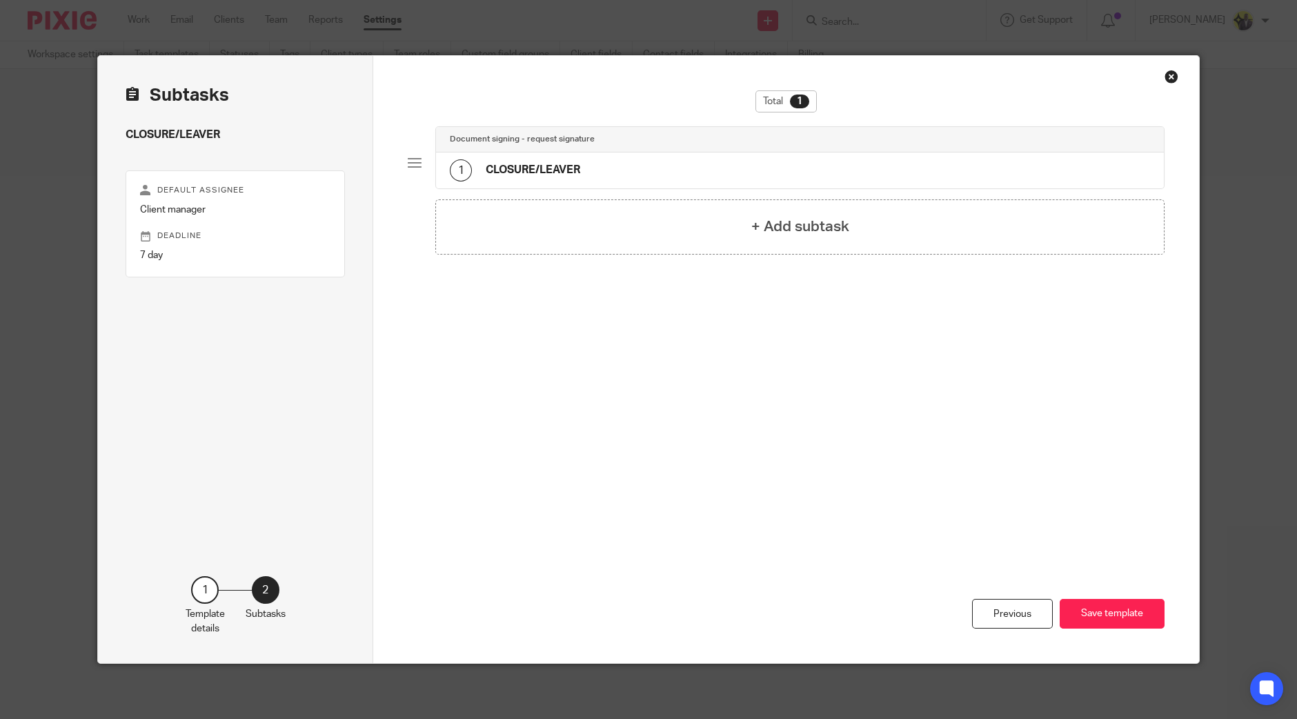
click at [557, 156] on div "1 CLOSURE/LEAVER" at bounding box center [800, 170] width 728 height 36
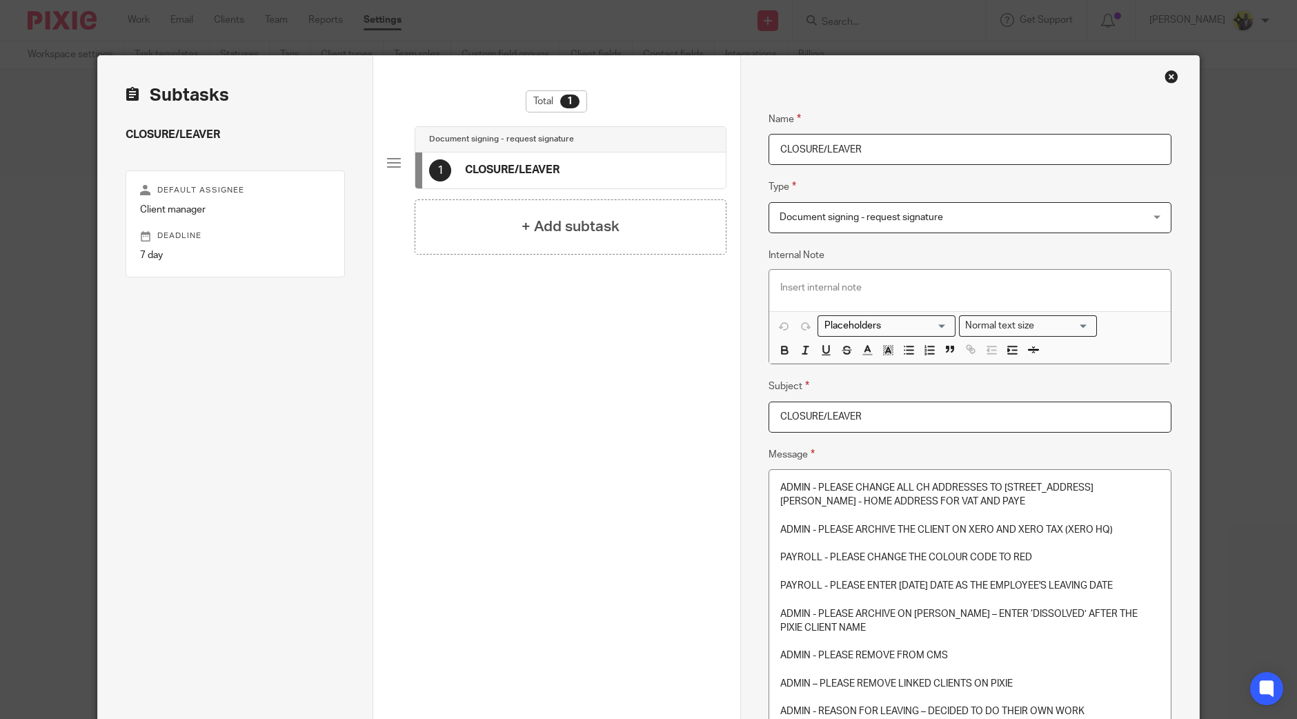
click at [923, 537] on p at bounding box center [969, 544] width 379 height 14
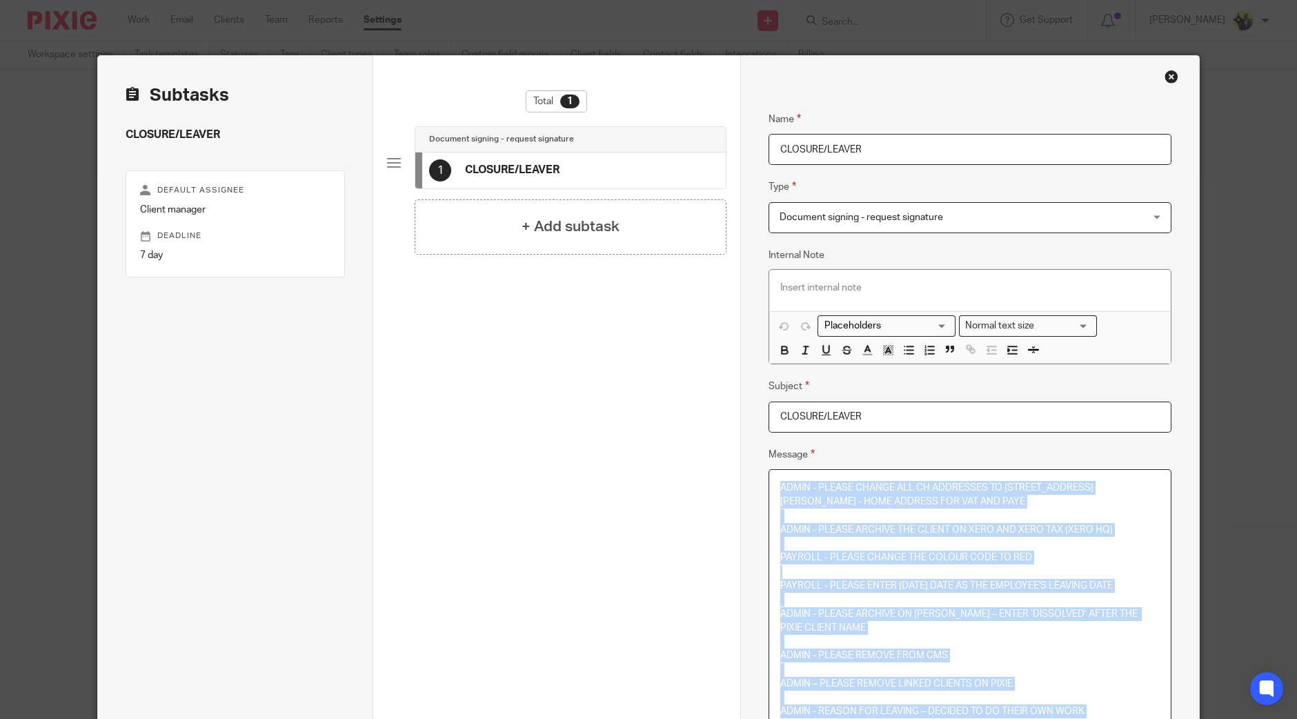
scroll to position [138, 0]
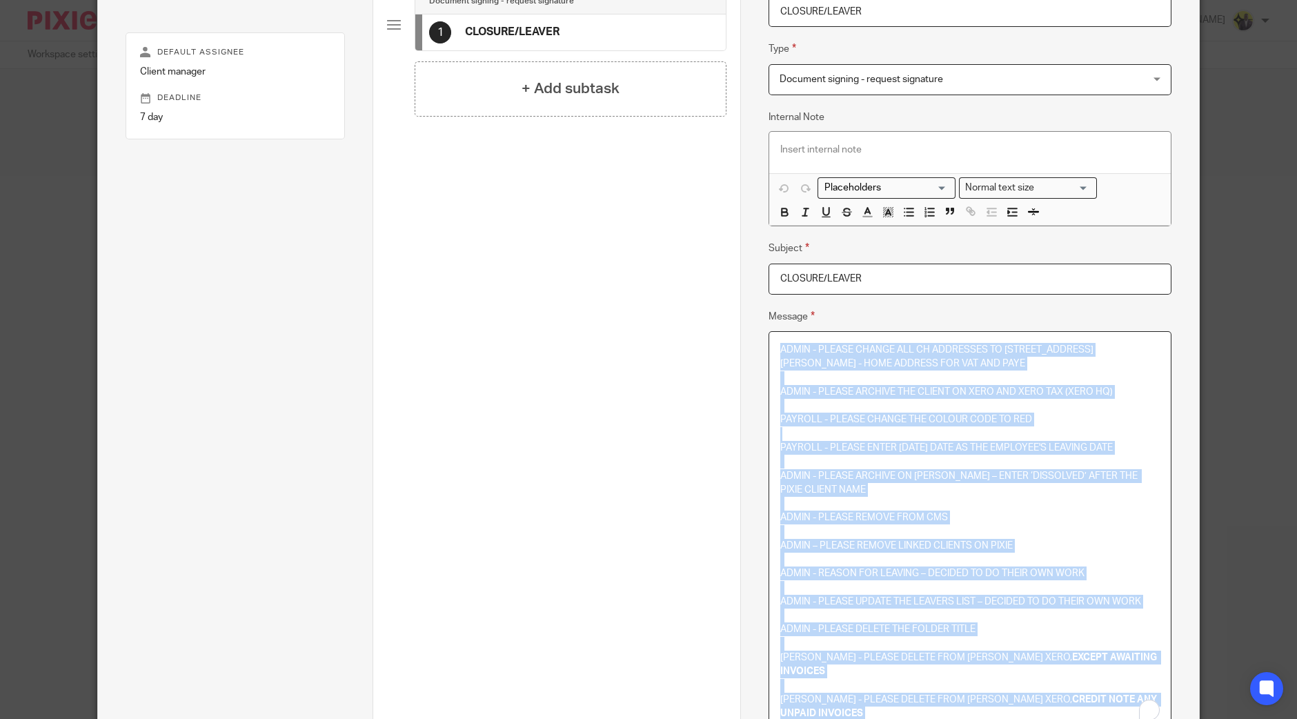
copy div "ADMIN - PLEASE CHANGE ALL CH ADDRESSES TO [STREET_ADDRESS][PERSON_NAME] - HOME …"
click at [1043, 487] on p "ADMIN - PLEASE ARCHIVE ON [PERSON_NAME] – ENTER ‘DISSOLVED’ AFTER THE PIXIE CLI…" at bounding box center [969, 483] width 379 height 28
copy div "ADMIN - PLEASE CHANGE ALL CH ADDRESSES TO [STREET_ADDRESS][PERSON_NAME] - HOME …"
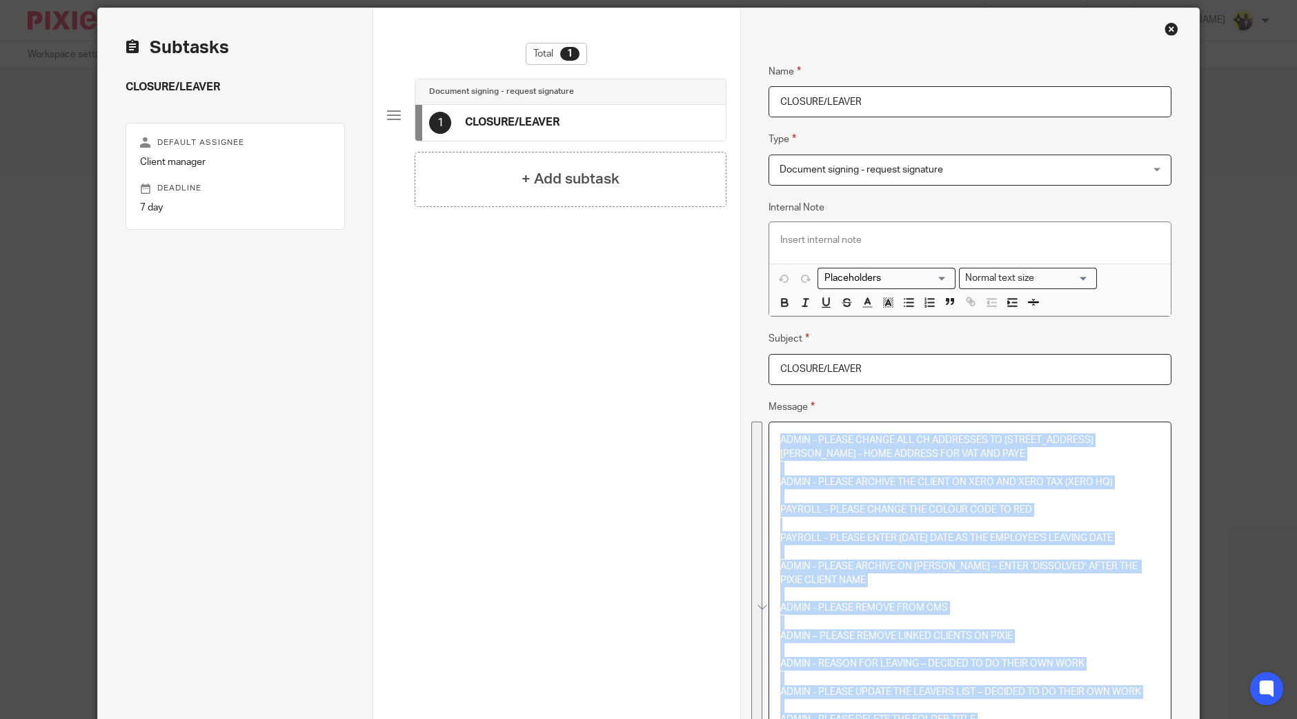
scroll to position [0, 0]
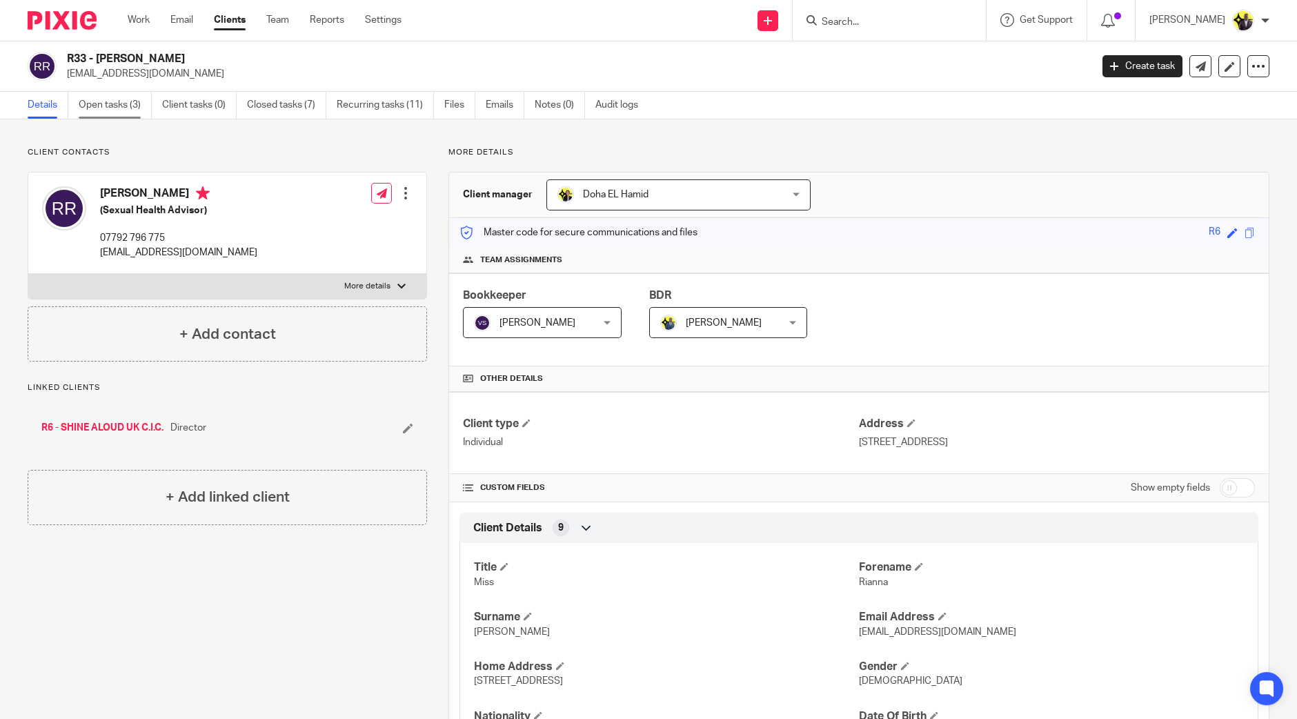
click at [110, 97] on link "Open tasks (3)" at bounding box center [115, 105] width 73 height 27
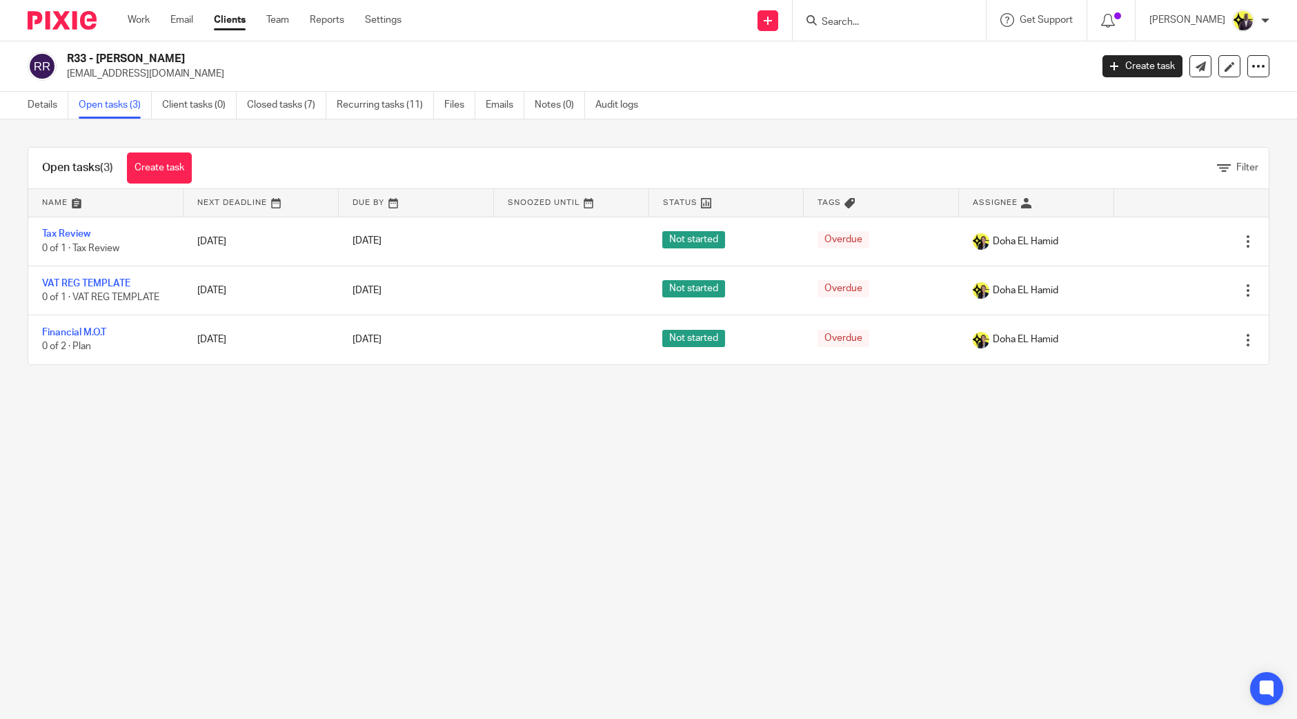
click at [592, 452] on main "R33 - [PERSON_NAME] [EMAIL_ADDRESS][DOMAIN_NAME] Create task Update from Compan…" at bounding box center [648, 359] width 1297 height 719
drag, startPoint x: 408, startPoint y: 512, endPoint x: 475, endPoint y: 514, distance: 66.9
click at [408, 512] on main "R33 - RIANNA RAYMOND-WILLIAMS info@shinealoud.co.uk Create task Update from Com…" at bounding box center [648, 359] width 1297 height 719
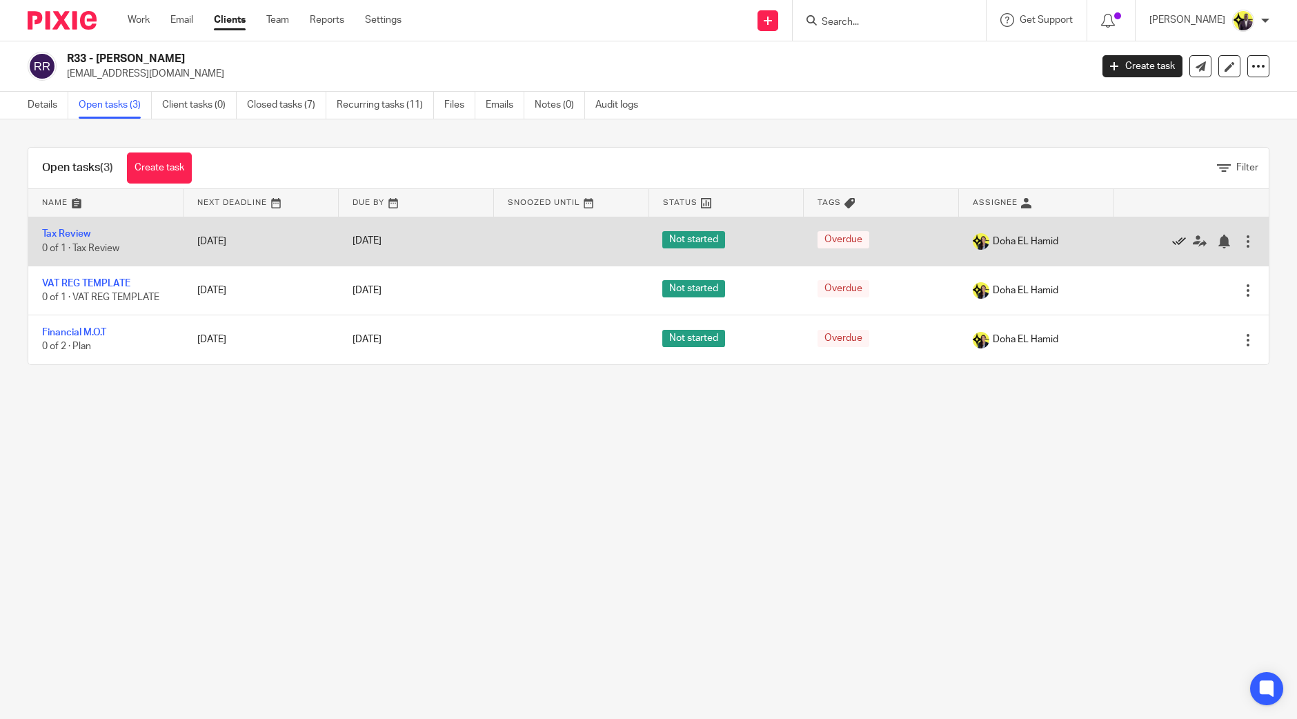
click at [1172, 237] on icon at bounding box center [1179, 241] width 14 height 14
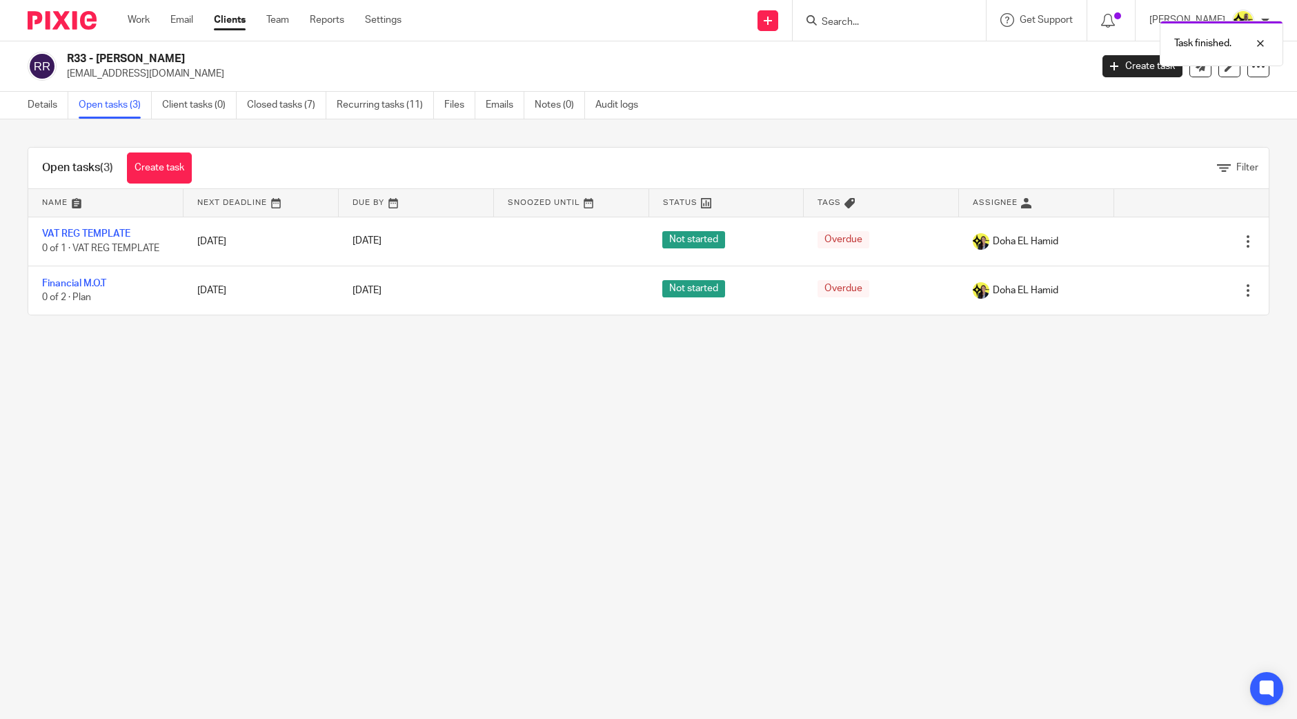
click at [1172, 237] on icon at bounding box center [1179, 241] width 14 height 14
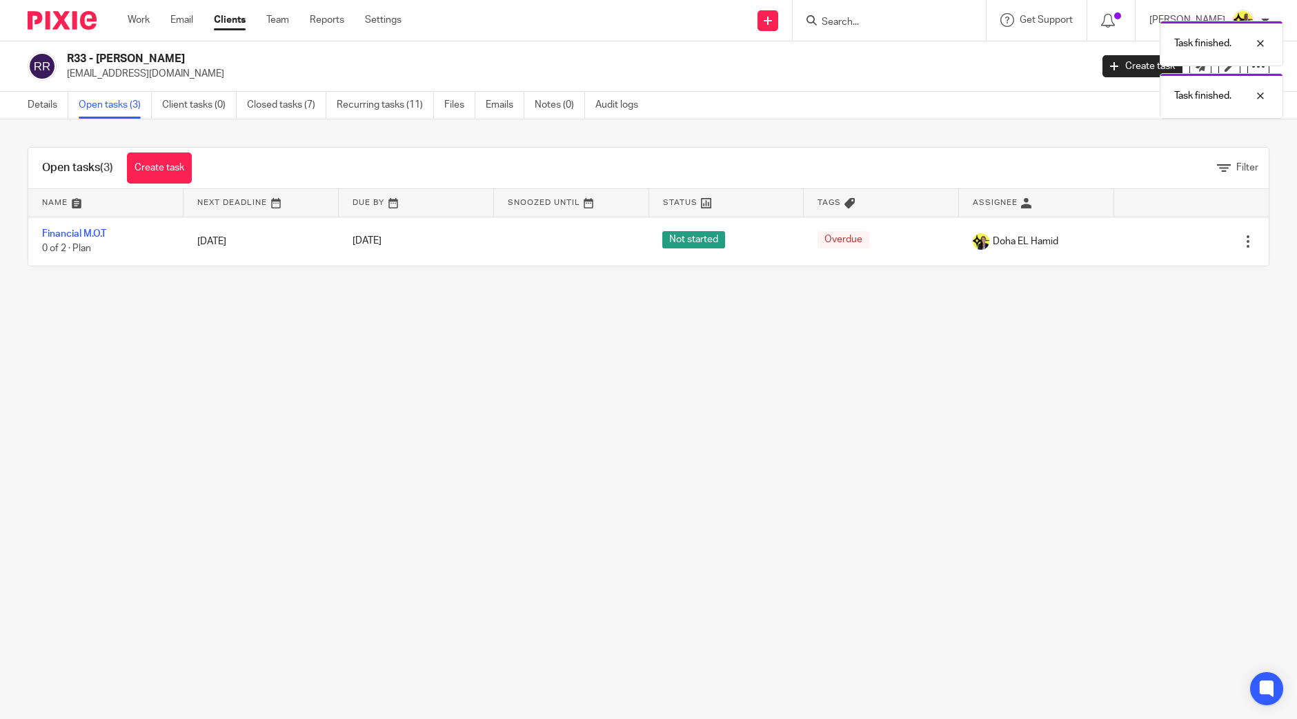
click at [1172, 237] on icon at bounding box center [1179, 241] width 14 height 14
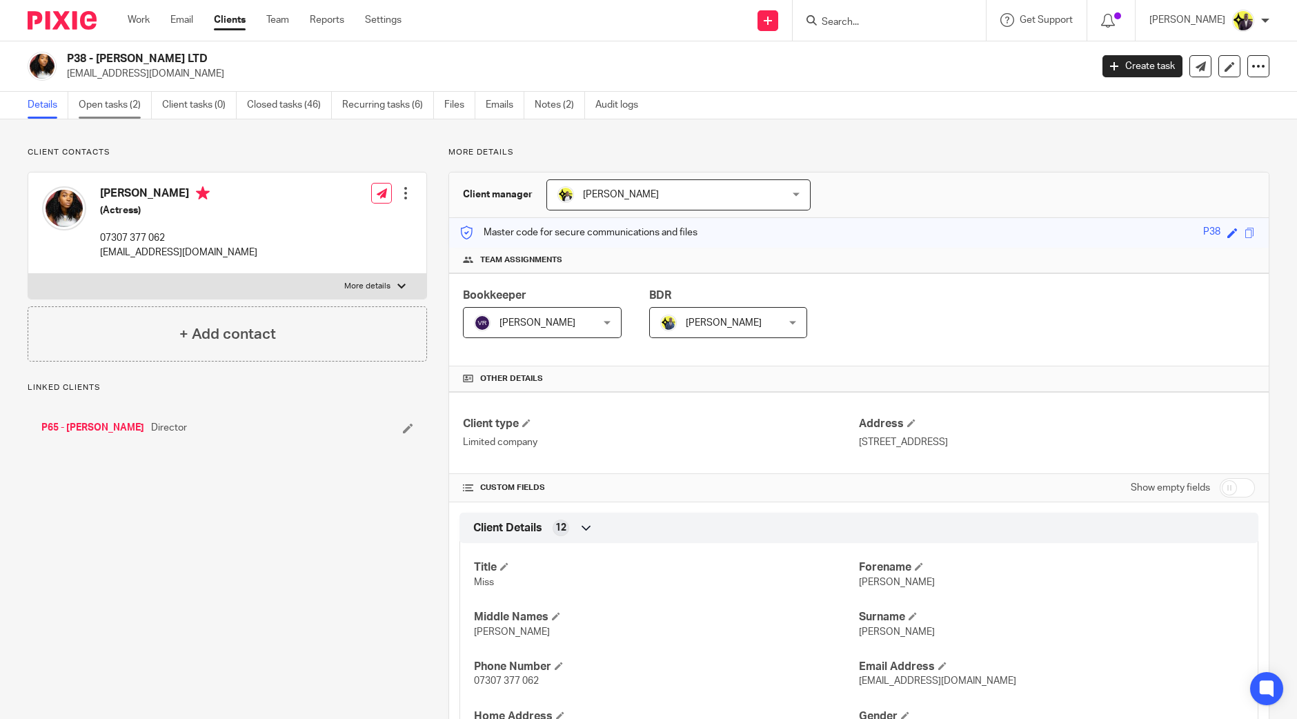
drag, startPoint x: 0, startPoint y: 0, endPoint x: 116, endPoint y: 101, distance: 153.5
click at [116, 101] on link "Open tasks (2)" at bounding box center [115, 105] width 73 height 27
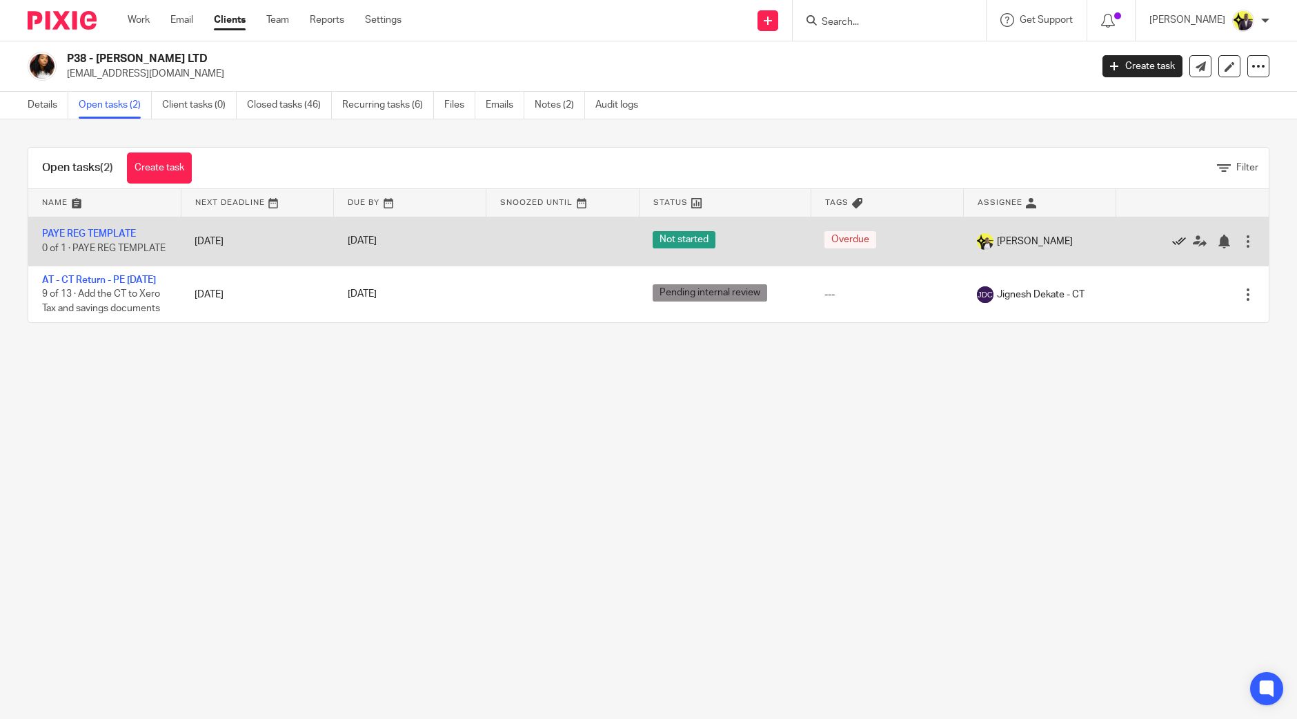
click at [1172, 243] on icon at bounding box center [1179, 241] width 14 height 14
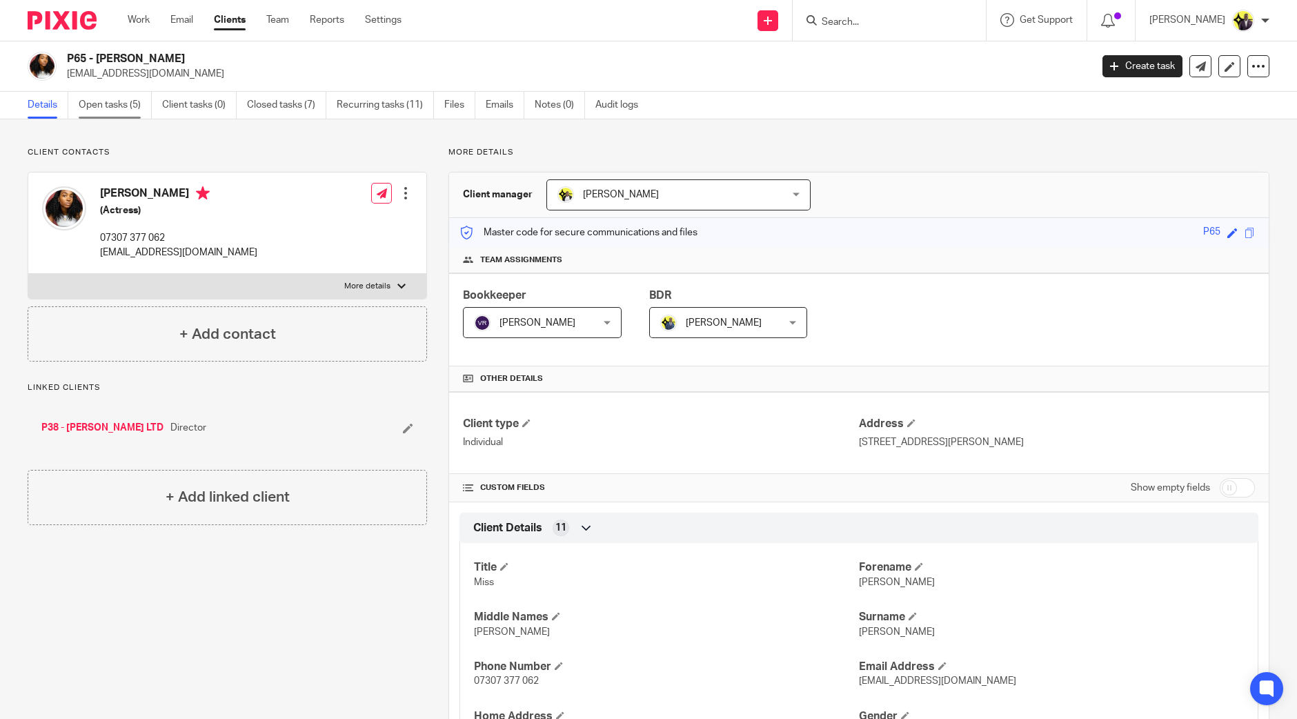
click at [108, 106] on link "Open tasks (5)" at bounding box center [115, 105] width 73 height 27
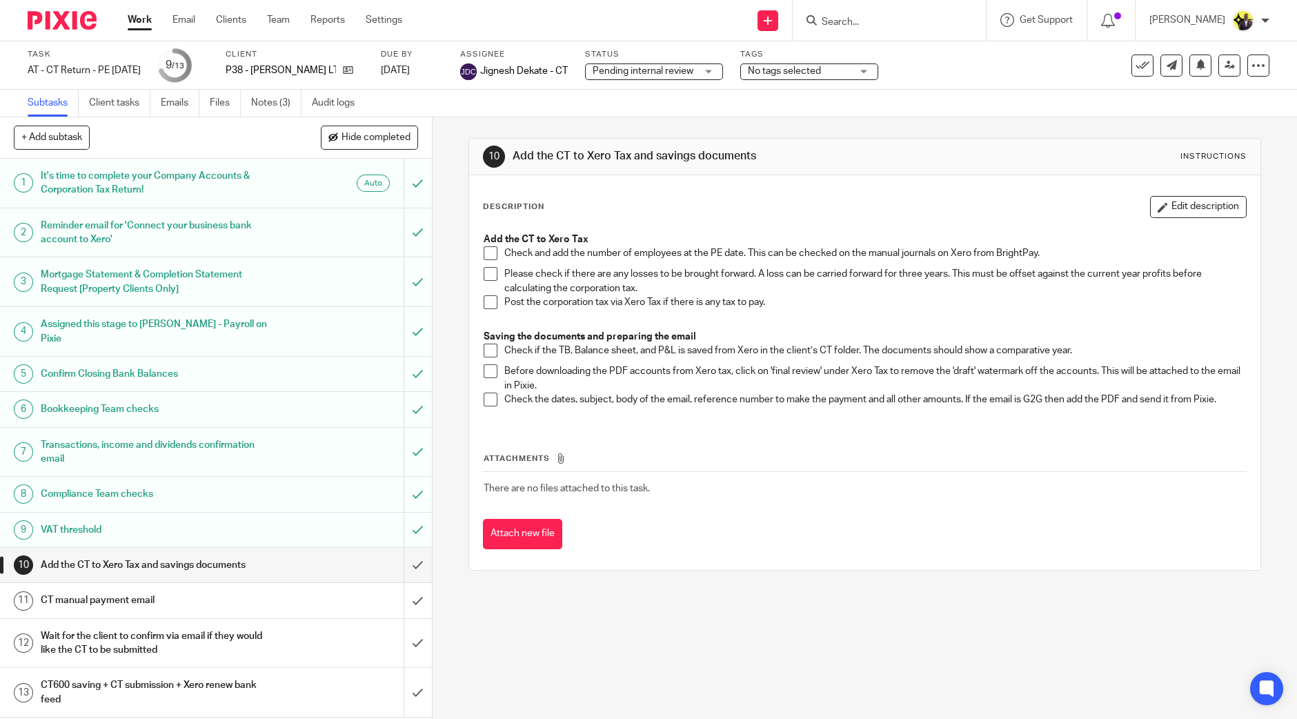
click at [821, 67] on span "No tags selected" at bounding box center [784, 71] width 73 height 10
click at [780, 91] on input "checkbox" at bounding box center [783, 94] width 26 height 26
checkbox input "true"
click at [706, 637] on div "10 Add the CT to Xero Tax and savings documents Instructions Description Edit d…" at bounding box center [864, 417] width 864 height 601
click at [1135, 63] on icon at bounding box center [1142, 66] width 14 height 14
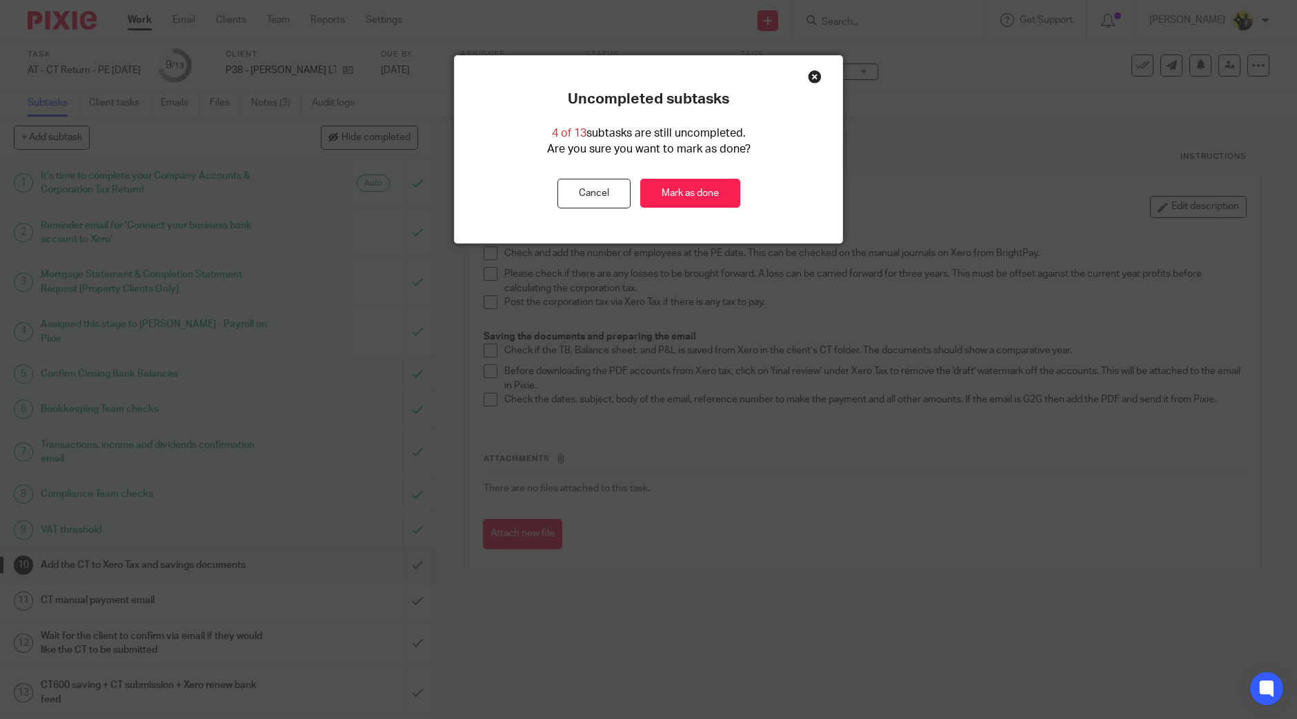
click at [606, 194] on button "Cancel" at bounding box center [593, 194] width 73 height 30
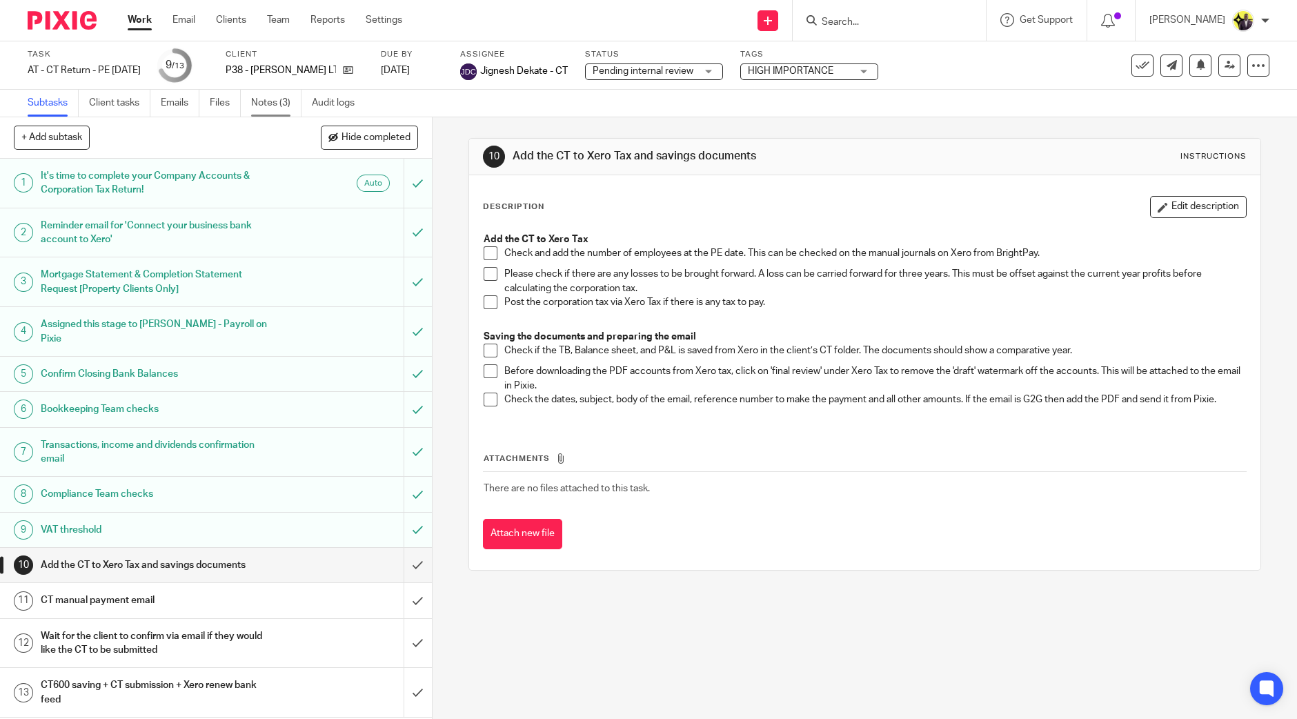
click at [272, 98] on link "Notes (3)" at bounding box center [276, 103] width 50 height 27
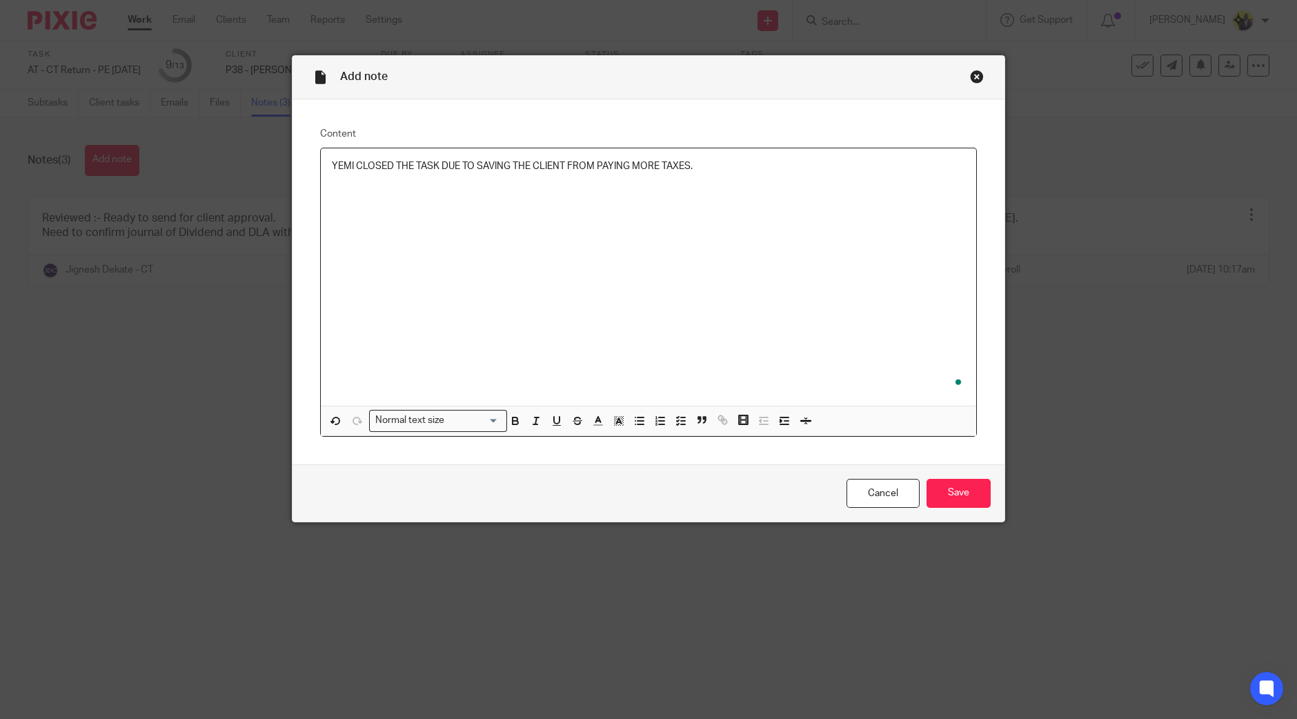
drag, startPoint x: 758, startPoint y: 299, endPoint x: 739, endPoint y: 169, distance: 131.7
click at [732, 170] on p "YEMI CLOSED THE TASK DUE TO SAVING THE CLIENT FROM PAYING MORE TAXES." at bounding box center [648, 166] width 633 height 14
click at [935, 484] on input "Save" at bounding box center [958, 494] width 64 height 30
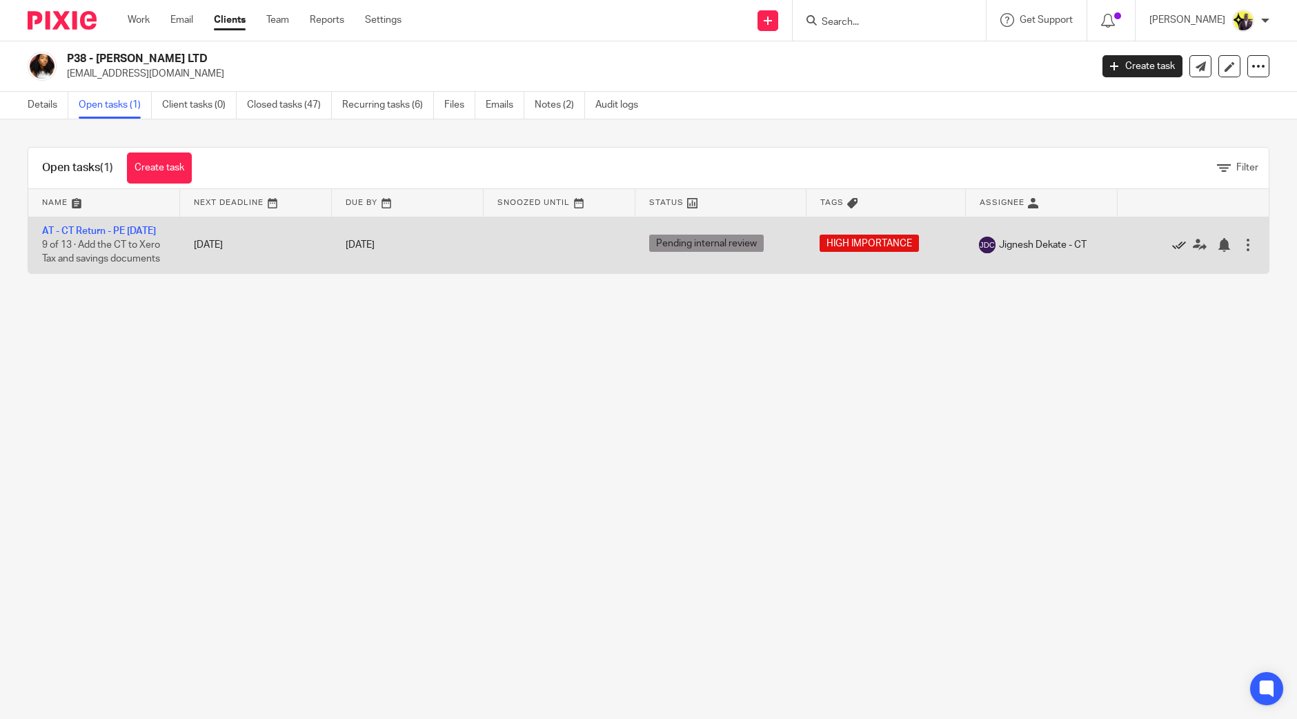
click at [1172, 252] on icon at bounding box center [1179, 245] width 14 height 14
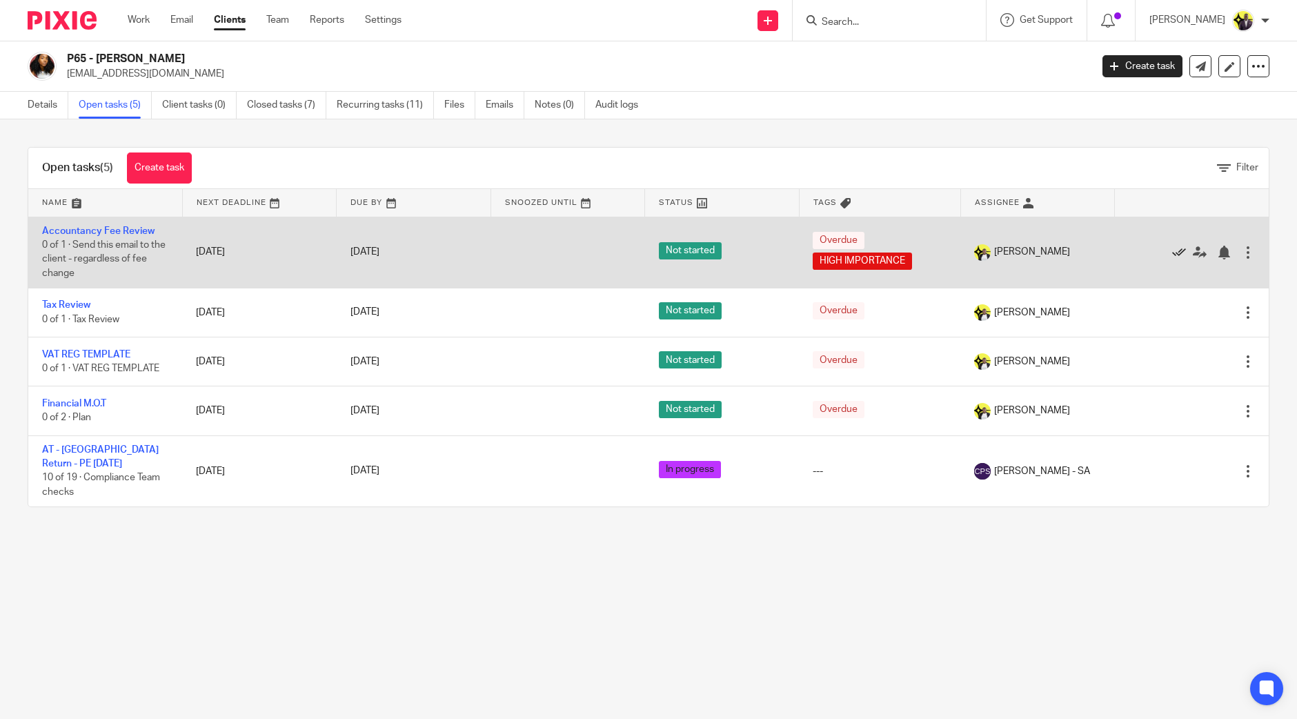
click at [1172, 255] on icon at bounding box center [1179, 253] width 14 height 14
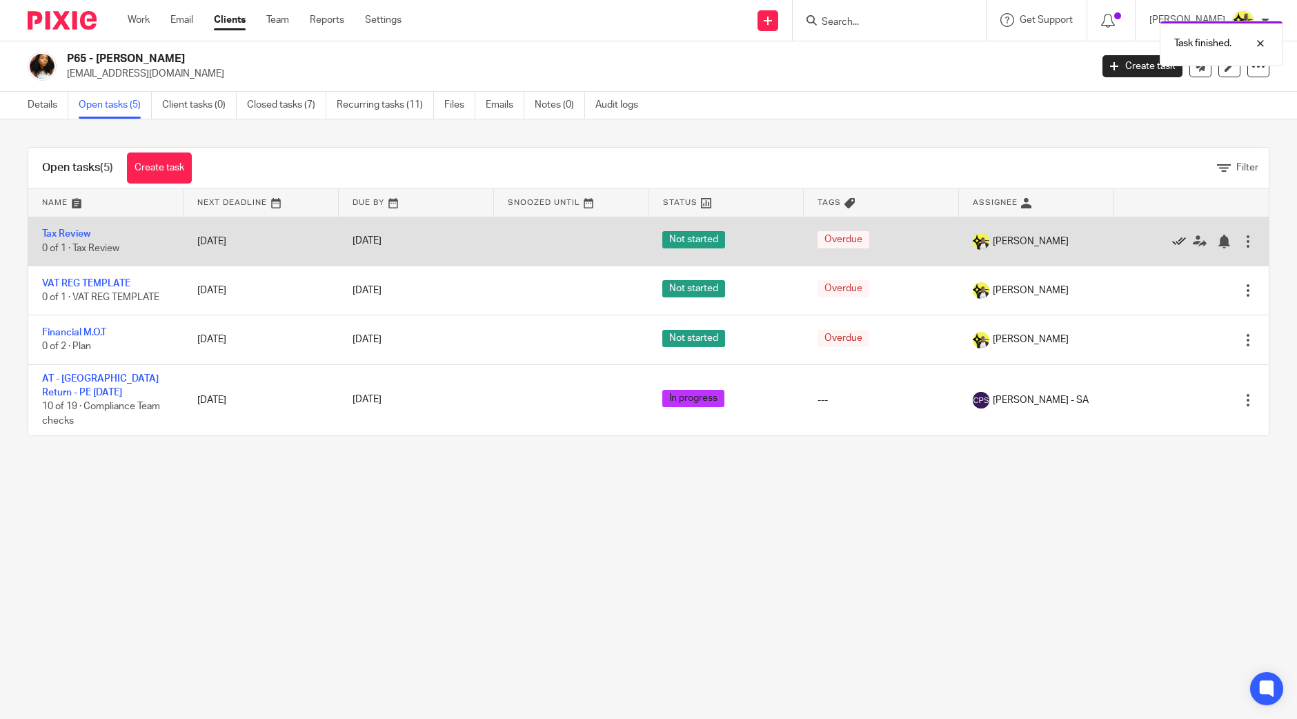
click at [1172, 240] on icon at bounding box center [1179, 241] width 14 height 14
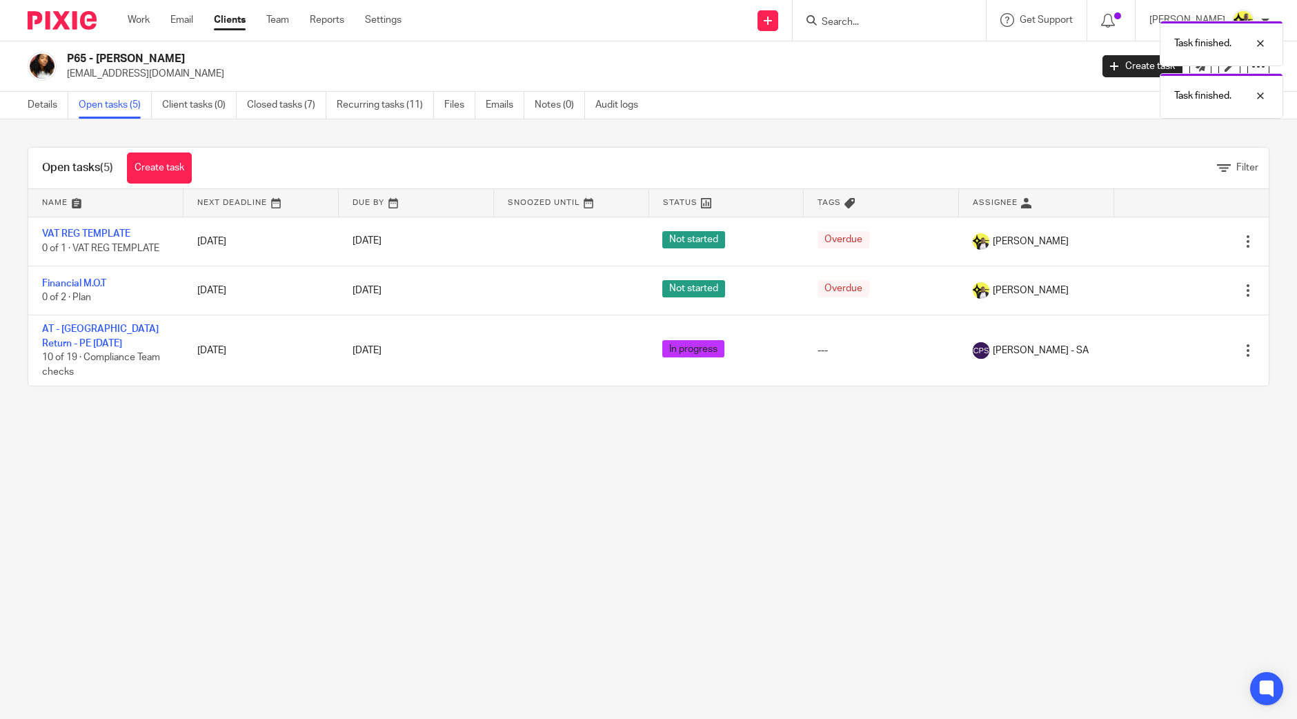
click at [1172, 240] on icon at bounding box center [1179, 241] width 14 height 14
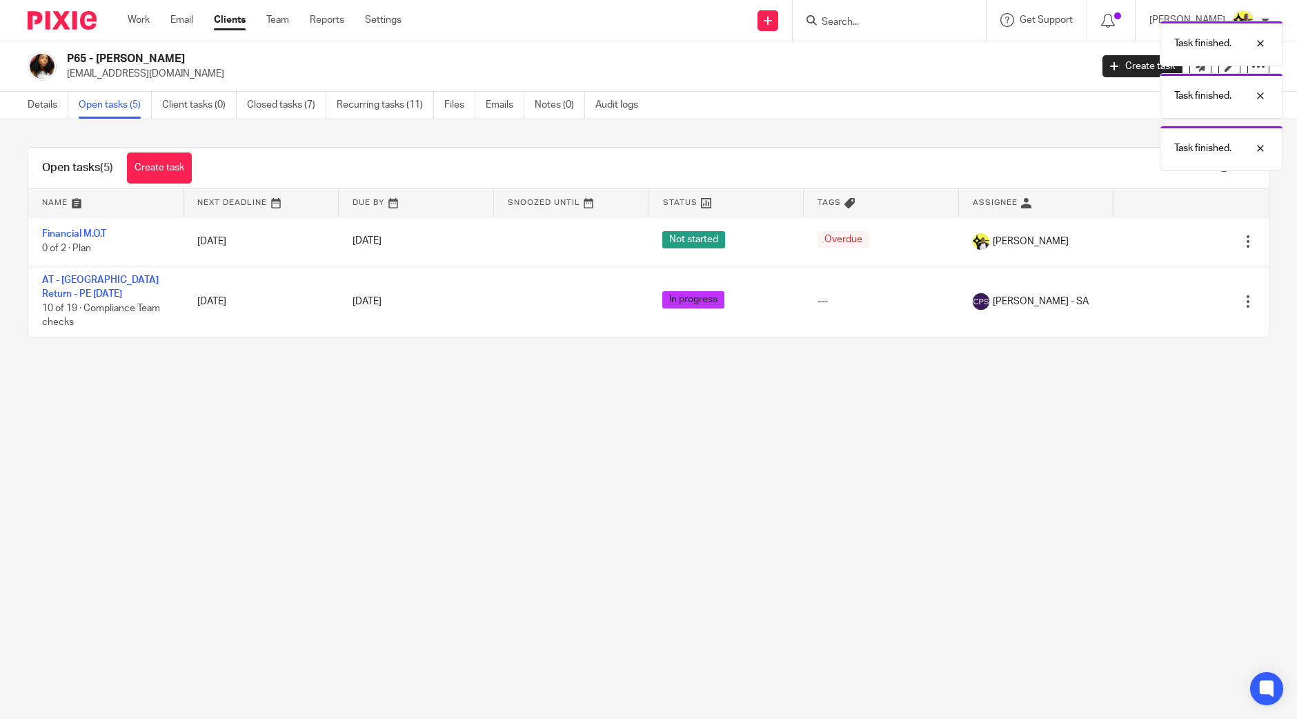
click at [1172, 240] on icon at bounding box center [1179, 241] width 14 height 14
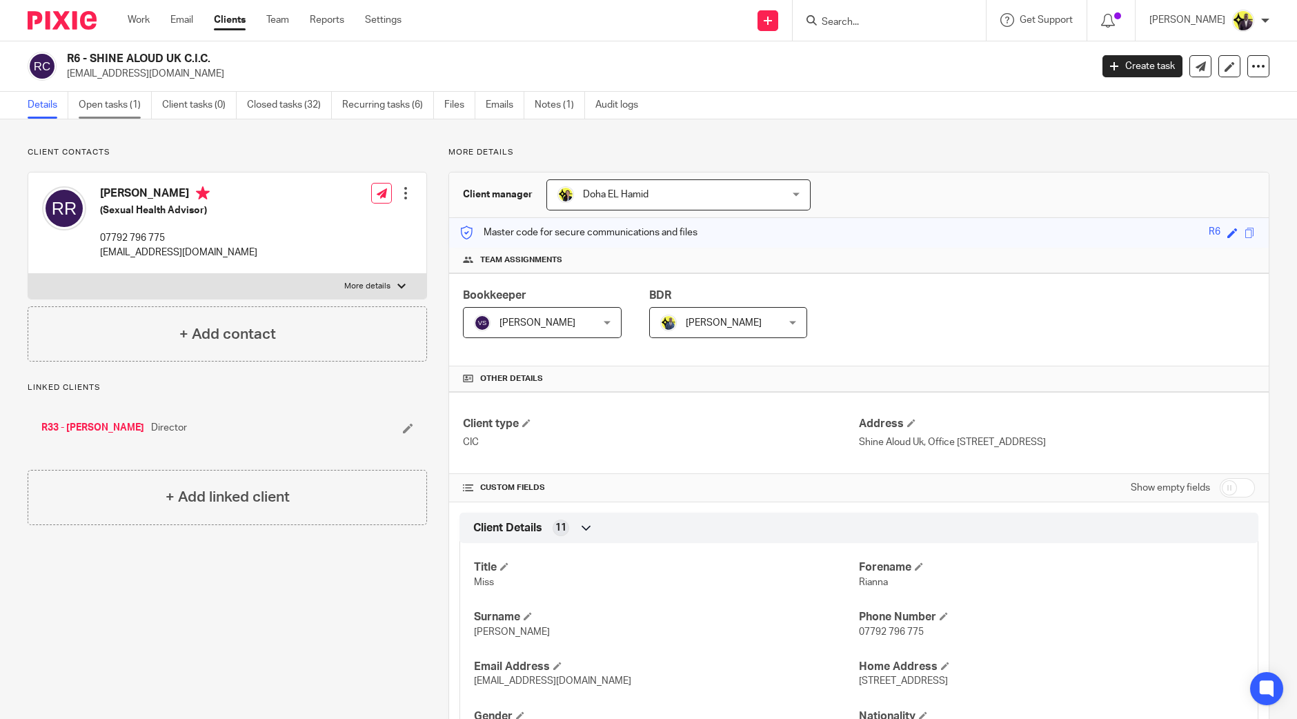
click at [124, 106] on link "Open tasks (1)" at bounding box center [115, 105] width 73 height 27
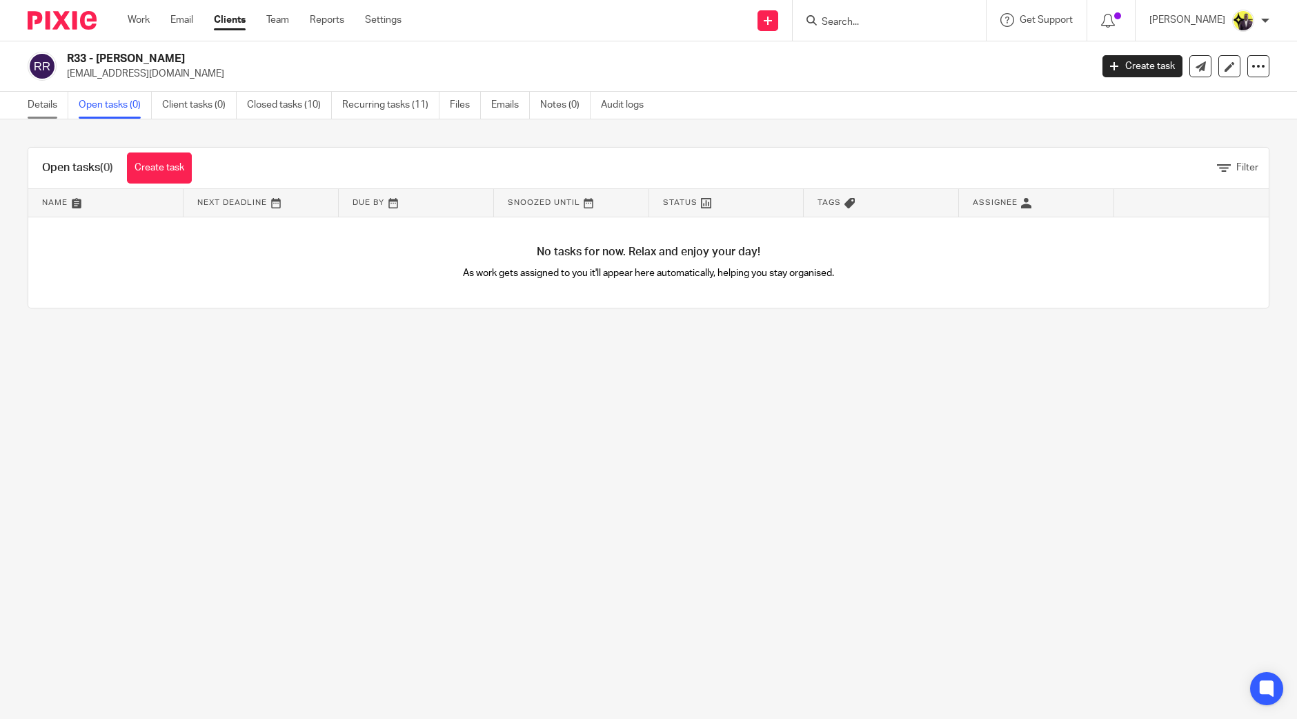
click at [46, 97] on link "Details" at bounding box center [48, 105] width 41 height 27
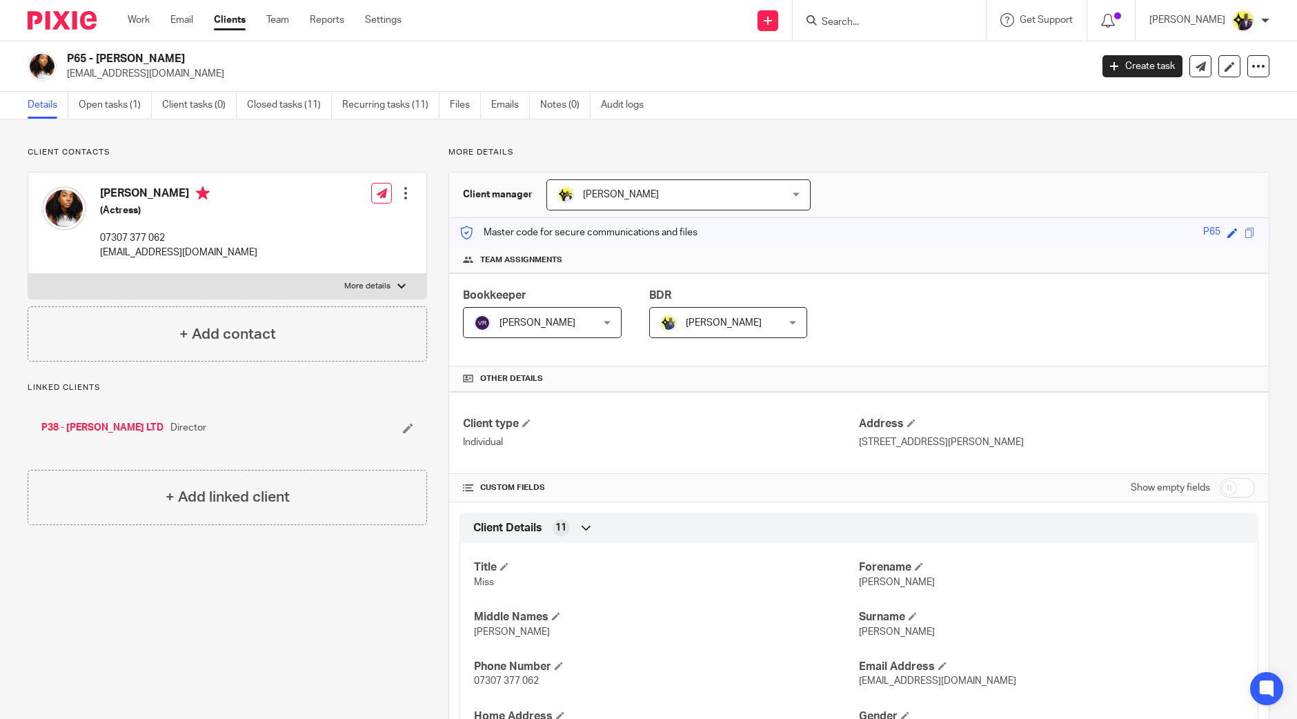
click at [897, 28] on form at bounding box center [893, 20] width 147 height 17
click at [906, 19] on input "Search" at bounding box center [882, 23] width 124 height 12
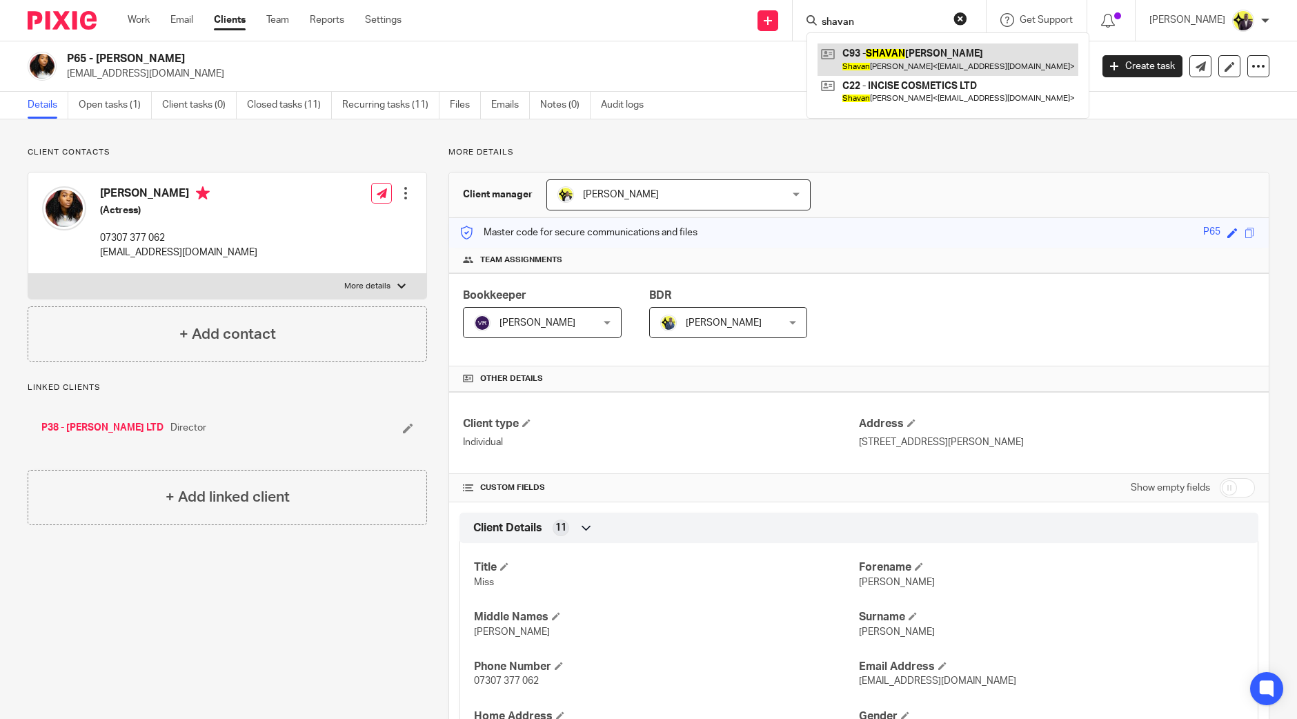
type input "shavan"
drag, startPoint x: 923, startPoint y: 20, endPoint x: 816, endPoint y: 14, distance: 107.1
click at [818, 14] on div "Send new email Create task Add client Request signature shavan C93 - SHAVAN TE …" at bounding box center [859, 20] width 875 height 41
type input "davidson"
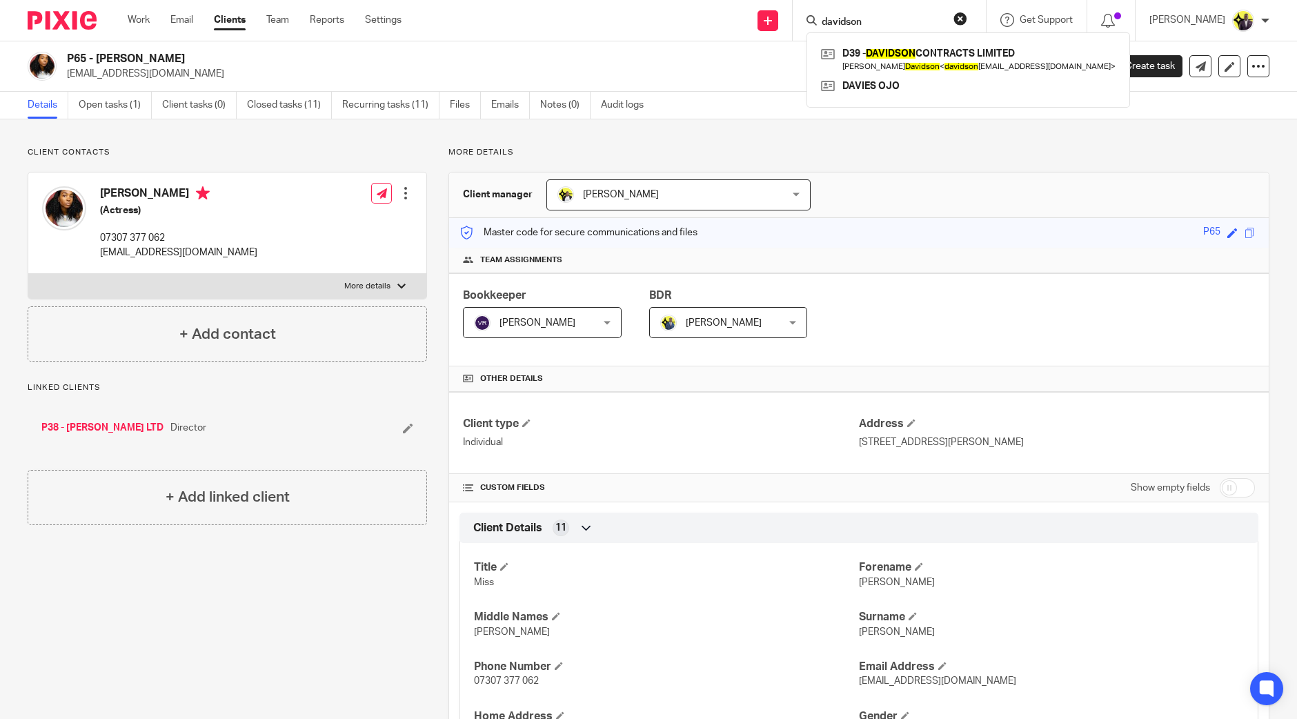
click at [967, 16] on button "reset" at bounding box center [960, 19] width 14 height 14
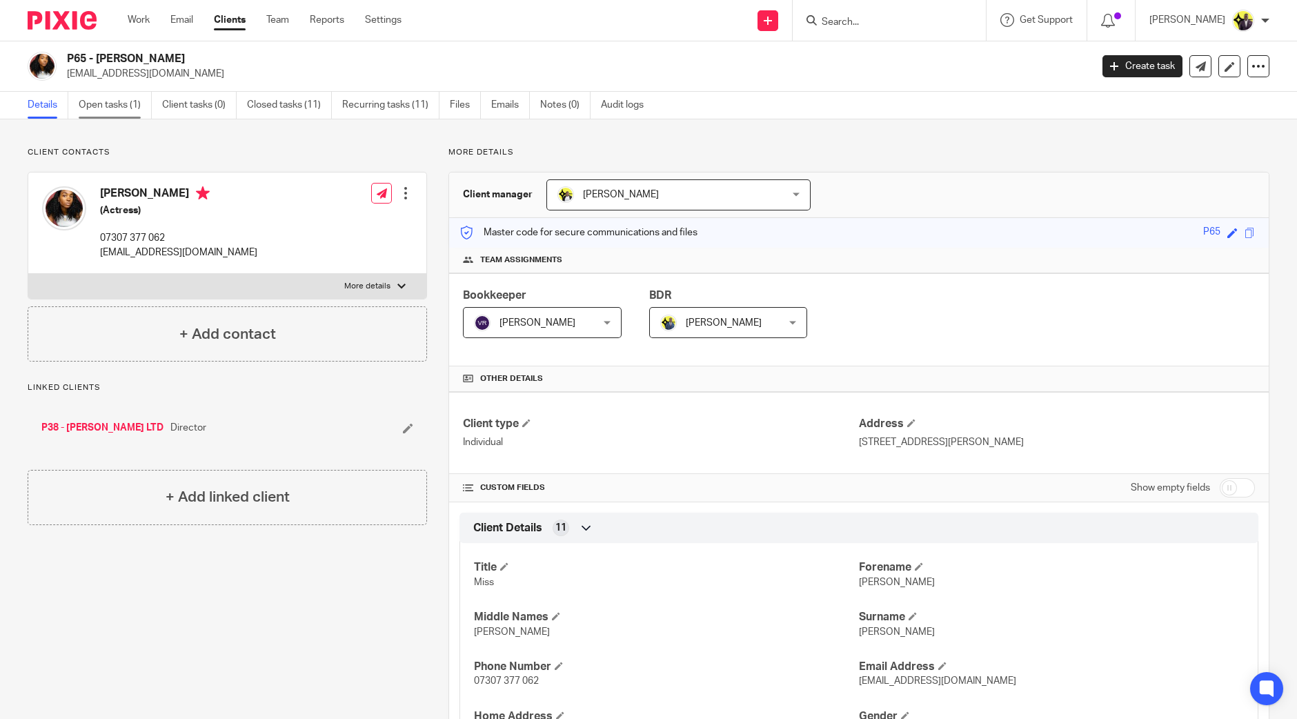
click at [124, 110] on link "Open tasks (1)" at bounding box center [115, 105] width 73 height 27
drag, startPoint x: 210, startPoint y: 48, endPoint x: 64, endPoint y: 51, distance: 146.3
click at [64, 51] on div "C93 - [PERSON_NAME] [EMAIL_ADDRESS][DOMAIN_NAME] Create task Update from Compan…" at bounding box center [648, 66] width 1297 height 50
copy h2 "C93 - [PERSON_NAME]"
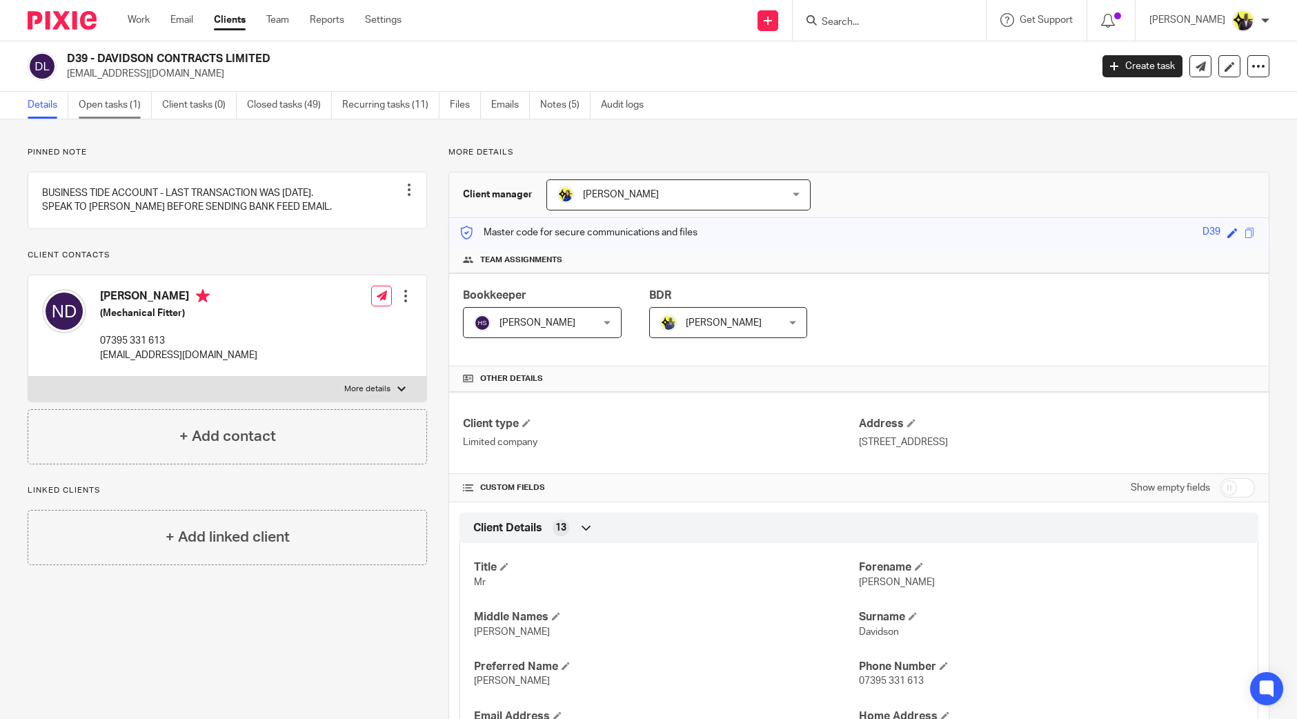
click at [130, 112] on link "Open tasks (1)" at bounding box center [115, 105] width 73 height 27
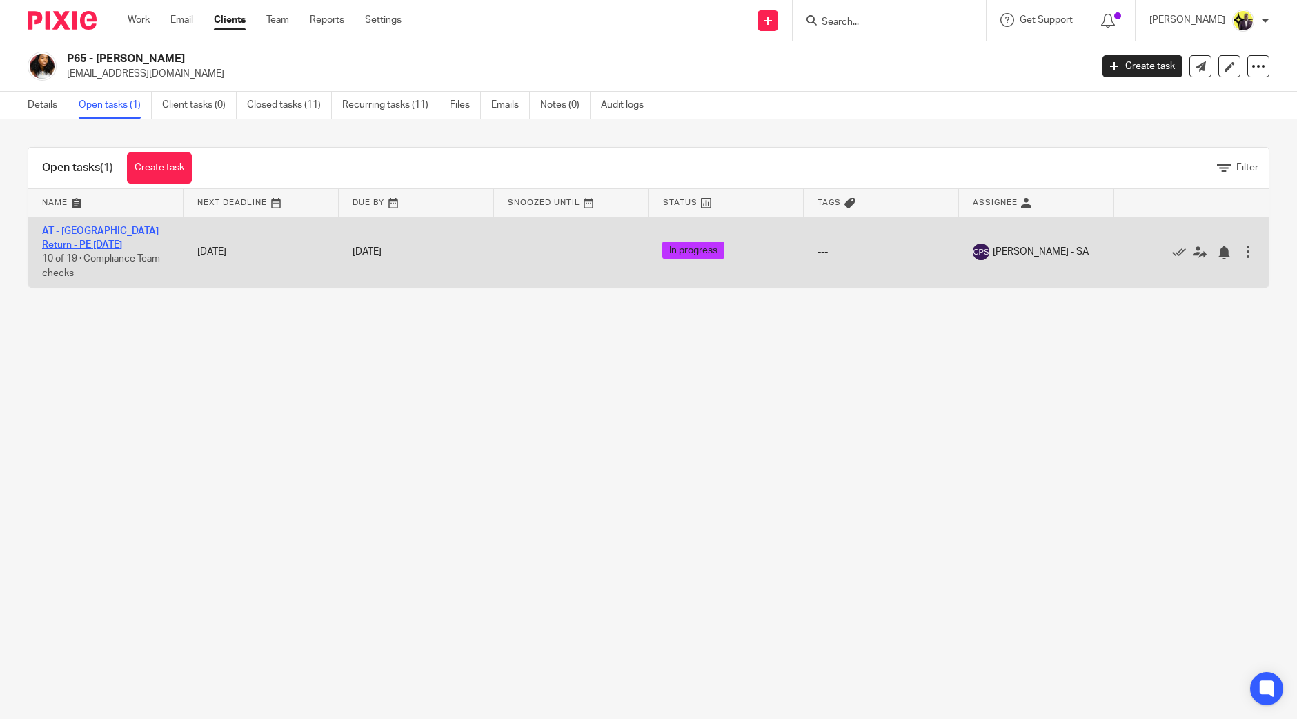
click at [103, 234] on link "AT - [GEOGRAPHIC_DATA] Return - PE [DATE]" at bounding box center [100, 237] width 117 height 23
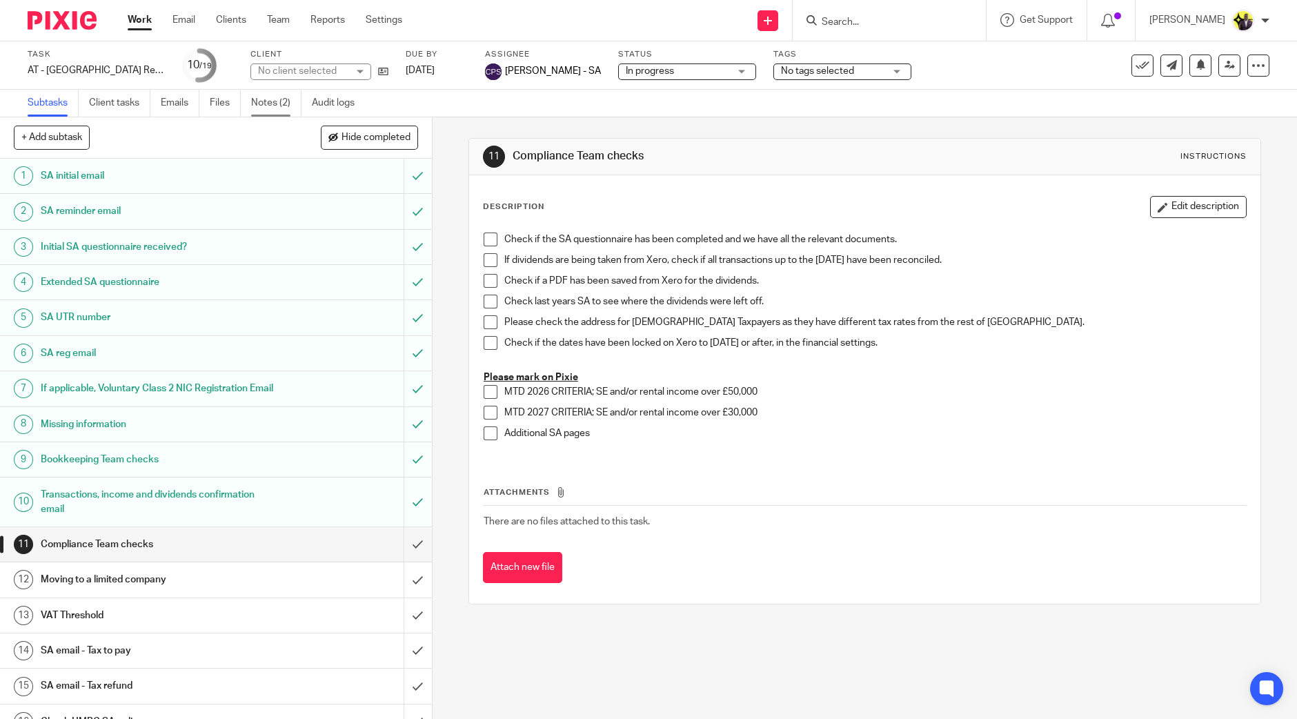
click at [266, 103] on link "Notes (2)" at bounding box center [276, 103] width 50 height 27
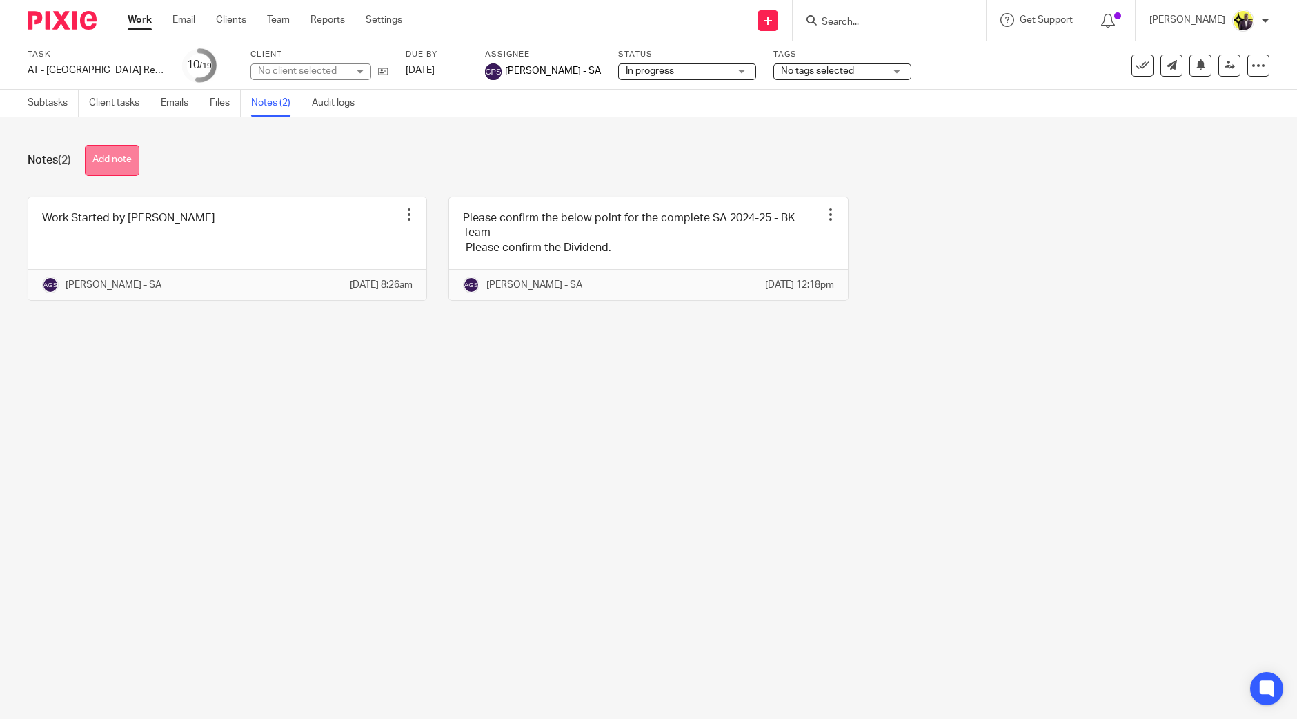
click at [115, 161] on button "Add note" at bounding box center [112, 160] width 54 height 31
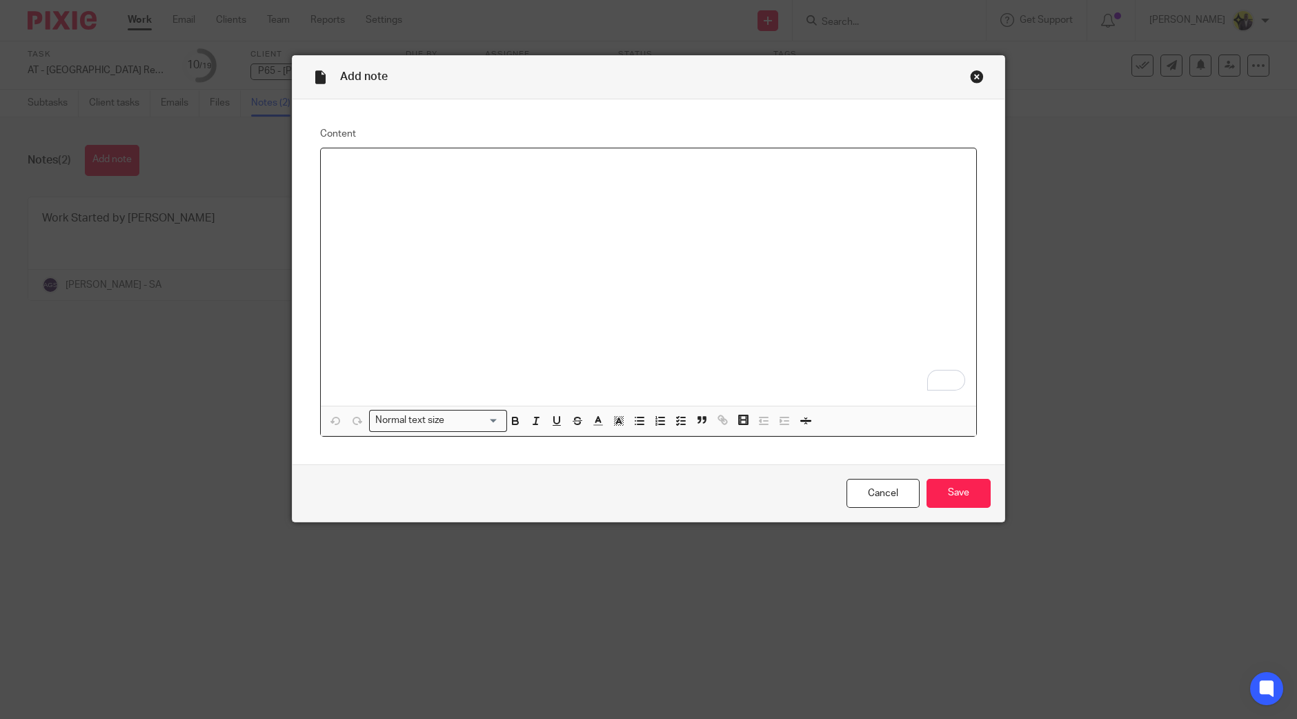
click at [410, 203] on div "To enrich screen reader interactions, please activate Accessibility in Grammarl…" at bounding box center [648, 276] width 655 height 257
click at [410, 203] on div "THE" at bounding box center [648, 276] width 655 height 257
click at [959, 494] on input "Save" at bounding box center [958, 494] width 64 height 30
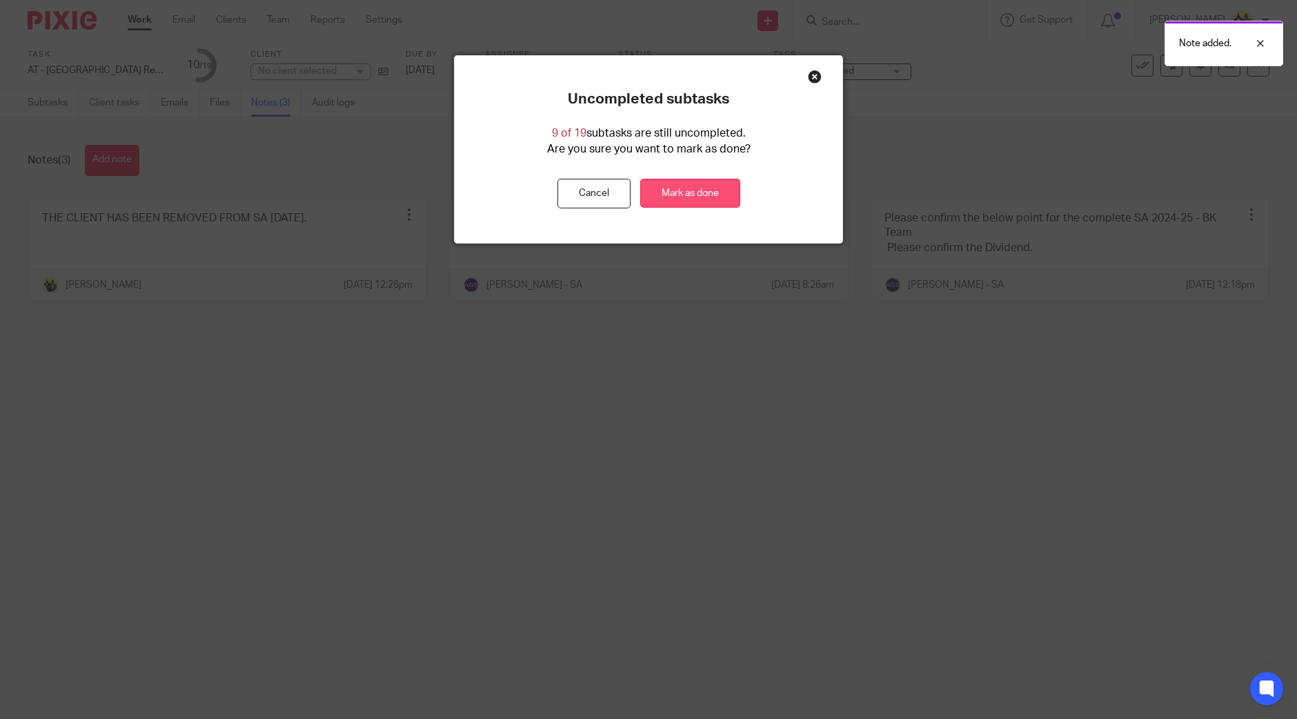
click at [707, 184] on link "Mark as done" at bounding box center [690, 194] width 100 height 30
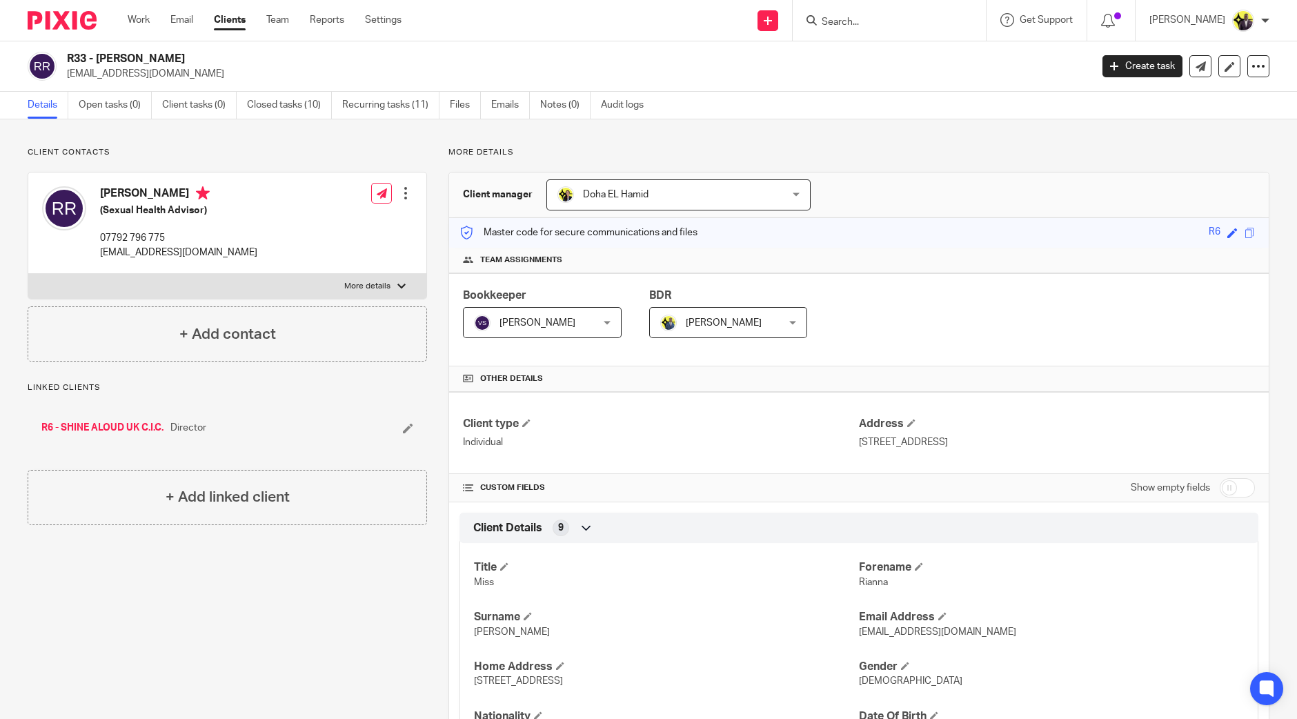
click at [893, 19] on input "Search" at bounding box center [882, 23] width 124 height 12
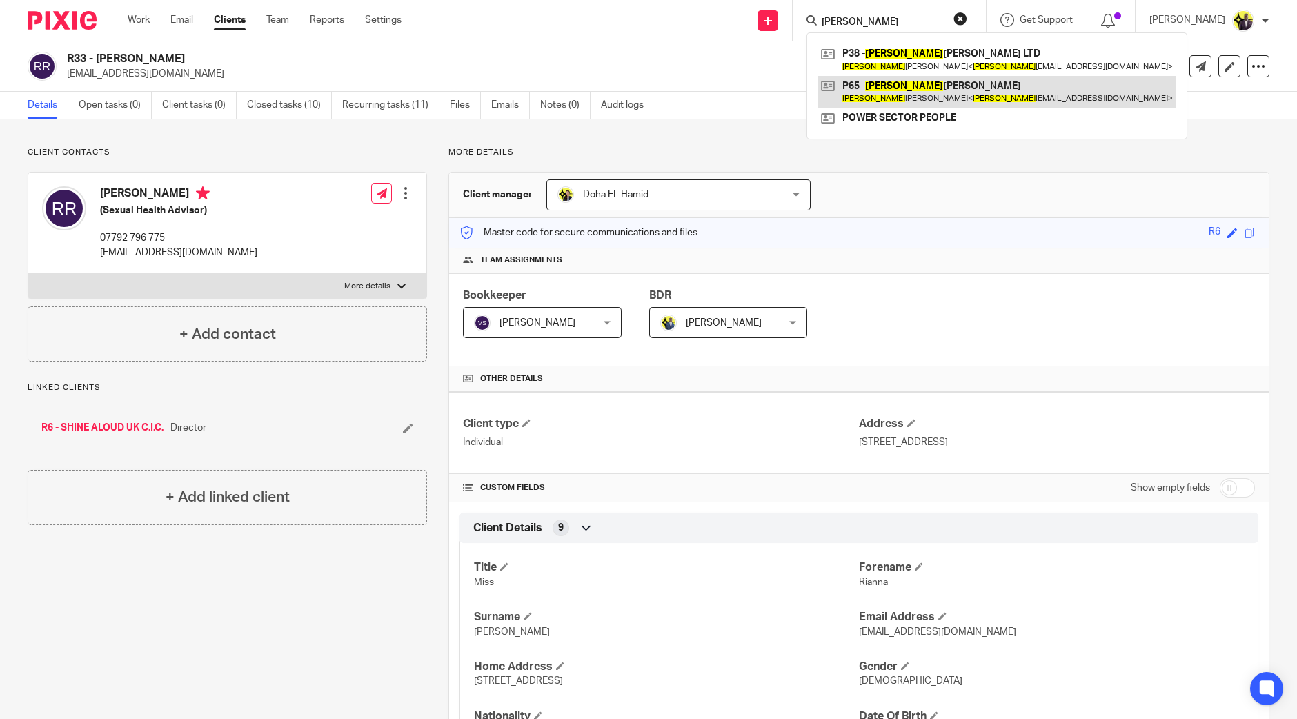
type input "karene"
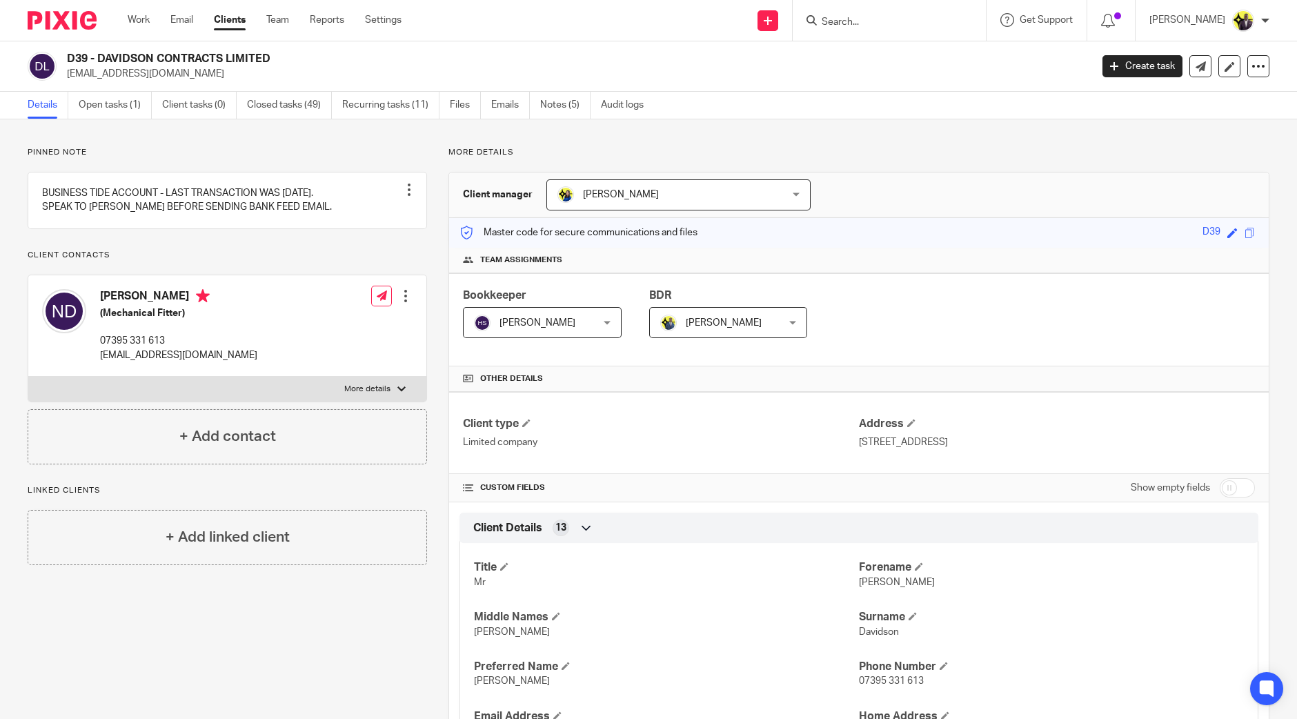
click at [917, 21] on input "Search" at bounding box center [882, 23] width 124 height 12
type input "platinu"
drag, startPoint x: 909, startPoint y: 56, endPoint x: 718, endPoint y: 70, distance: 191.6
click at [718, 72] on p "[EMAIL_ADDRESS][DOMAIN_NAME]" at bounding box center [574, 74] width 1015 height 14
click at [886, 17] on input "Search" at bounding box center [882, 23] width 124 height 12
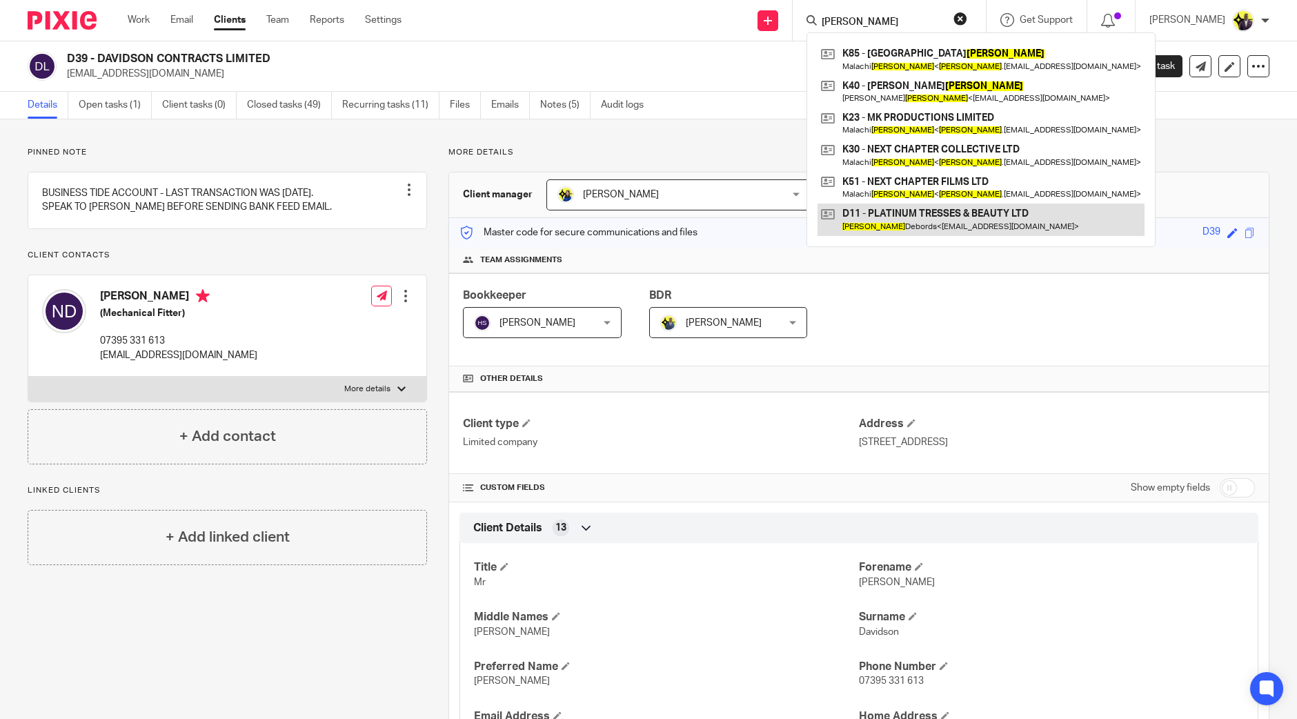
type input "[PERSON_NAME]"
drag, startPoint x: 278, startPoint y: 53, endPoint x: 67, endPoint y: 60, distance: 211.2
click at [67, 60] on h2 "D39 - DAVIDSON CONTRACTS LIMITED" at bounding box center [473, 59] width 812 height 14
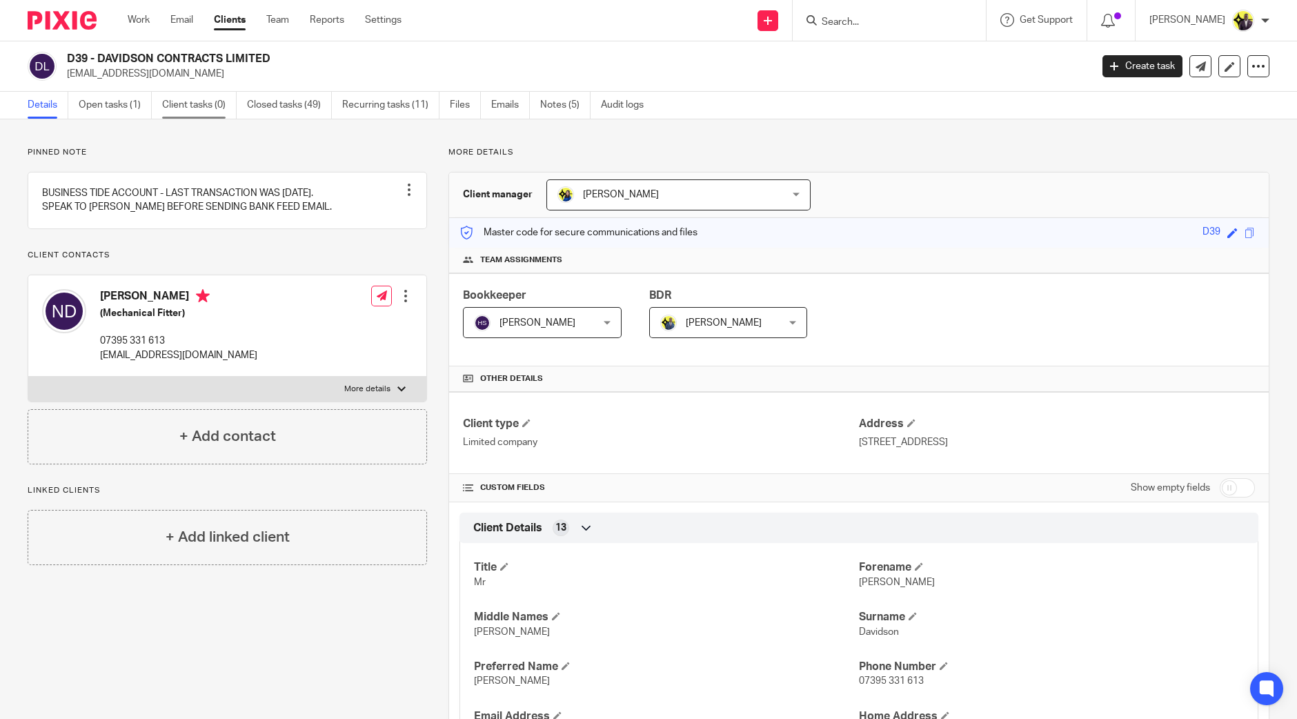
copy h2 "D39 - DAVIDSON CONTRACTS LIMITED"
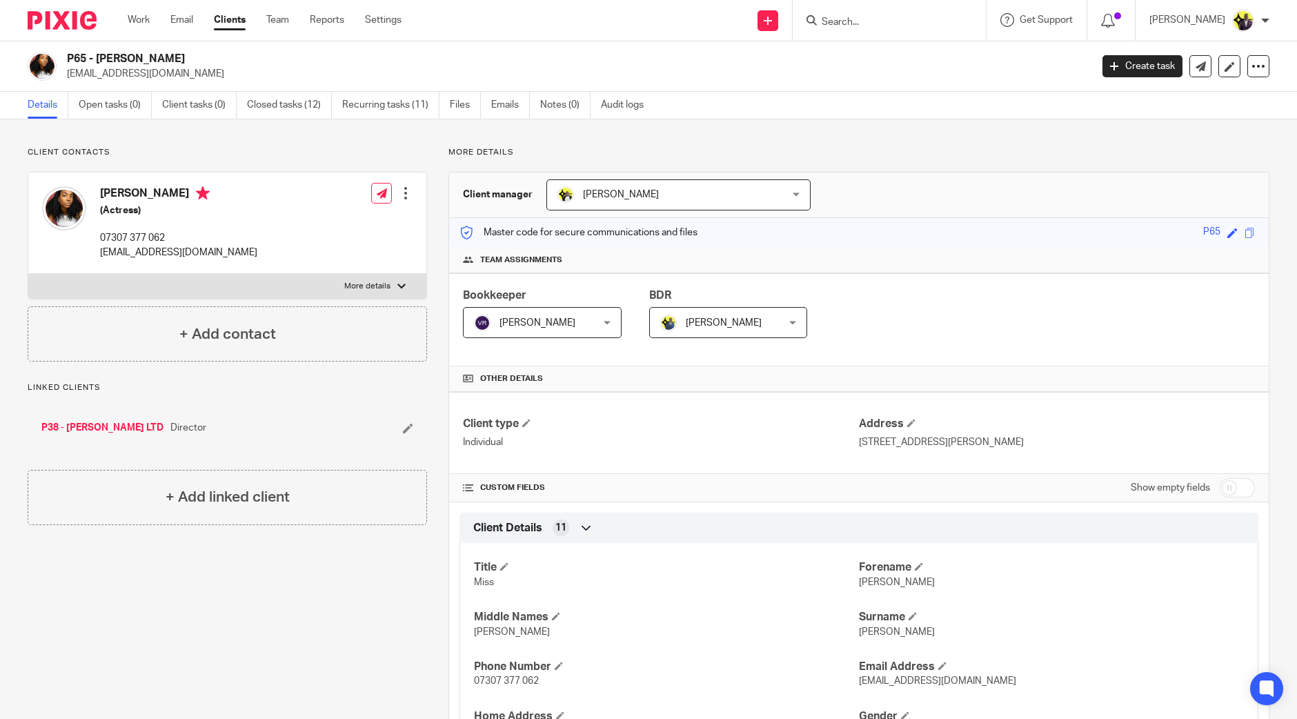
click at [888, 22] on input "Search" at bounding box center [882, 23] width 124 height 12
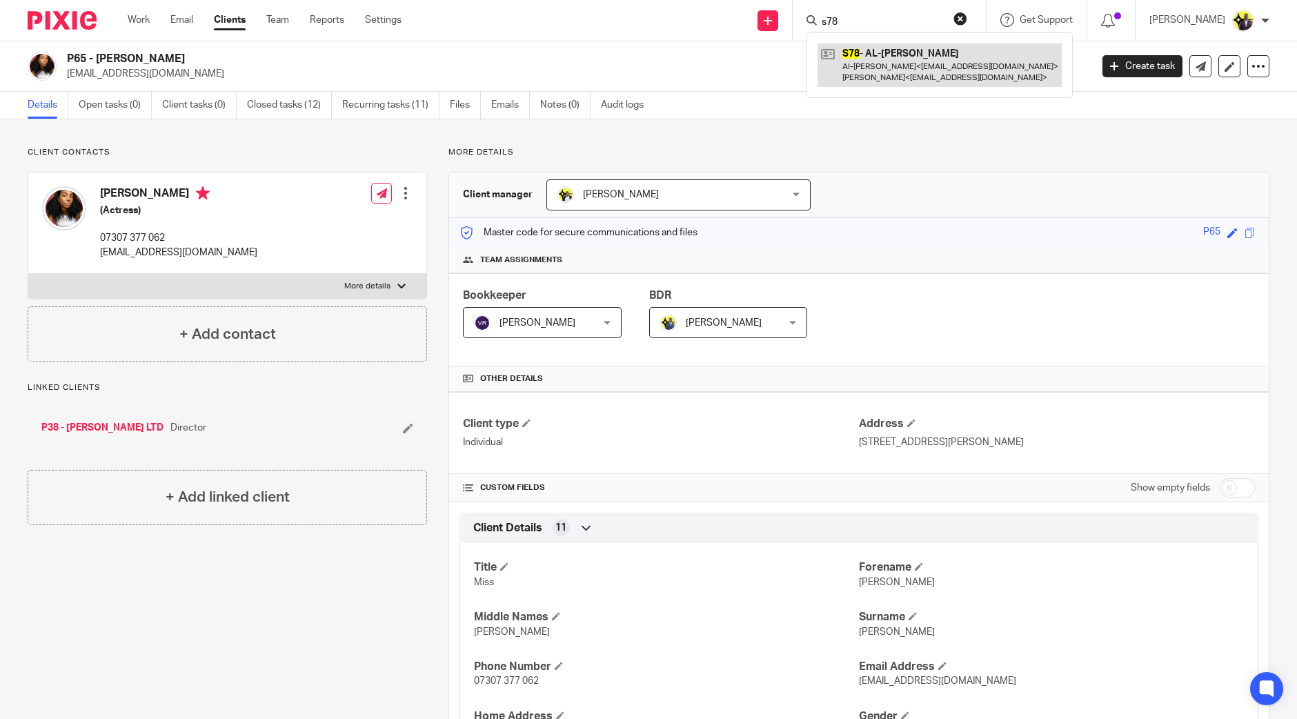
type input "s78"
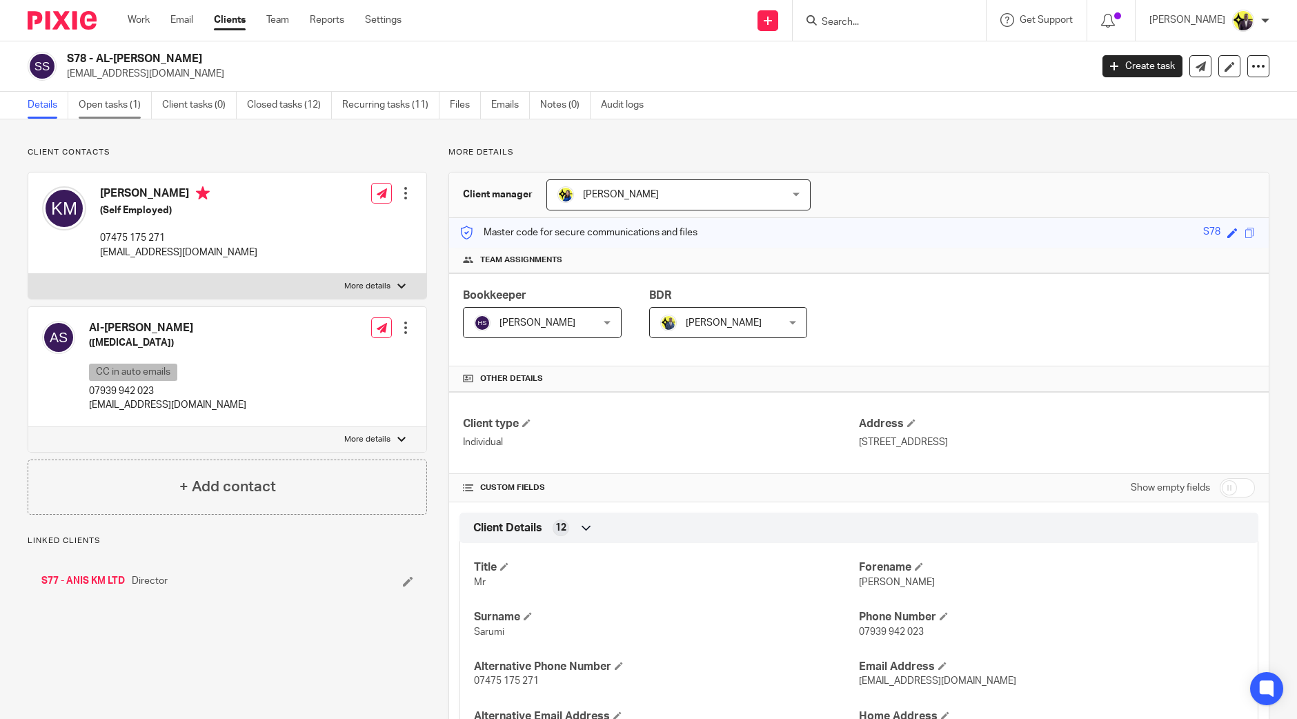
click at [96, 103] on link "Open tasks (1)" at bounding box center [115, 105] width 73 height 27
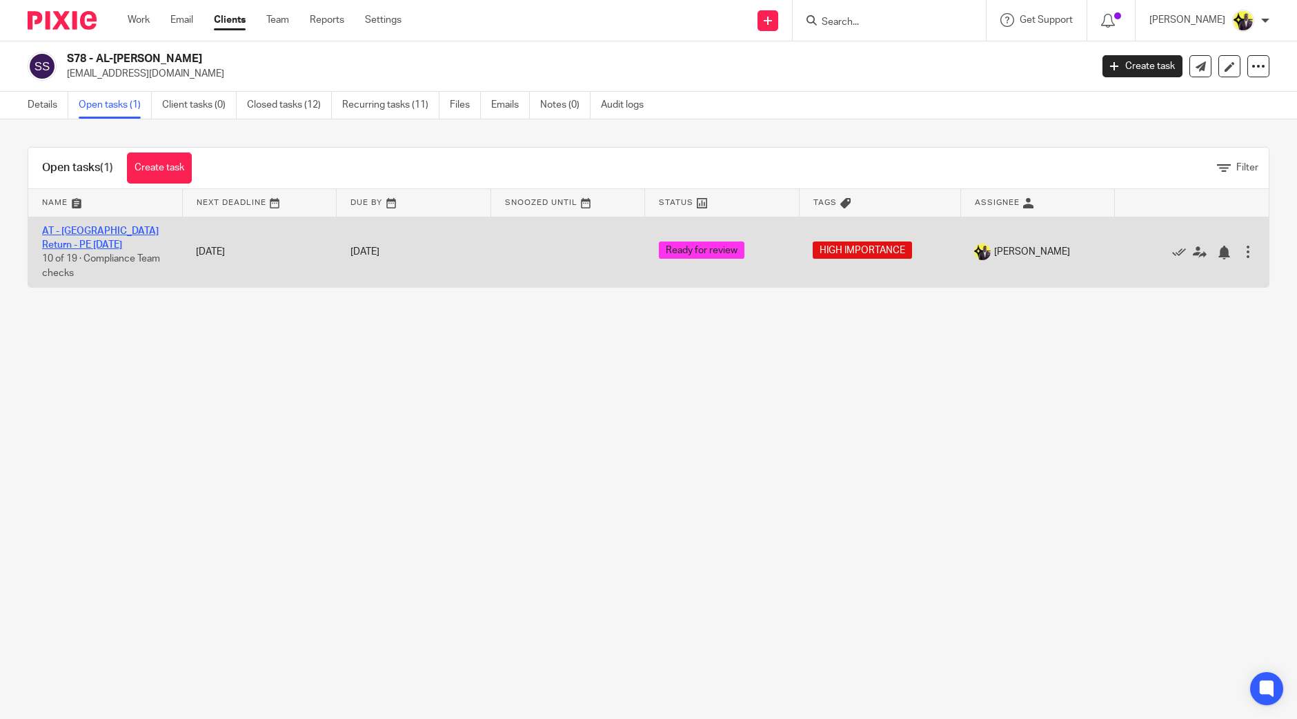
click at [99, 230] on link "AT - [GEOGRAPHIC_DATA] Return - PE [DATE]" at bounding box center [100, 237] width 117 height 23
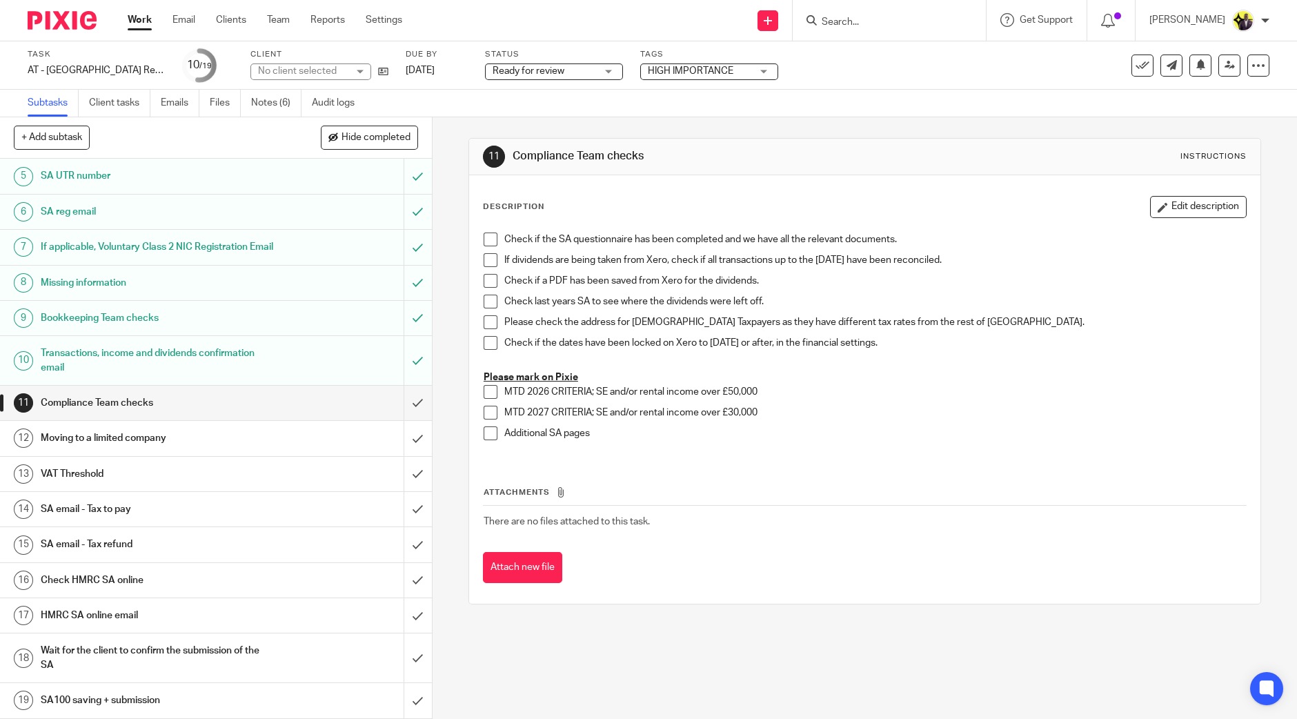
scroll to position [152, 0]
click at [400, 442] on input "submit" at bounding box center [216, 438] width 432 height 34
click at [401, 471] on input "submit" at bounding box center [216, 474] width 432 height 34
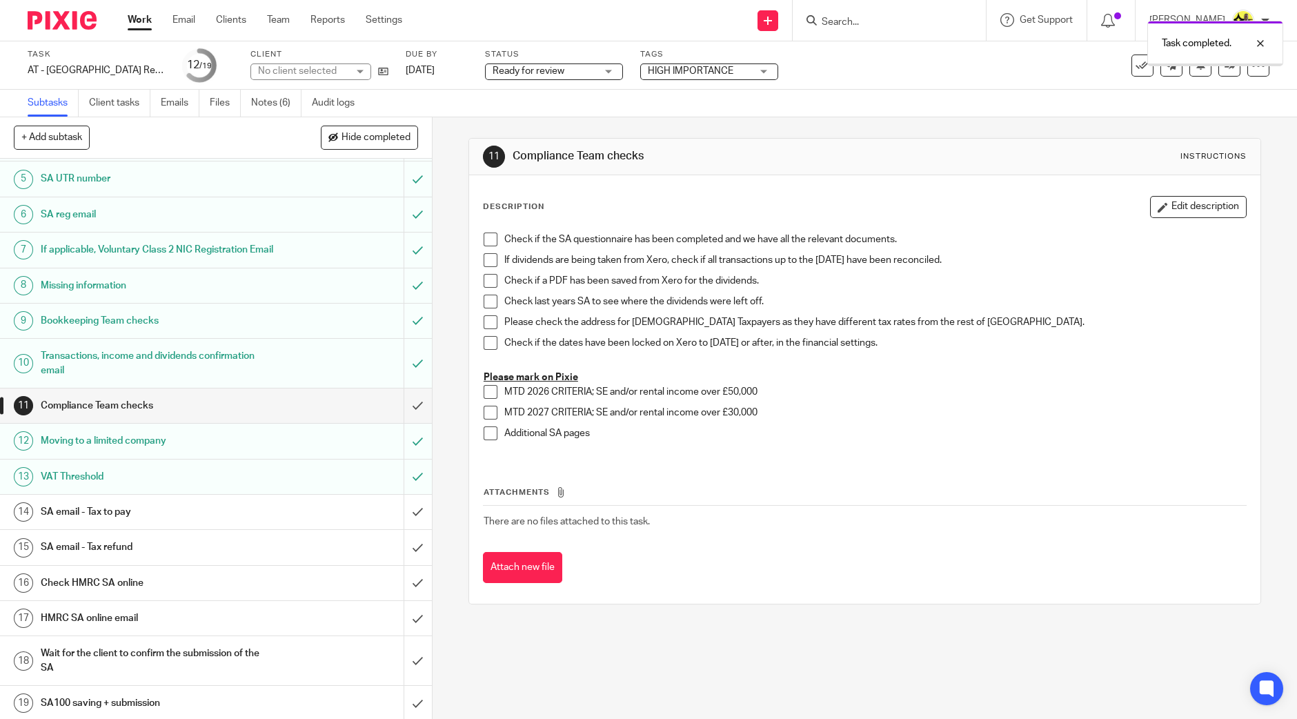
scroll to position [152, 0]
click at [335, 507] on div "SA email - Tax to pay" at bounding box center [215, 509] width 349 height 21
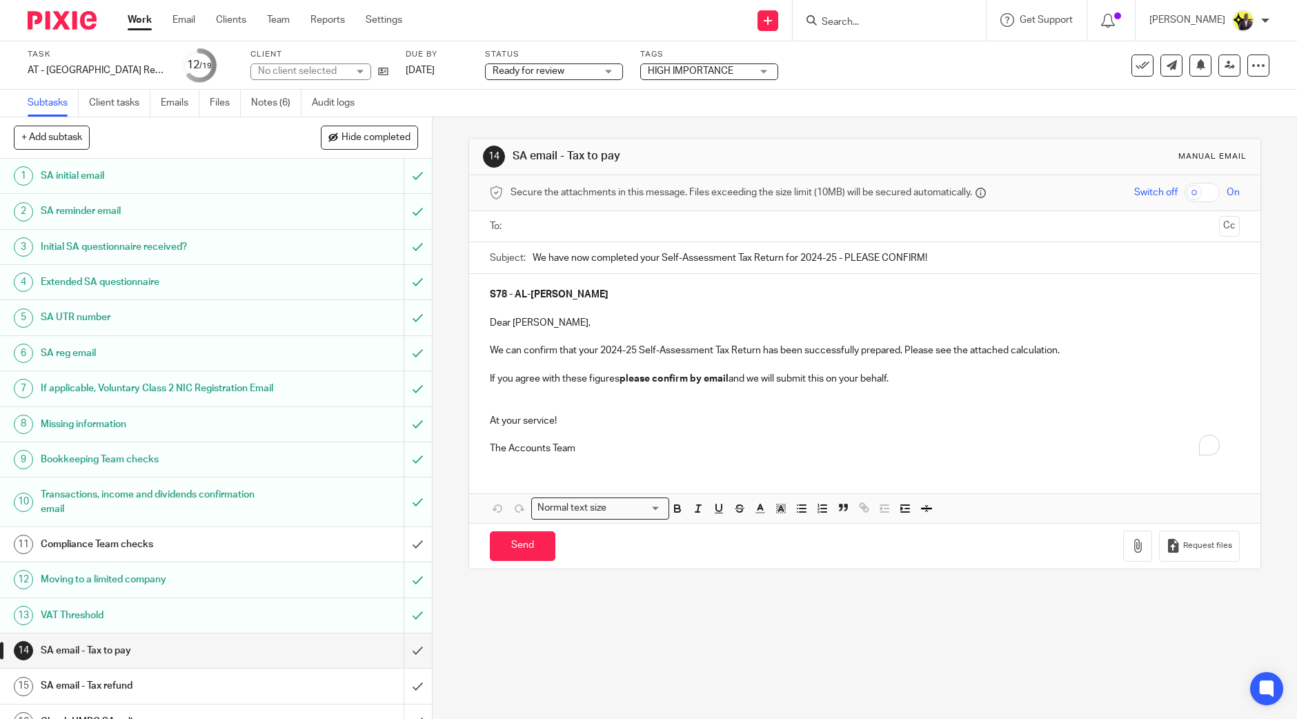
click at [598, 411] on p "To enrich screen reader interactions, please activate Accessibility in Grammarl…" at bounding box center [865, 400] width 750 height 28
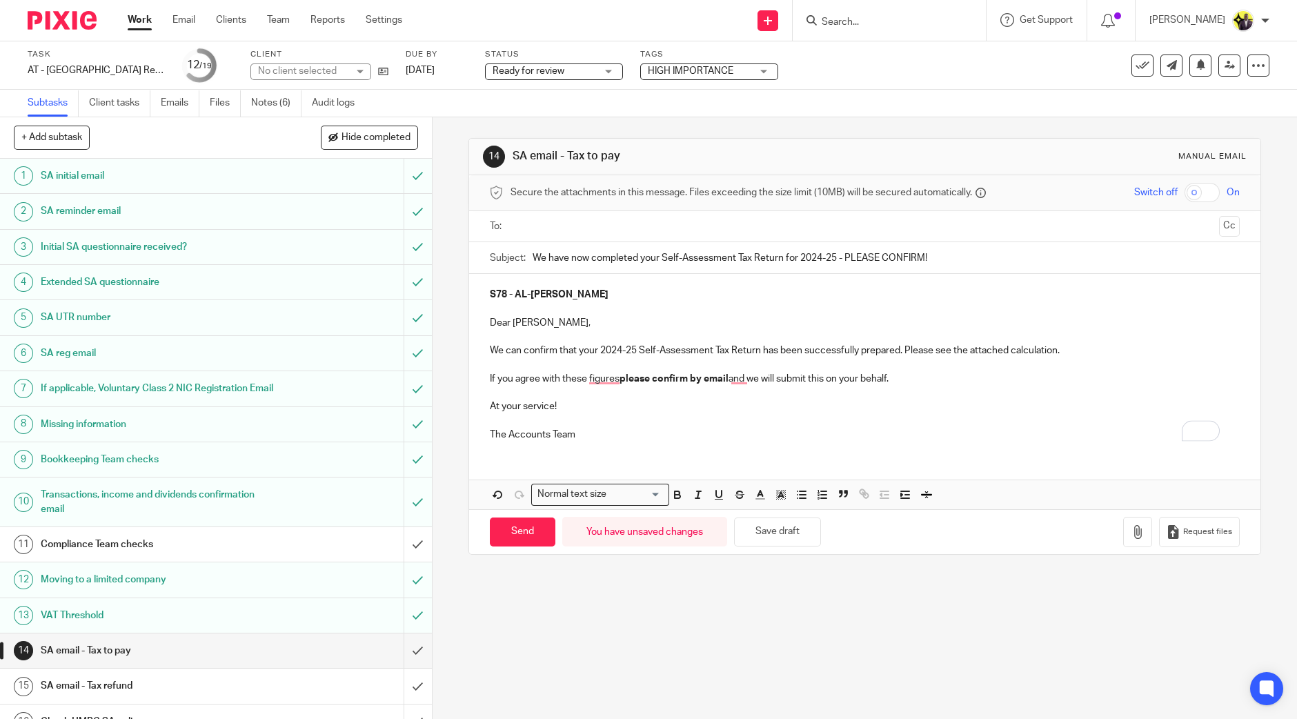
click at [587, 221] on input "text" at bounding box center [864, 227] width 698 height 16
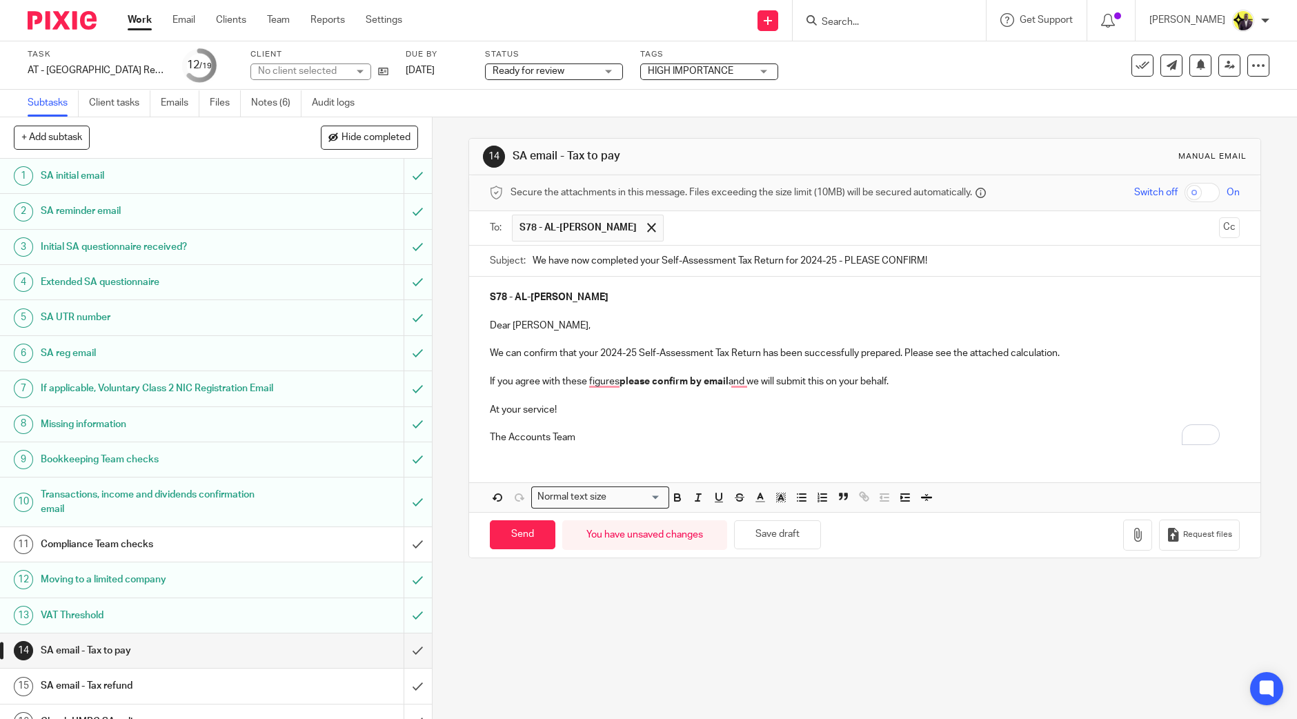
click at [690, 227] on input "text" at bounding box center [941, 227] width 542 height 27
click at [607, 379] on p "If you agree with these figures please confirm by email and we will submit this…" at bounding box center [865, 381] width 750 height 14
click at [601, 436] on p "The Accounts Team" at bounding box center [865, 437] width 750 height 14
click at [800, 430] on p "The Accounts Team (SA)" at bounding box center [865, 437] width 750 height 14
click at [1219, 229] on button "Cc" at bounding box center [1229, 227] width 21 height 21
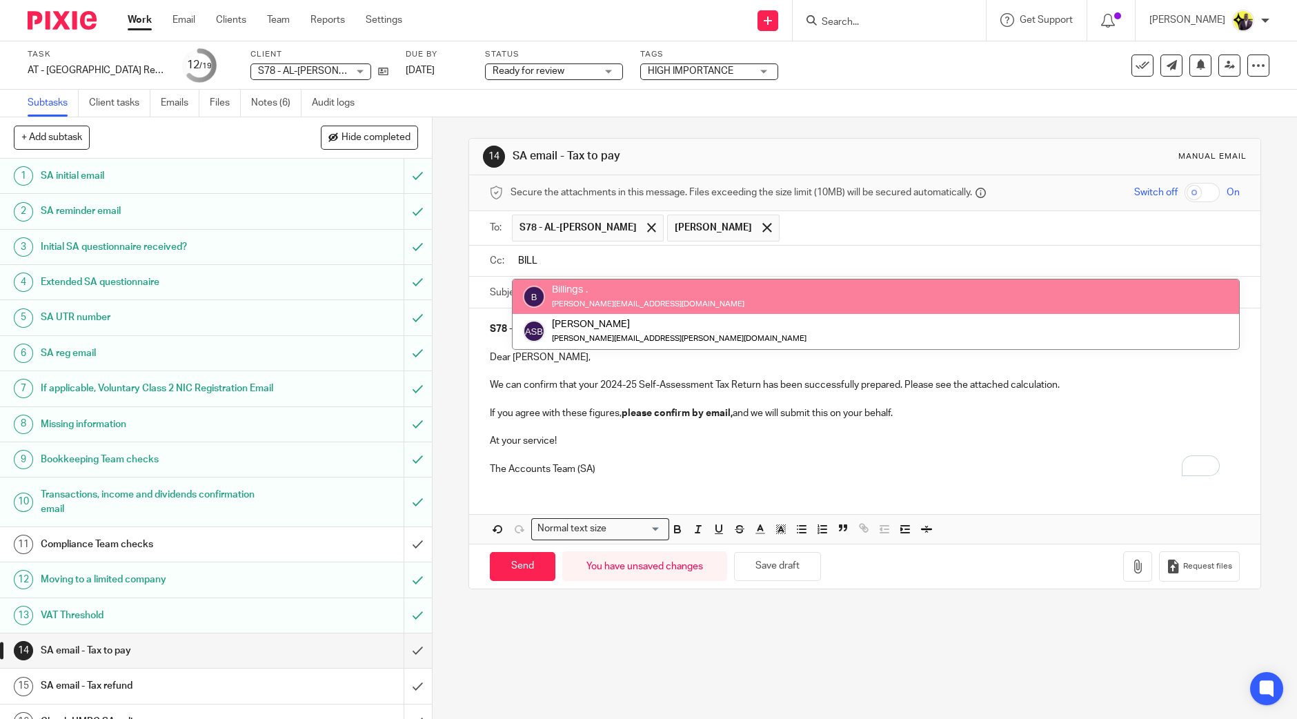
type input "BILL"
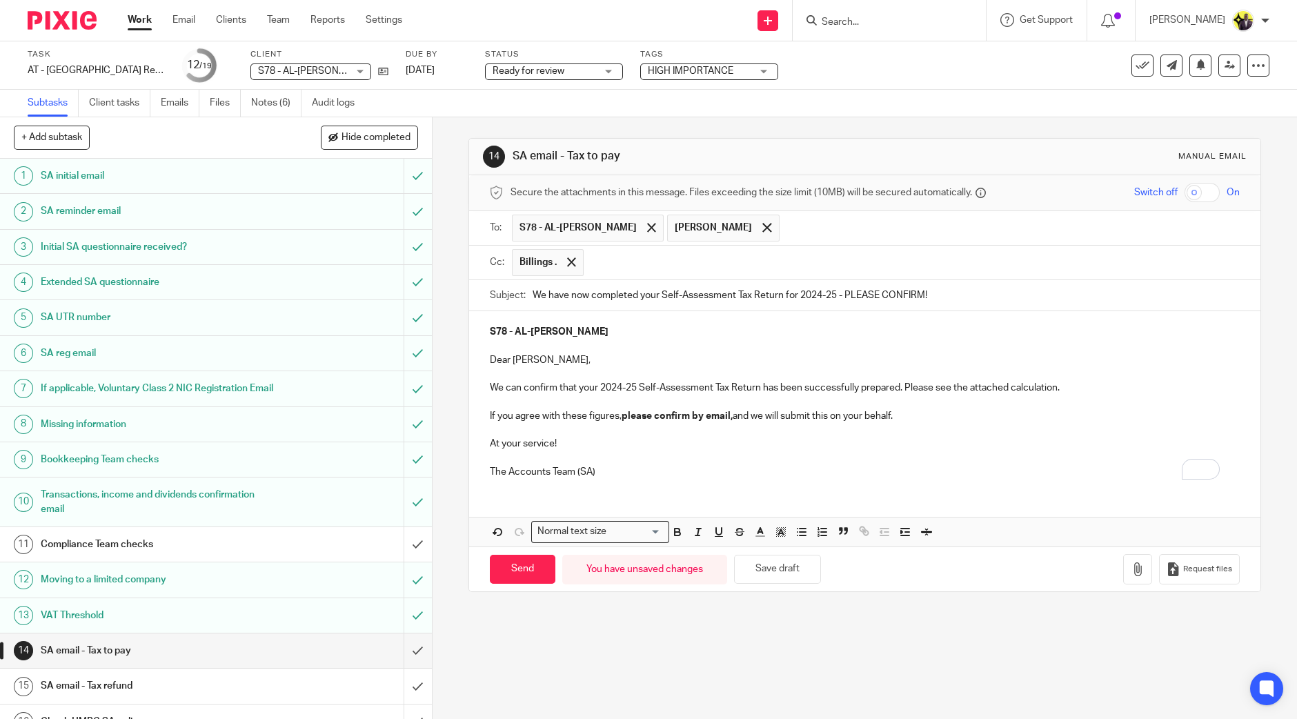
click at [617, 361] on p "Dear Al-Ameen," at bounding box center [865, 360] width 750 height 14
click at [626, 330] on div "S78 - AL-AMEEN SARUMI Dear Al-Ameen, We can confirm that your 2024-25 Self-Asse…" at bounding box center [864, 400] width 791 height 178
click at [624, 346] on p "To enrich screen reader interactions, please activate Accessibility in Grammarl…" at bounding box center [865, 346] width 750 height 14
click at [638, 475] on p "The Accounts Team (SA)" at bounding box center [865, 472] width 750 height 14
click at [636, 484] on div "S78 - AL-AMEEN SARUMI Dear Al-Ameen, We can confirm that your 2024-25 Self-Asse…" at bounding box center [864, 400] width 791 height 178
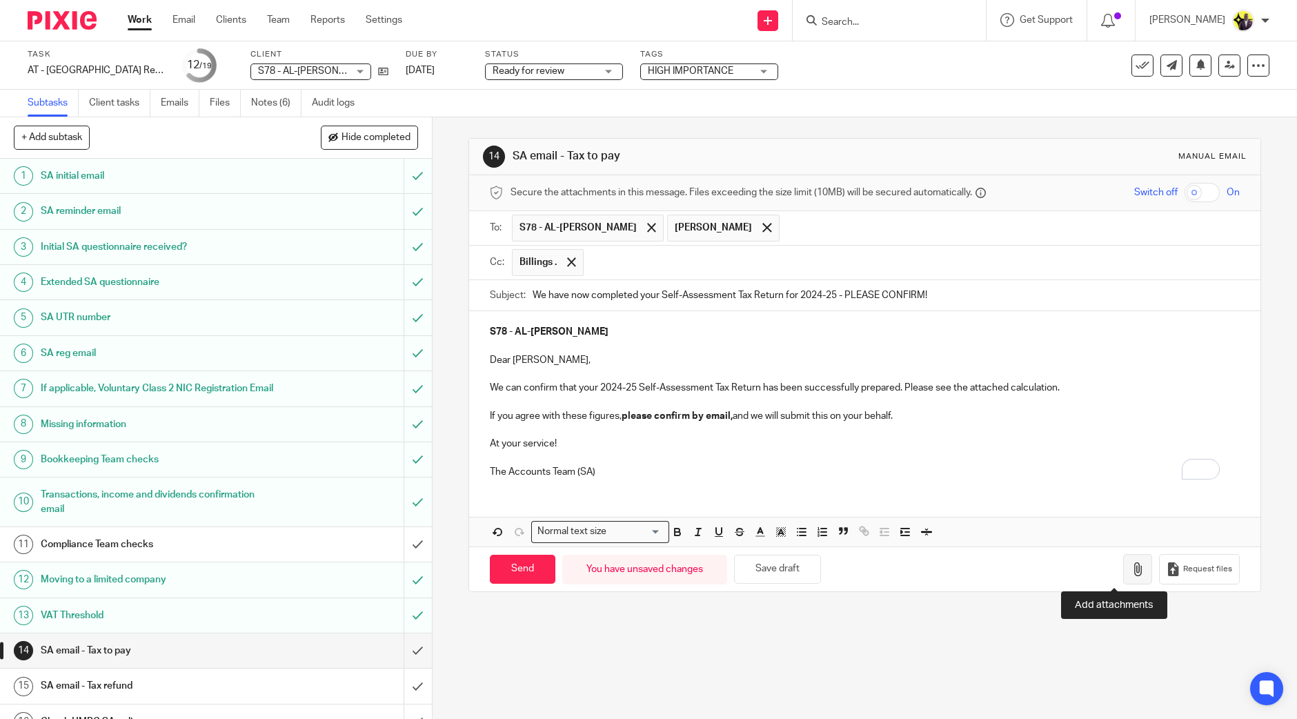
click at [1130, 567] on icon "button" at bounding box center [1137, 569] width 14 height 14
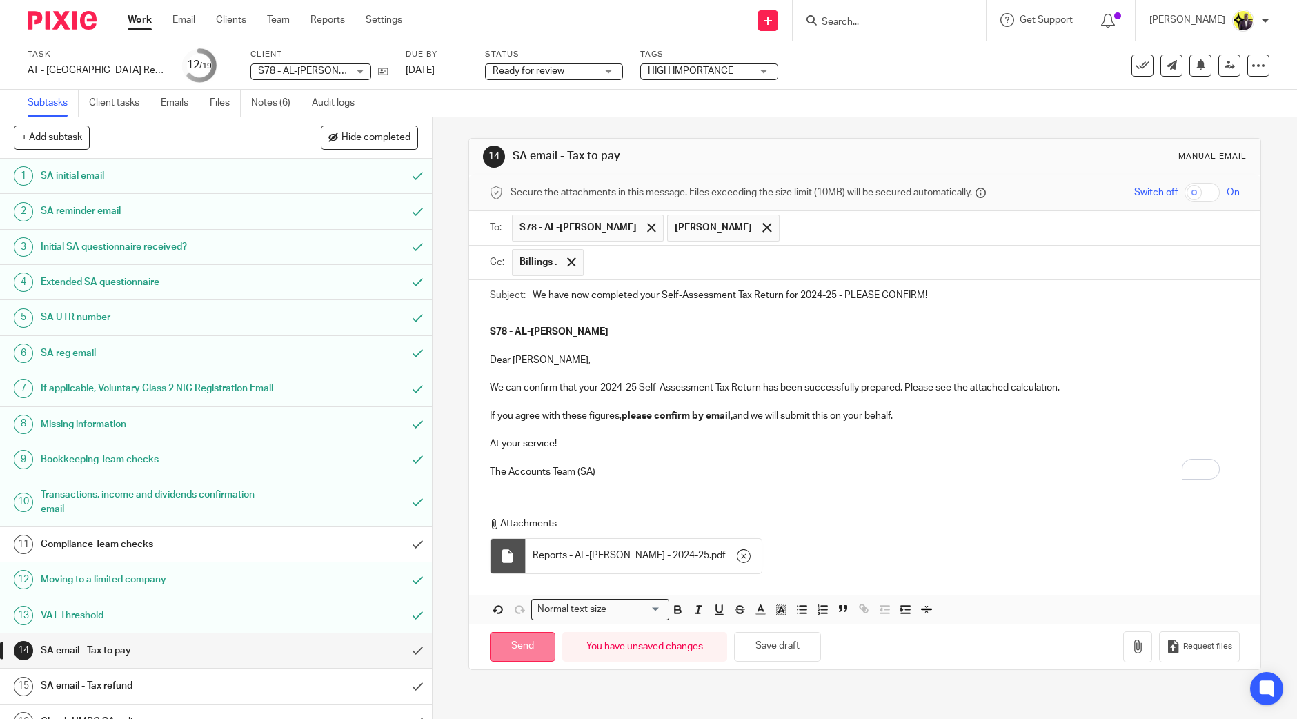
click at [523, 646] on input "Send" at bounding box center [523, 647] width 66 height 30
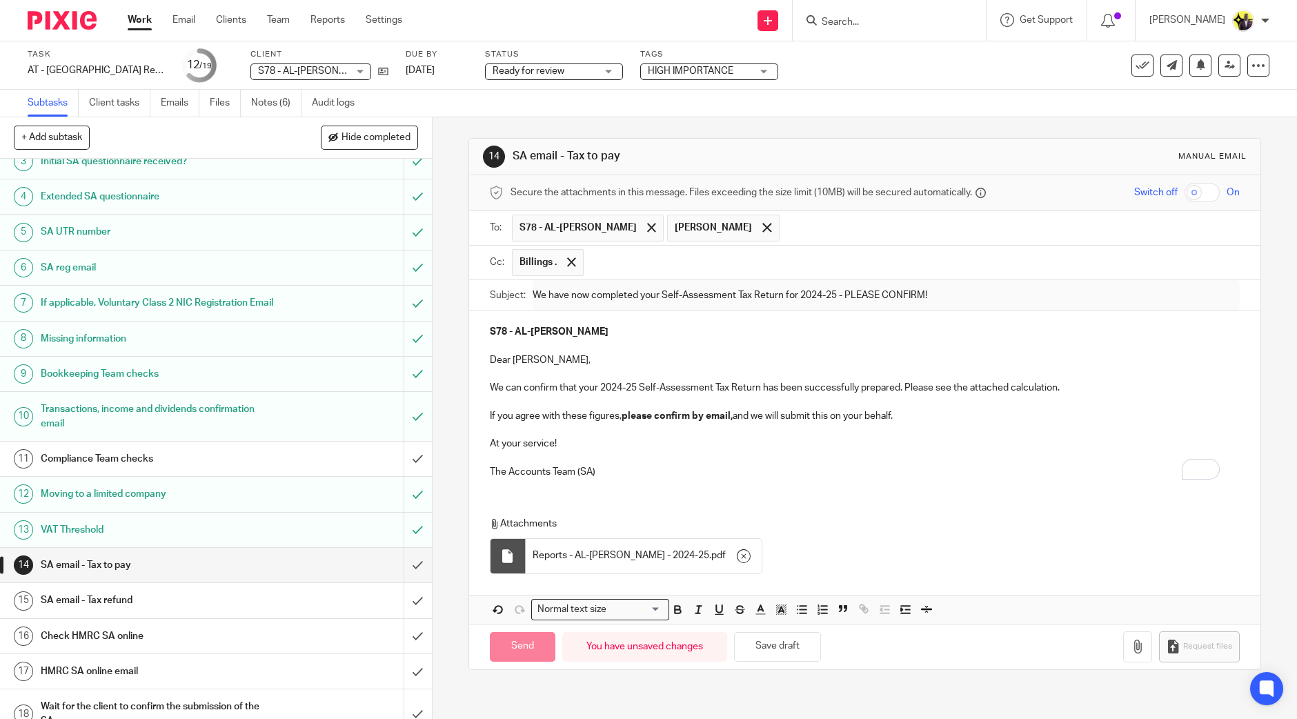
scroll to position [152, 0]
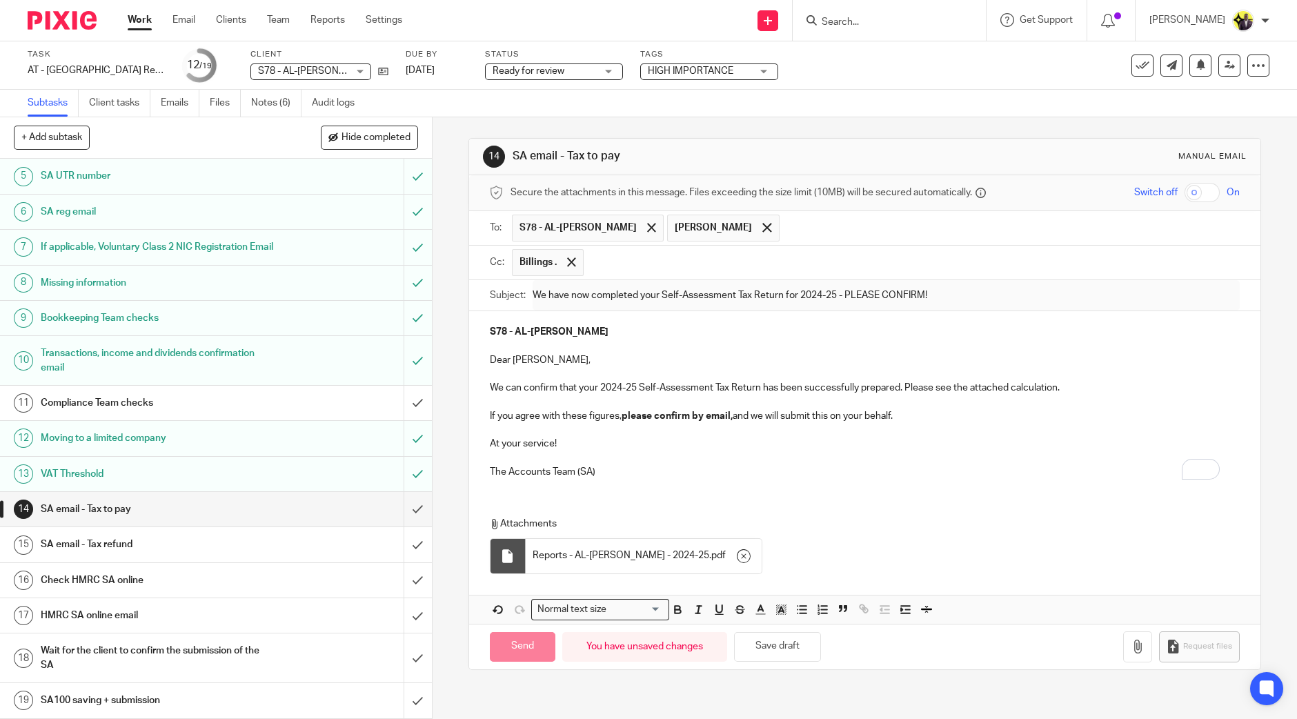
click at [616, 70] on div "Ready for review Ready for review" at bounding box center [554, 71] width 138 height 17
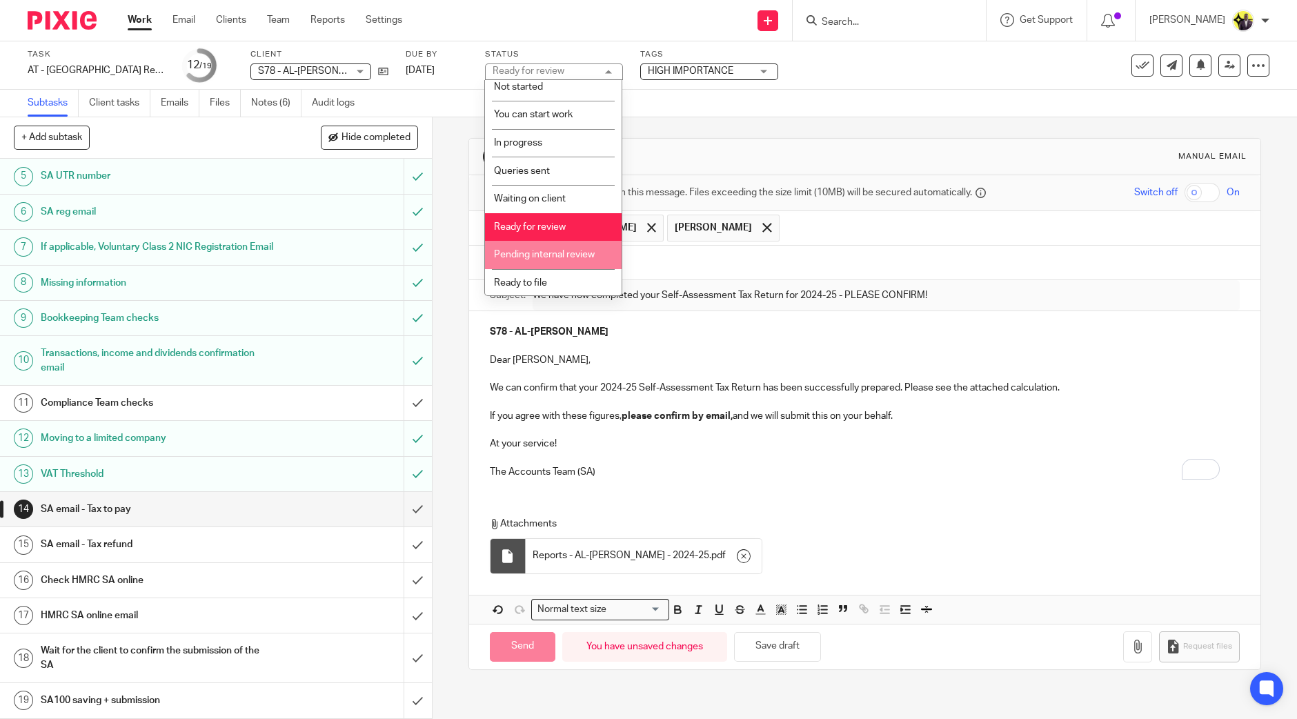
scroll to position [9, 0]
type input "Sent"
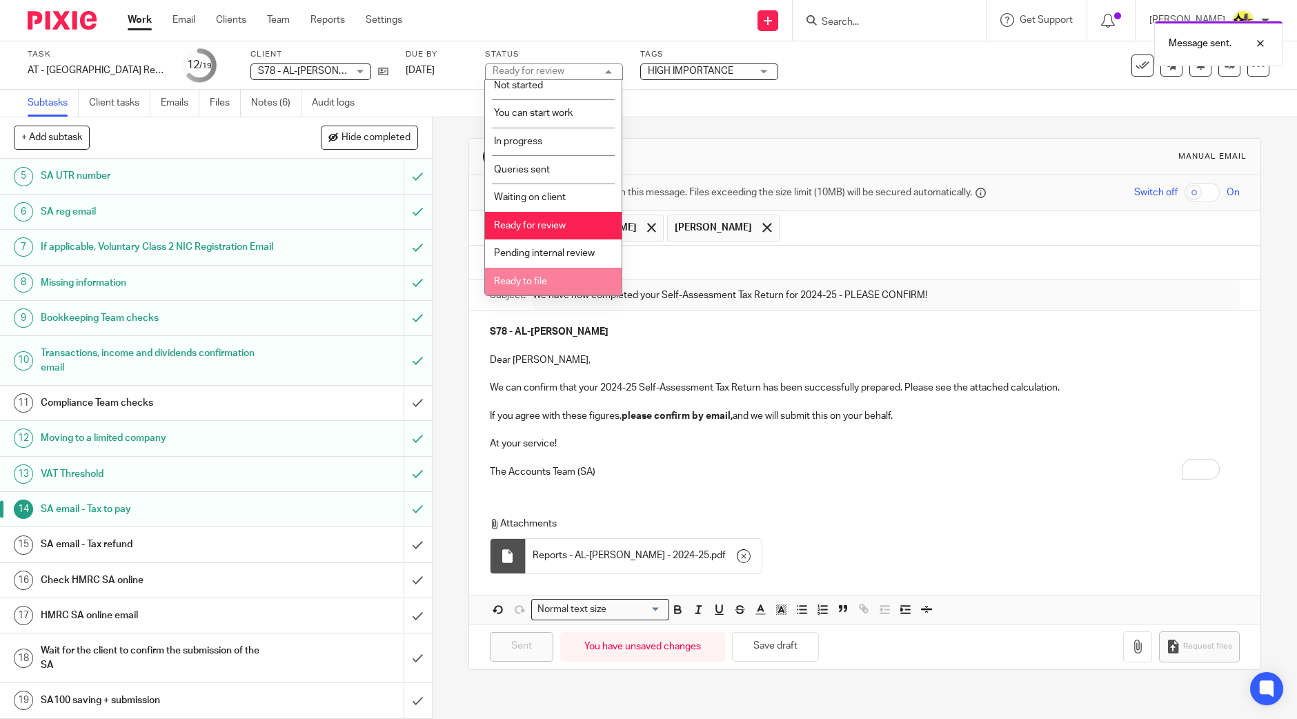
click at [550, 274] on li "Ready to file" at bounding box center [553, 282] width 137 height 28
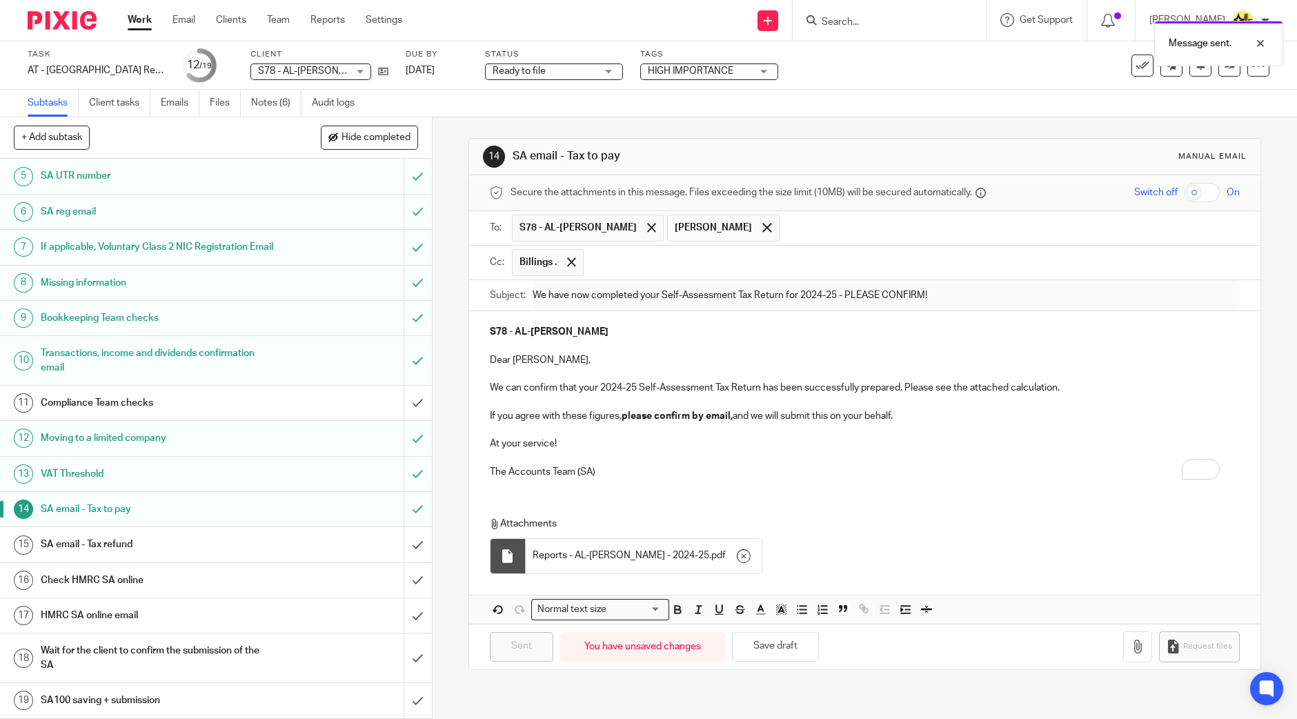
click at [924, 62] on div "Message sent." at bounding box center [965, 40] width 635 height 52
click at [1224, 68] on icon at bounding box center [1229, 65] width 10 height 10
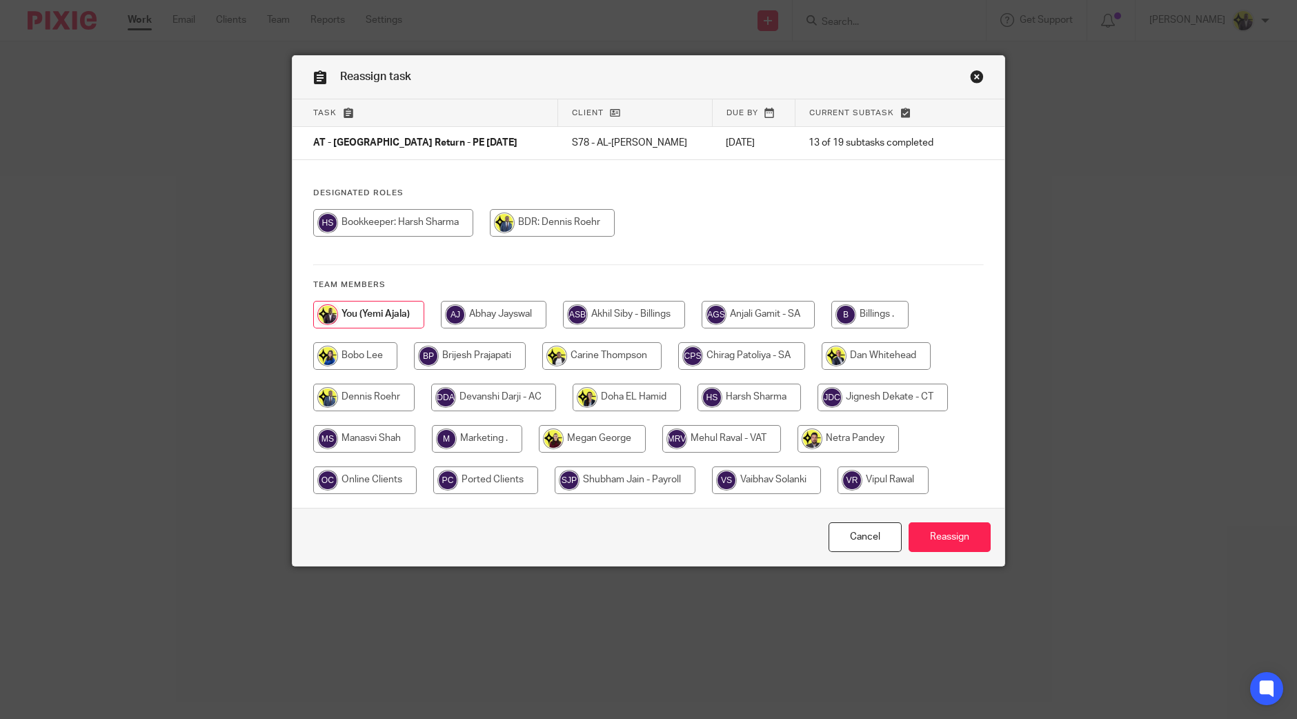
click at [881, 310] on input "radio" at bounding box center [869, 315] width 77 height 28
radio input "true"
click at [942, 530] on input "Reassign" at bounding box center [949, 537] width 82 height 30
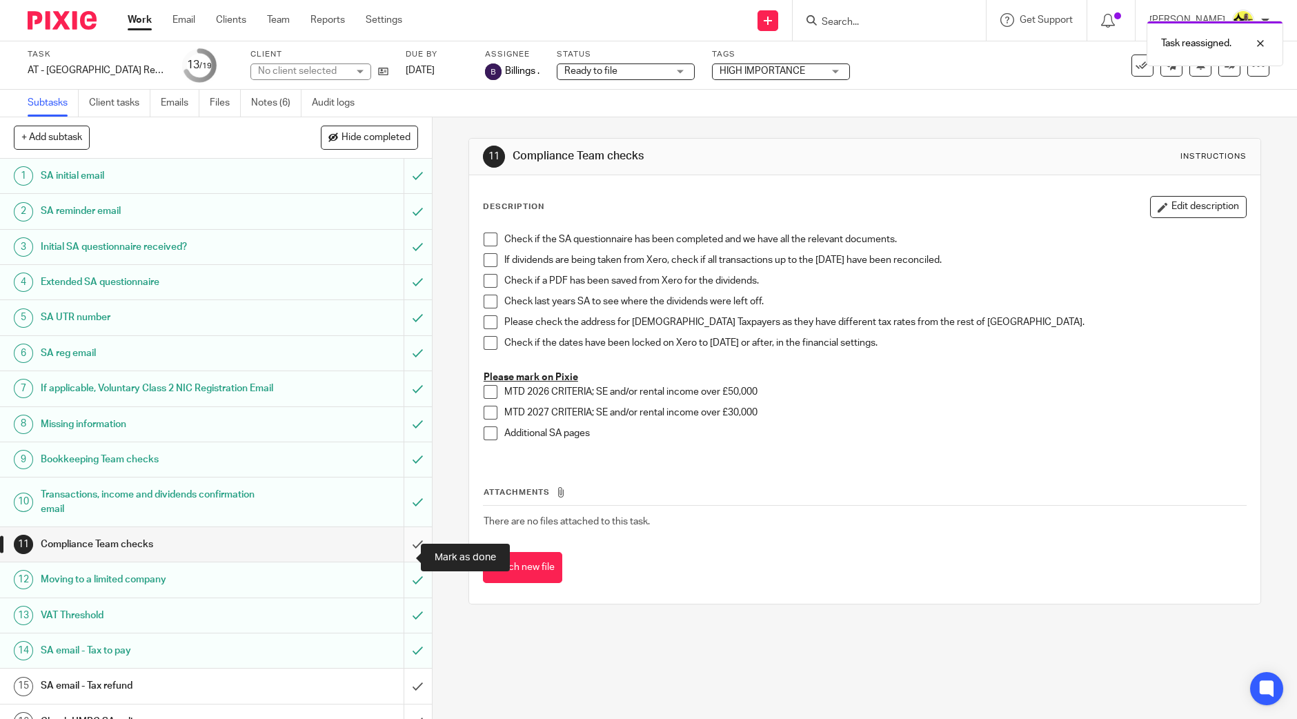
click at [403, 560] on input "submit" at bounding box center [216, 544] width 432 height 34
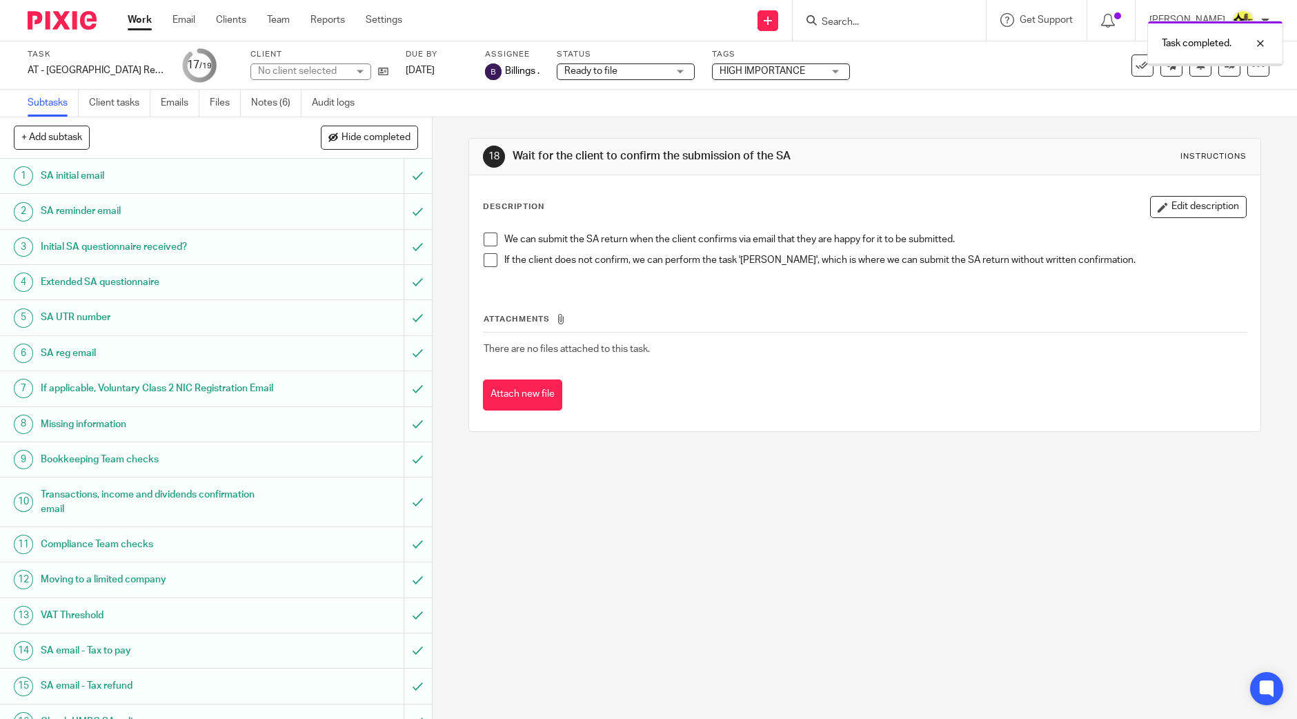
scroll to position [152, 0]
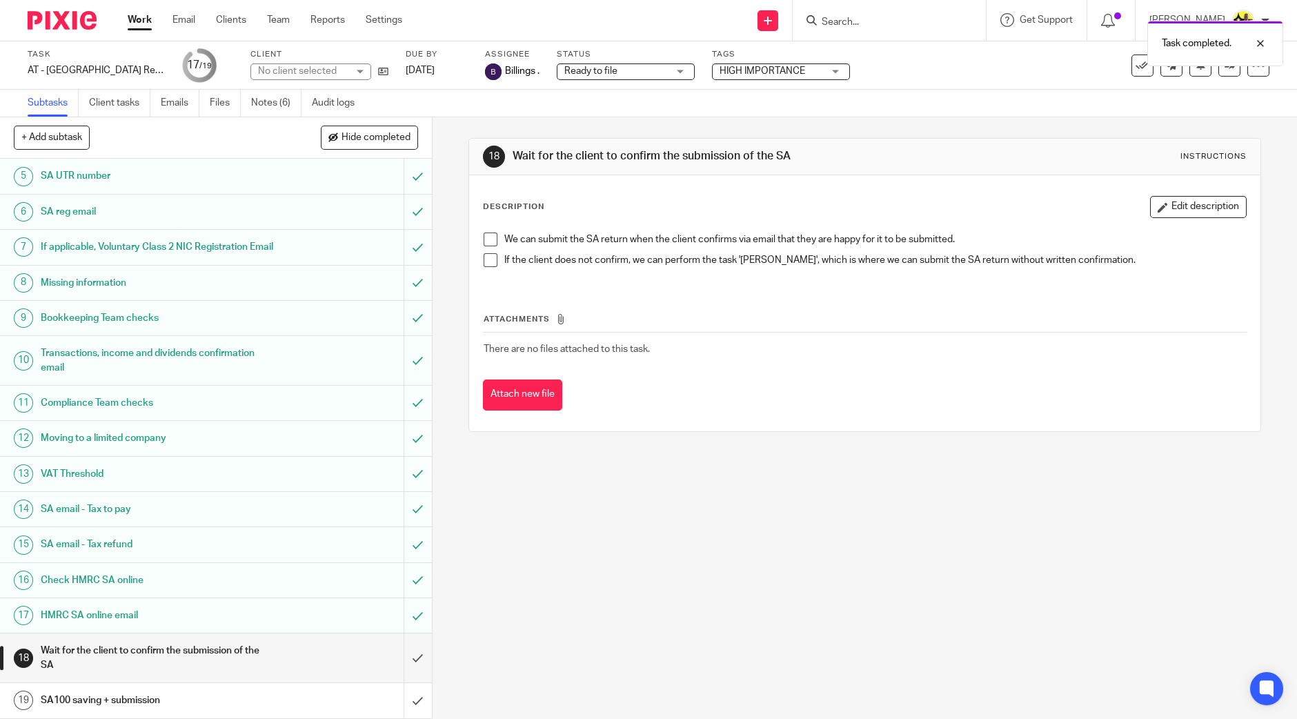
click at [769, 67] on span "HIGH IMPORTANCE" at bounding box center [762, 71] width 86 height 10
click at [753, 102] on li "HIGH IMPORTANCE" at bounding box center [780, 94] width 137 height 28
click at [711, 495] on div "18 Wait for the client to confirm the submission of the SA Instructions Descrip…" at bounding box center [864, 417] width 864 height 601
click at [761, 73] on span "No tags selected" at bounding box center [755, 71] width 73 height 10
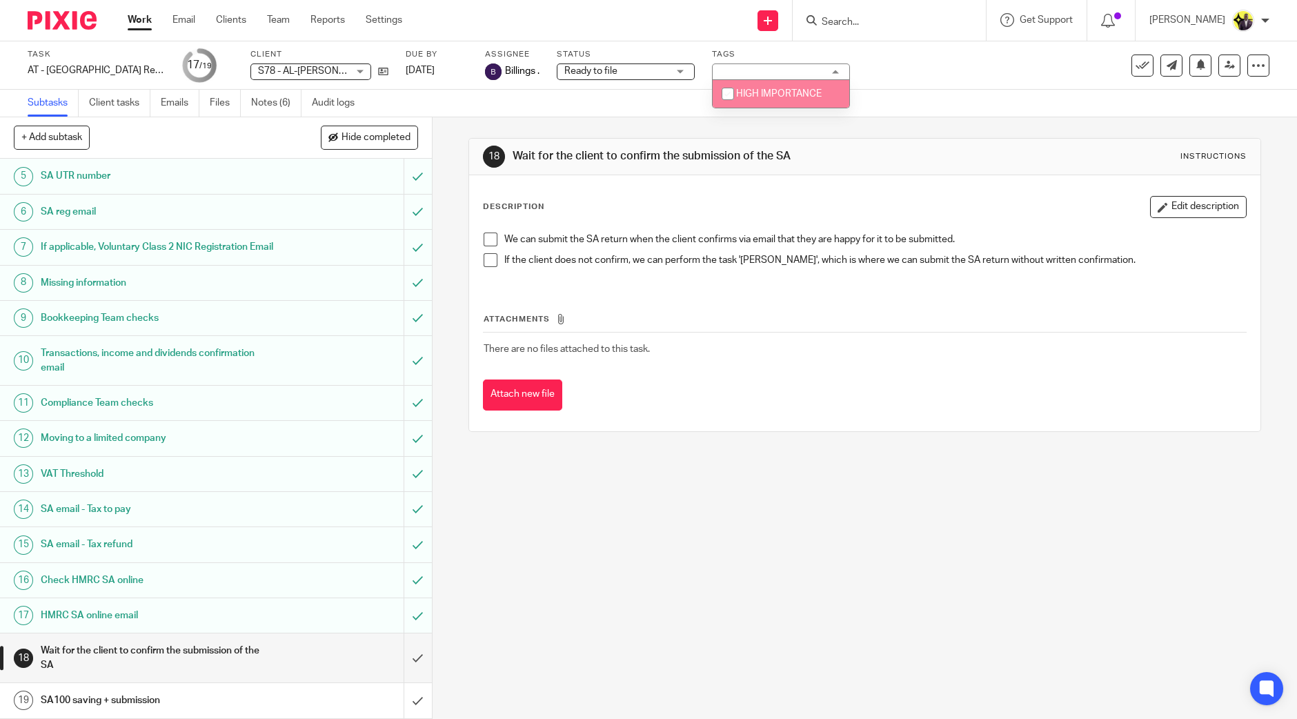
click at [759, 96] on span "HIGH IMPORTANCE" at bounding box center [779, 94] width 86 height 10
checkbox input "true"
click at [714, 471] on div "18 Wait for the client to confirm the submission of the SA Instructions Descrip…" at bounding box center [864, 417] width 864 height 601
click at [283, 106] on link "Notes (6)" at bounding box center [276, 103] width 50 height 27
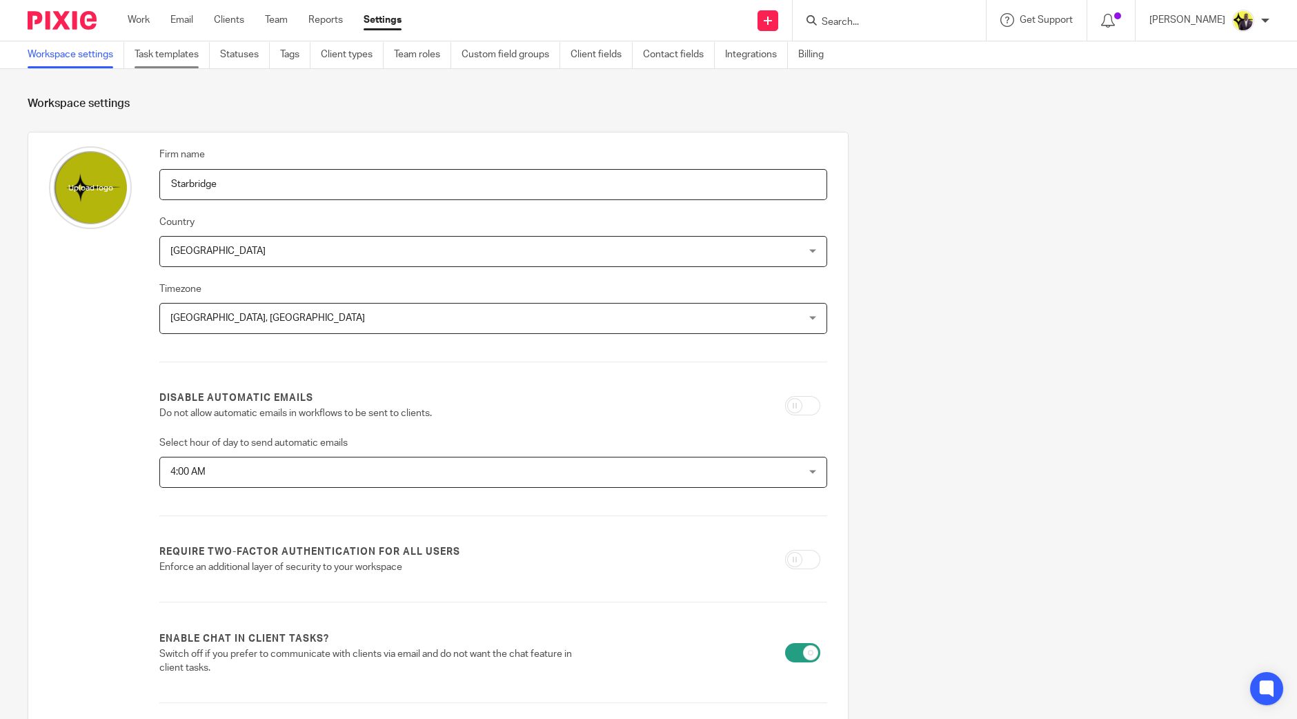
click at [183, 52] on link "Task templates" at bounding box center [171, 54] width 75 height 27
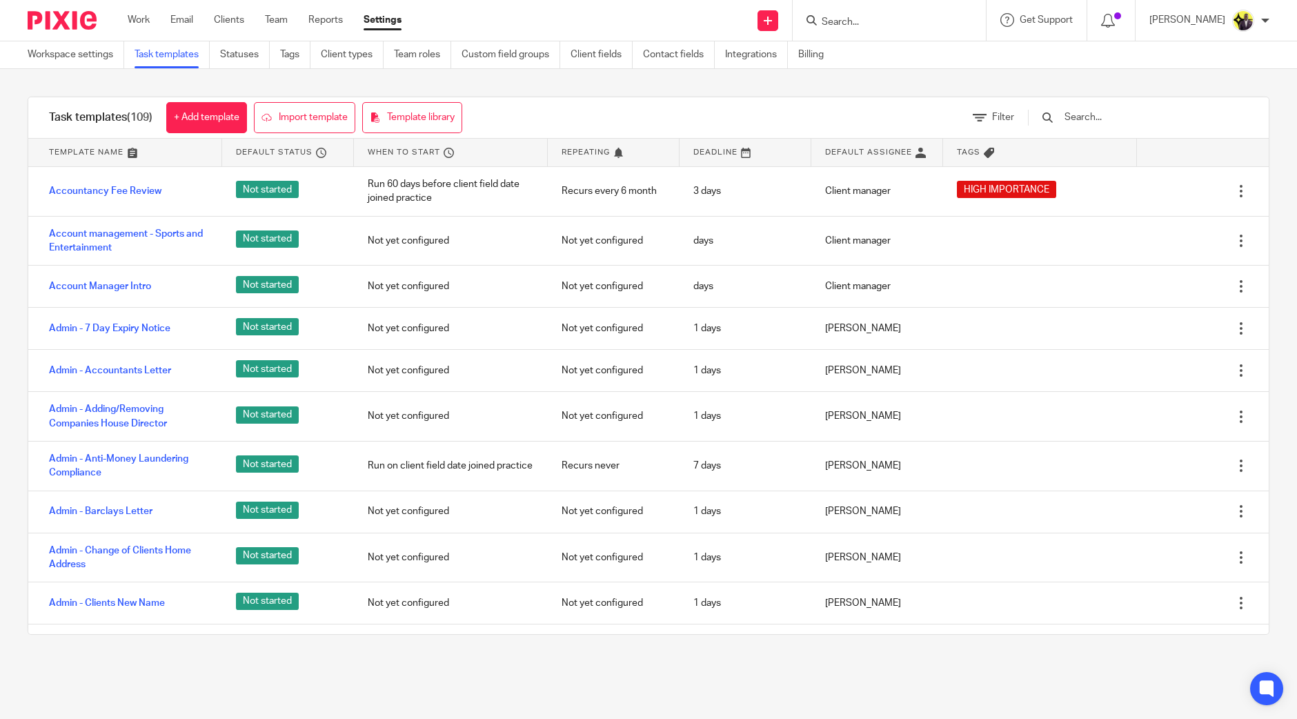
click at [1137, 119] on input "text" at bounding box center [1143, 117] width 161 height 15
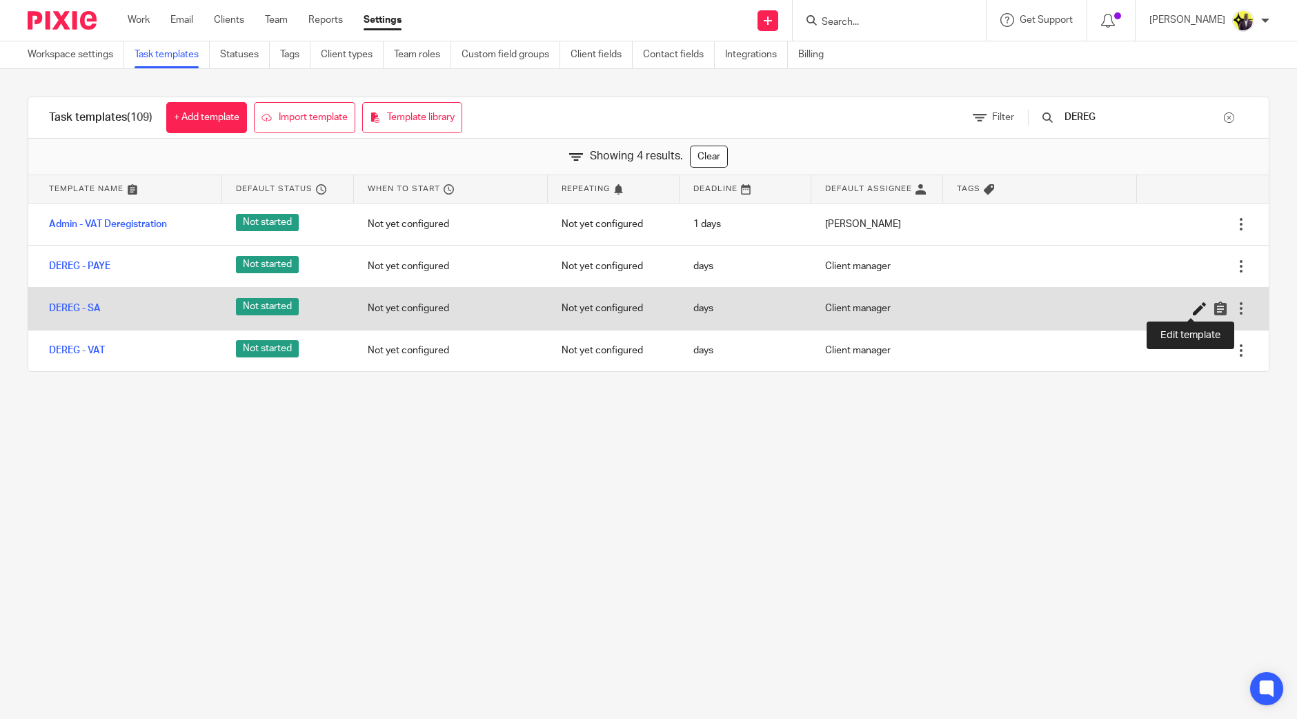
type input "DEREG"
click at [1192, 310] on icon at bounding box center [1199, 308] width 14 height 14
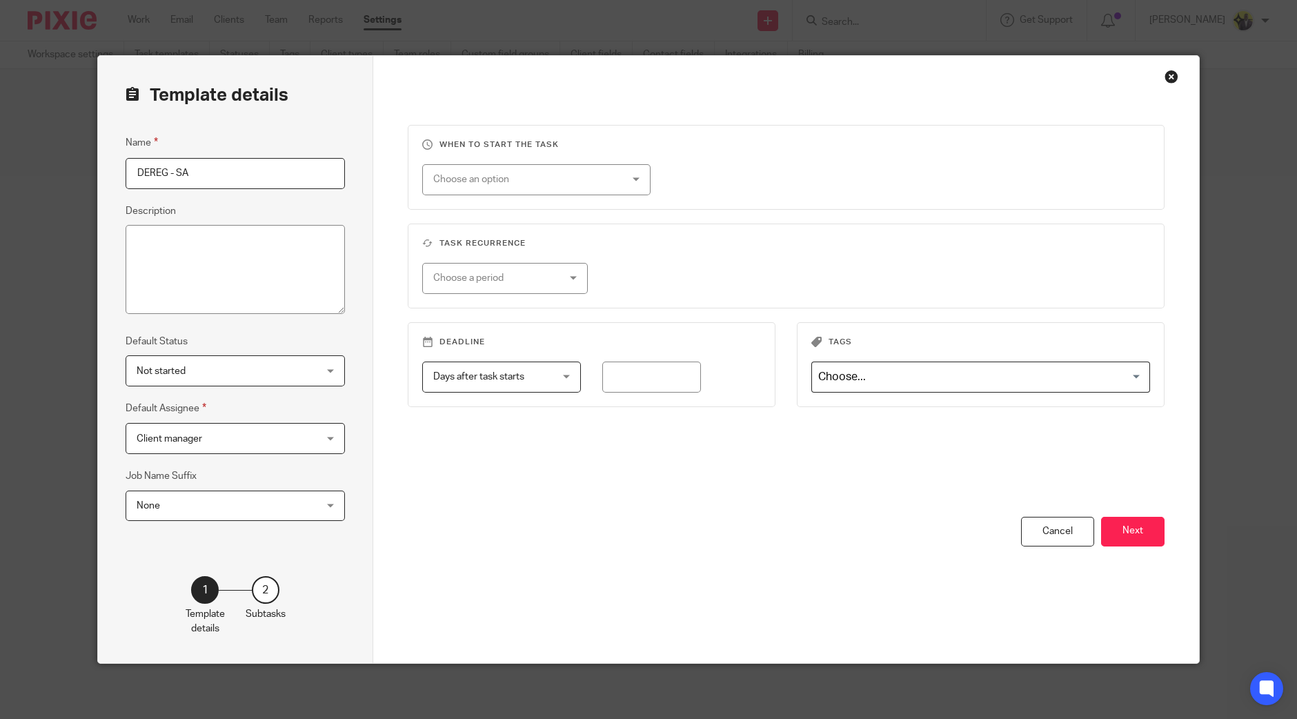
click at [1121, 515] on div "When to start the task Choose an option On date Week day Month day On client da…" at bounding box center [786, 321] width 757 height 392
click at [1121, 526] on button "Next" at bounding box center [1132, 532] width 63 height 30
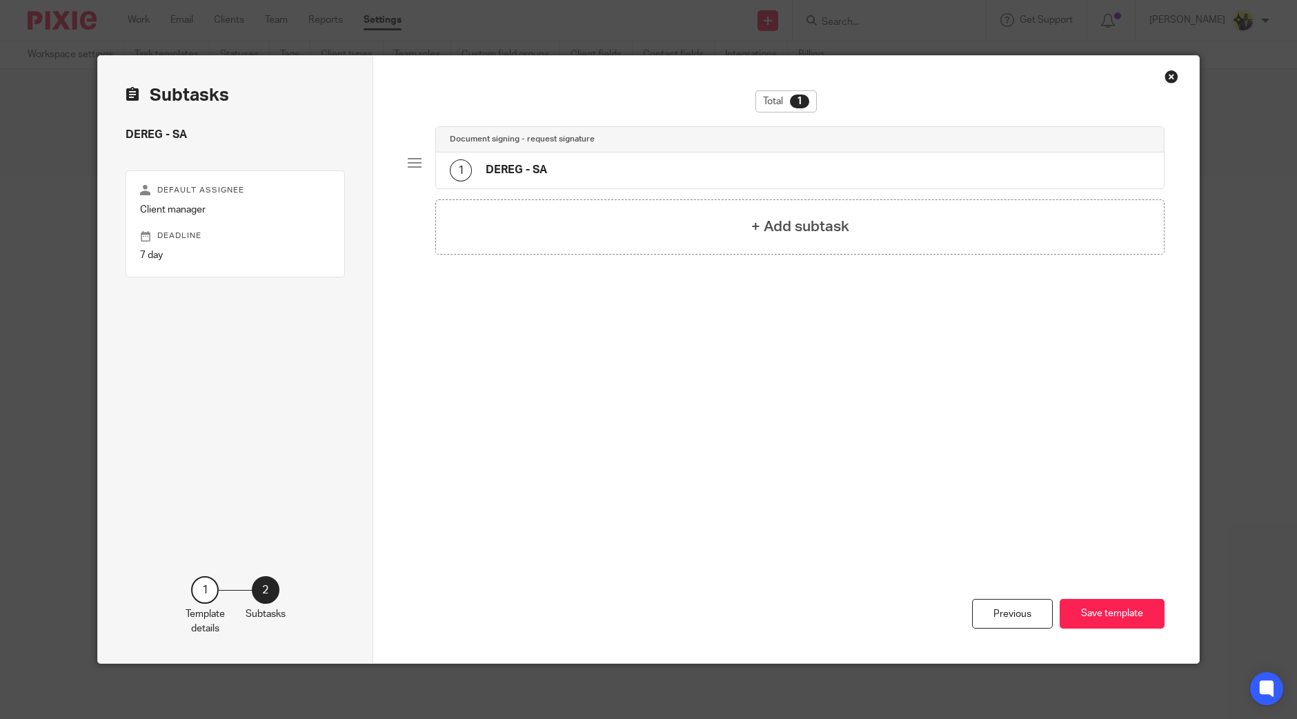
click at [552, 162] on div "1 DEREG - SA" at bounding box center [800, 170] width 728 height 36
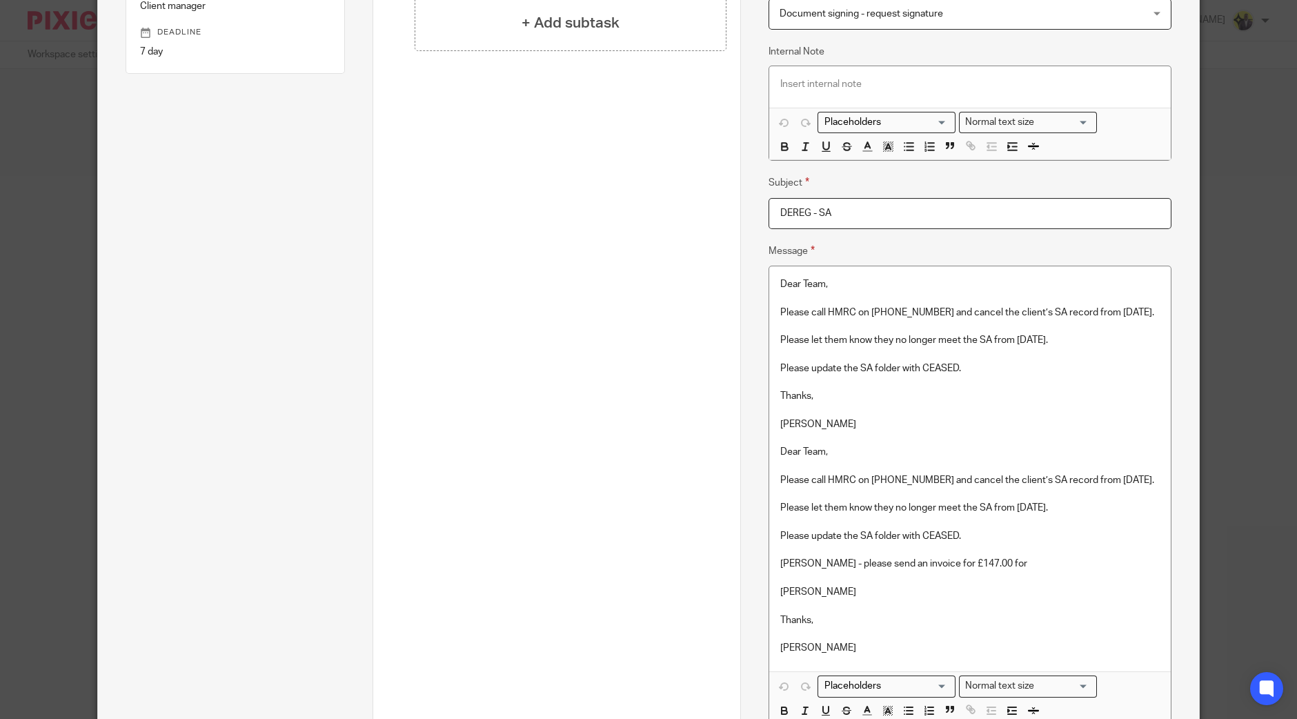
scroll to position [395, 0]
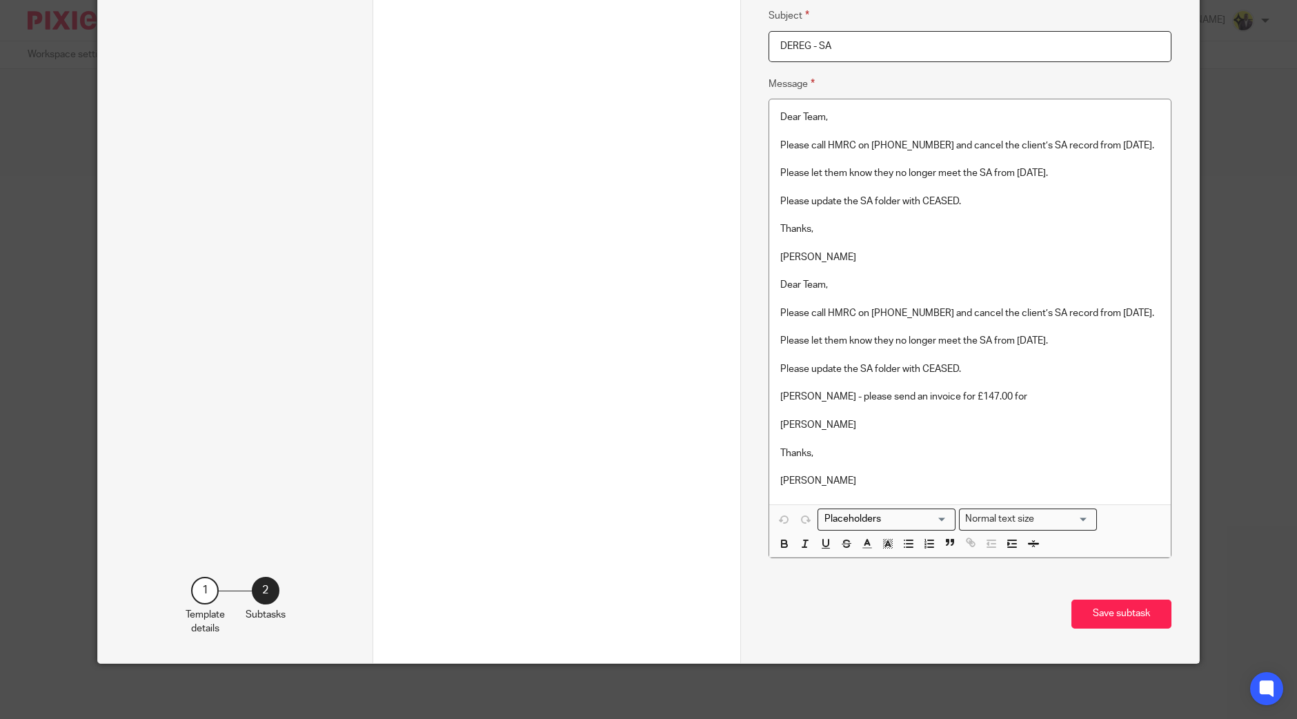
click at [903, 381] on p at bounding box center [969, 383] width 379 height 14
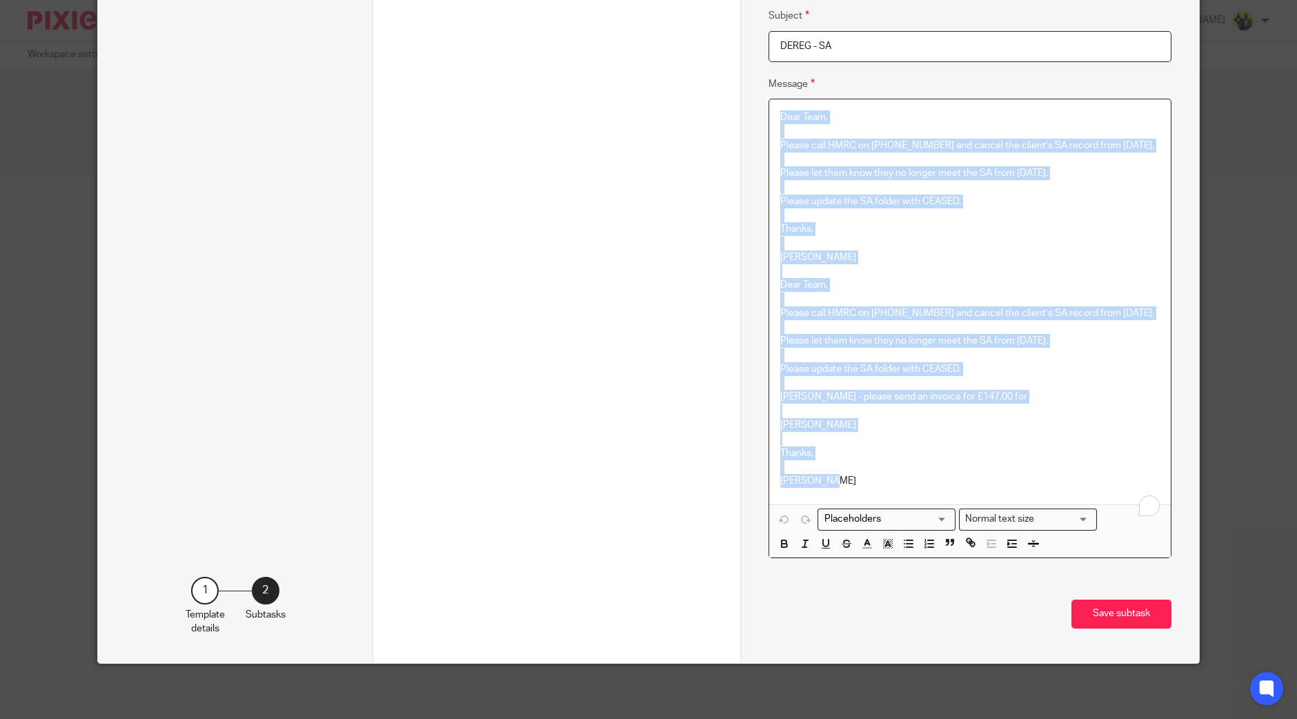
copy div "Dear Team, Please call HMRC on 0300 200 3311 and cancel the client’s SA record …"
drag, startPoint x: 826, startPoint y: 251, endPoint x: 835, endPoint y: 250, distance: 9.1
click at [826, 250] on div "Dear Team, Please call HMRC on 0300 200 3311 and cancel the client’s SA record …" at bounding box center [969, 301] width 401 height 405
click at [828, 250] on p "[PERSON_NAME]" at bounding box center [969, 257] width 379 height 14
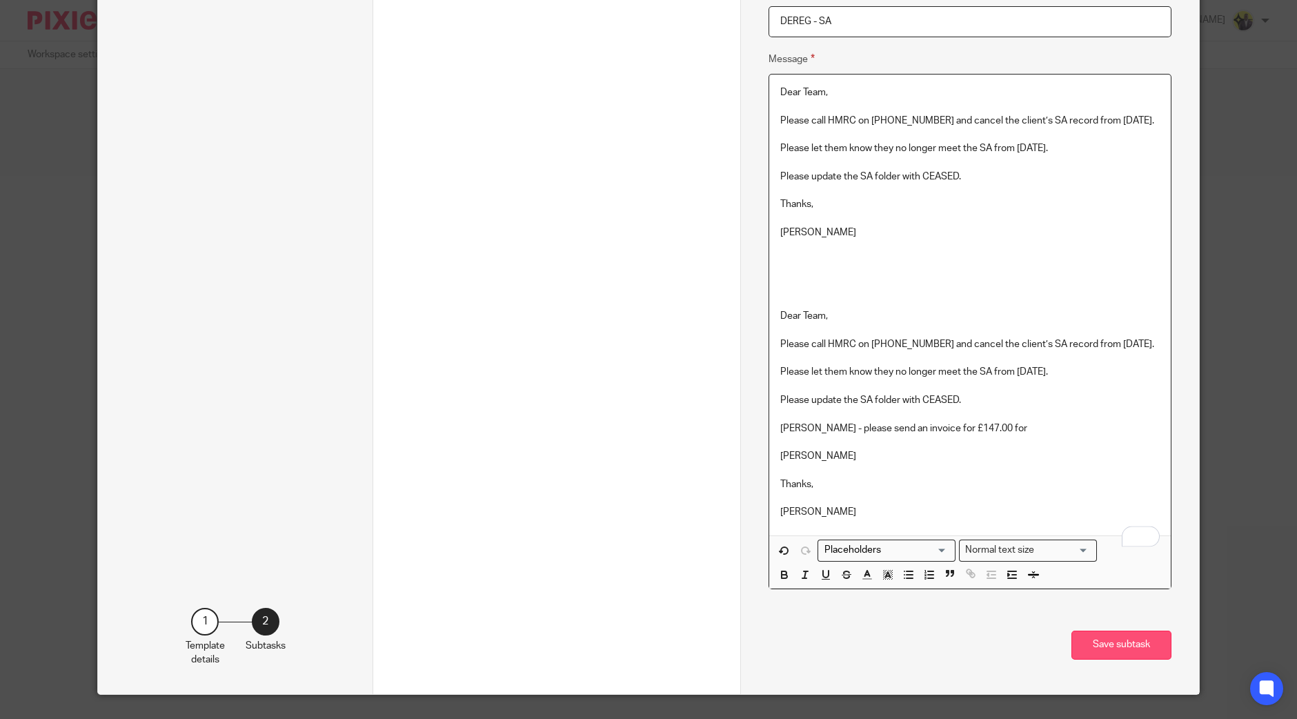
click at [1115, 660] on button "Save subtask" at bounding box center [1121, 645] width 100 height 30
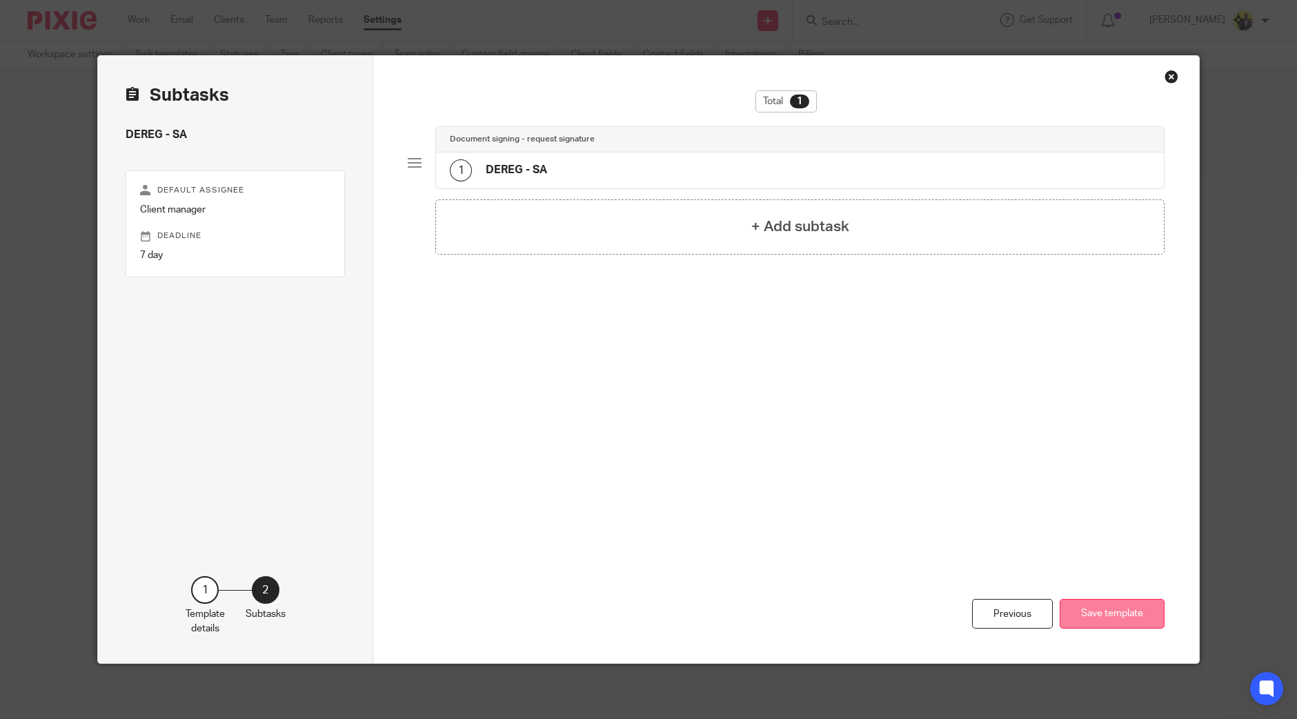
click at [1136, 370] on div "Total 1 Document signing - request signature 1 DEREG - SA + Add subtask Previou…" at bounding box center [786, 359] width 826 height 607
drag, startPoint x: 1093, startPoint y: 592, endPoint x: 1106, endPoint y: 611, distance: 23.3
click at [1096, 597] on div "Previous Save template" at bounding box center [786, 553] width 757 height 219
click at [1108, 611] on button "Save template" at bounding box center [1111, 614] width 105 height 30
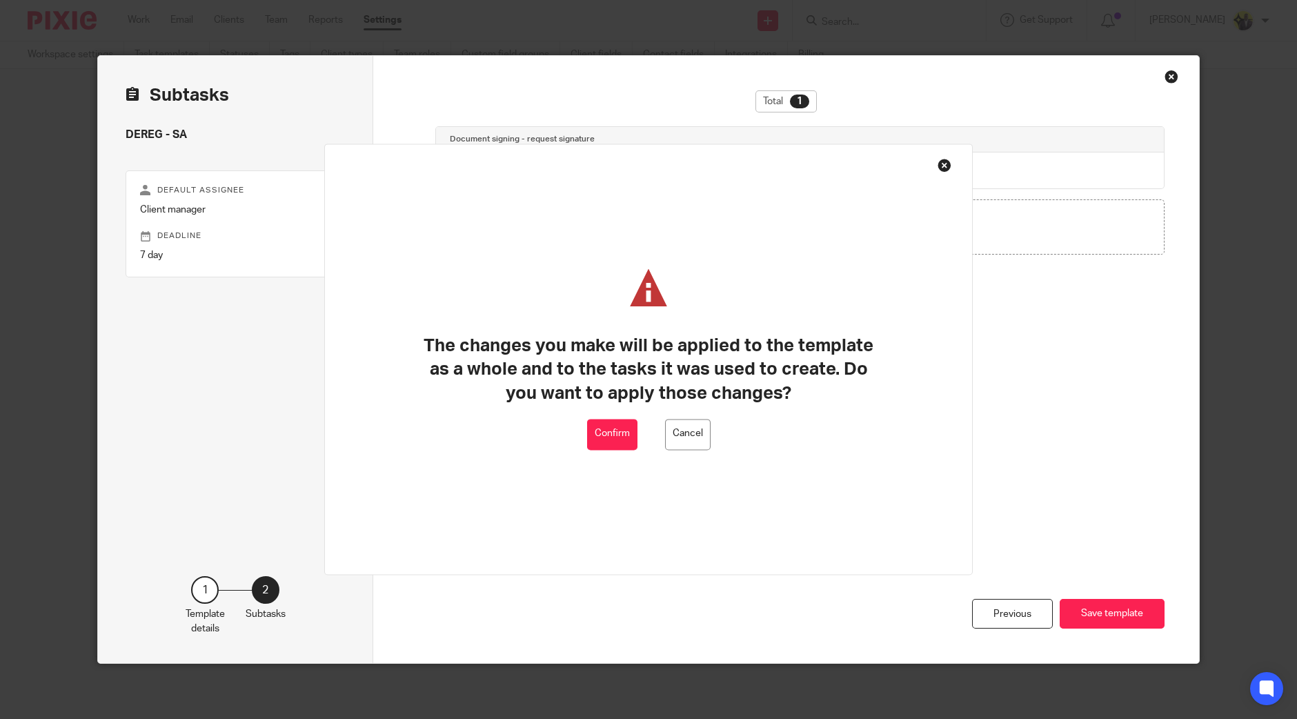
click at [606, 431] on button "Confirm" at bounding box center [612, 434] width 50 height 31
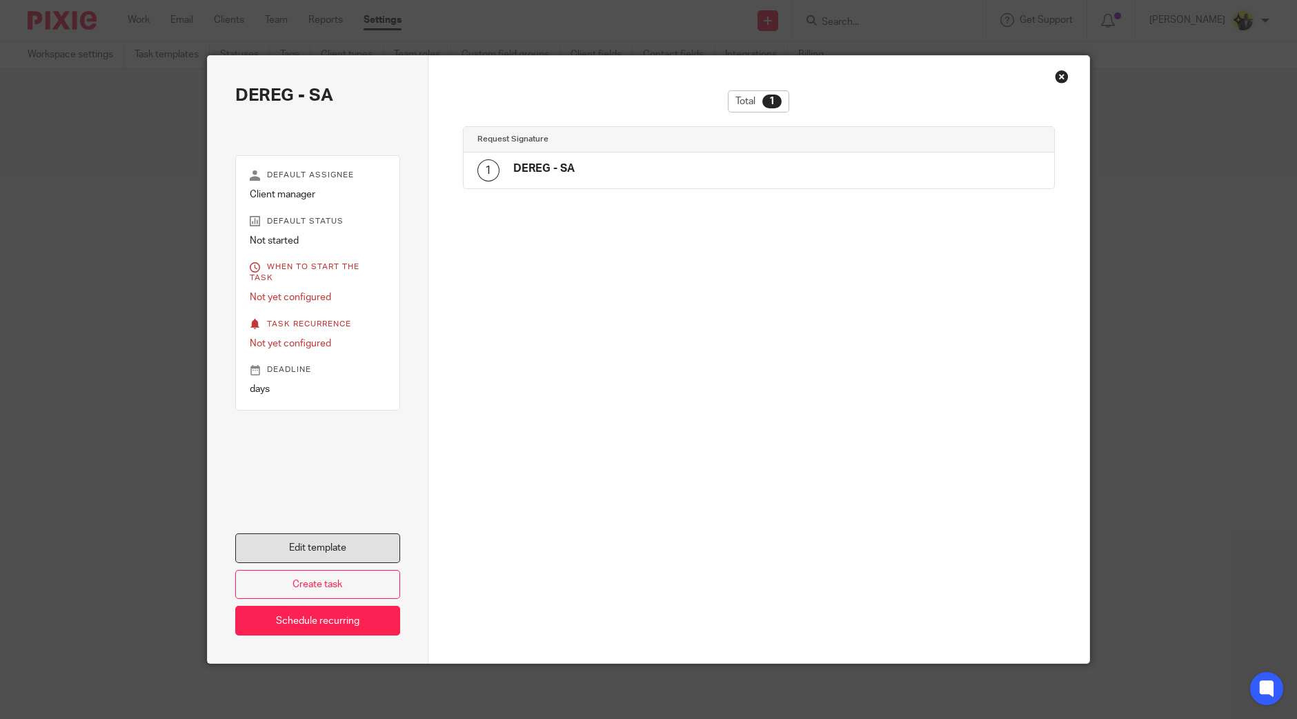
click at [370, 549] on link "Edit template" at bounding box center [317, 548] width 165 height 30
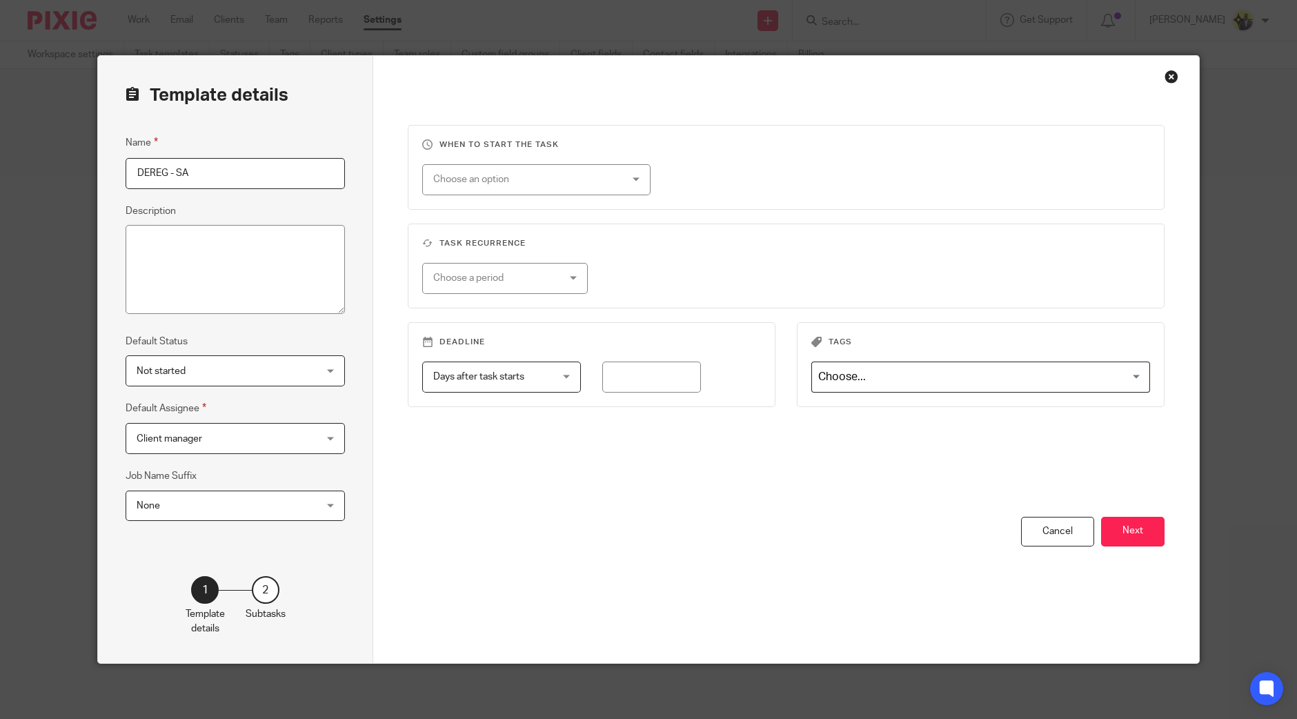
click at [1126, 521] on button "Next" at bounding box center [1132, 532] width 63 height 30
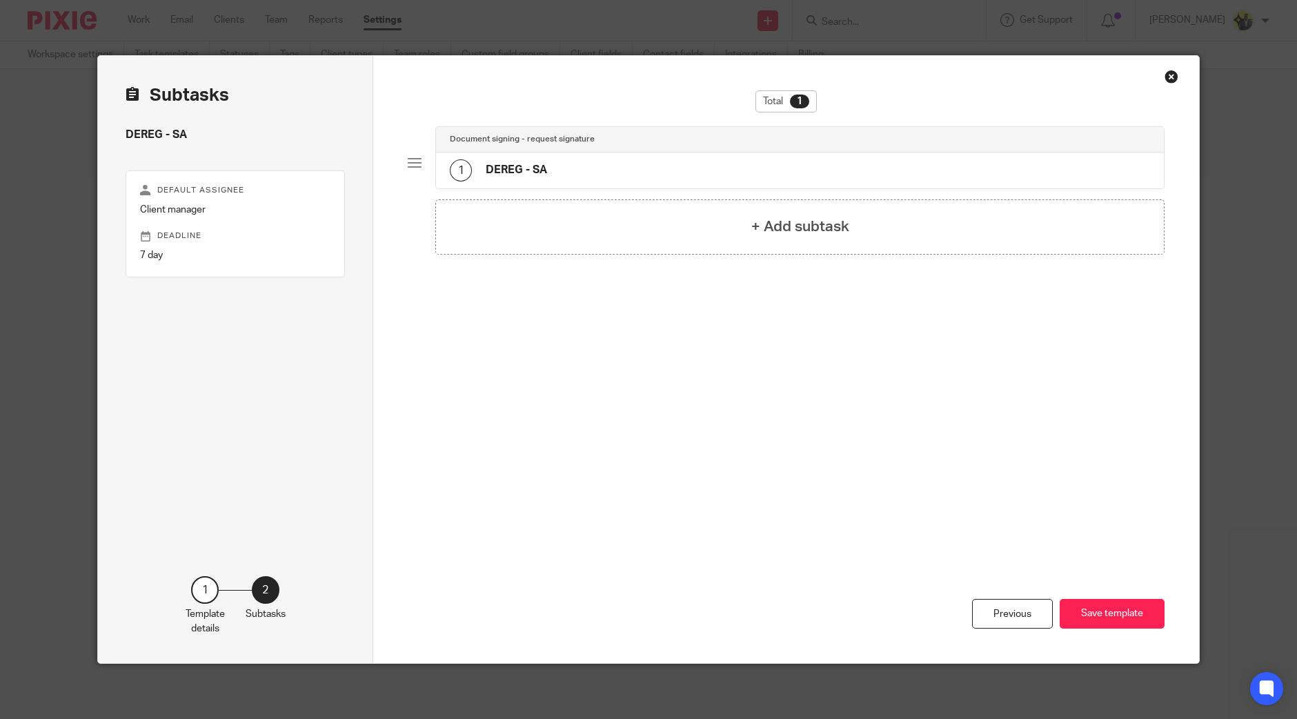
click at [567, 119] on div "Total 1" at bounding box center [786, 108] width 757 height 36
click at [568, 156] on div "1 DEREG - SA" at bounding box center [800, 170] width 728 height 36
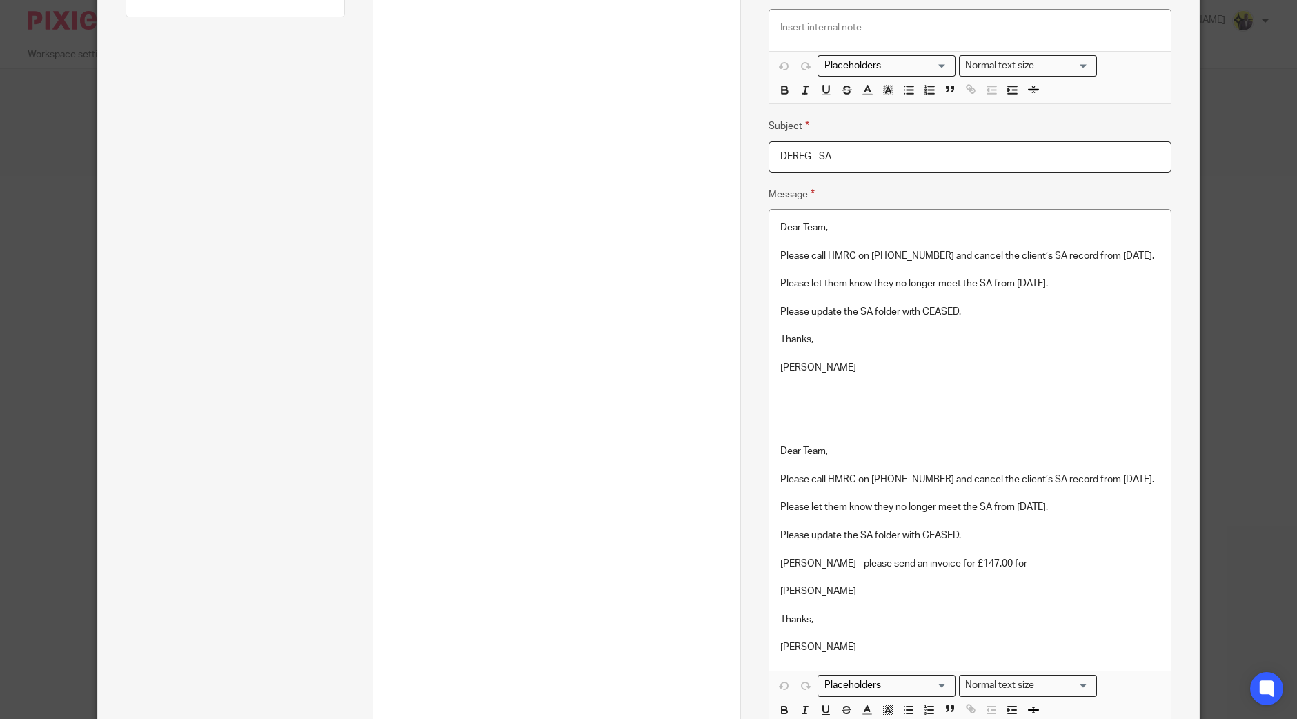
scroll to position [452, 0]
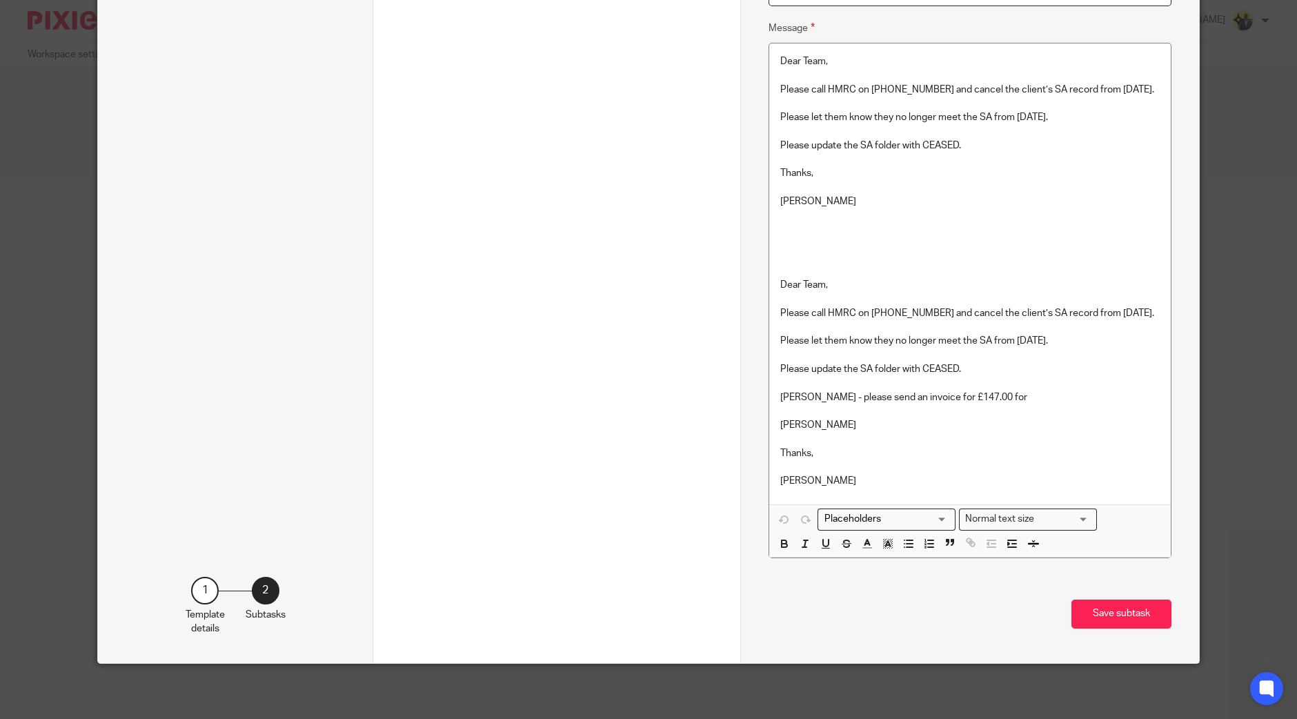
click at [999, 399] on p "Billings - please send an invoice for £147.00 for" at bounding box center [969, 397] width 379 height 14
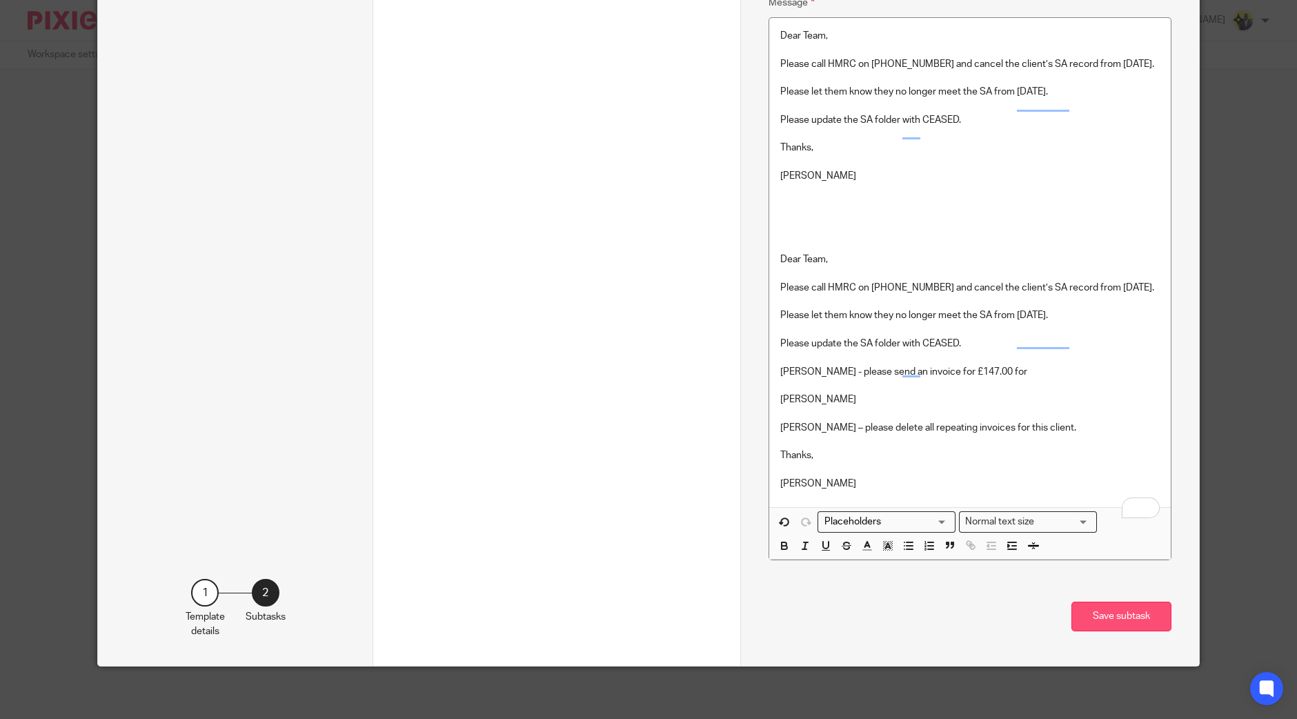
click at [1115, 631] on button "Save subtask" at bounding box center [1121, 616] width 100 height 30
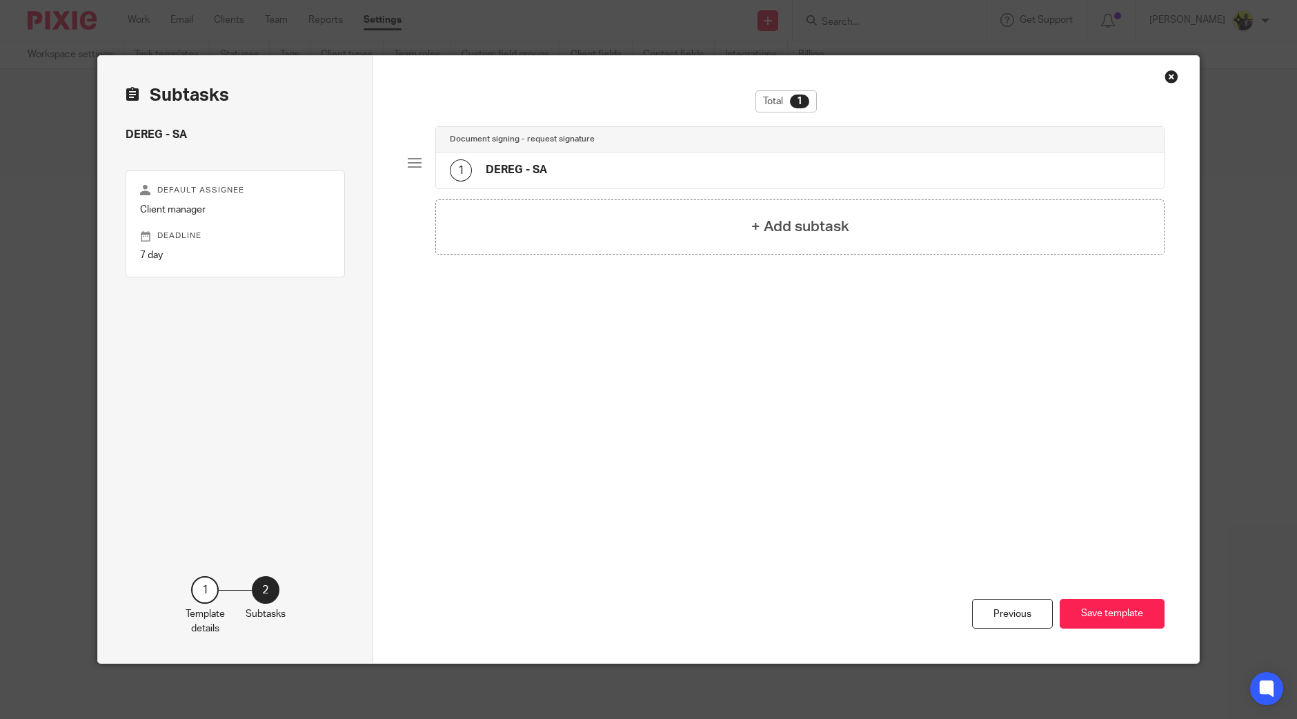
click at [1117, 595] on div "Previous Save template" at bounding box center [786, 553] width 757 height 219
click at [1118, 610] on button "Save template" at bounding box center [1111, 614] width 105 height 30
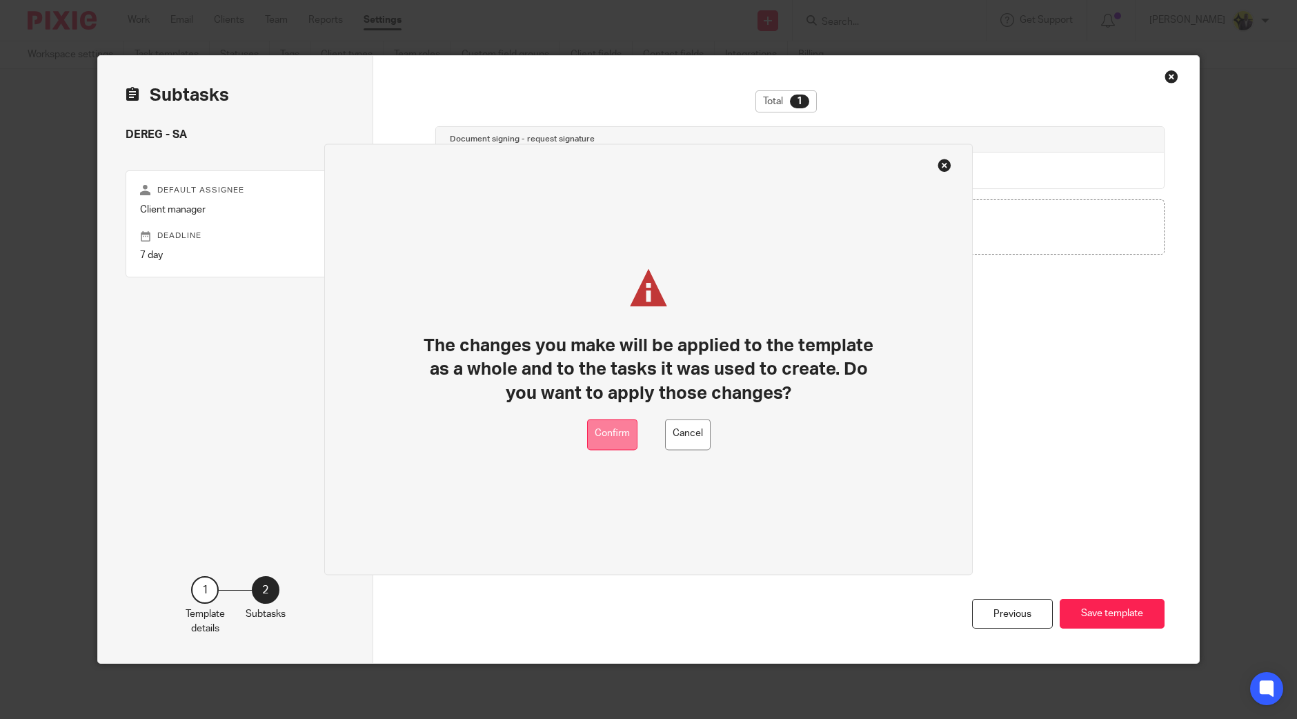
click at [624, 429] on button "Confirm" at bounding box center [612, 434] width 50 height 31
